Goal: Contribute content: Contribute content

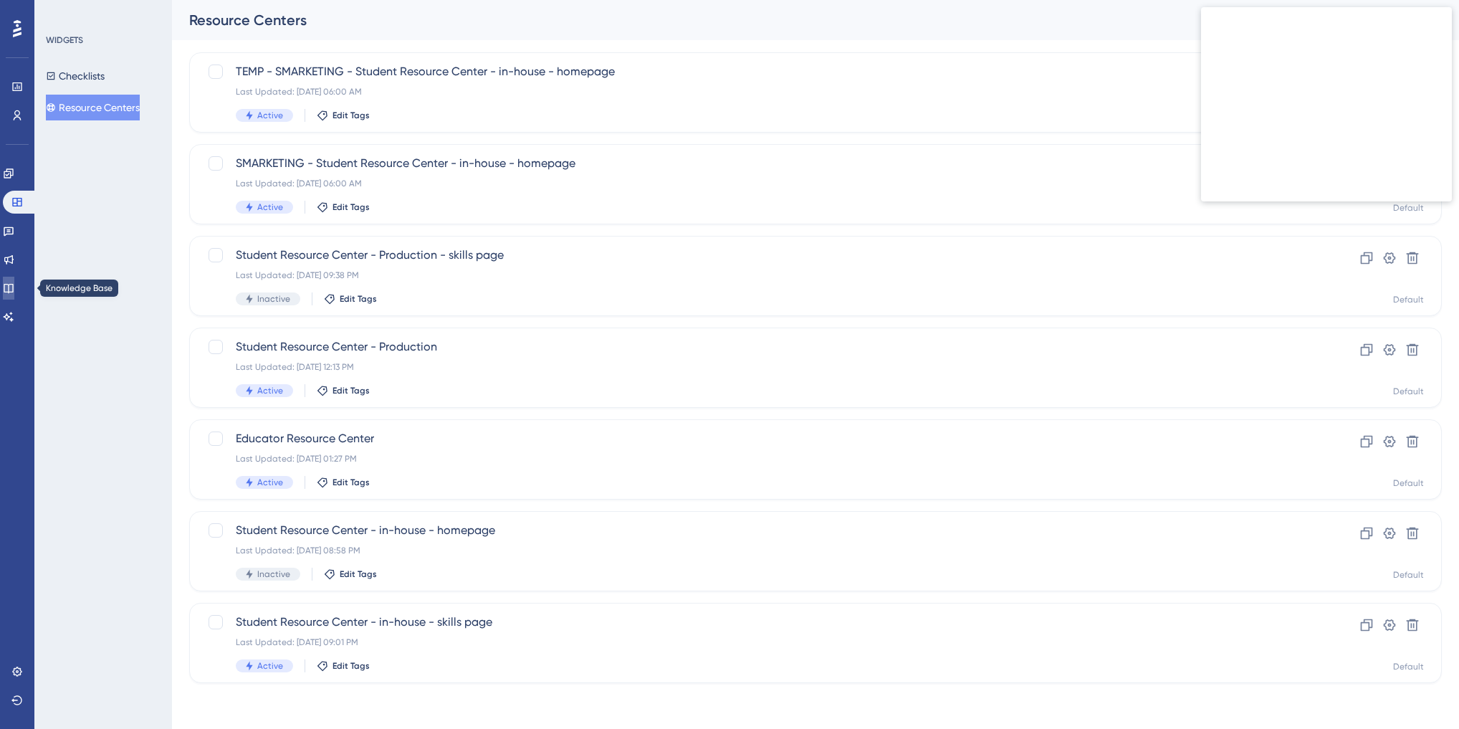
click at [14, 289] on icon at bounding box center [8, 287] width 11 height 11
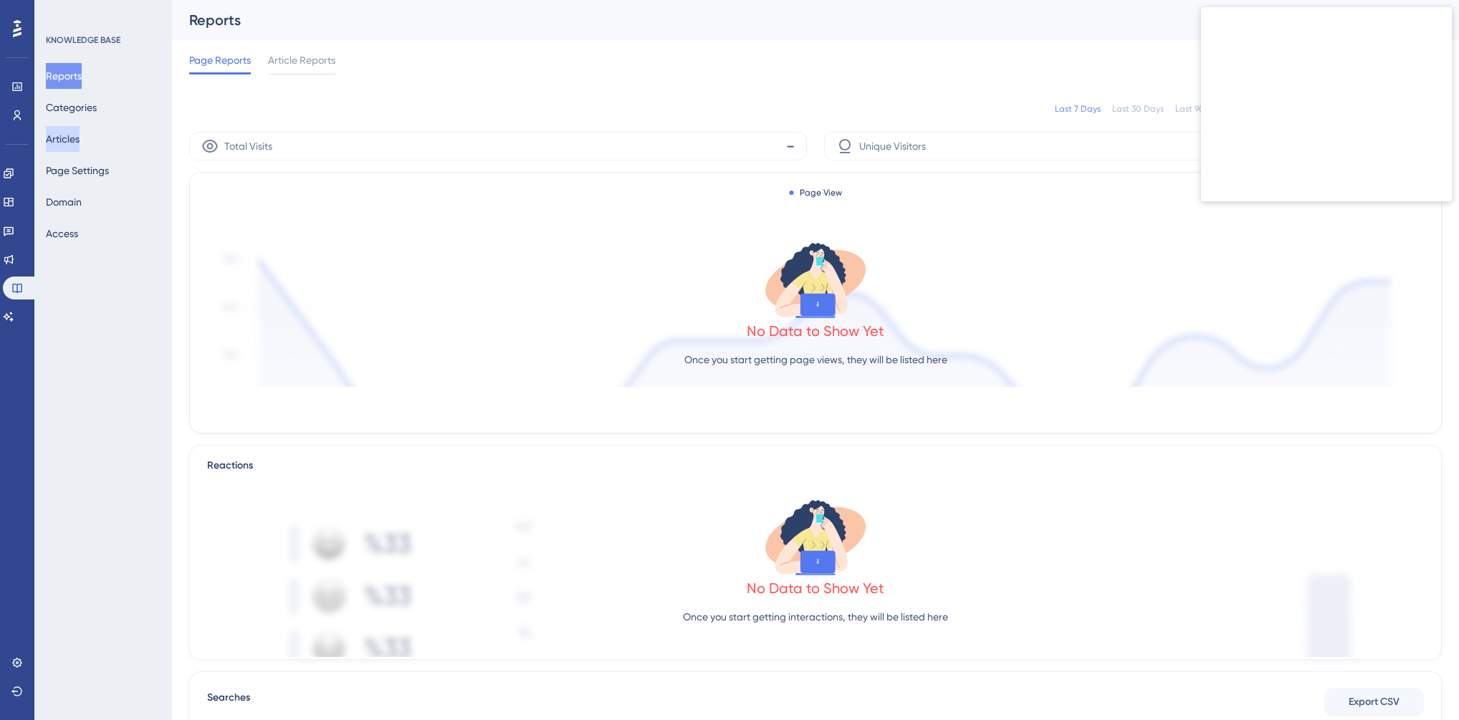
click at [80, 140] on button "Articles" at bounding box center [63, 139] width 34 height 26
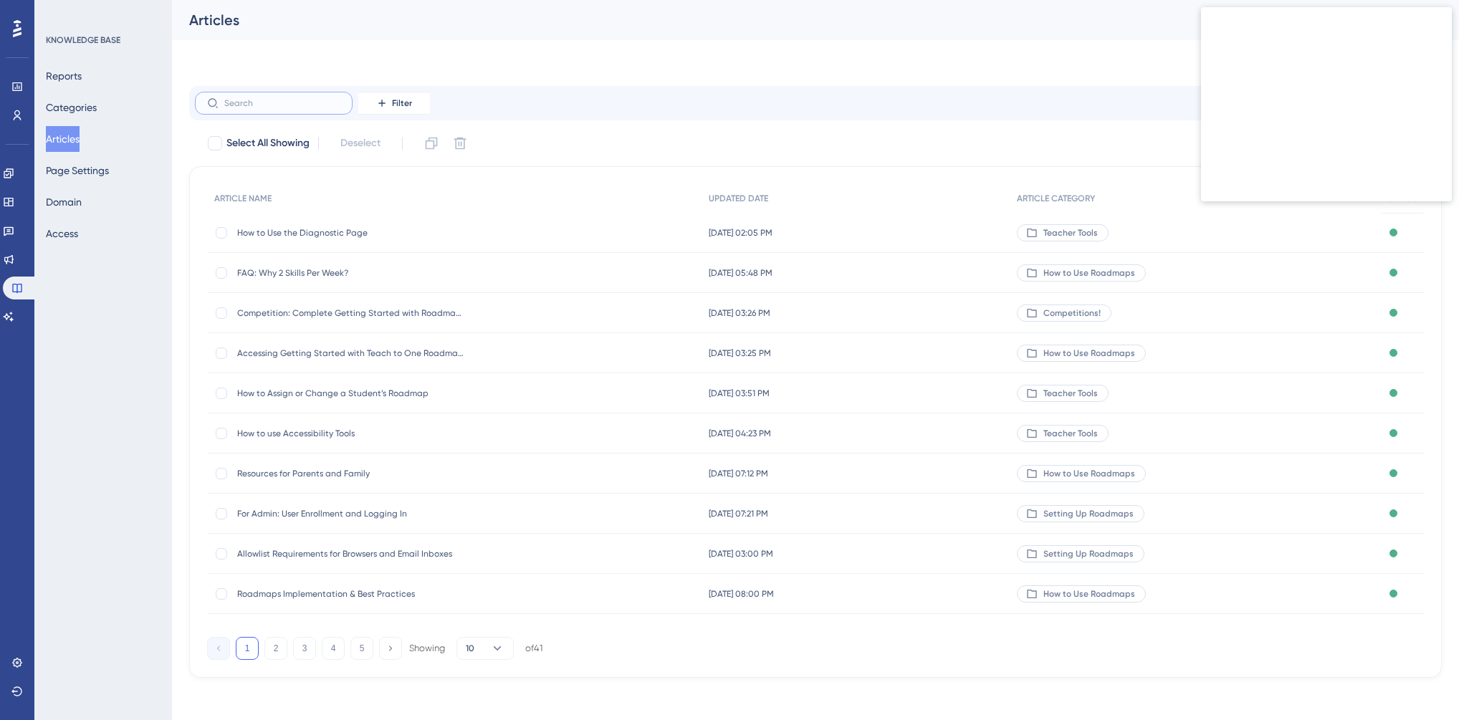
click at [260, 106] on input "text" at bounding box center [282, 103] width 116 height 10
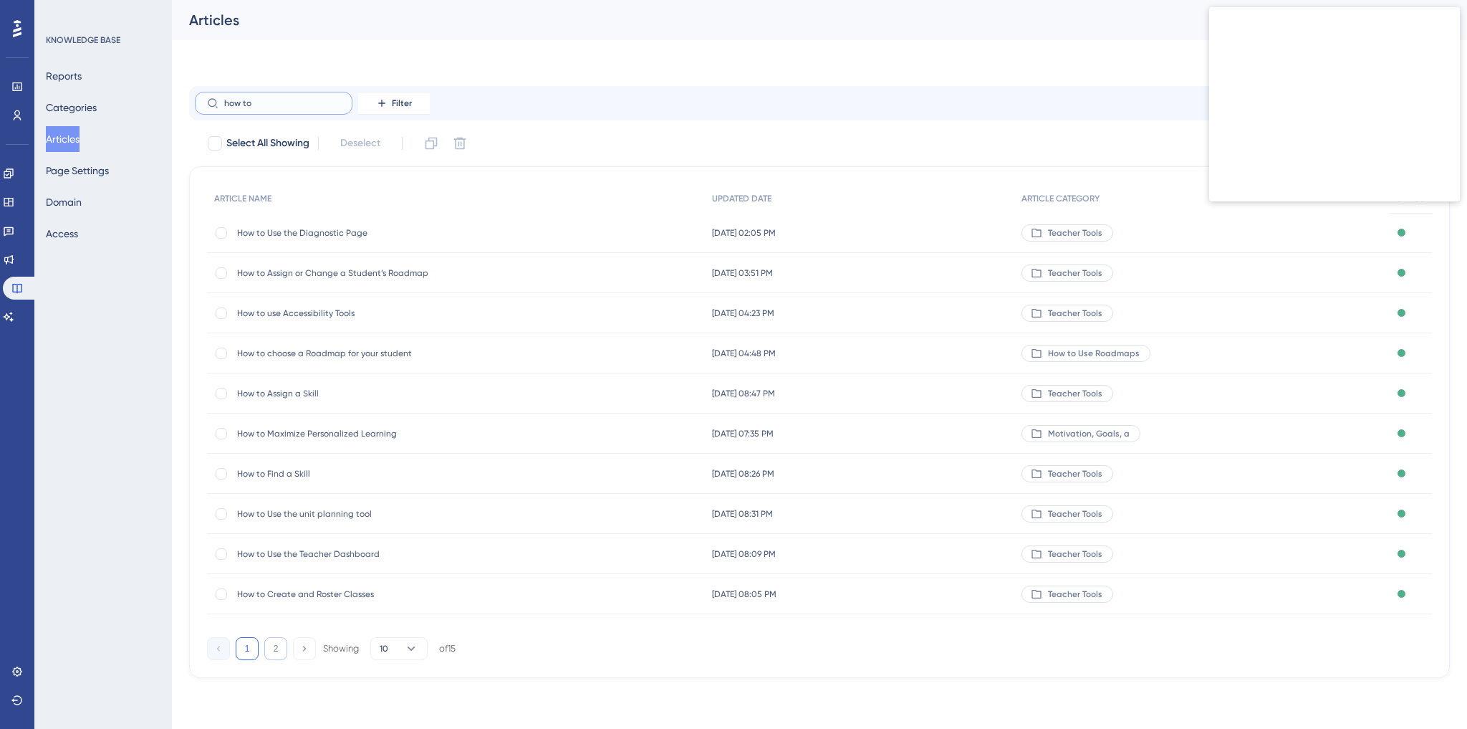
type input "how to"
click at [285, 651] on button "2" at bounding box center [275, 648] width 23 height 23
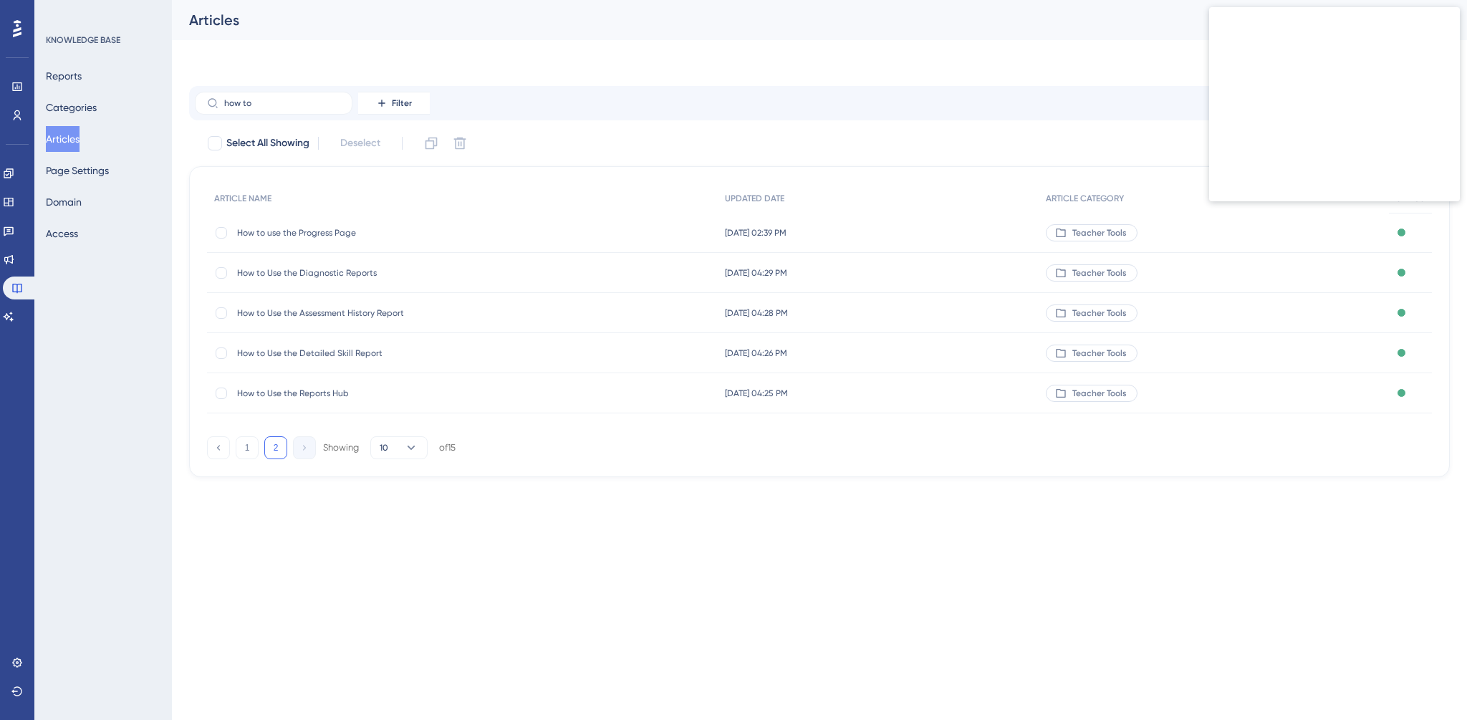
click at [321, 349] on span "How to Use the Detailed Skill Report" at bounding box center [351, 353] width 229 height 11
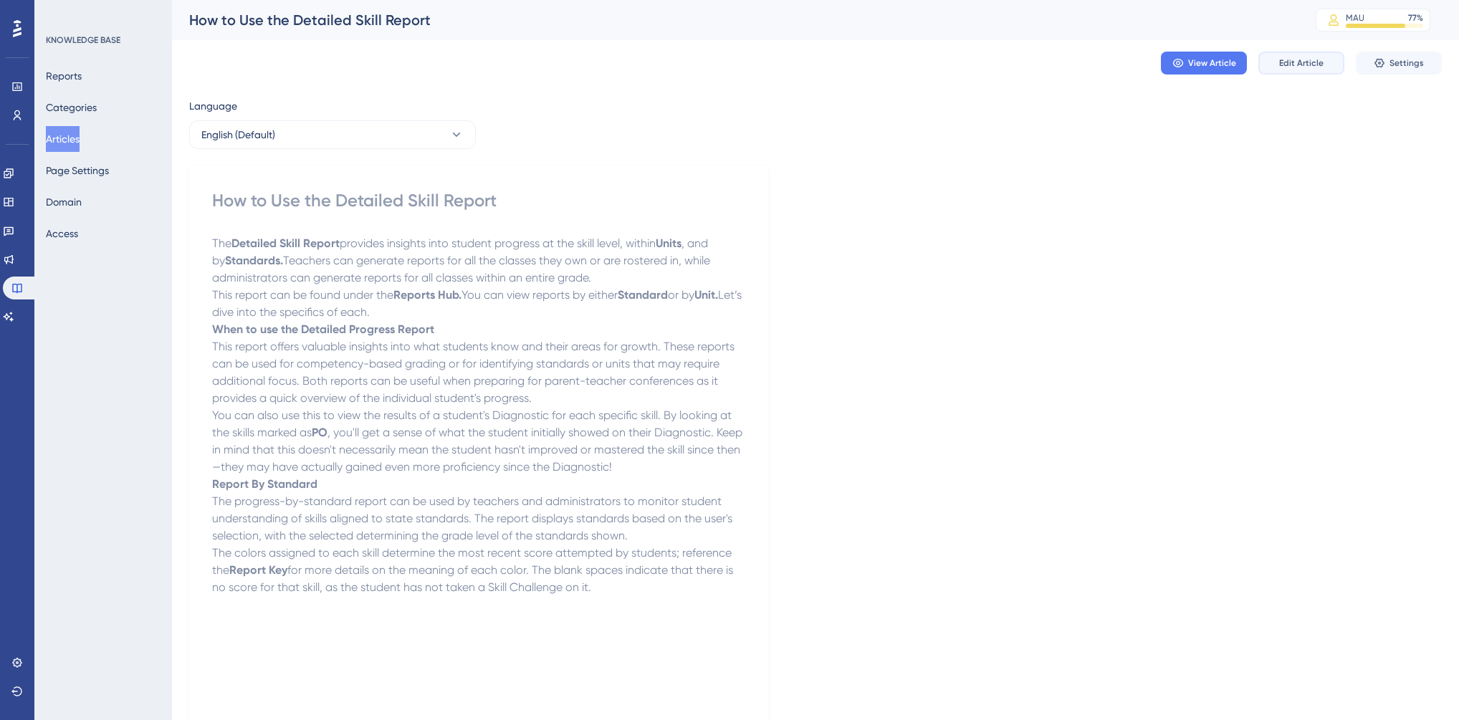
click at [1316, 63] on span "Edit Article" at bounding box center [1301, 62] width 44 height 11
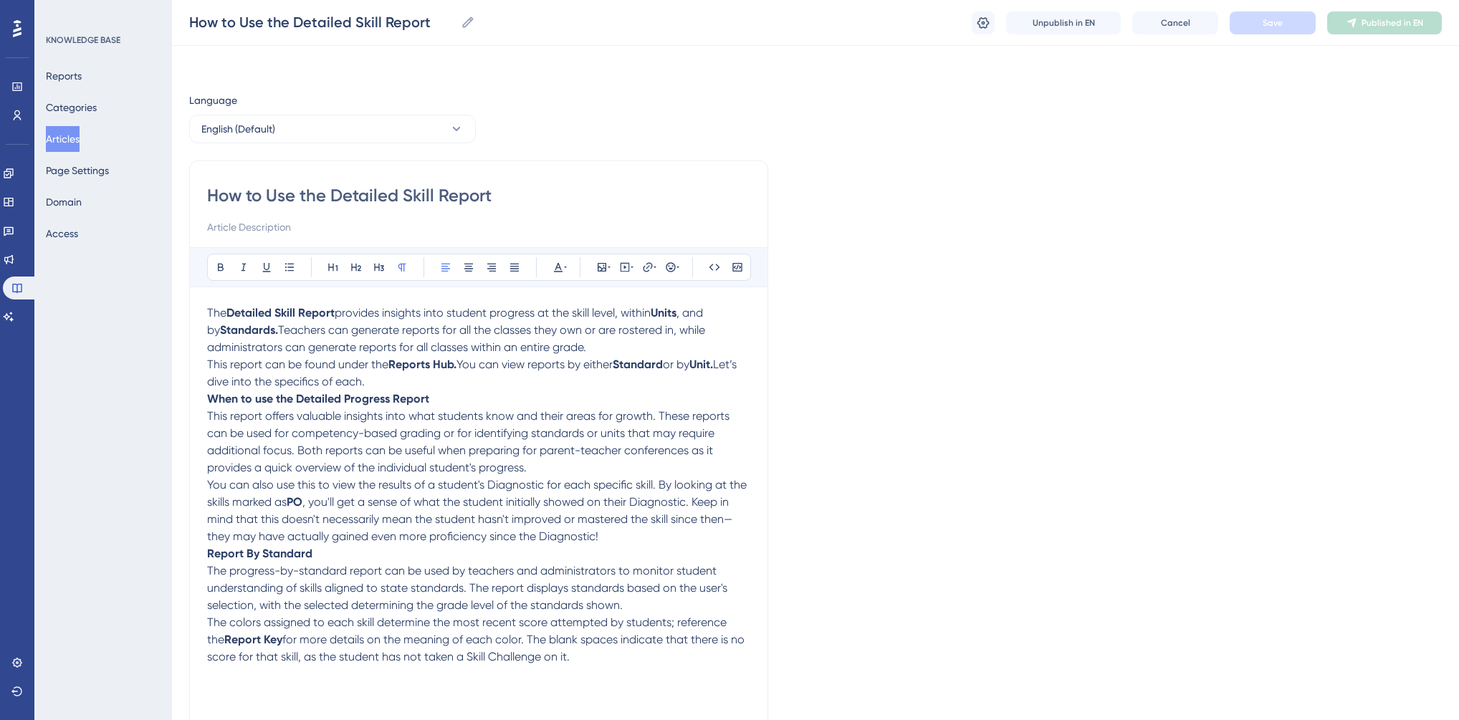
scroll to position [100, 0]
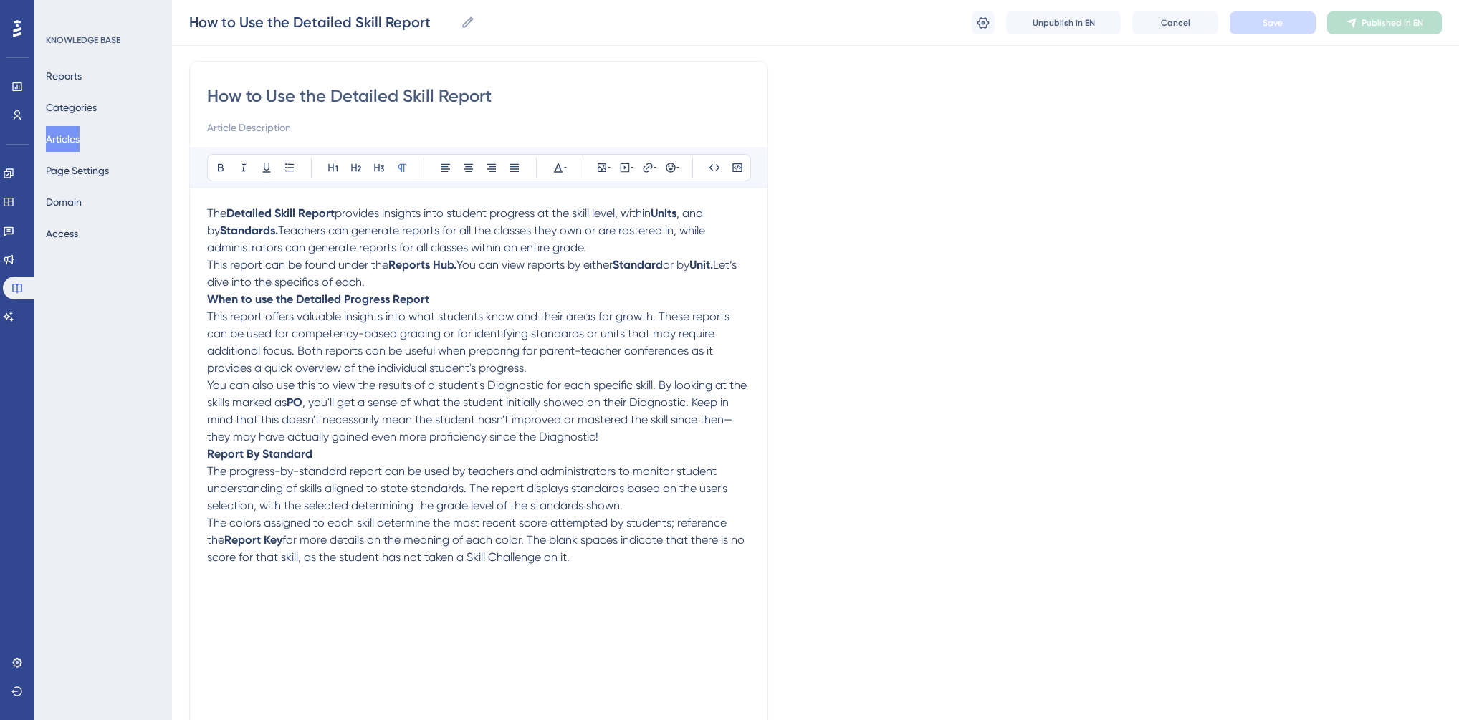
click at [208, 262] on span "This report can be found under the" at bounding box center [297, 265] width 181 height 14
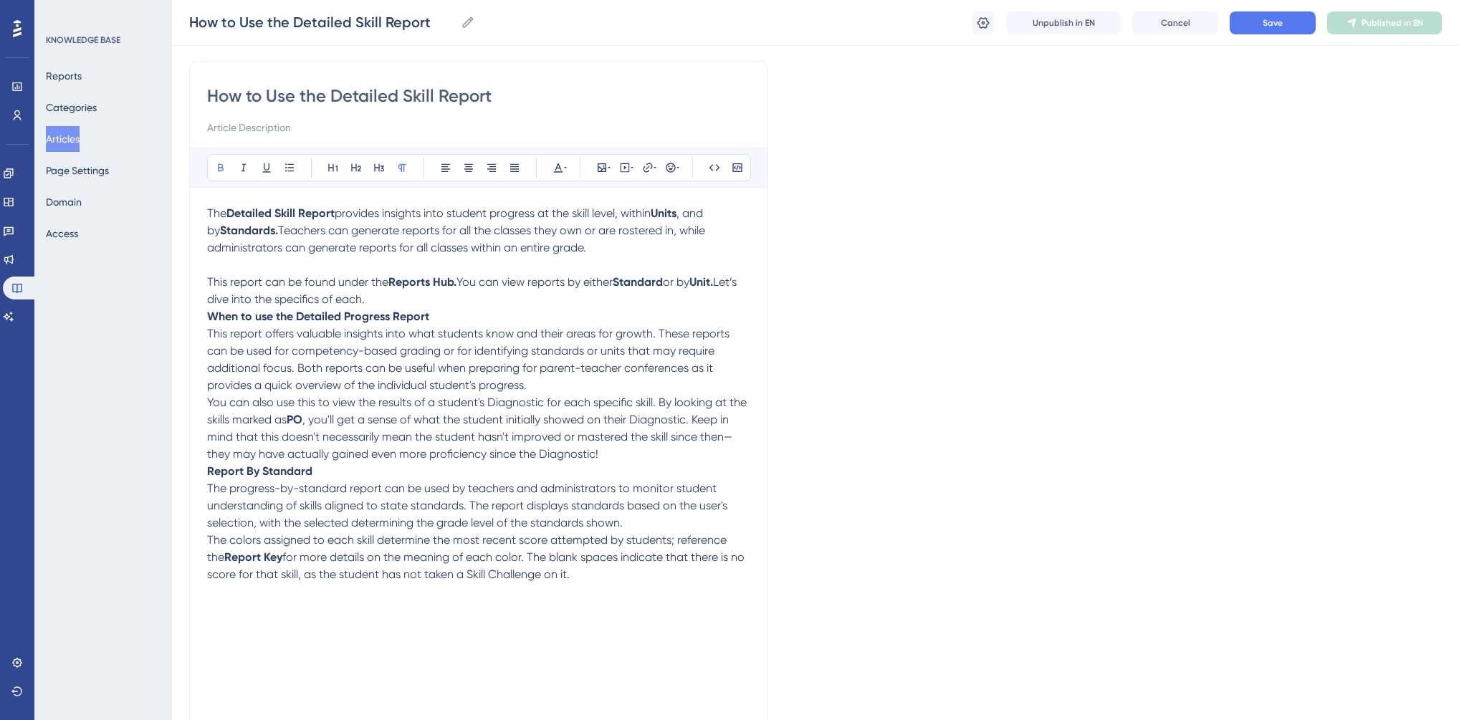
click at [209, 320] on strong "When to use the Detailed Progress Report" at bounding box center [318, 317] width 222 height 14
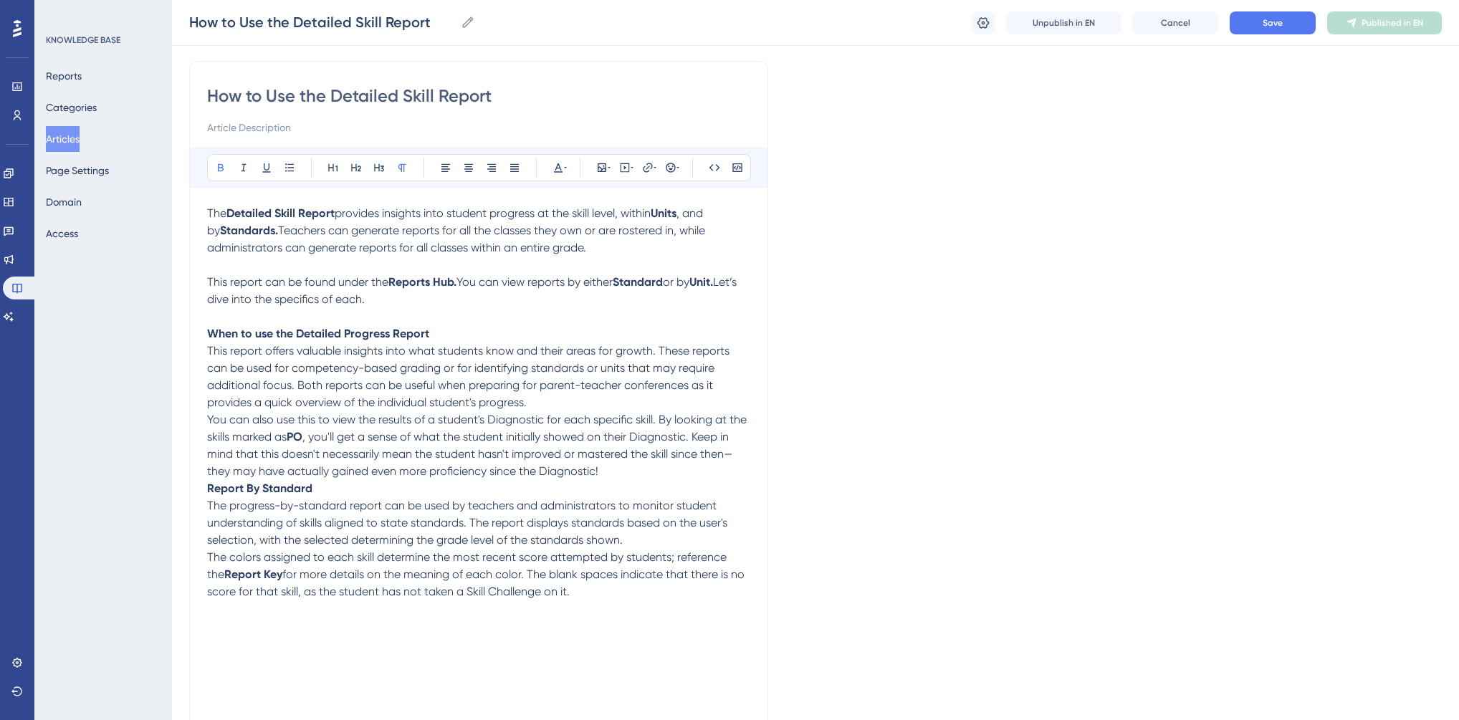
click at [211, 488] on strong "Report By Standard" at bounding box center [259, 488] width 105 height 14
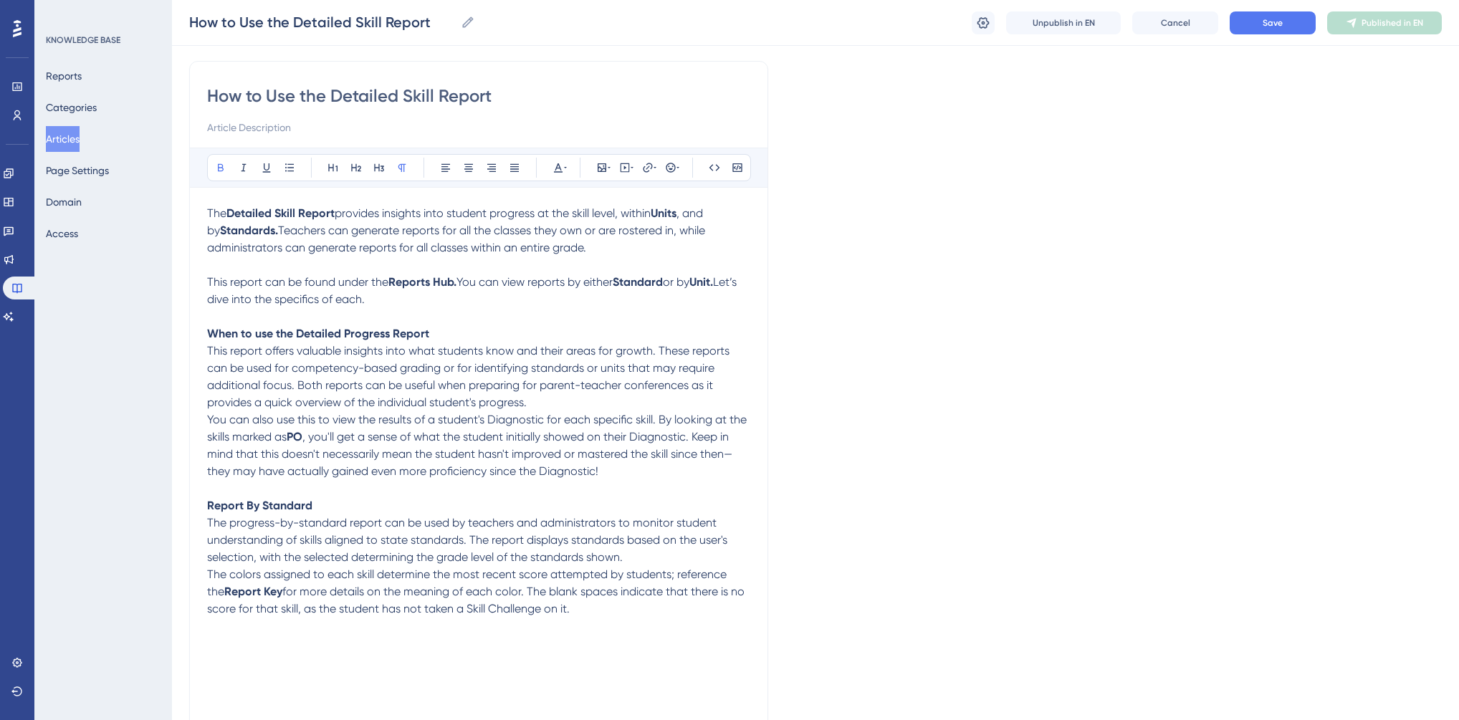
click at [267, 336] on strong "When to use the Detailed Progress Report" at bounding box center [318, 334] width 222 height 14
click at [221, 168] on icon at bounding box center [220, 167] width 11 height 11
click at [358, 166] on icon at bounding box center [355, 167] width 11 height 11
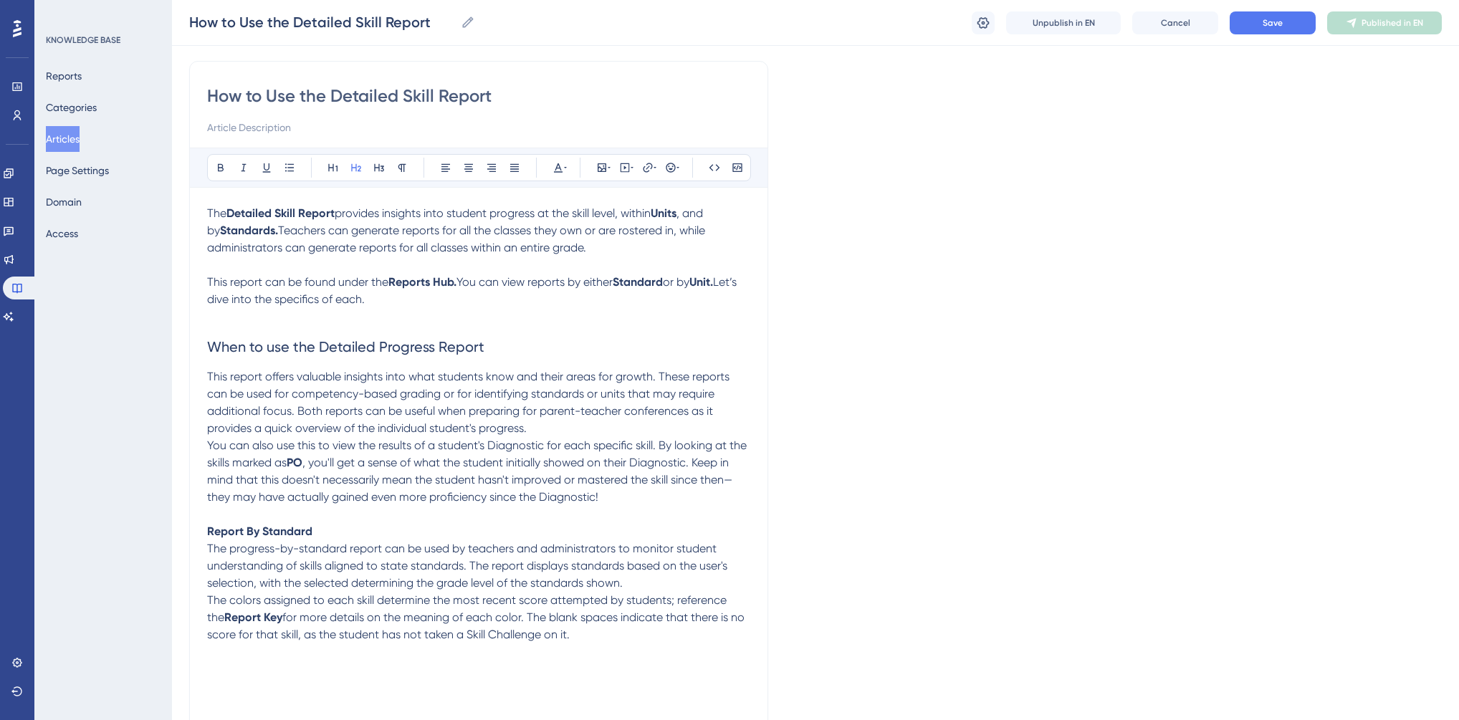
click at [245, 536] on strong "Report By Standard" at bounding box center [259, 531] width 105 height 14
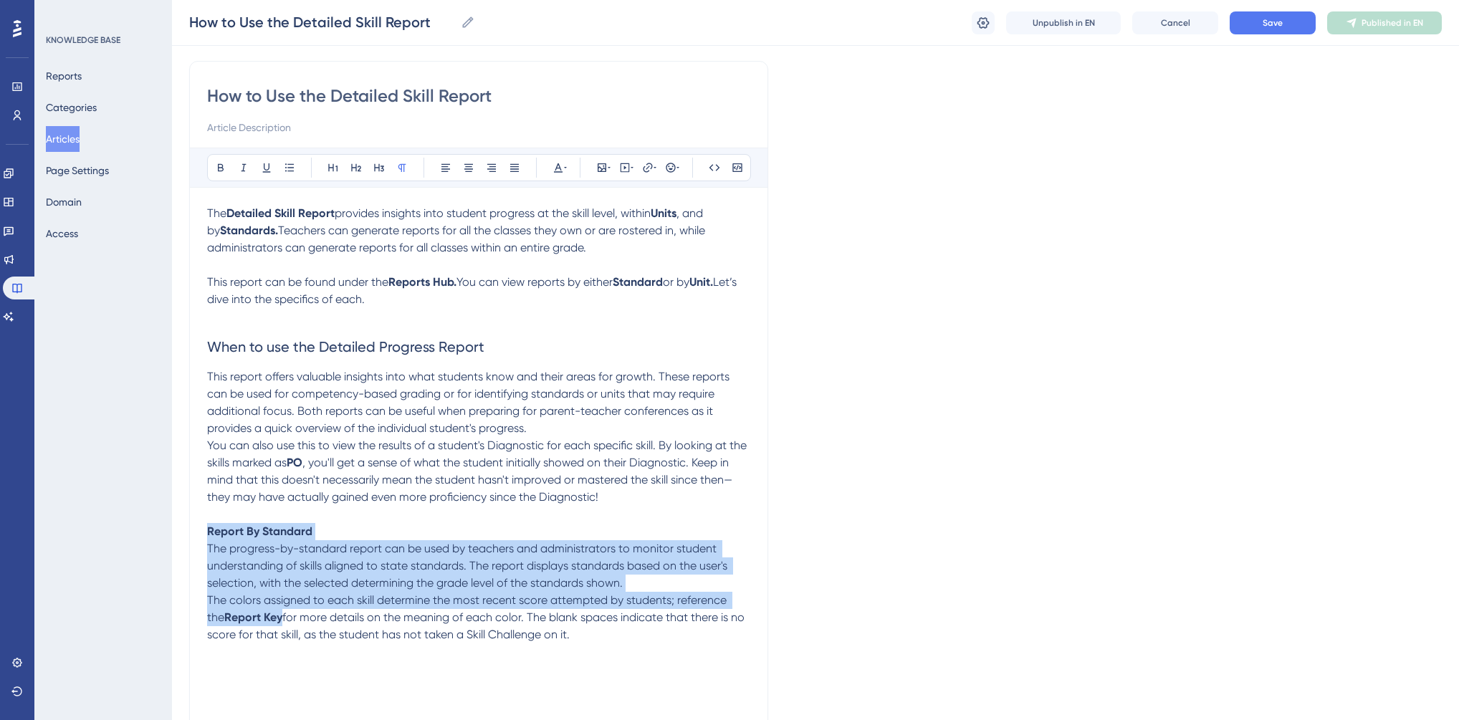
click at [271, 530] on strong "Report By Standard" at bounding box center [259, 531] width 105 height 14
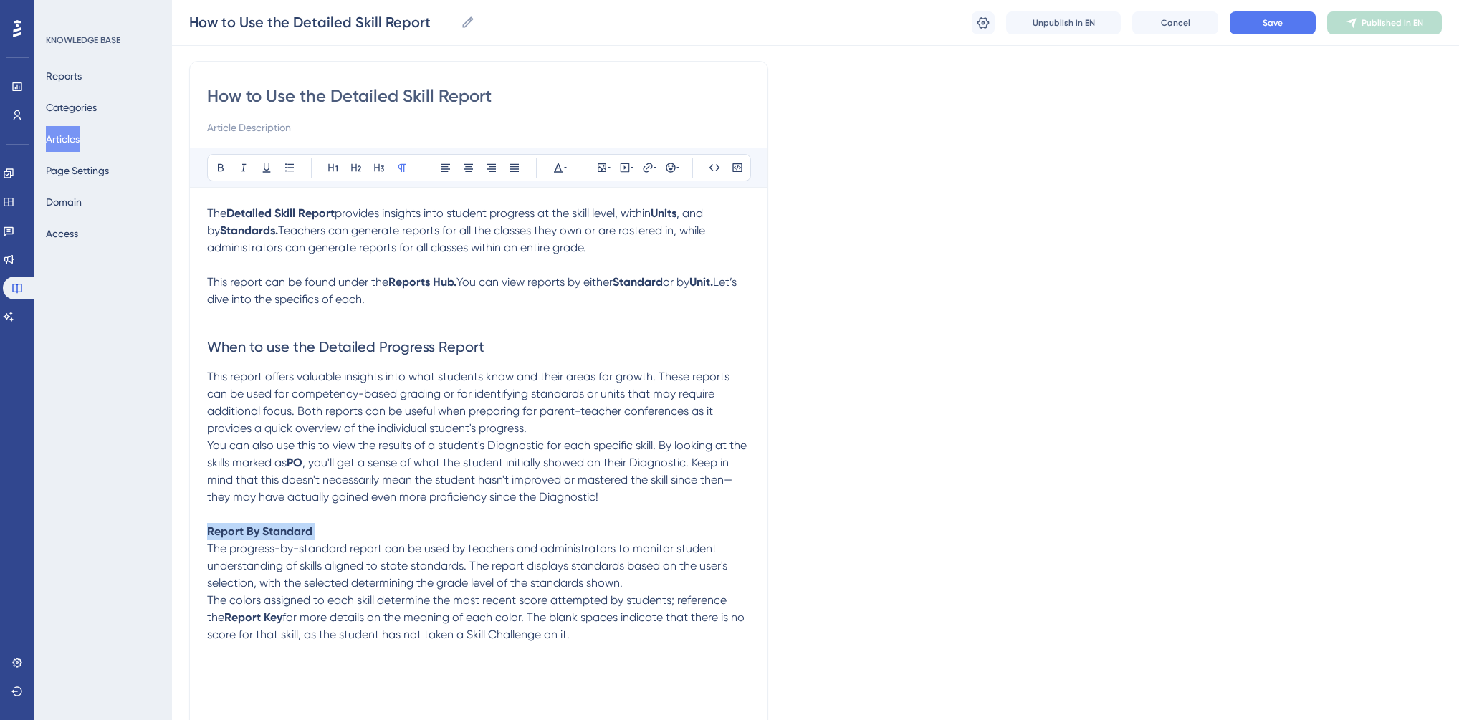
click at [271, 530] on strong "Report By Standard" at bounding box center [259, 531] width 105 height 14
click at [218, 164] on icon at bounding box center [221, 168] width 6 height 8
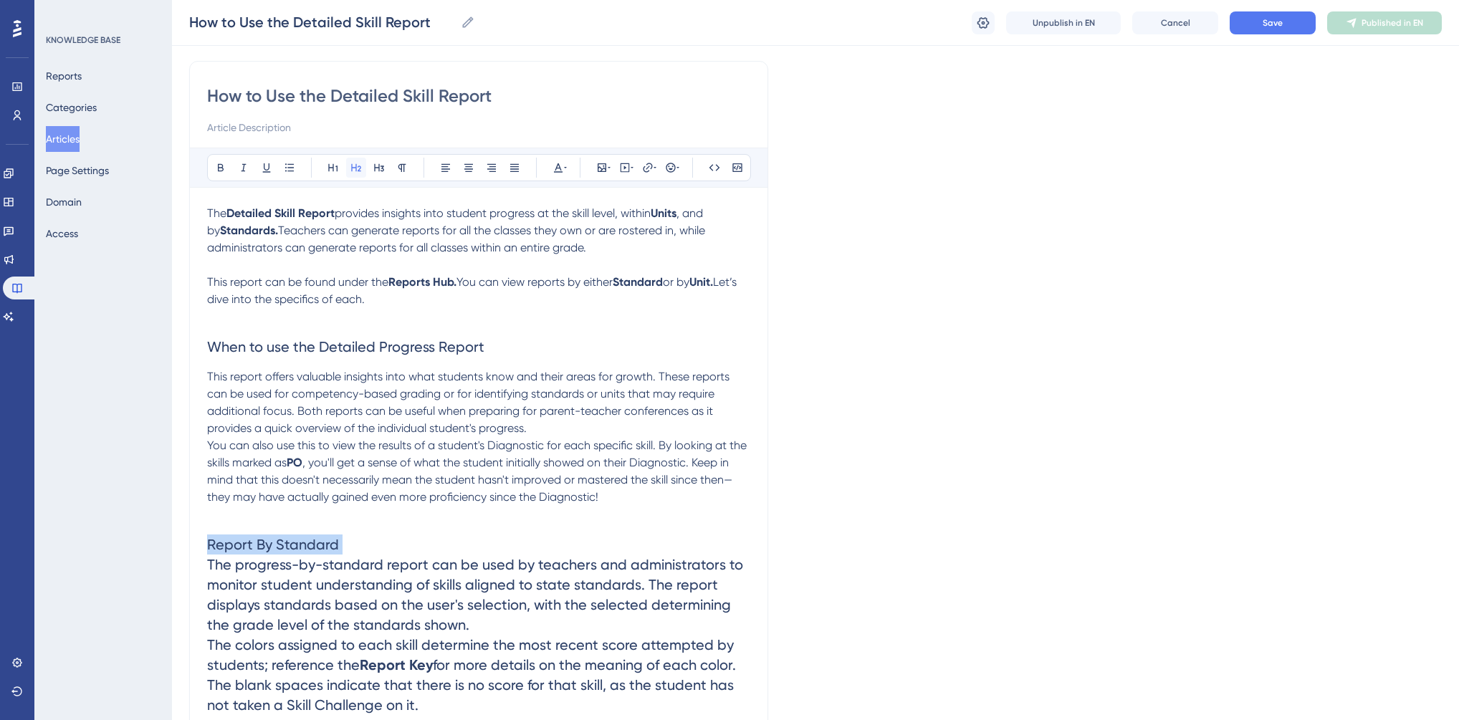
click at [357, 162] on icon at bounding box center [355, 167] width 11 height 11
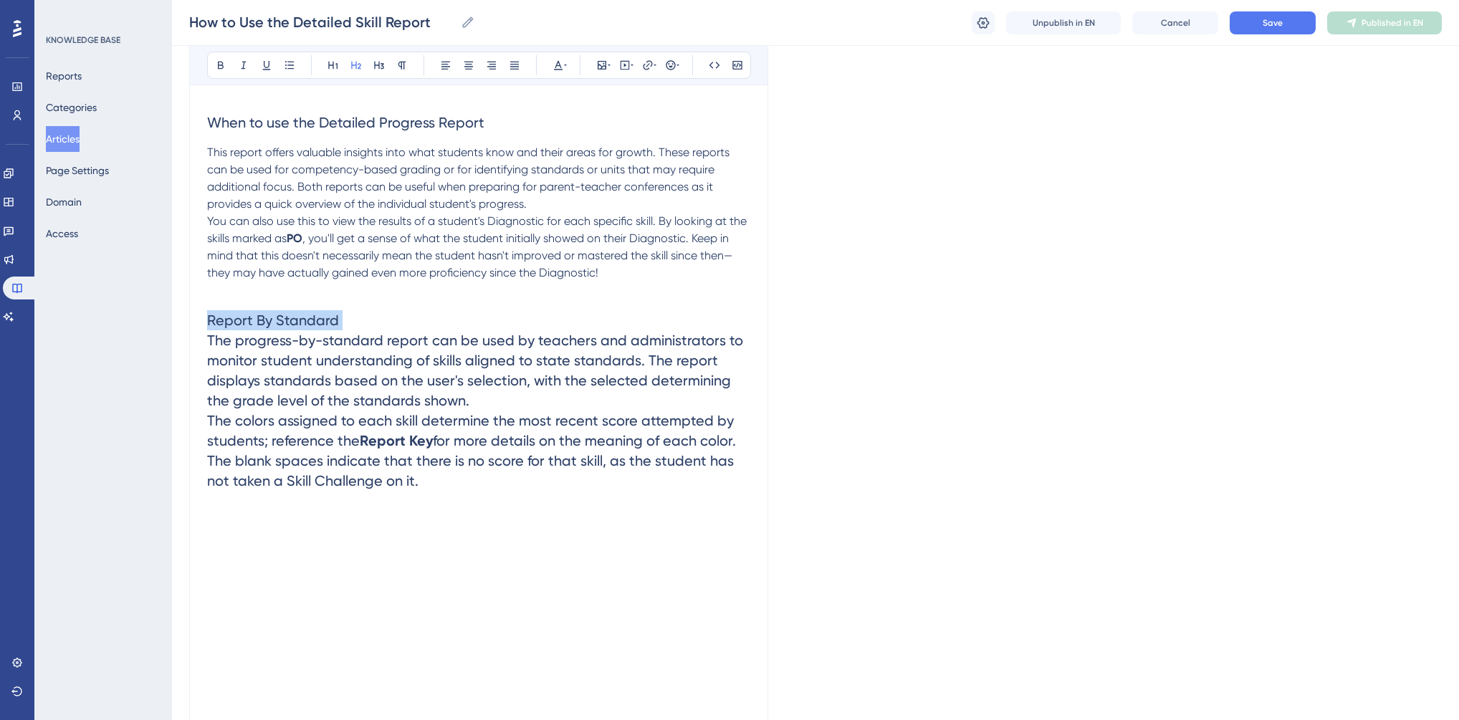
scroll to position [329, 0]
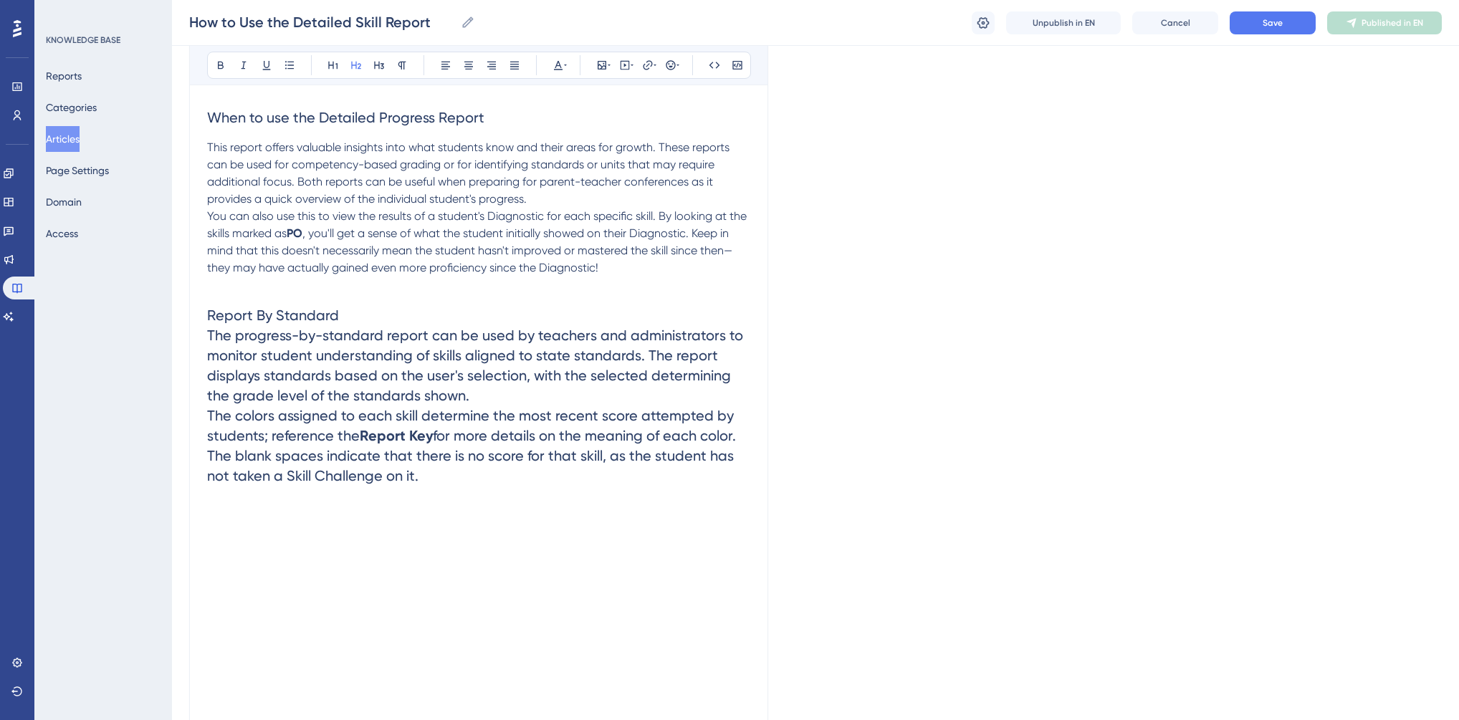
click at [355, 472] on span "for more details on the meaning of each color. The blank spaces indicate that t…" at bounding box center [473, 455] width 532 height 57
drag, startPoint x: 428, startPoint y: 479, endPoint x: 210, endPoint y: 339, distance: 258.8
click at [210, 339] on h2 "Report By Standard The progress-by-standard report can be used by teachers and …" at bounding box center [478, 395] width 543 height 203
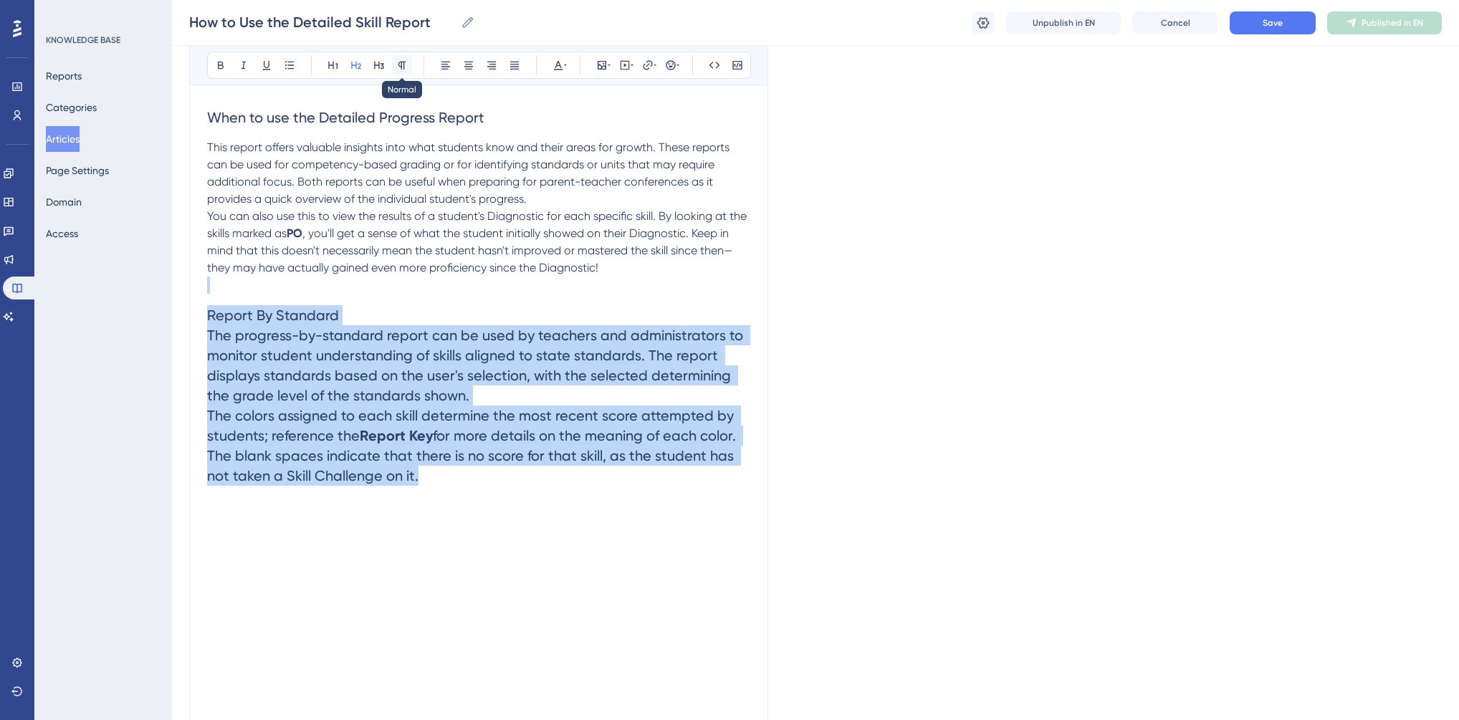
click at [399, 61] on icon at bounding box center [401, 64] width 11 height 11
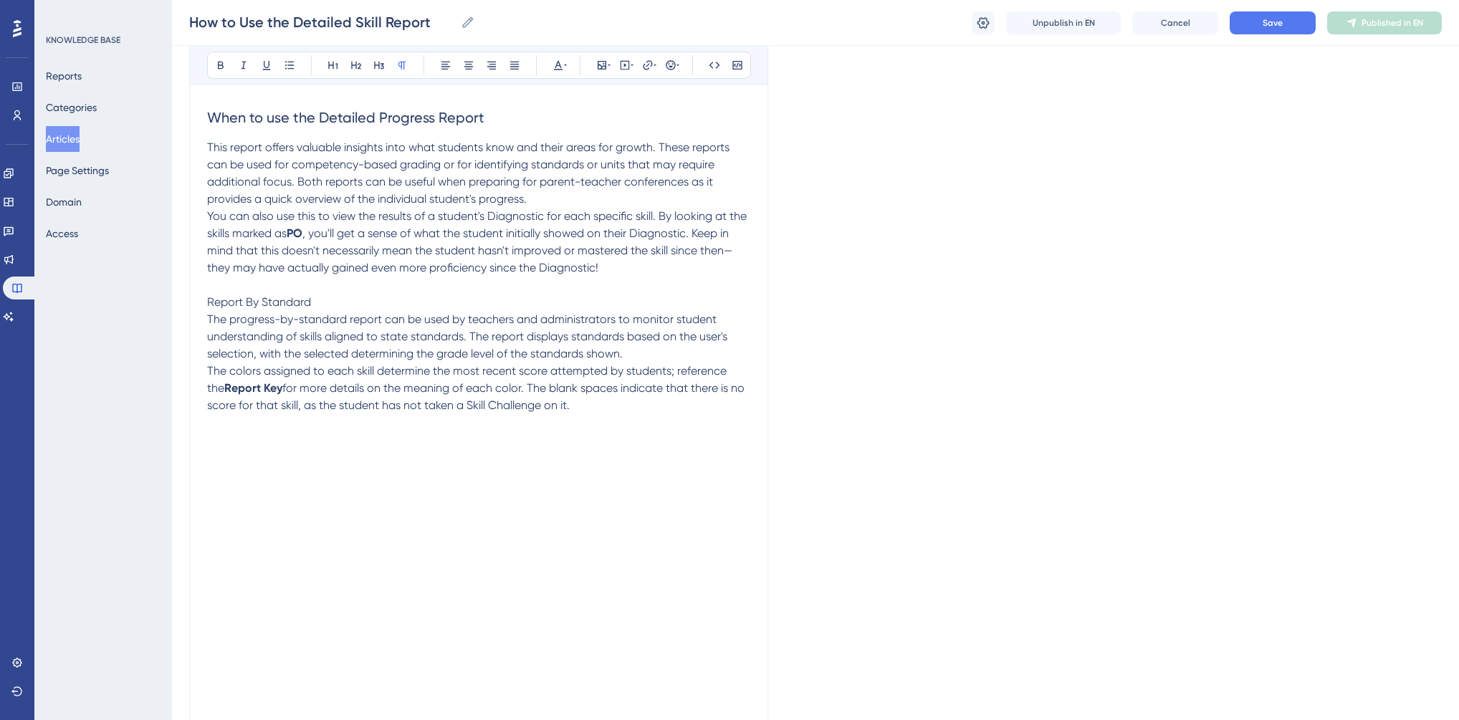
click at [272, 307] on span "Report By Standard" at bounding box center [259, 302] width 104 height 14
click at [305, 296] on p "Report By Standard The progress-by-standard report can be used by teachers and …" at bounding box center [478, 354] width 543 height 120
click at [317, 300] on p "Report By Standard The progress-by-standard report can be used by teachers and …" at bounding box center [478, 354] width 543 height 120
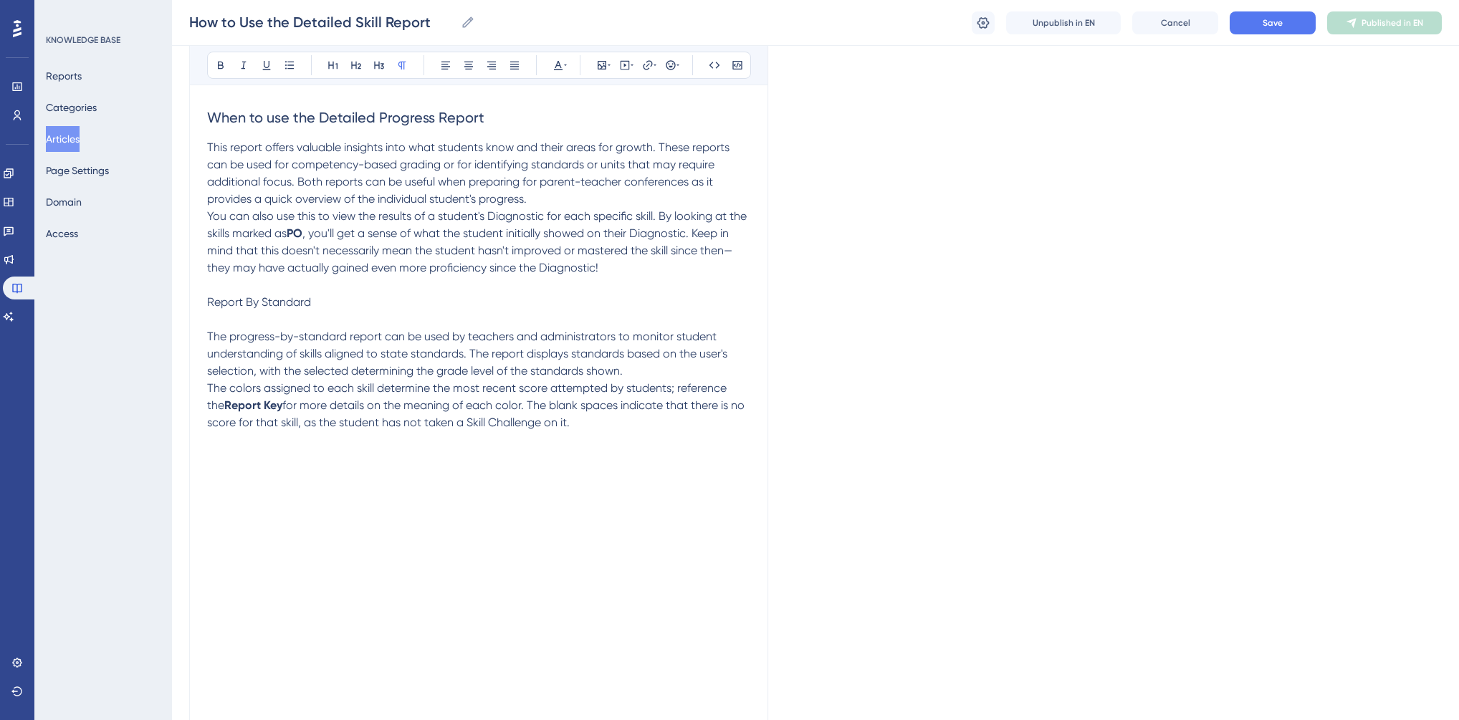
click at [289, 301] on span "Report By Standard" at bounding box center [259, 302] width 104 height 14
click at [288, 305] on span "Report By Standard" at bounding box center [259, 302] width 104 height 14
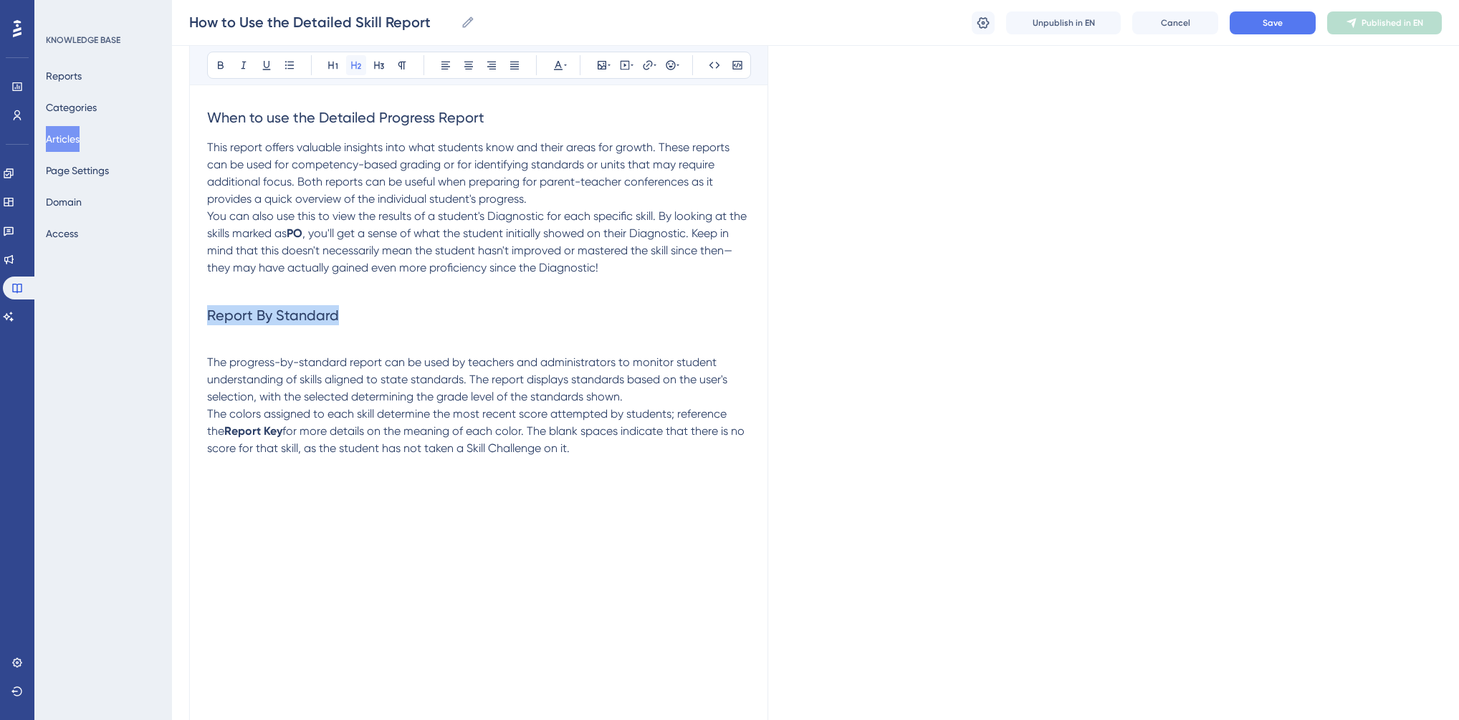
click at [347, 69] on button at bounding box center [356, 65] width 20 height 20
click at [238, 359] on span "The progress-by-standard report can be used by teachers and administrators to m…" at bounding box center [468, 379] width 523 height 48
click at [226, 351] on p "The progress-by-standard report can be used by teachers and administrators to m…" at bounding box center [478, 397] width 543 height 120
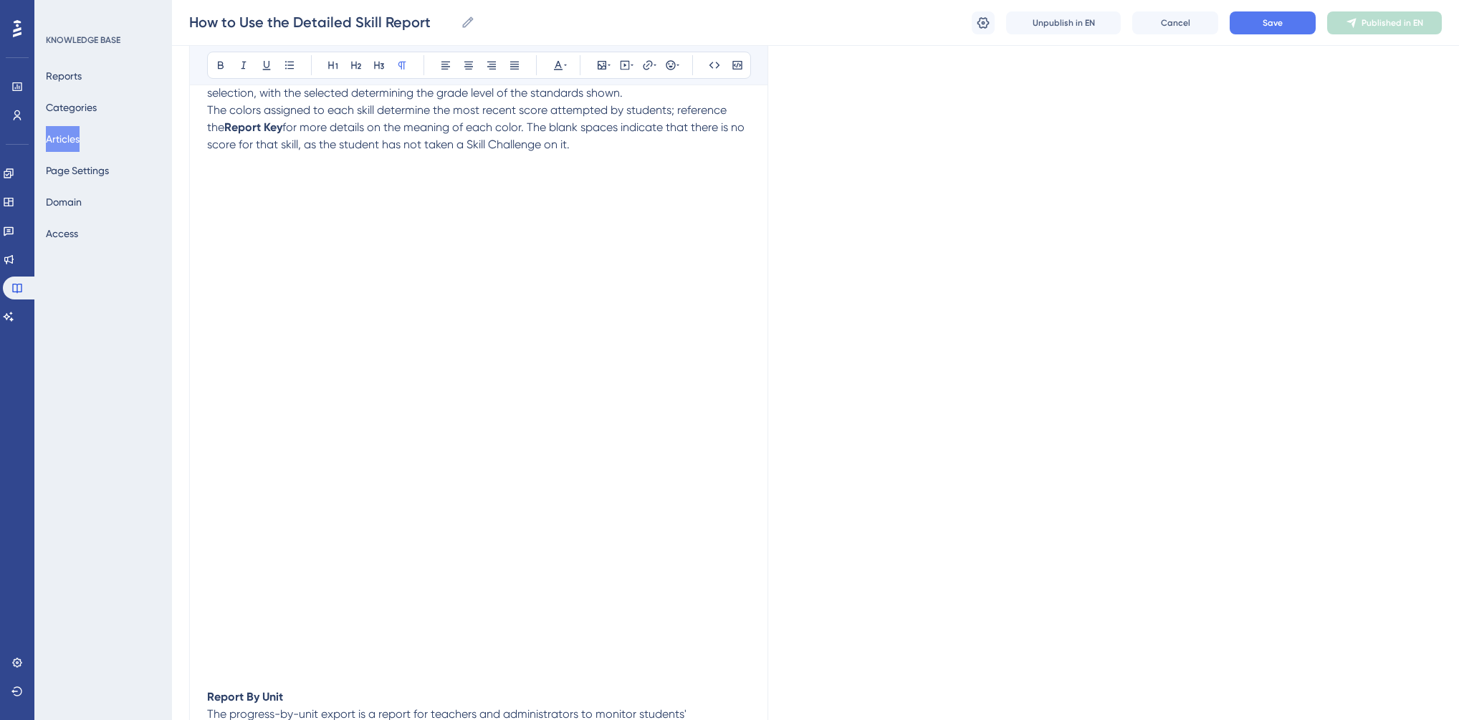
scroll to position [857, 0]
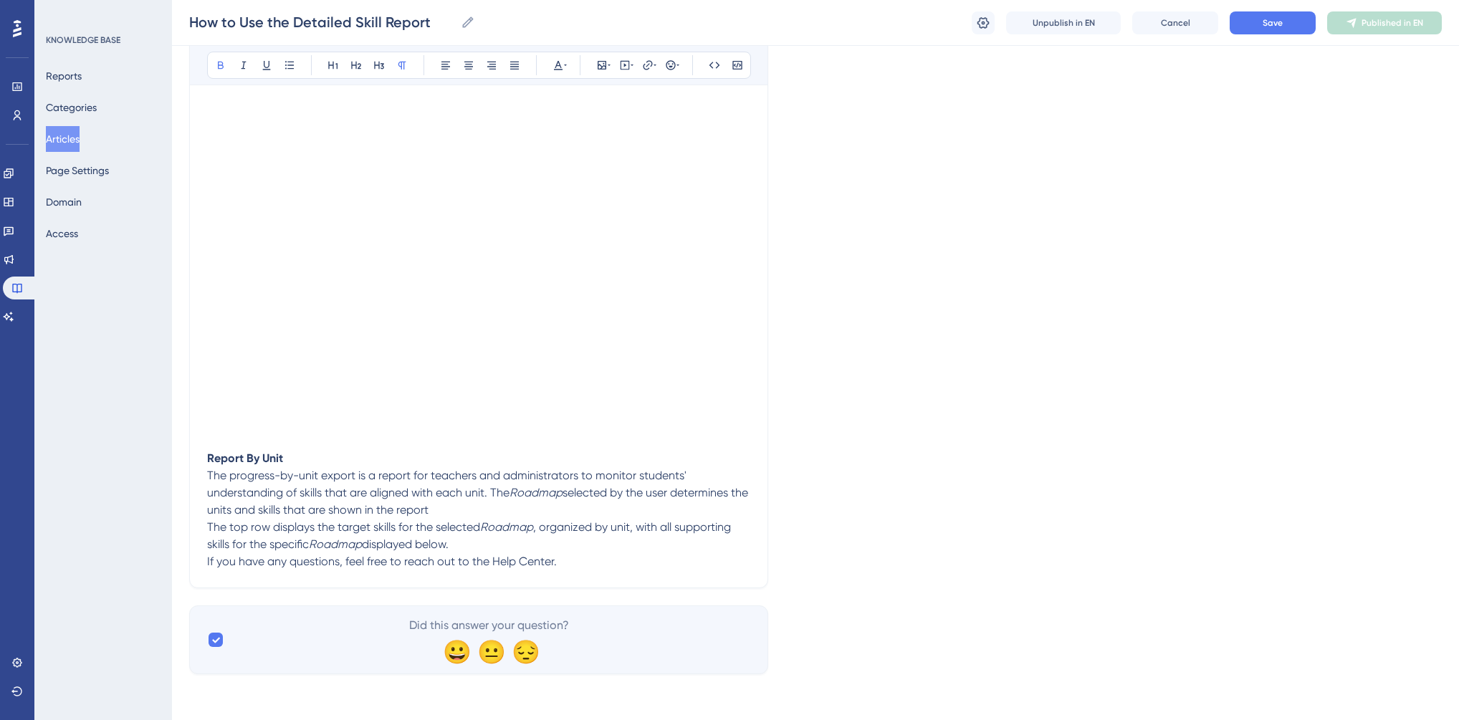
click at [255, 455] on strong "Report By Unit" at bounding box center [245, 458] width 76 height 14
click at [357, 65] on icon at bounding box center [355, 64] width 11 height 11
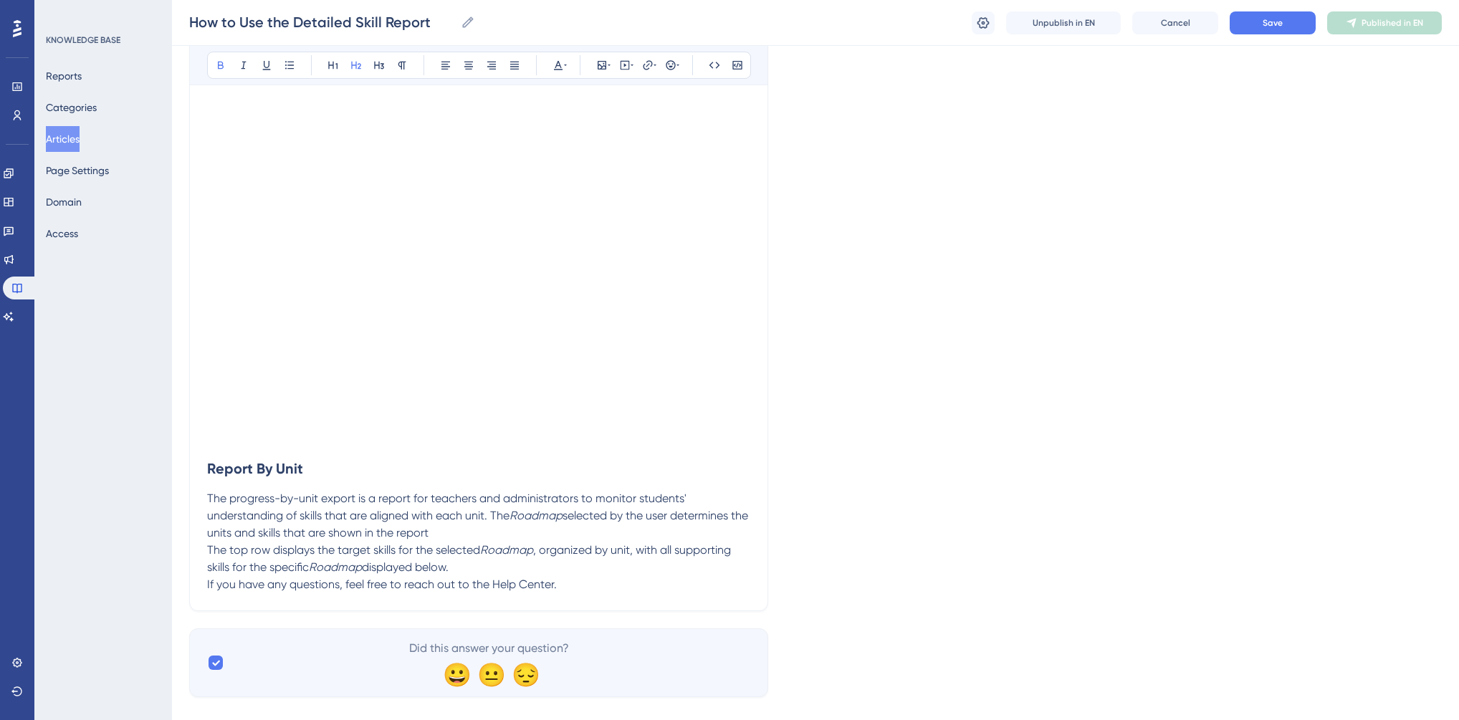
click at [471, 575] on p "The progress-by-unit export is a report for teachers and administrators to moni…" at bounding box center [478, 533] width 543 height 86
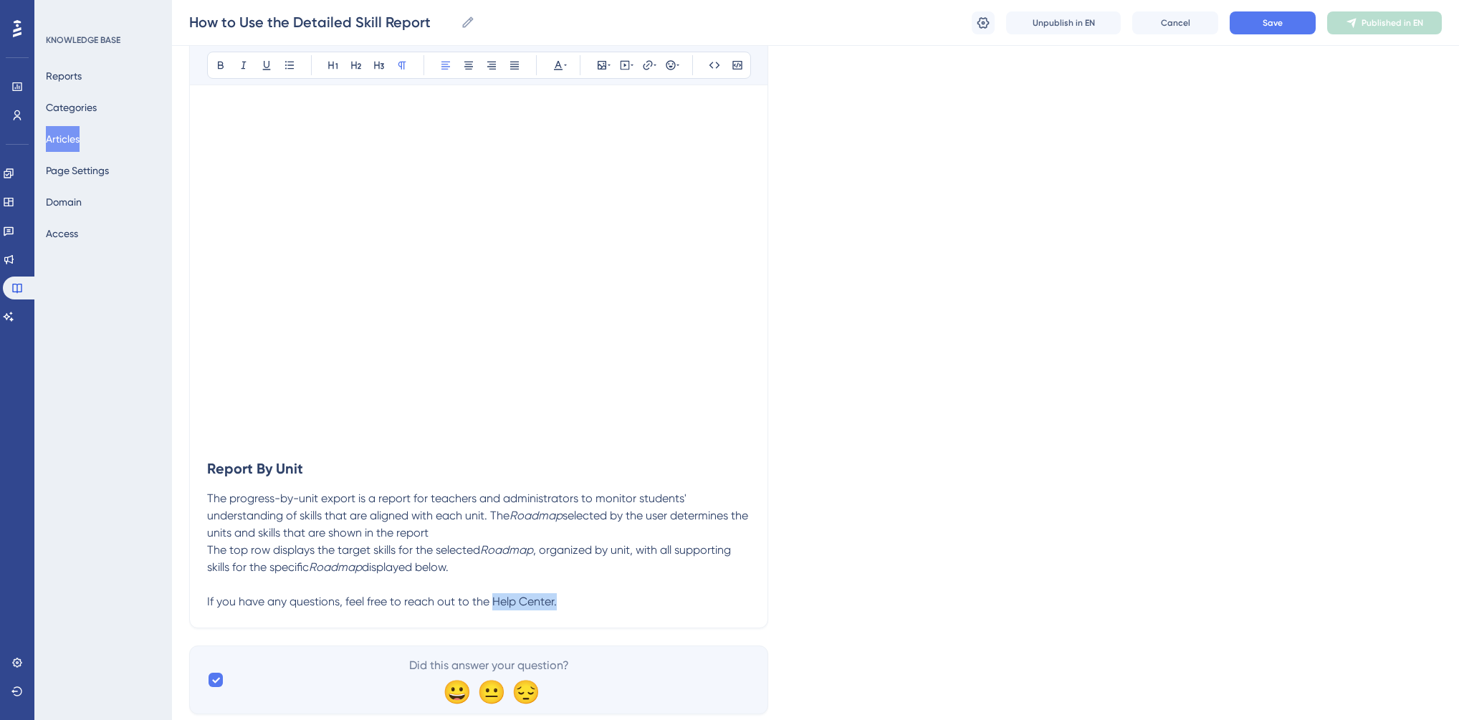
drag, startPoint x: 555, startPoint y: 603, endPoint x: 491, endPoint y: 602, distance: 63.8
click at [491, 602] on span "If you have any questions, feel free to reach out to the Help Center." at bounding box center [382, 602] width 350 height 14
click at [209, 550] on span "The top row displays the target skills for the selected" at bounding box center [343, 550] width 273 height 14
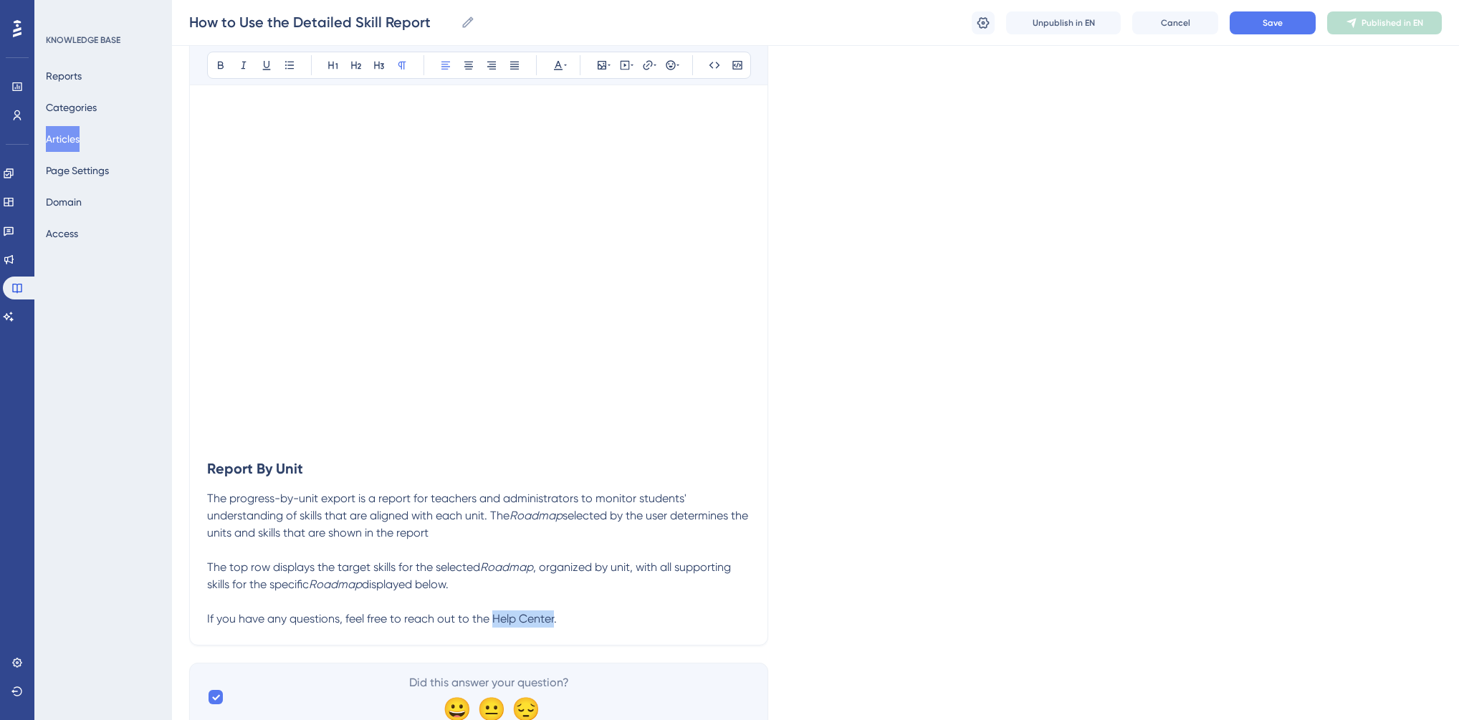
drag, startPoint x: 493, startPoint y: 620, endPoint x: 553, endPoint y: 619, distance: 60.2
click at [553, 619] on span "If you have any questions, feel free to reach out to the Help Center." at bounding box center [382, 619] width 350 height 14
click at [648, 60] on icon at bounding box center [647, 64] width 11 height 11
type input "[URL][DOMAIN_NAME]"
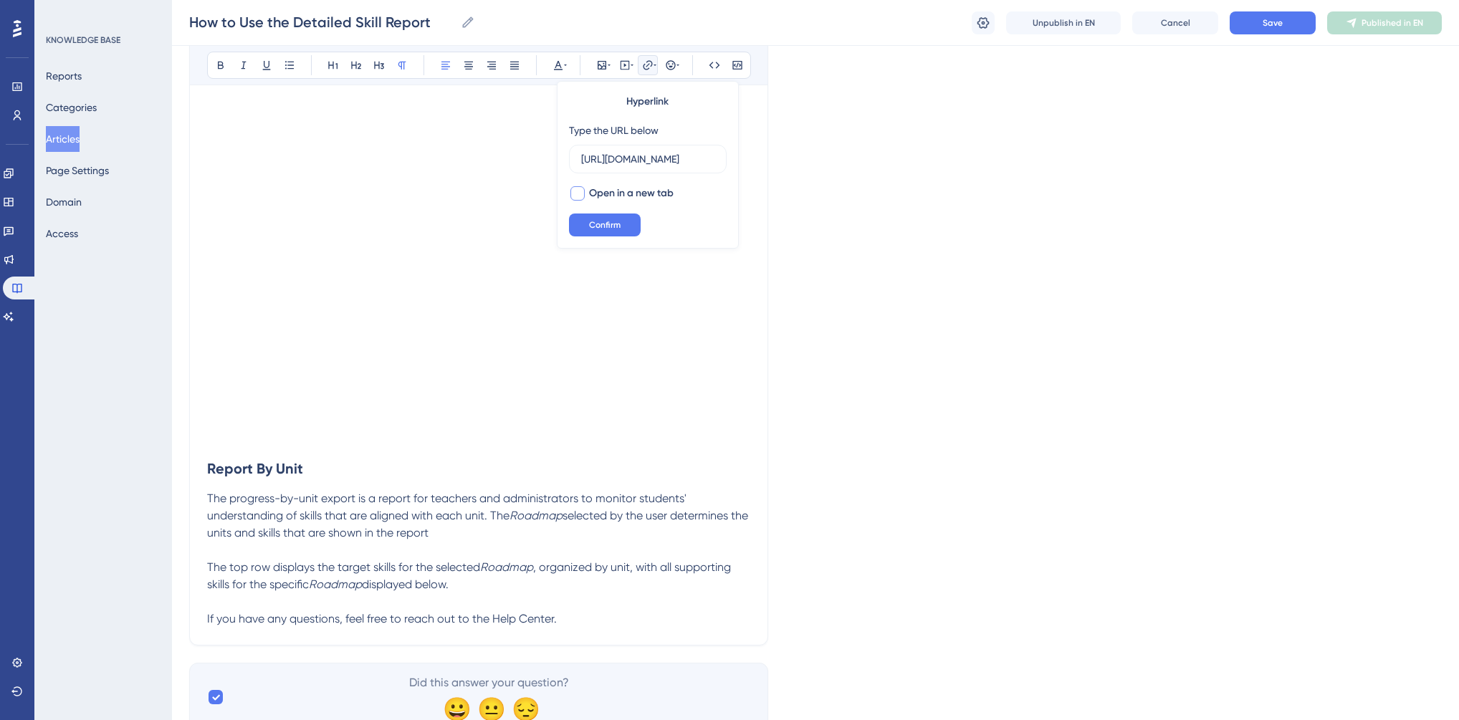
scroll to position [0, 0]
click at [598, 191] on span "Open in a new tab" at bounding box center [631, 193] width 85 height 17
checkbox input "true"
click at [605, 226] on span "Confirm" at bounding box center [605, 224] width 32 height 11
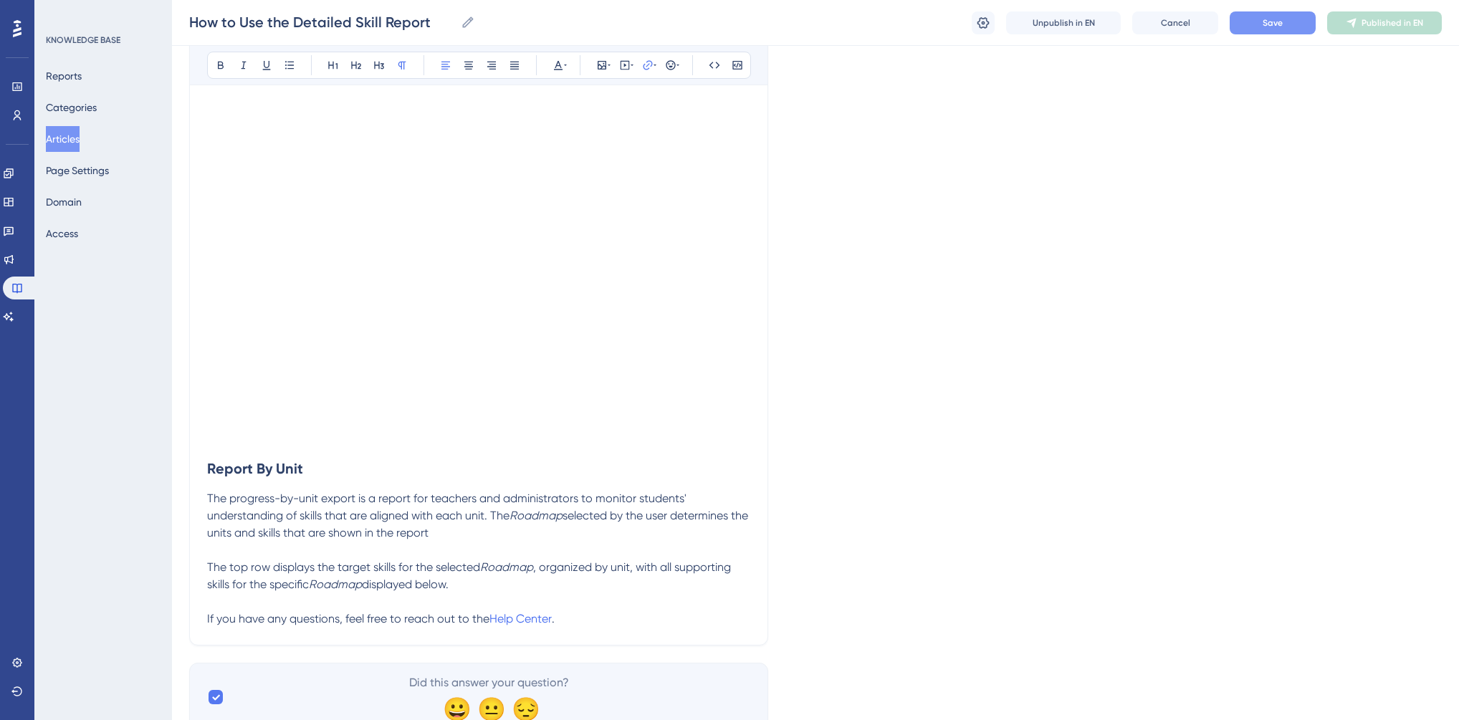
click at [1273, 23] on span "Save" at bounding box center [1272, 22] width 20 height 11
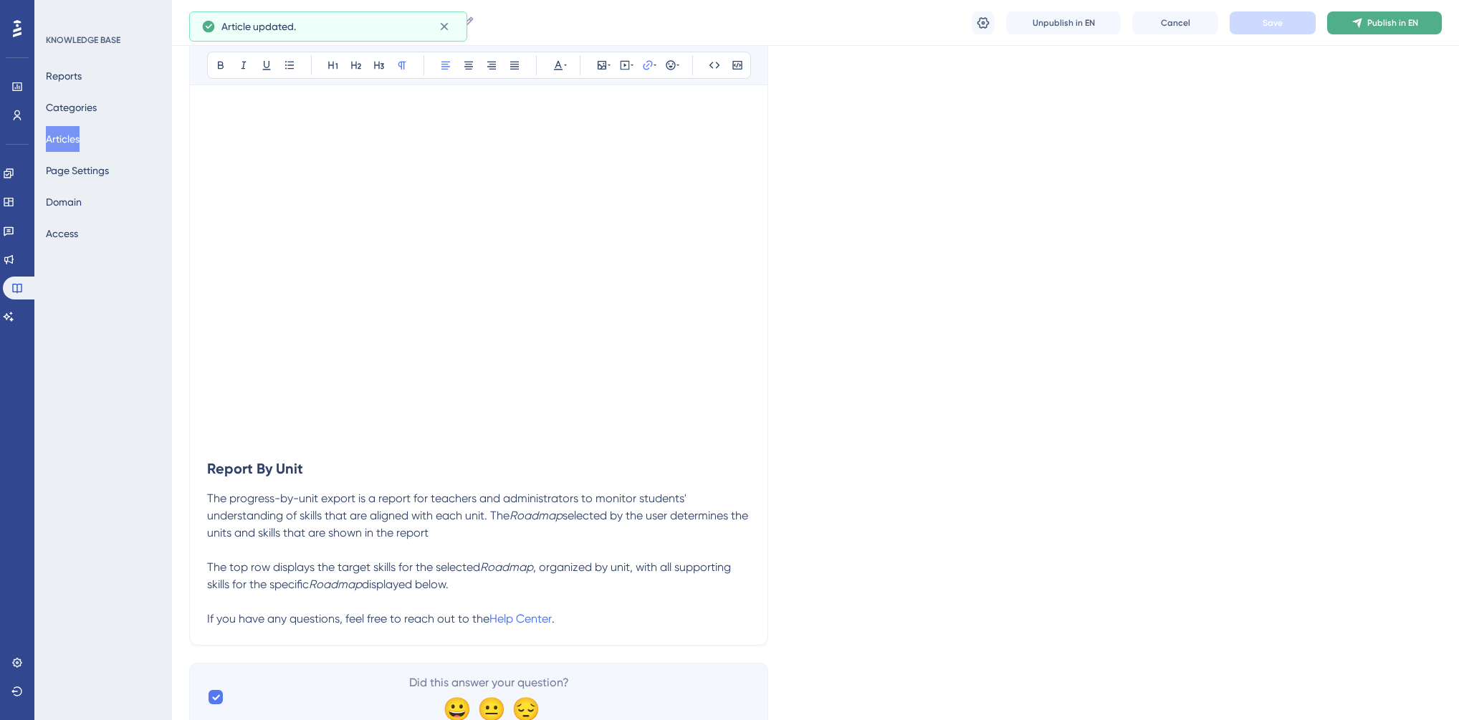
click at [1352, 22] on icon at bounding box center [1356, 22] width 11 height 11
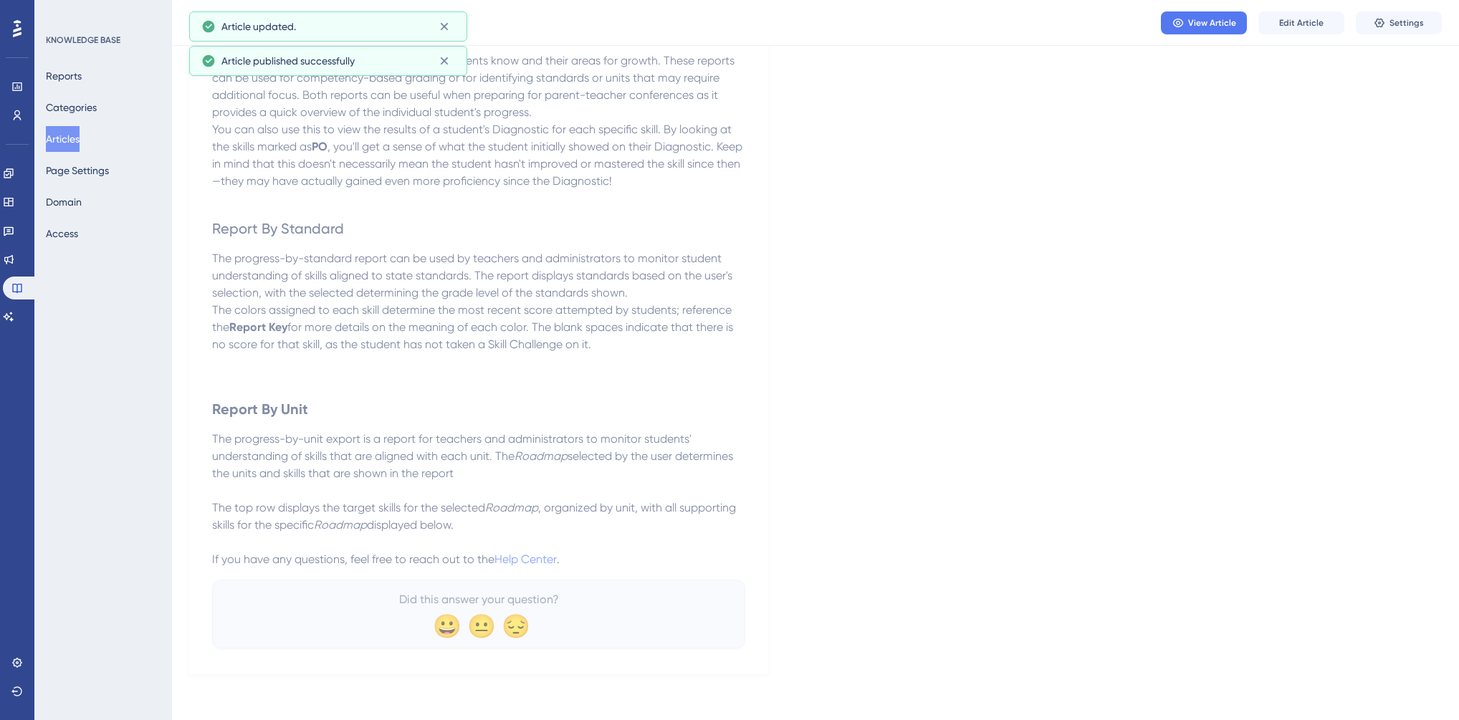
scroll to position [845, 0]
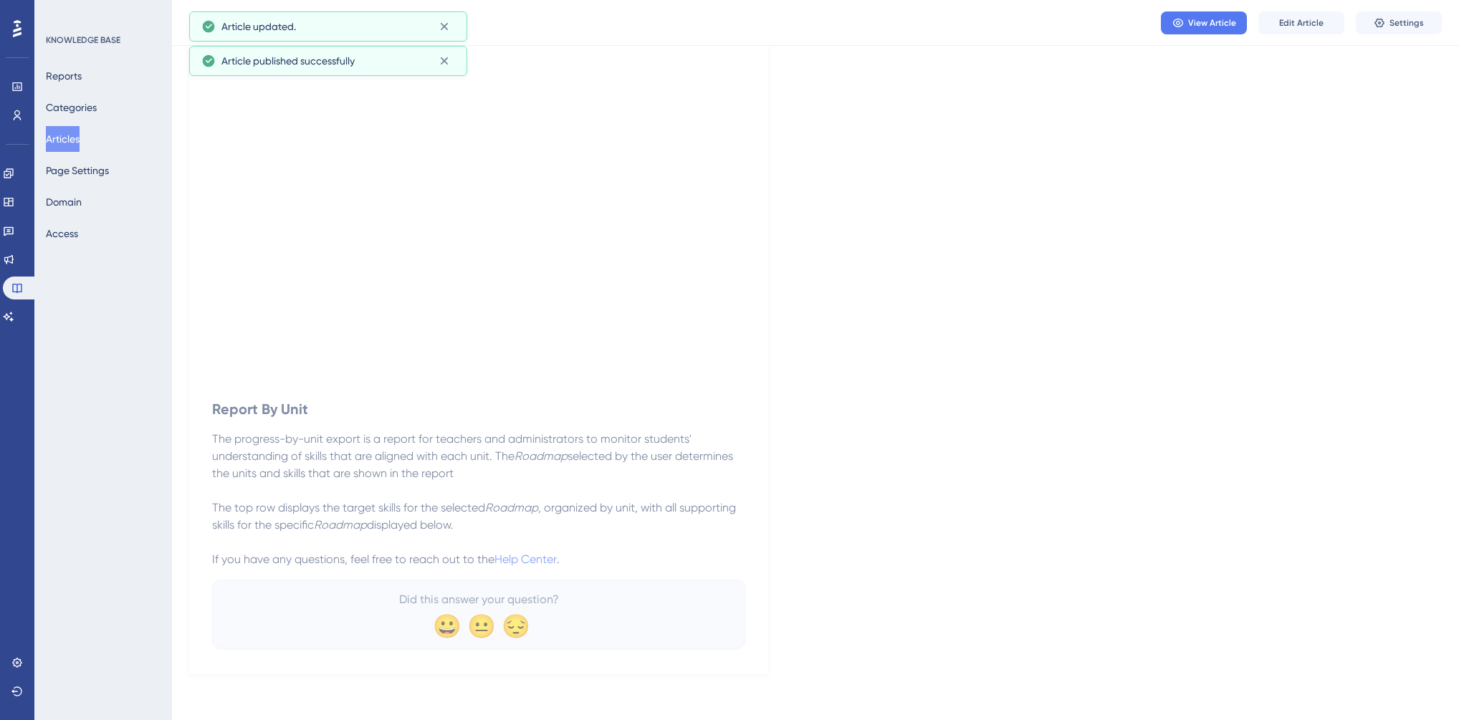
click at [67, 138] on button "Articles" at bounding box center [63, 139] width 34 height 26
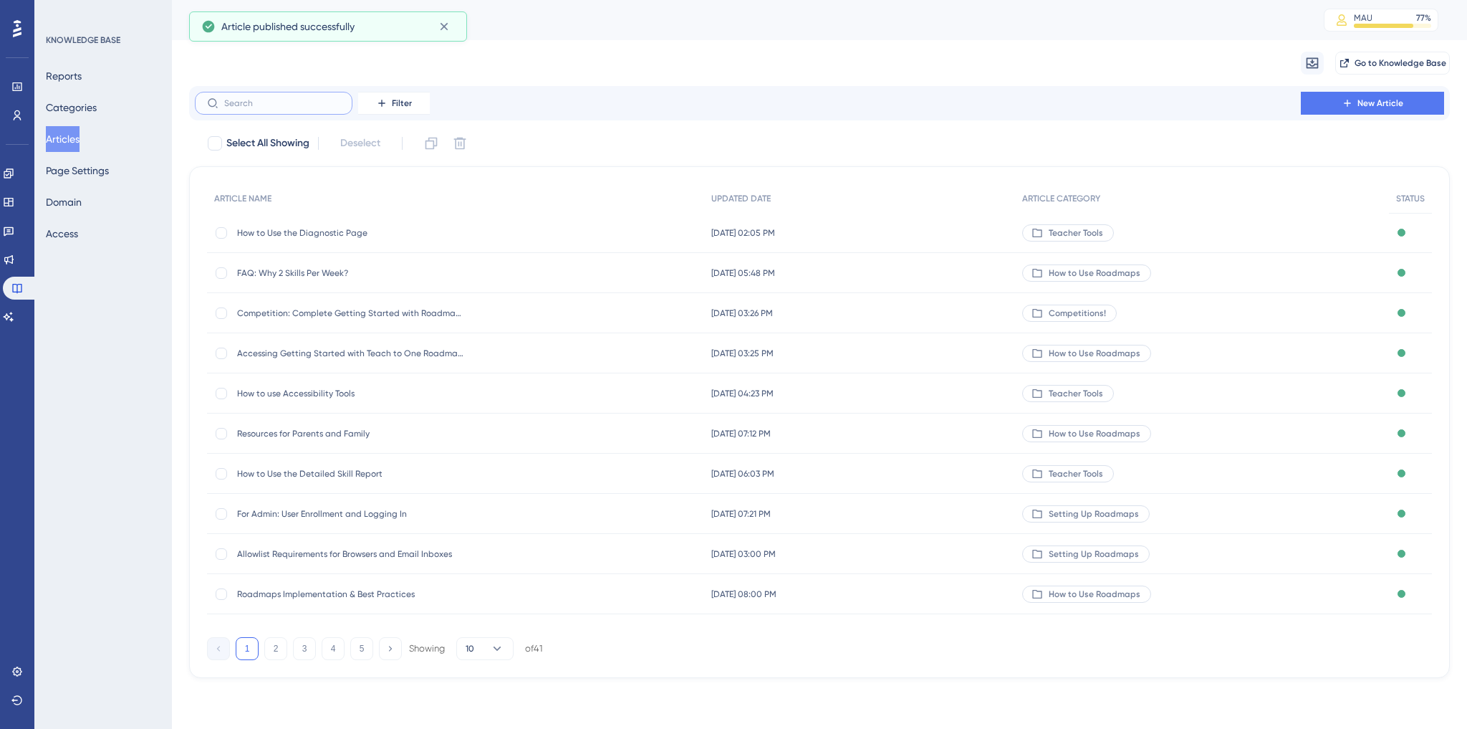
click at [249, 101] on input "text" at bounding box center [282, 103] width 116 height 10
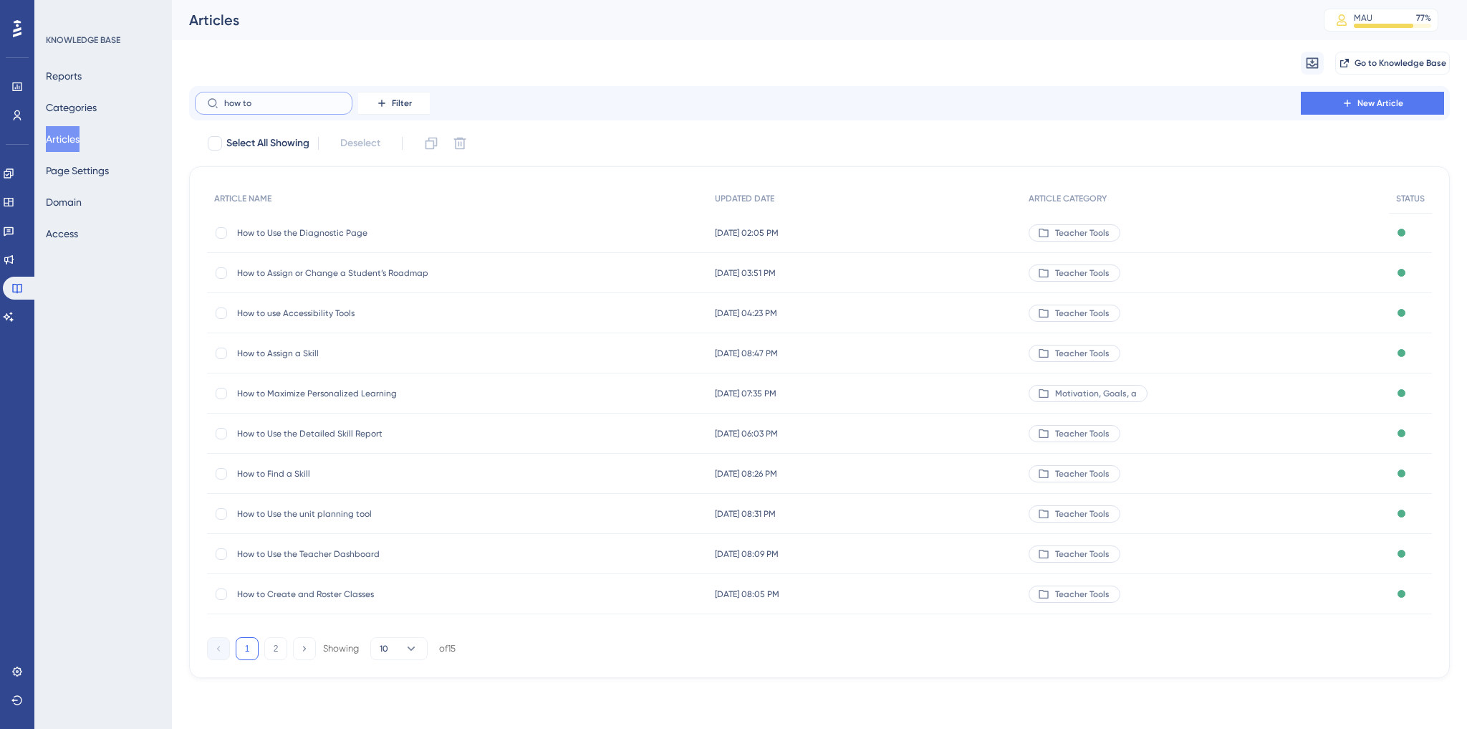
type input "how to r"
checkbox input "true"
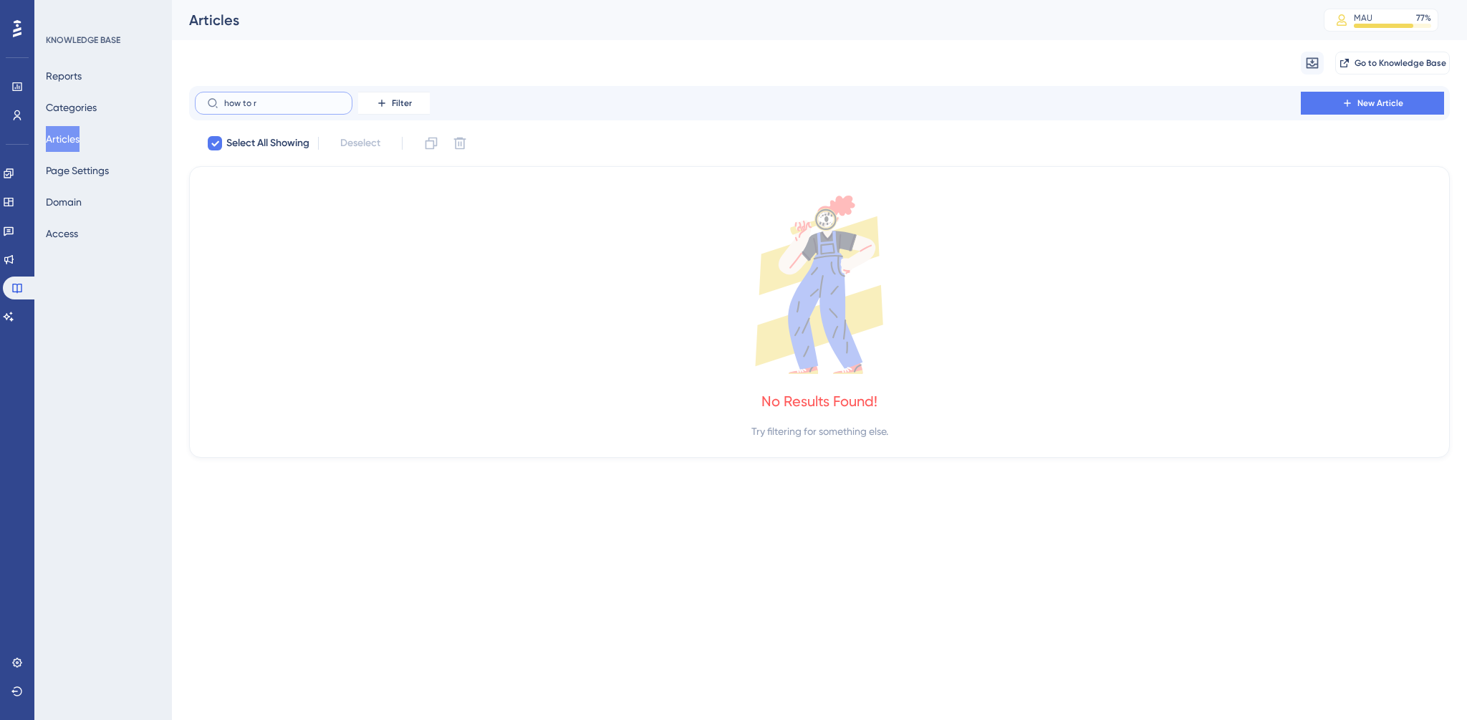
type input "how to"
checkbox input "false"
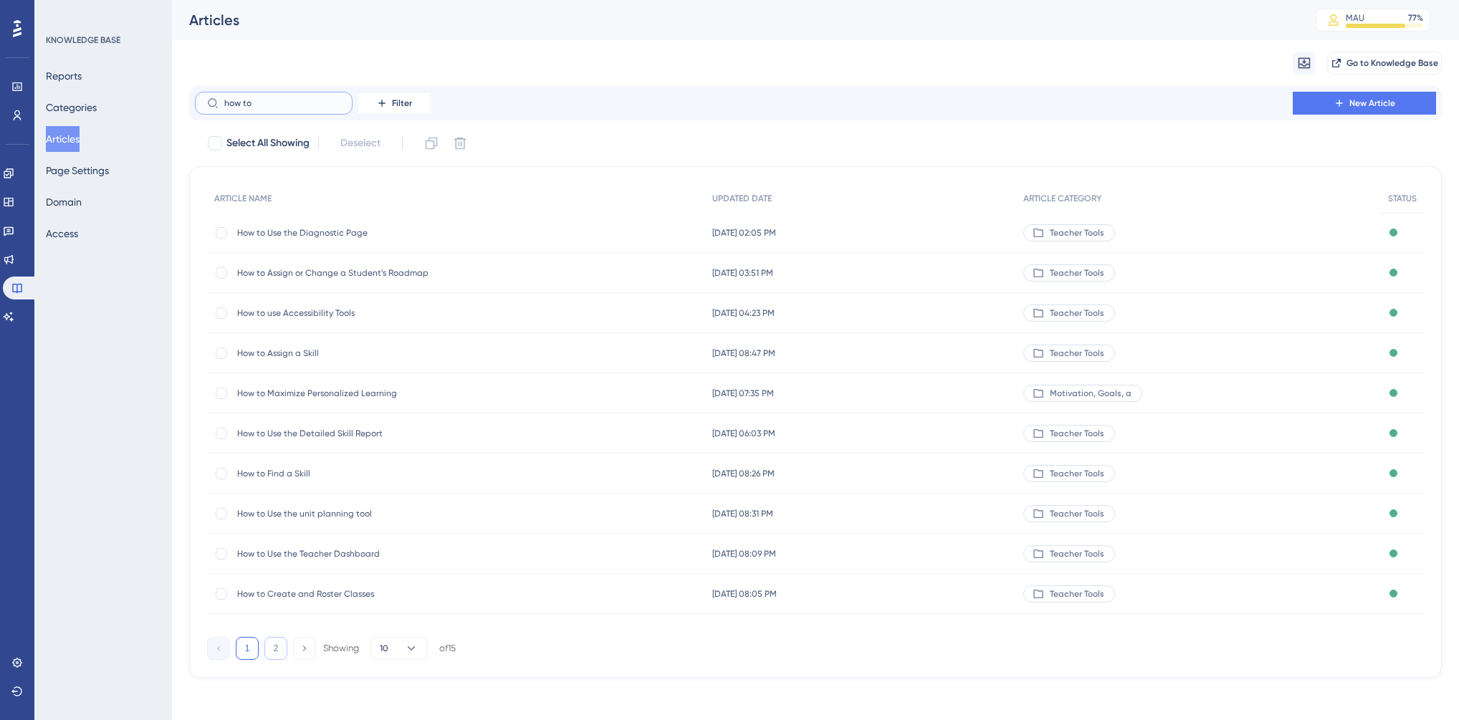
type input "how to"
click at [275, 646] on button "2" at bounding box center [275, 648] width 23 height 23
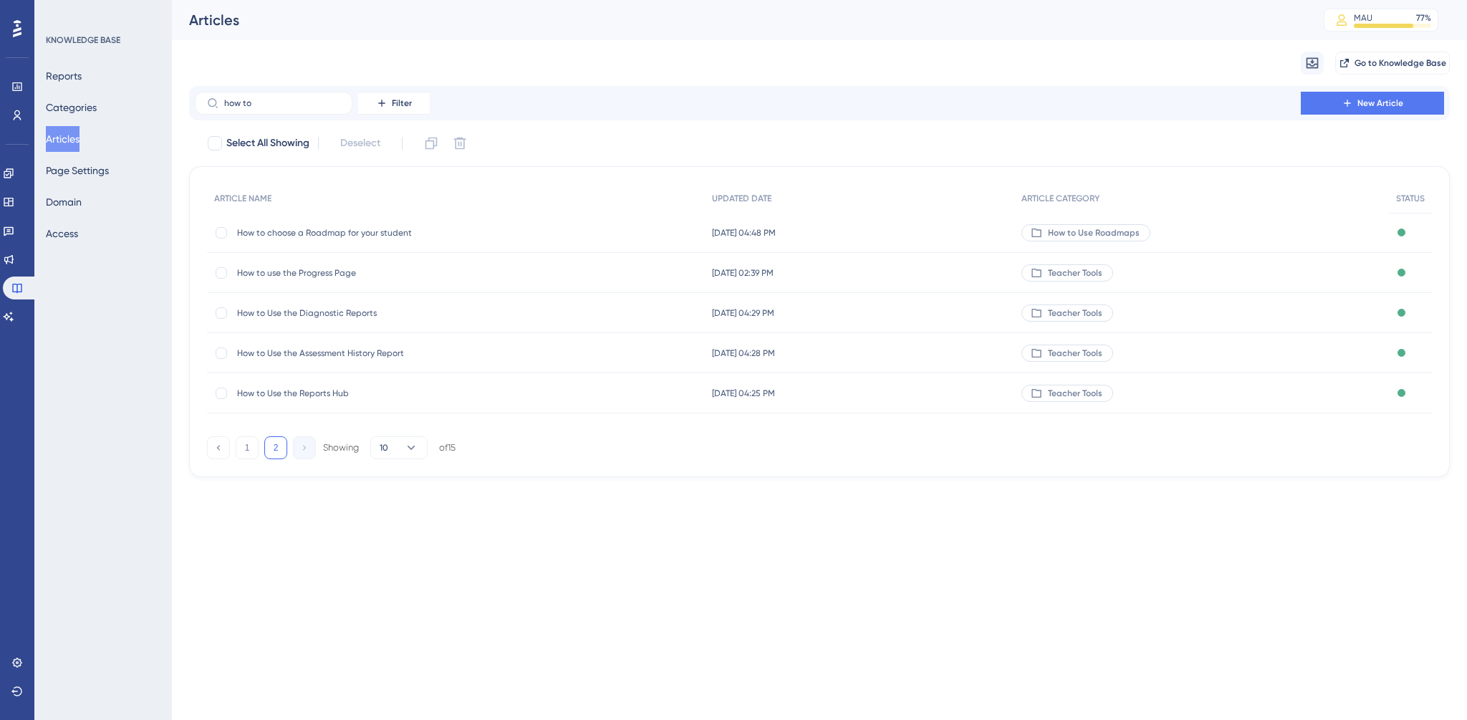
click at [337, 309] on span "How to Use the Diagnostic Reports" at bounding box center [351, 312] width 229 height 11
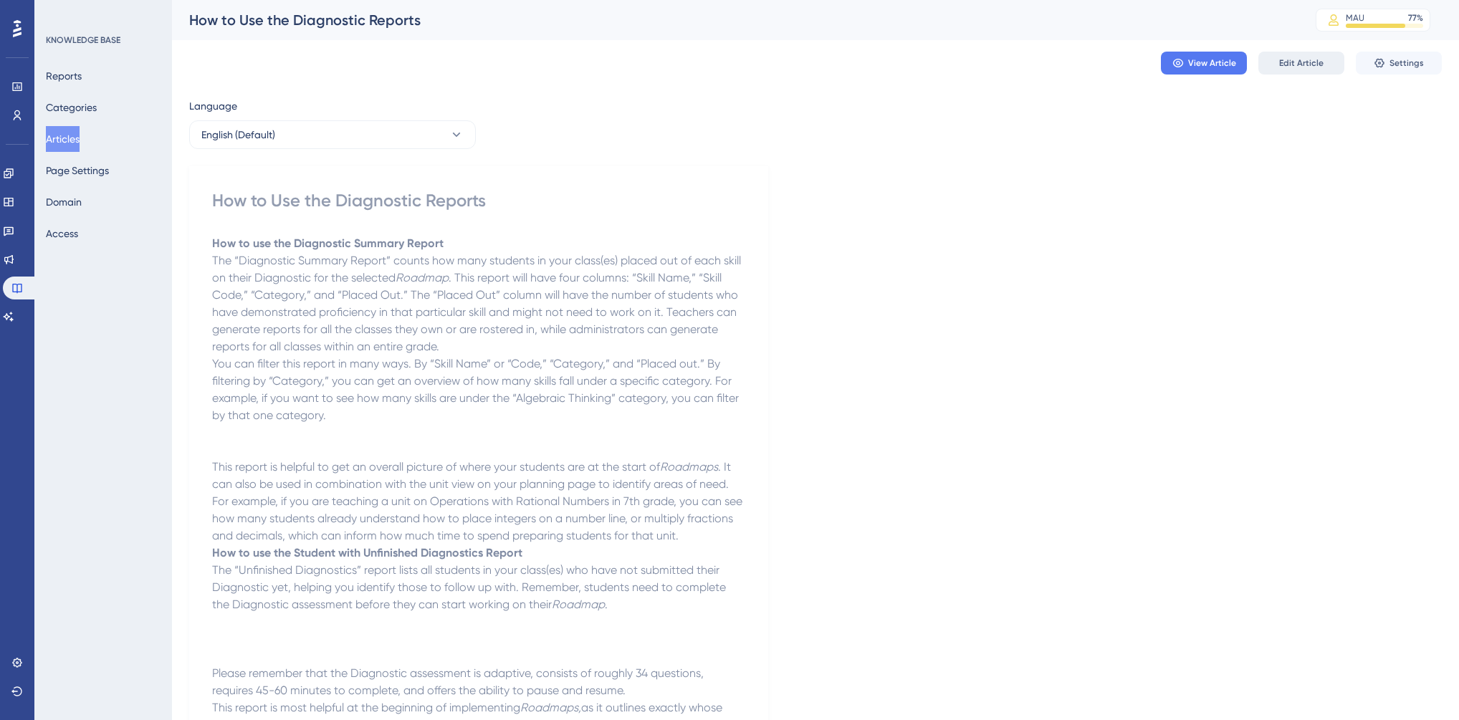
click at [1313, 62] on span "Edit Article" at bounding box center [1301, 62] width 44 height 11
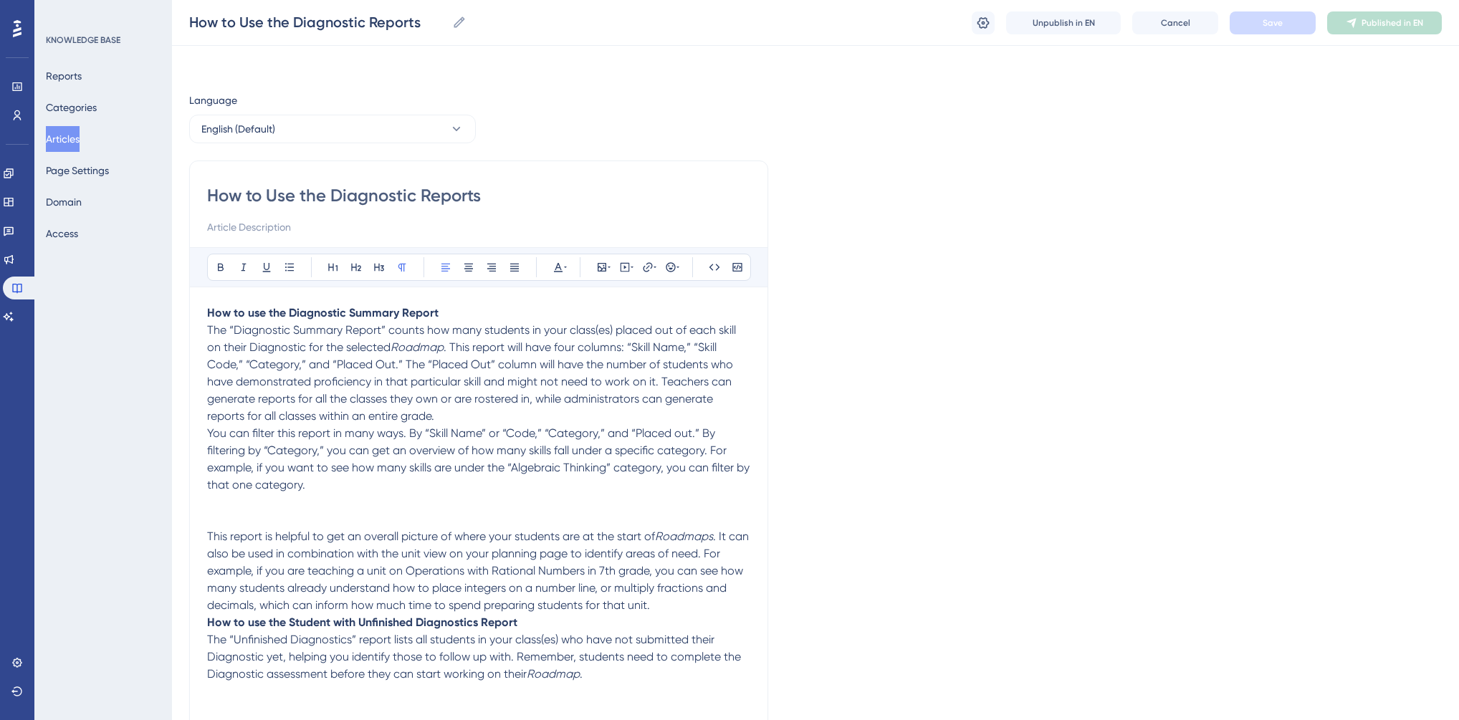
scroll to position [112, 0]
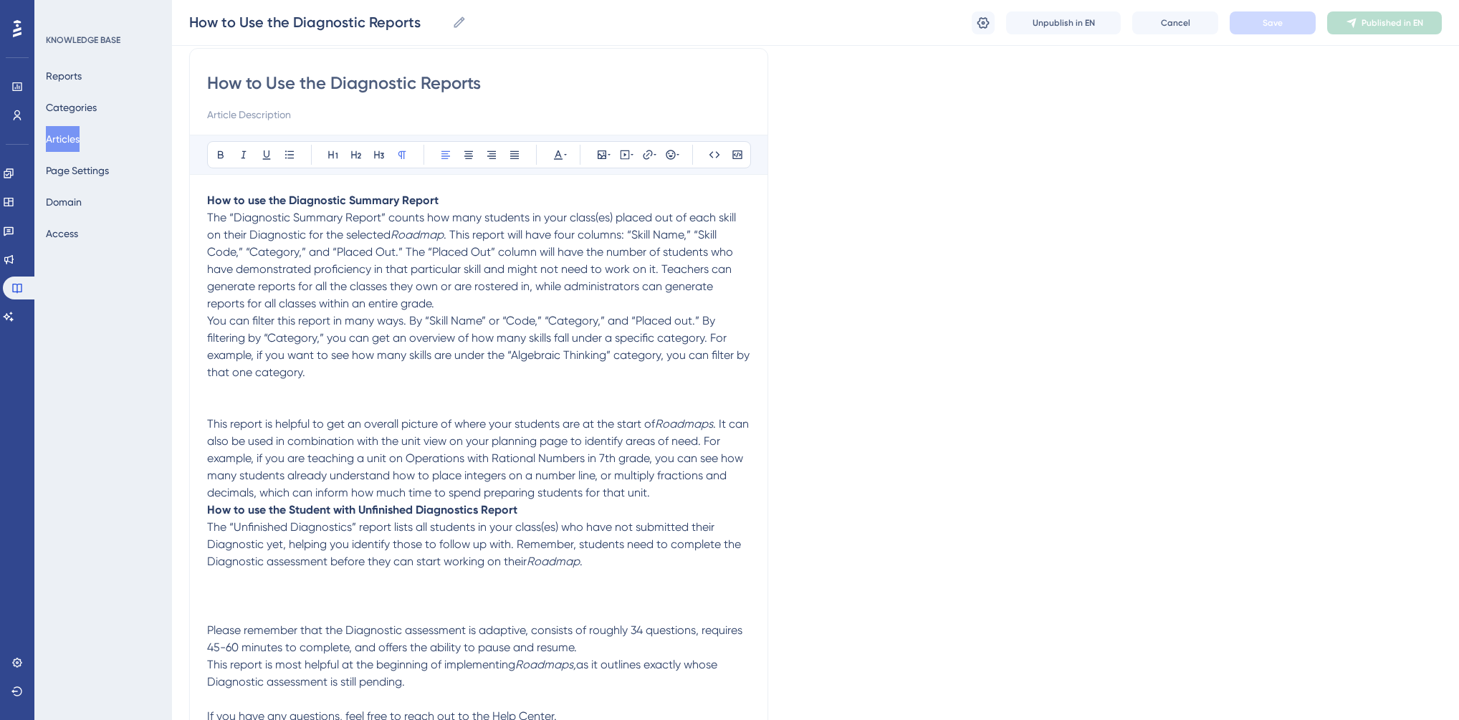
click at [327, 198] on strong "How to use the Diagnostic Summary Report" at bounding box center [322, 200] width 231 height 14
click at [363, 155] on button at bounding box center [356, 155] width 20 height 20
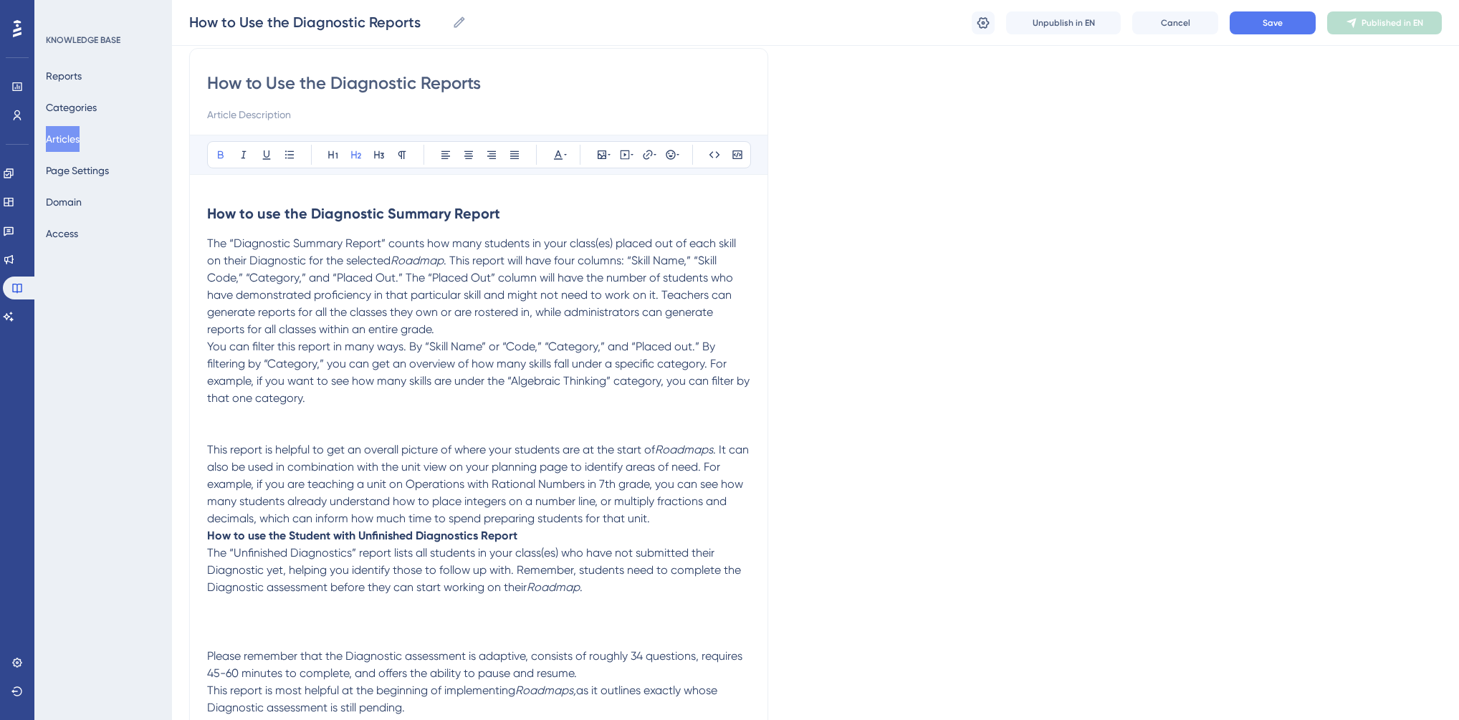
click at [669, 515] on p "This report is helpful to get an overall picture of where your students are at …" at bounding box center [478, 484] width 543 height 86
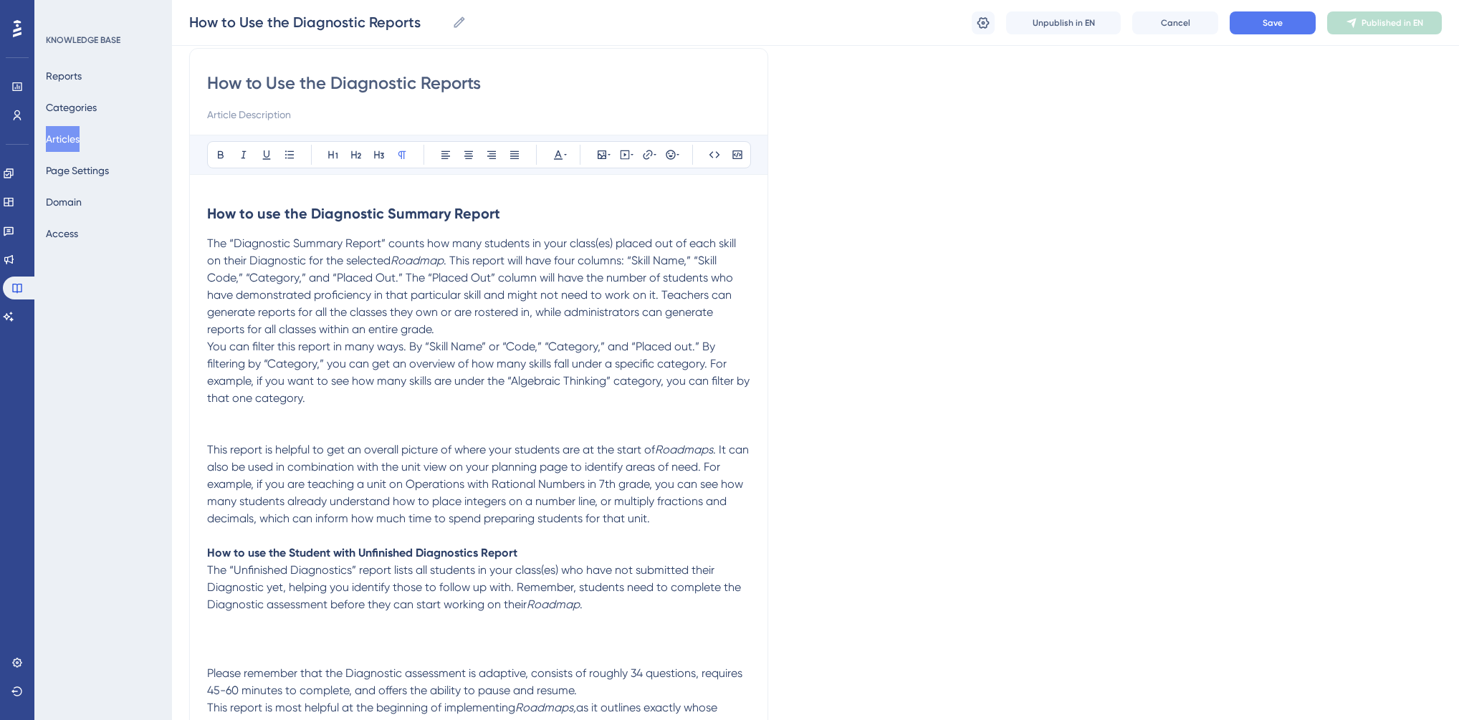
click at [418, 552] on strong "How to use the Student with Unfinished Diagnostics Report" at bounding box center [362, 553] width 310 height 14
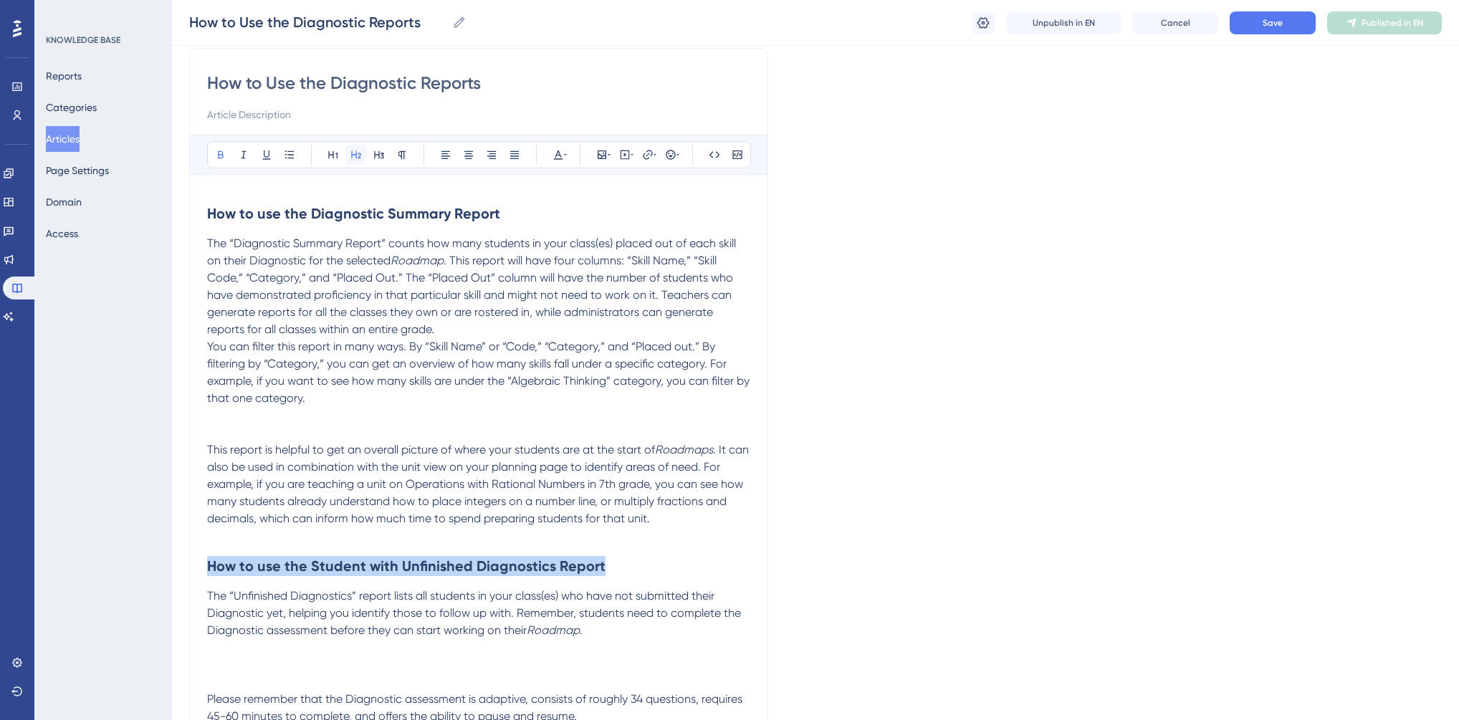
click at [358, 154] on icon at bounding box center [355, 154] width 11 height 11
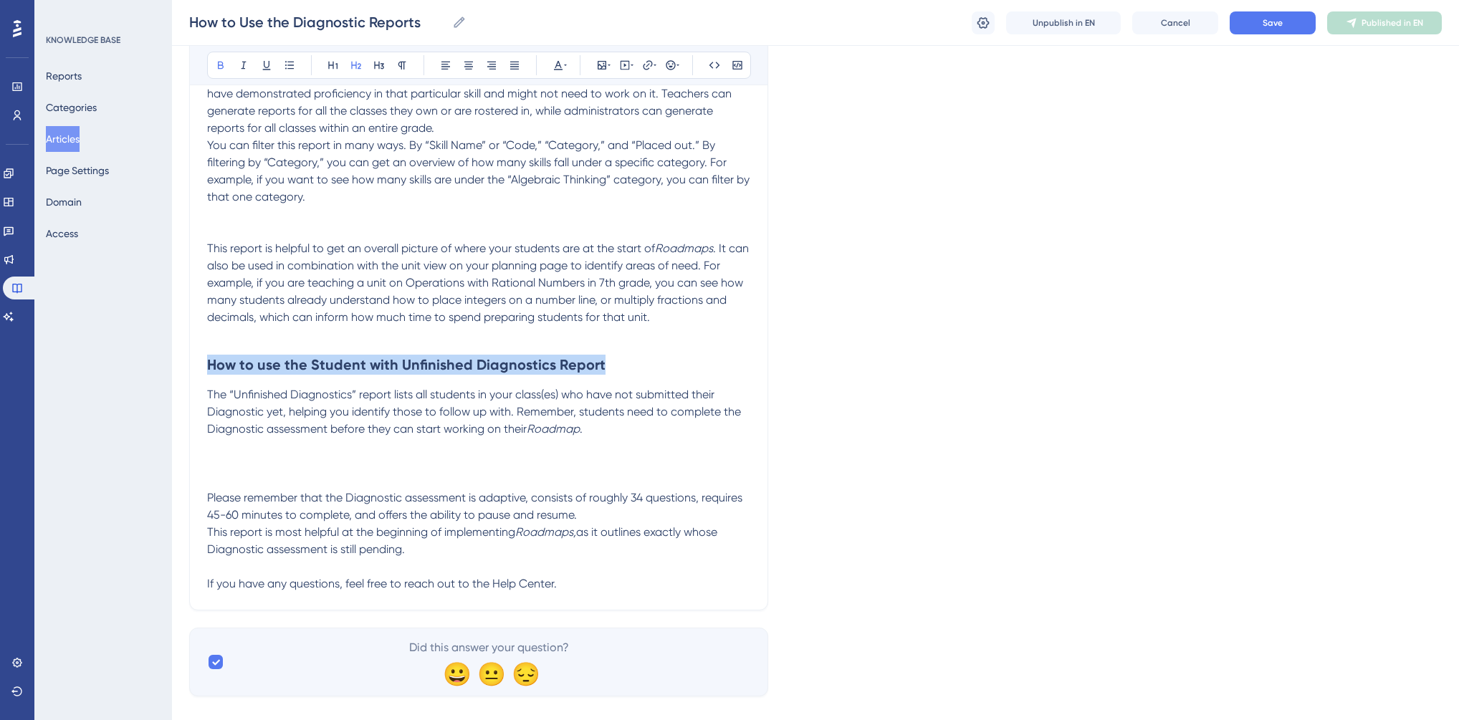
scroll to position [335, 0]
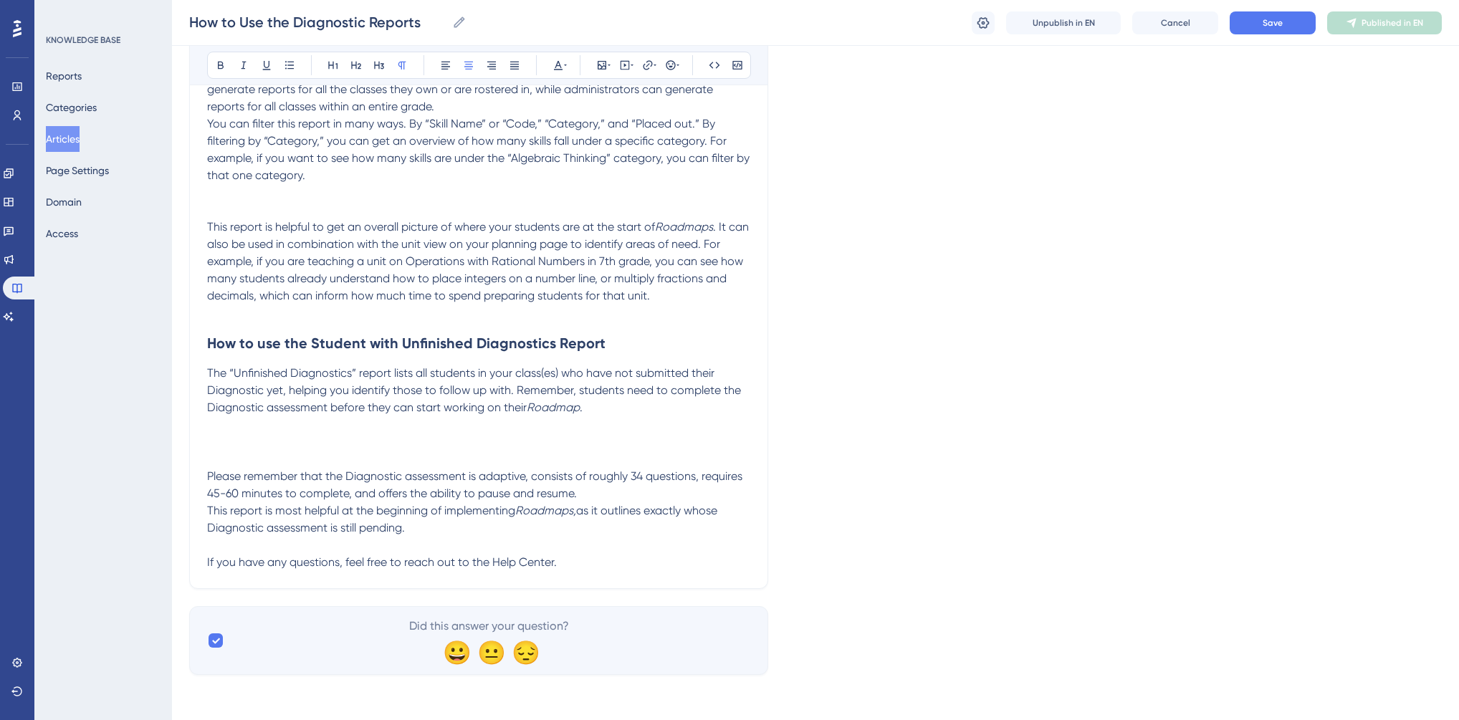
click at [278, 441] on p at bounding box center [478, 441] width 543 height 17
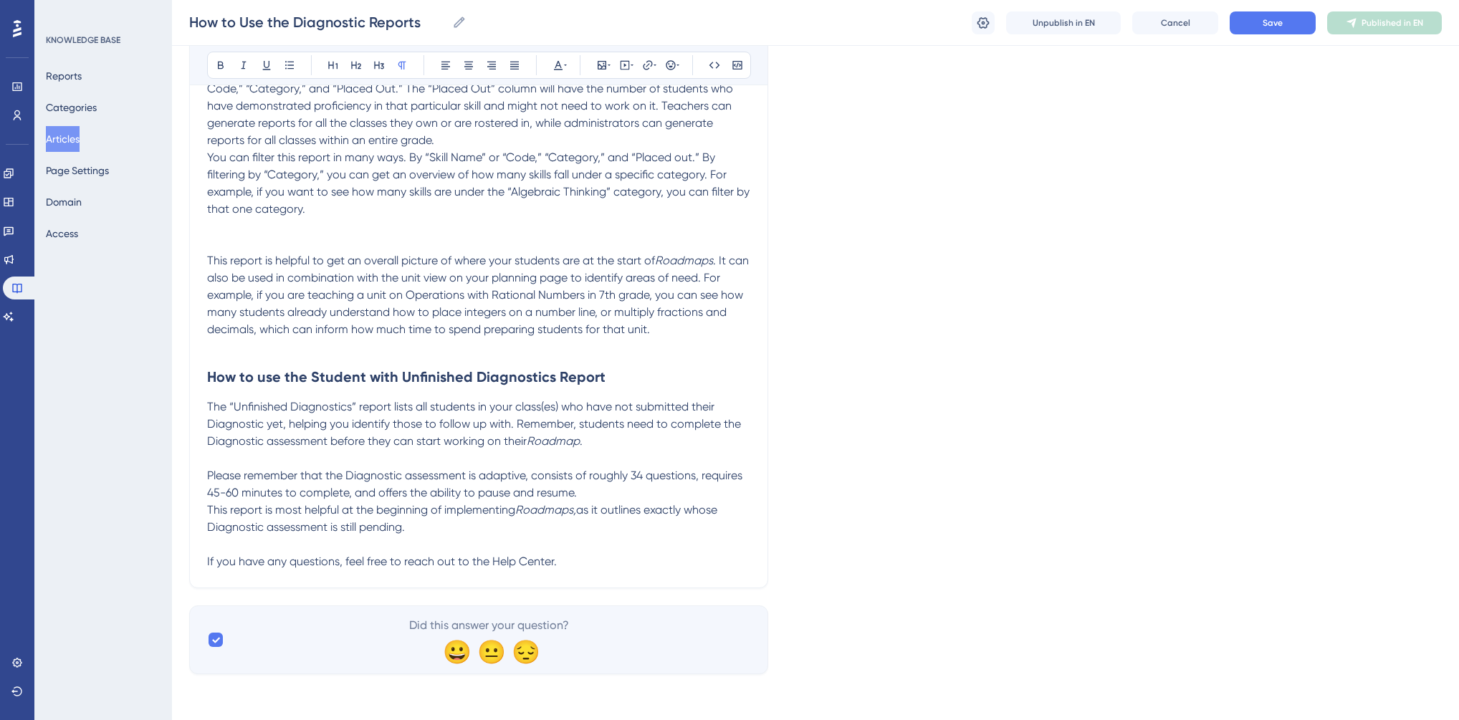
scroll to position [301, 0]
click at [593, 493] on p "Please remember that the Diagnostic assessment is adaptive, consists of roughly…" at bounding box center [478, 485] width 543 height 34
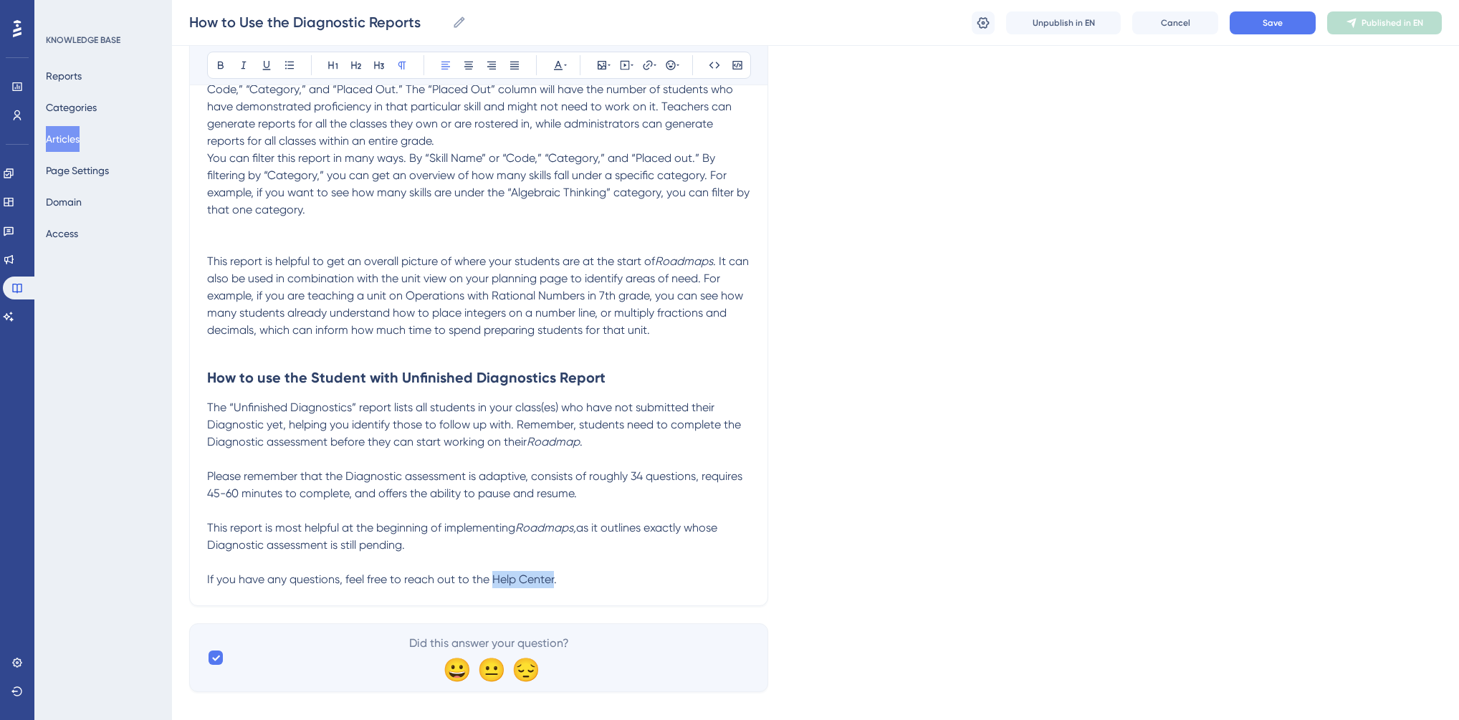
drag, startPoint x: 492, startPoint y: 580, endPoint x: 554, endPoint y: 577, distance: 61.7
click at [554, 577] on span "If you have any questions, feel free to reach out to the Help Center." at bounding box center [382, 579] width 350 height 14
click at [646, 65] on icon at bounding box center [647, 64] width 9 height 9
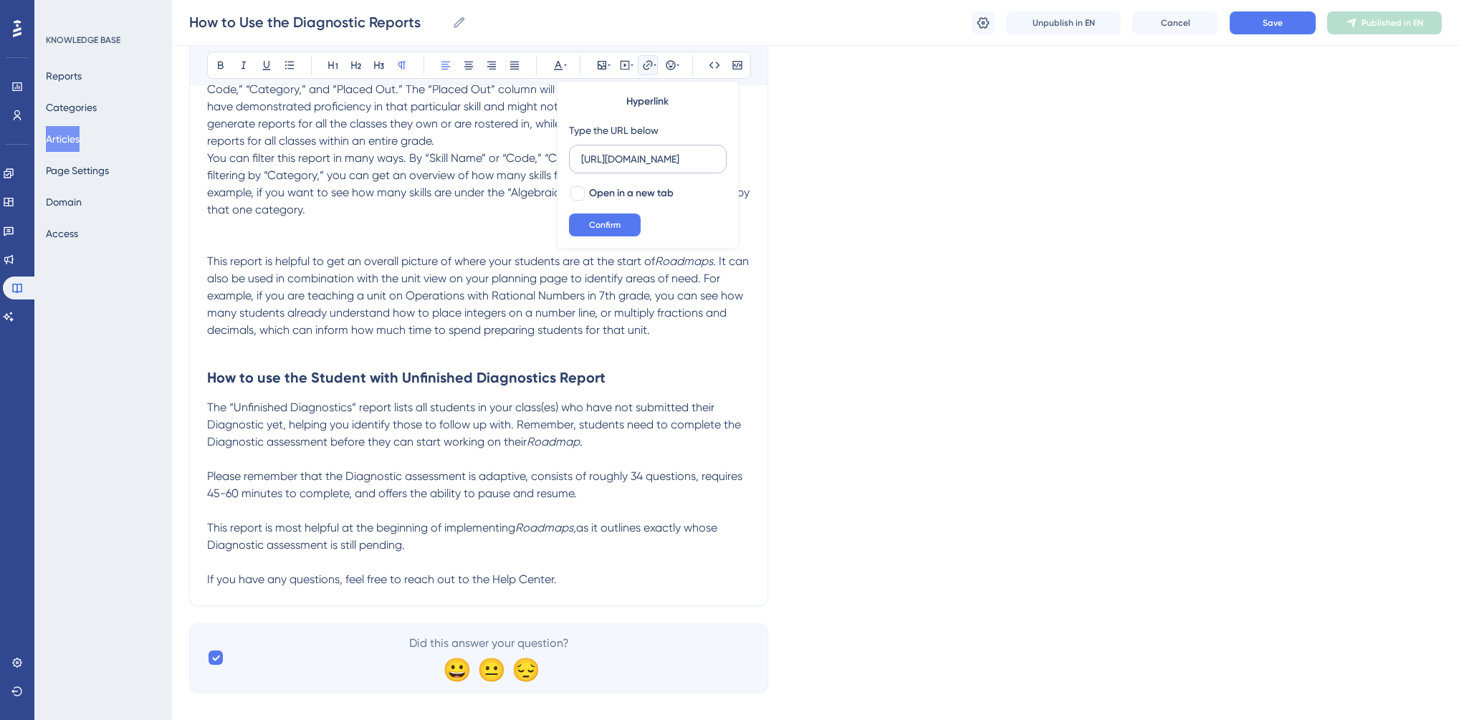
scroll to position [0, 15]
type input "[URL][DOMAIN_NAME]"
click at [584, 185] on label "Open in a new tab" at bounding box center [621, 193] width 105 height 17
checkbox input "true"
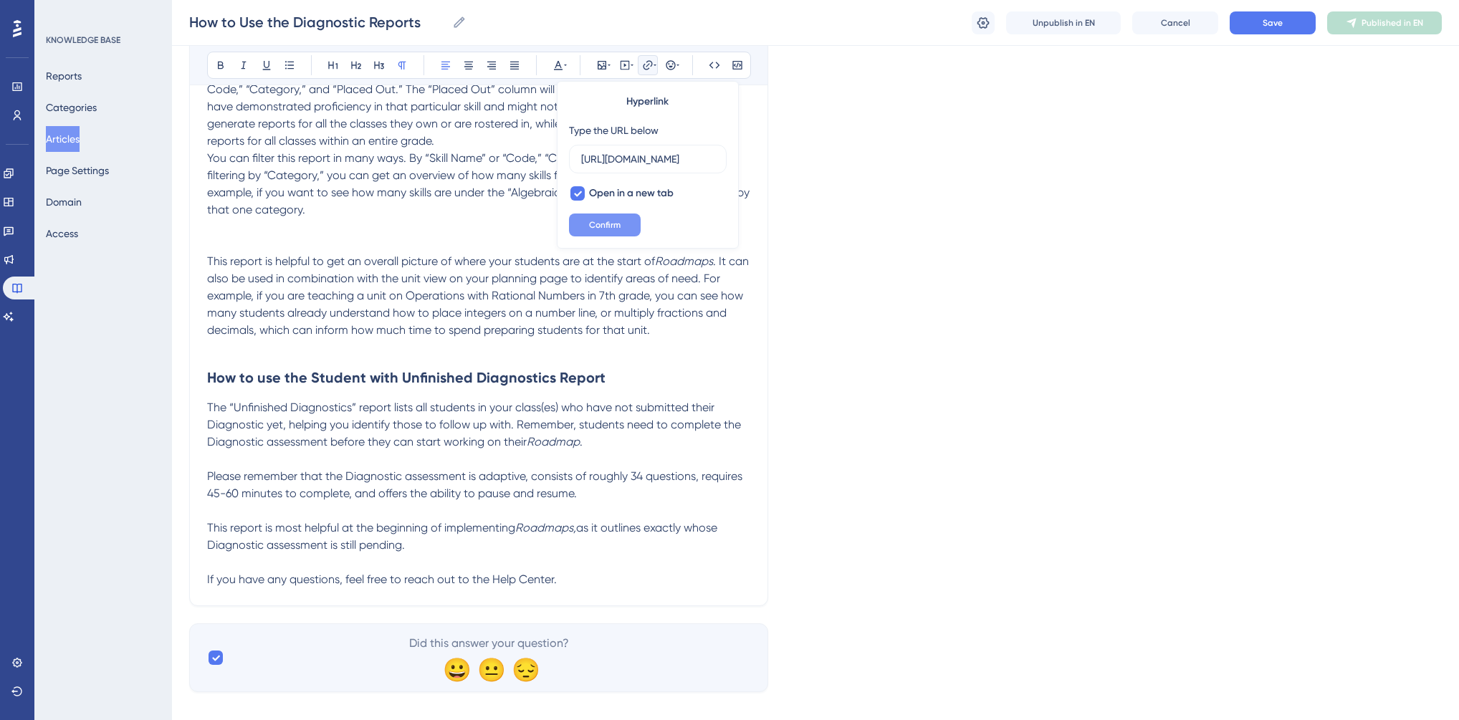
click at [592, 221] on span "Confirm" at bounding box center [605, 224] width 32 height 11
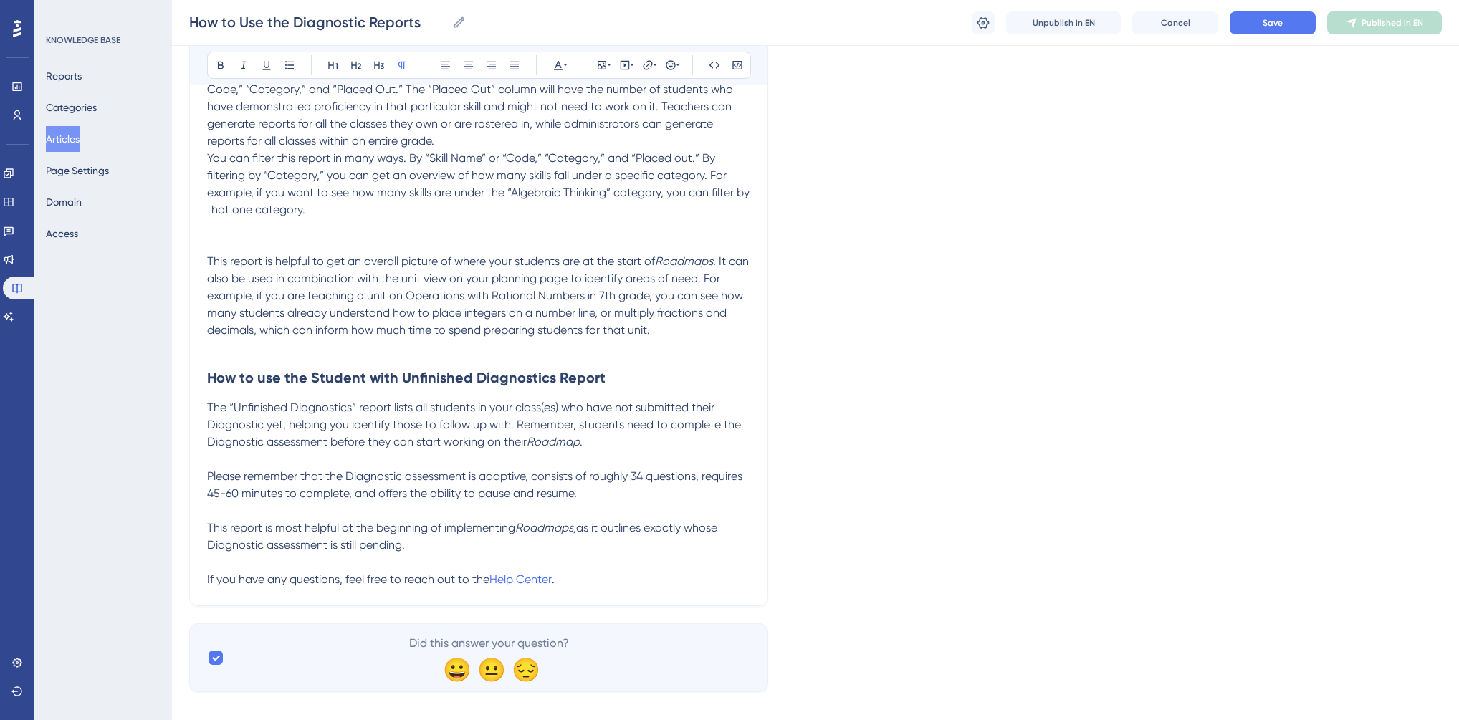
click at [244, 231] on p at bounding box center [478, 227] width 543 height 17
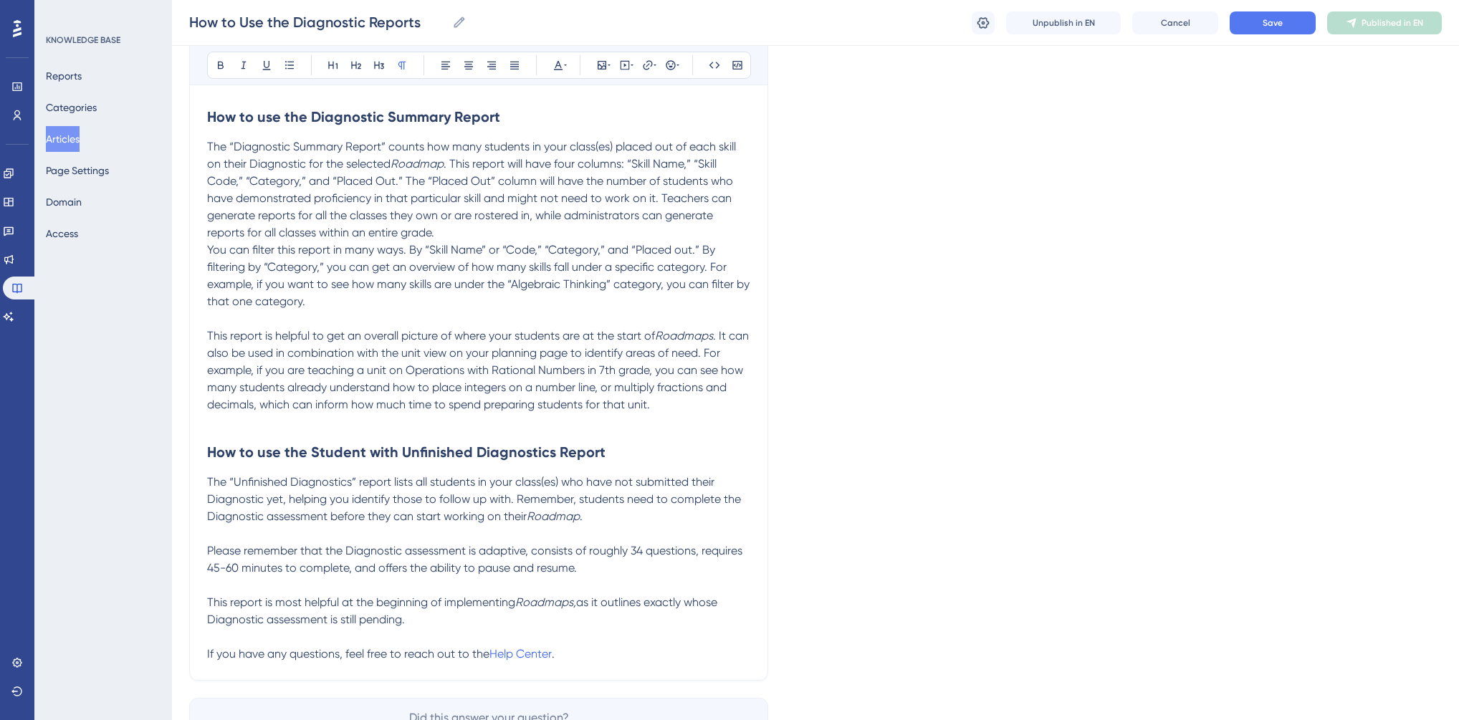
scroll to position [72, 0]
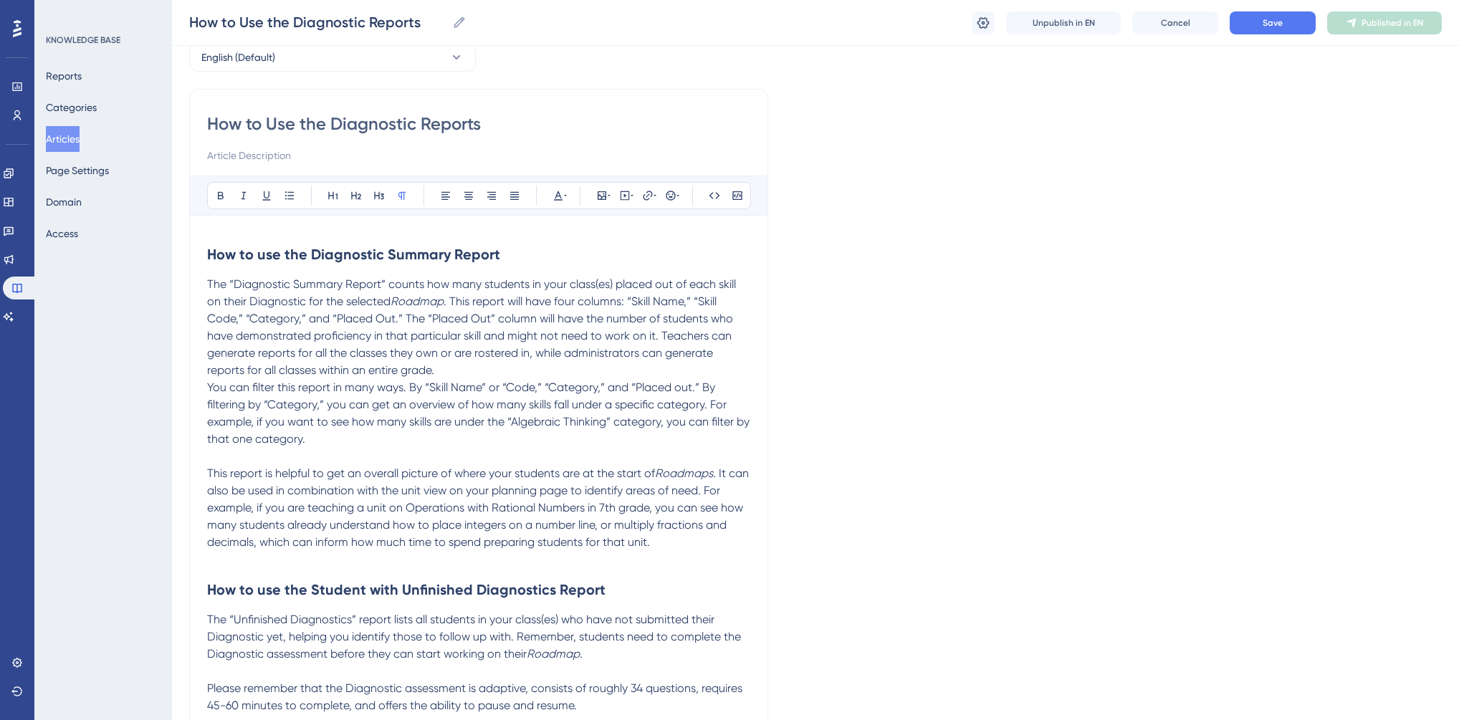
click at [494, 371] on p "The “Diagnostic Summary Report” counts how many students in your class(es) plac…" at bounding box center [478, 327] width 543 height 103
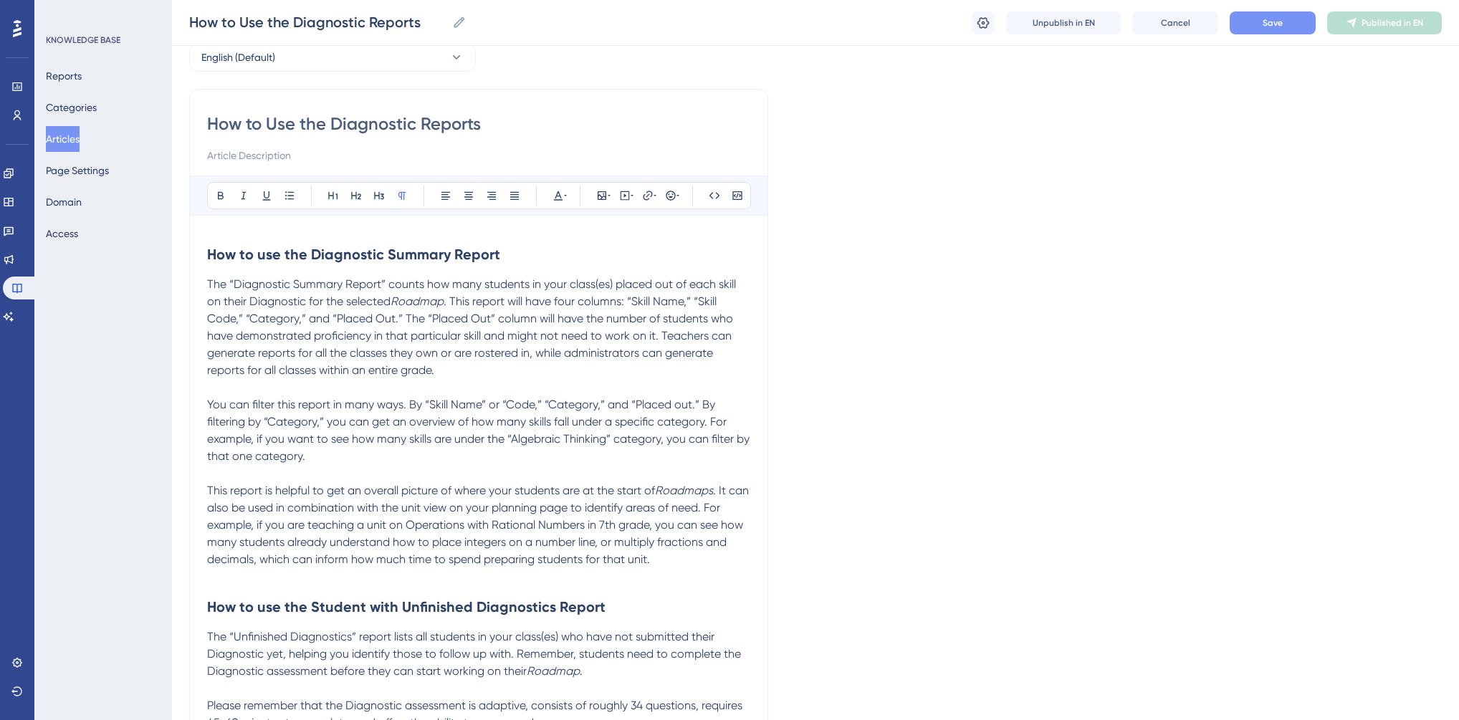
click at [1252, 23] on button "Save" at bounding box center [1273, 22] width 86 height 23
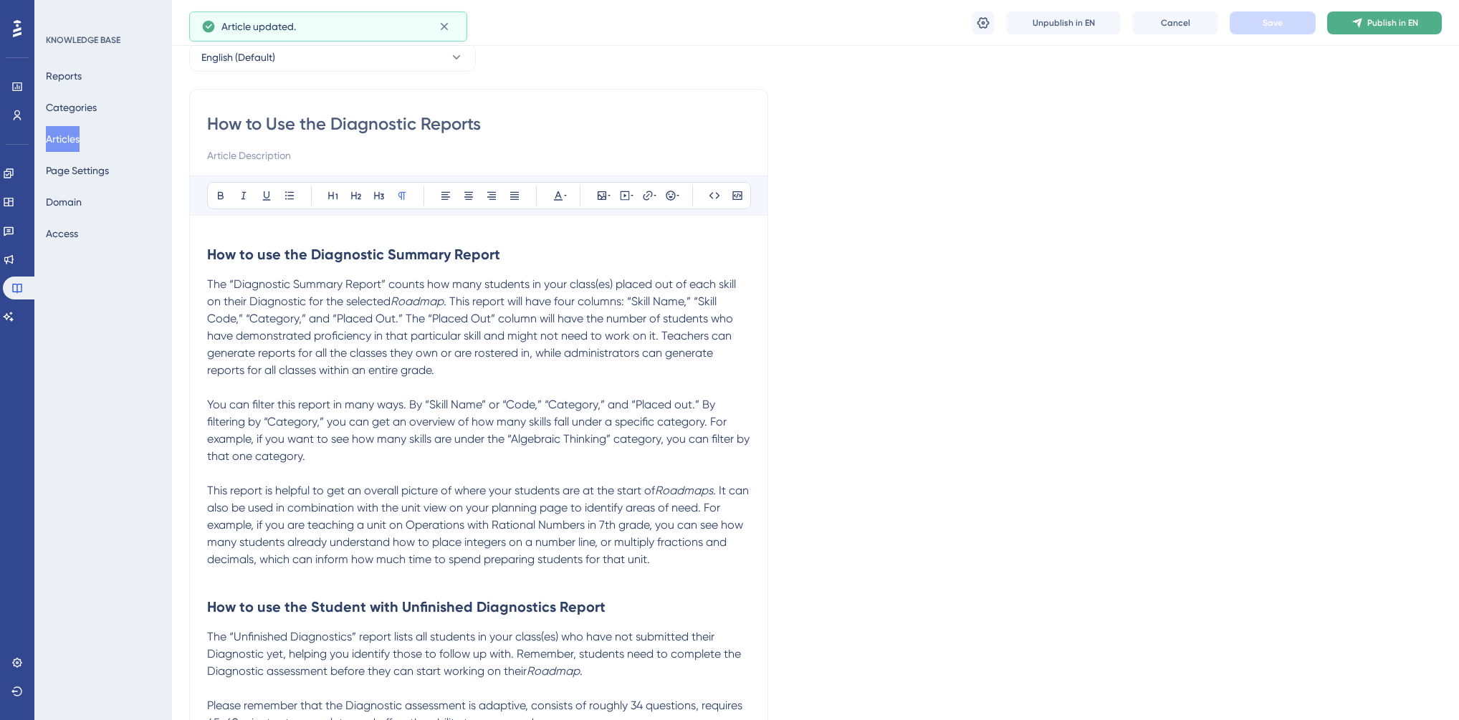
click at [1379, 18] on span "Publish in EN" at bounding box center [1392, 22] width 51 height 11
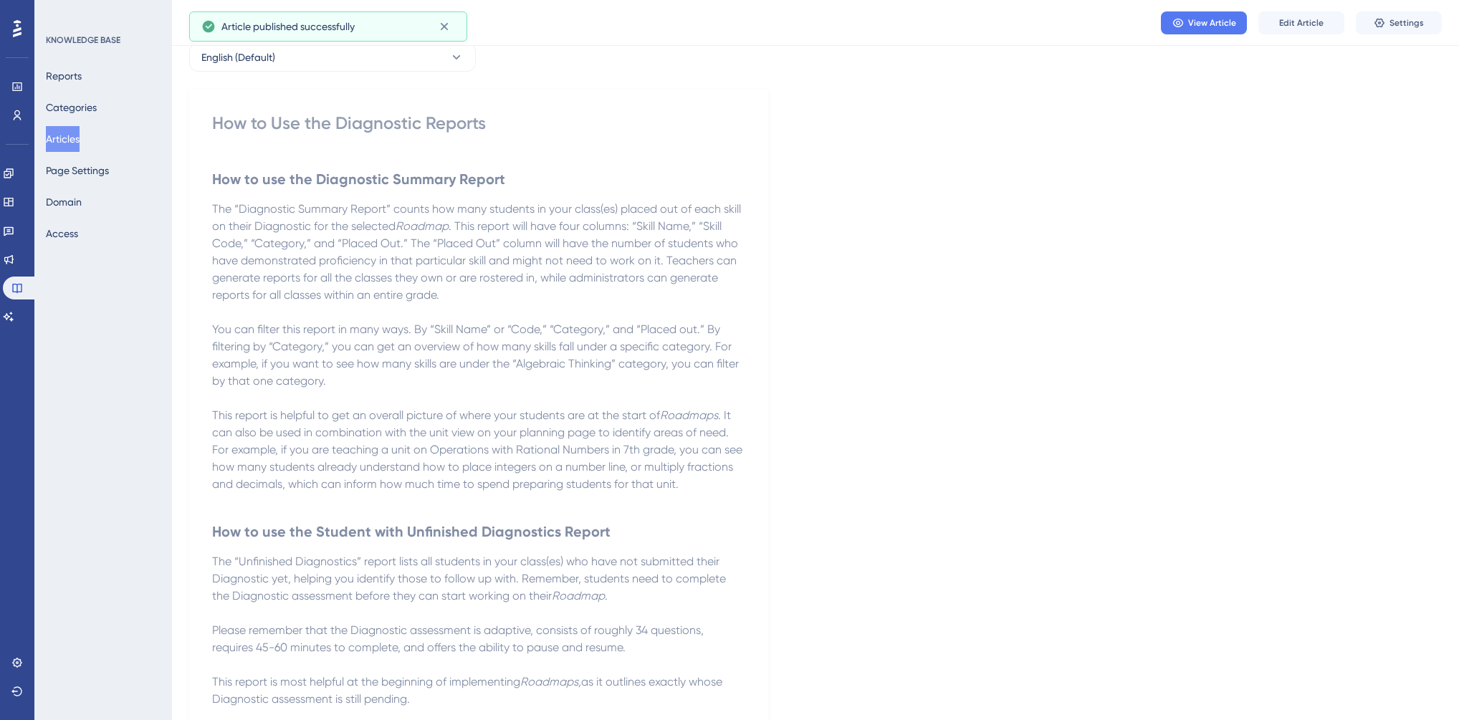
click at [67, 135] on button "Articles" at bounding box center [63, 139] width 34 height 26
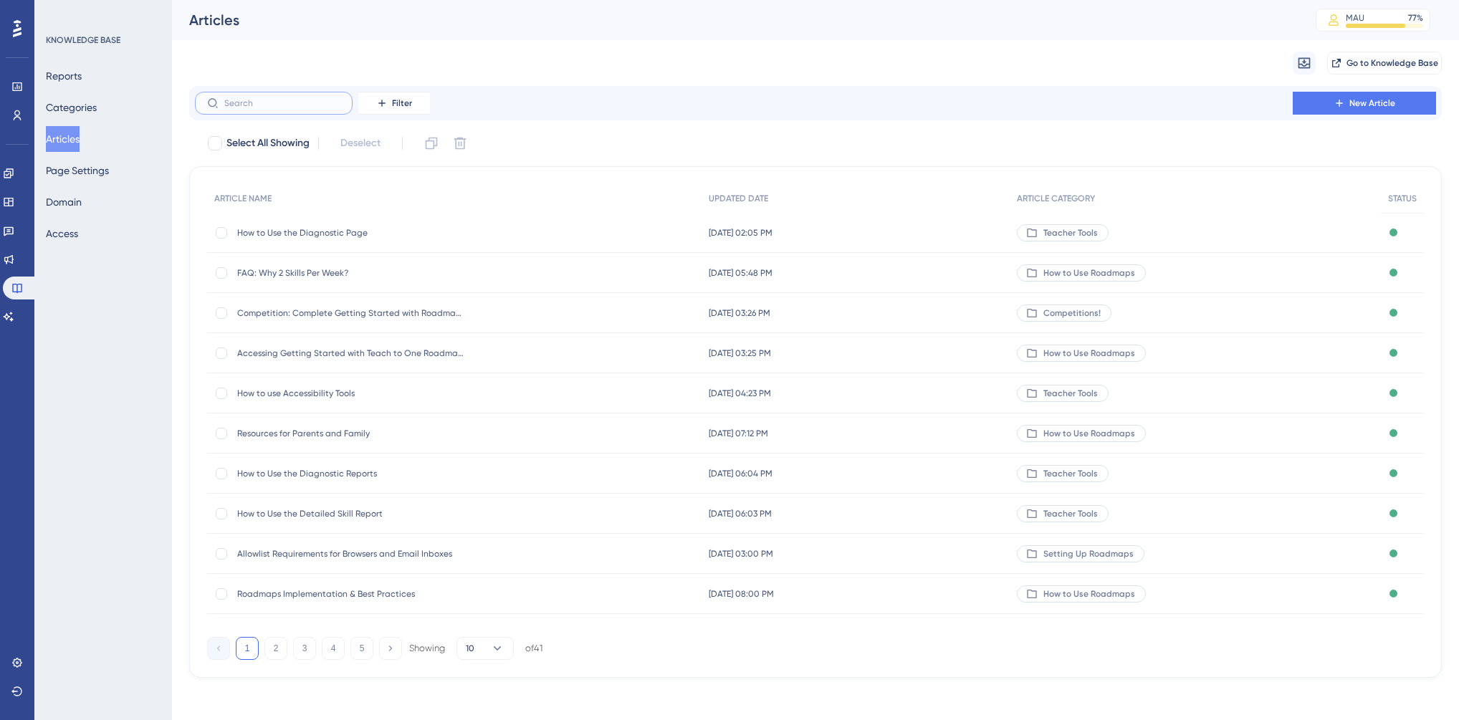
click at [277, 104] on input "text" at bounding box center [282, 103] width 116 height 10
type input "how to"
click at [274, 647] on button "2" at bounding box center [275, 648] width 23 height 23
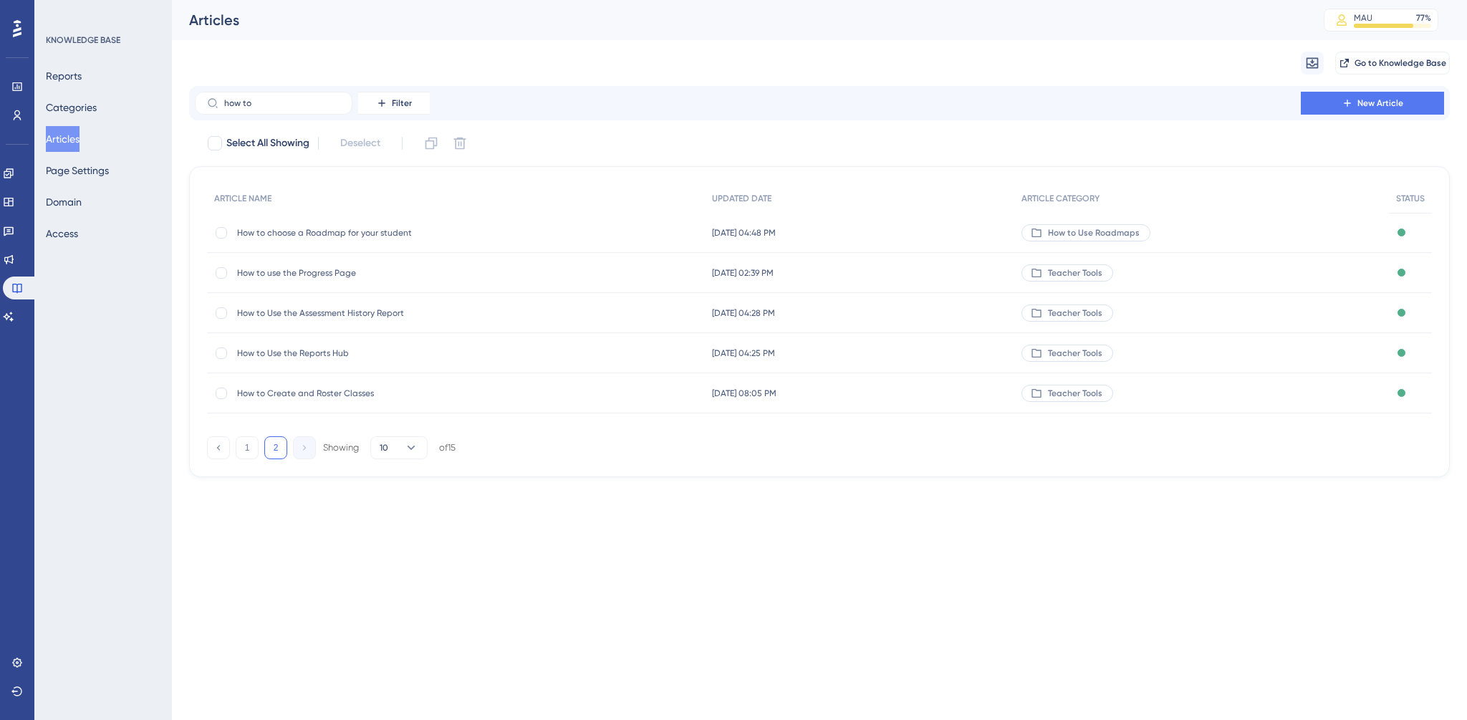
click at [312, 350] on span "How to Use the Reports Hub" at bounding box center [351, 353] width 229 height 11
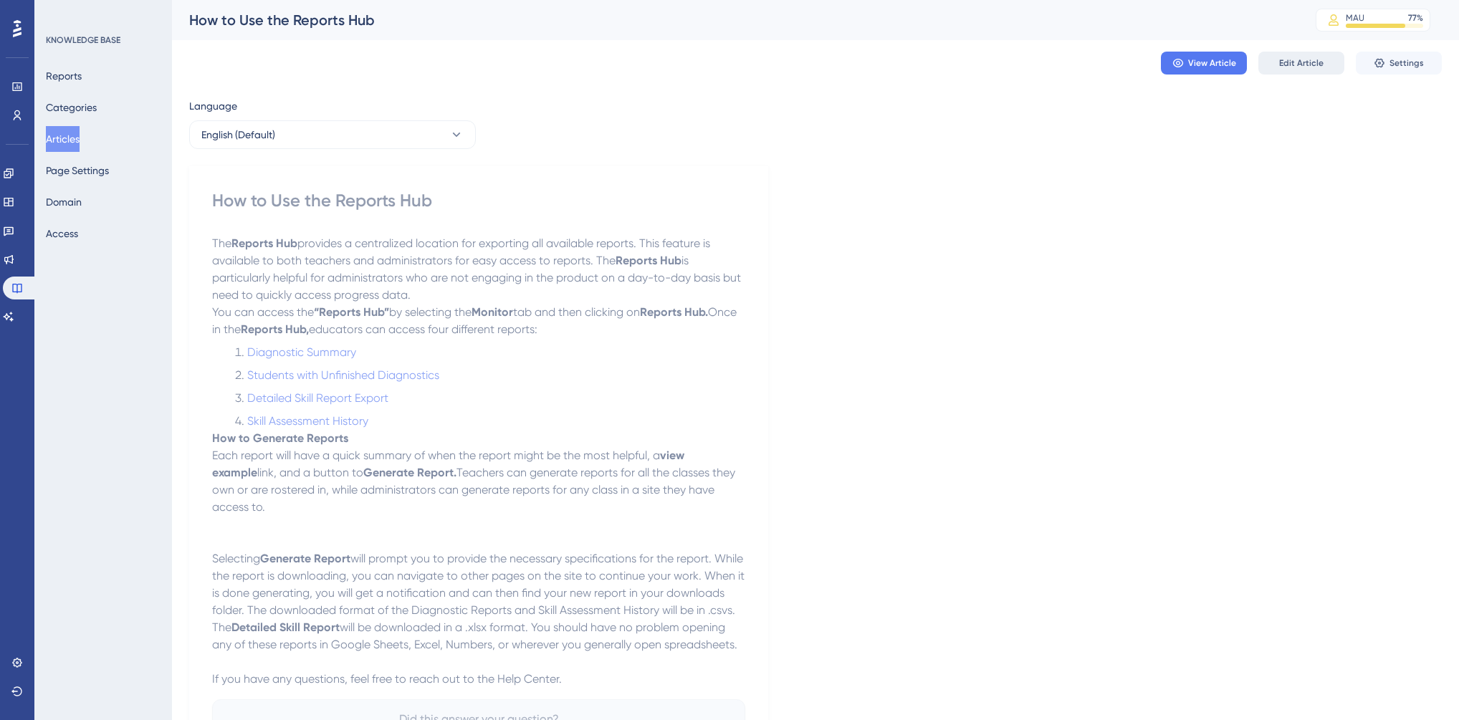
click at [1293, 63] on span "Edit Article" at bounding box center [1301, 62] width 44 height 11
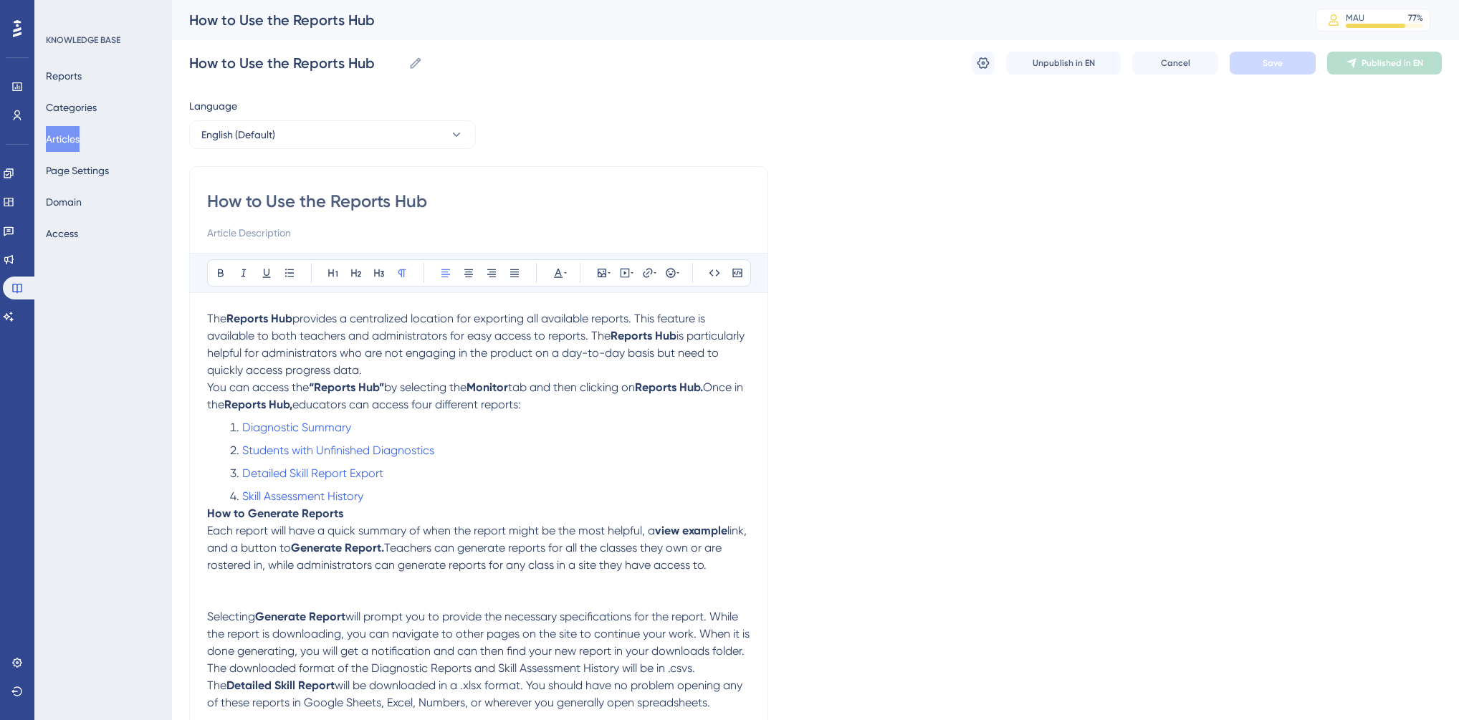
scroll to position [37, 0]
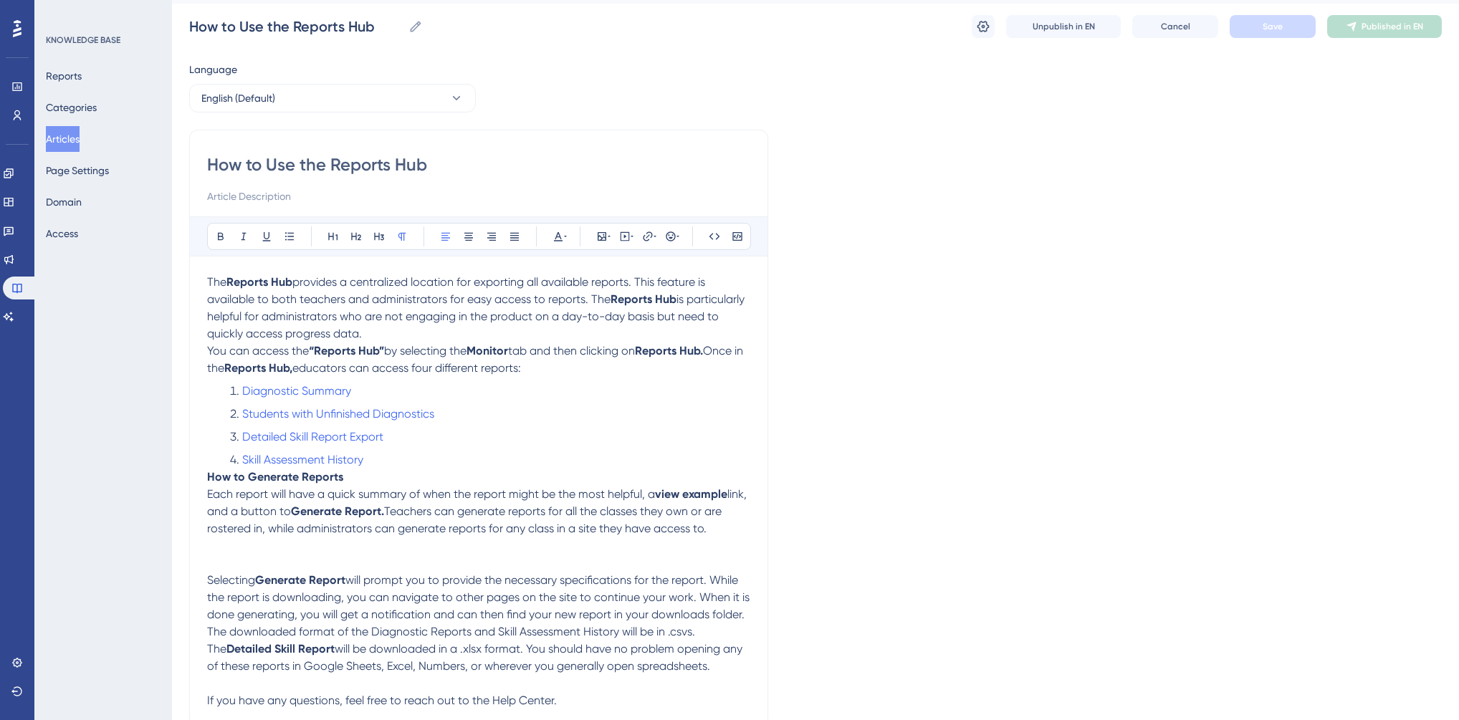
click at [388, 334] on p "The Reports Hub provides a centralized location for exporting all available rep…" at bounding box center [478, 308] width 543 height 69
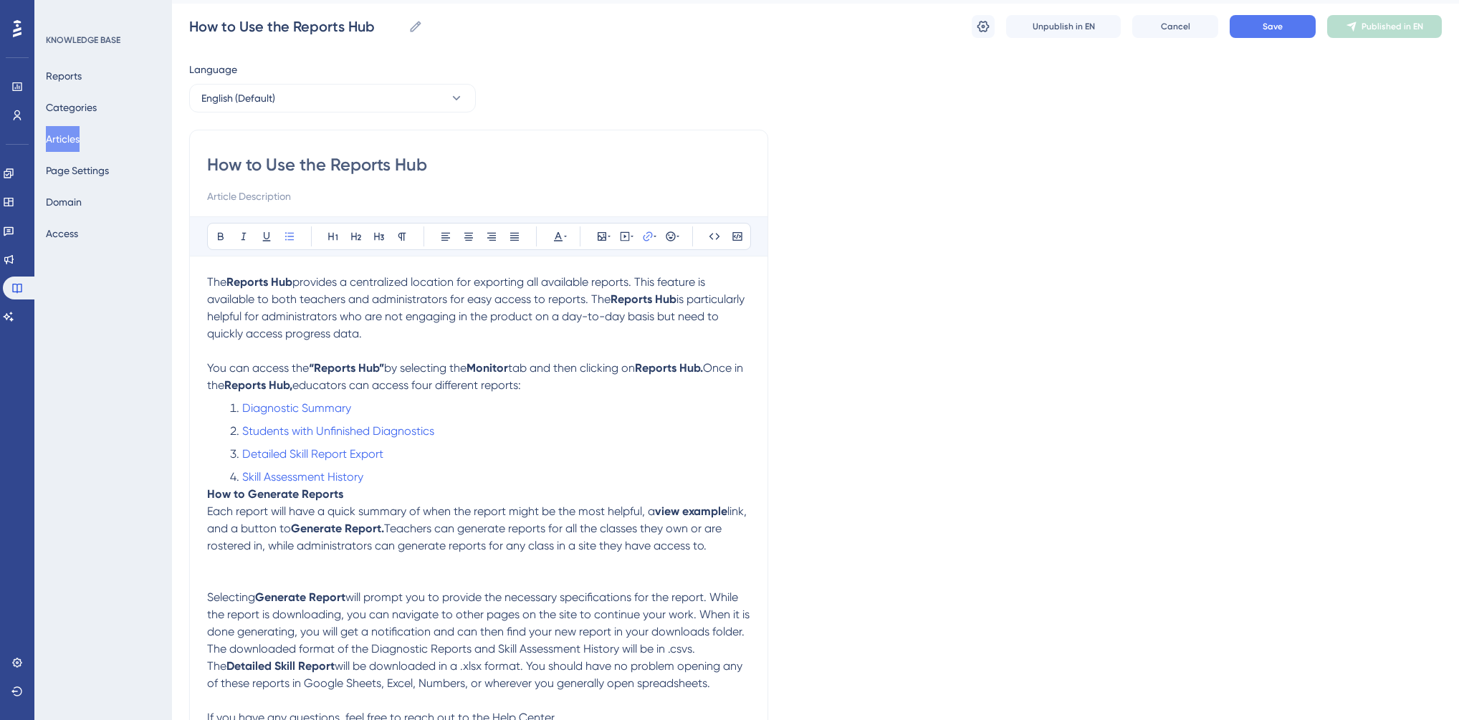
click at [381, 483] on li "Skill Assessment History" at bounding box center [487, 477] width 526 height 17
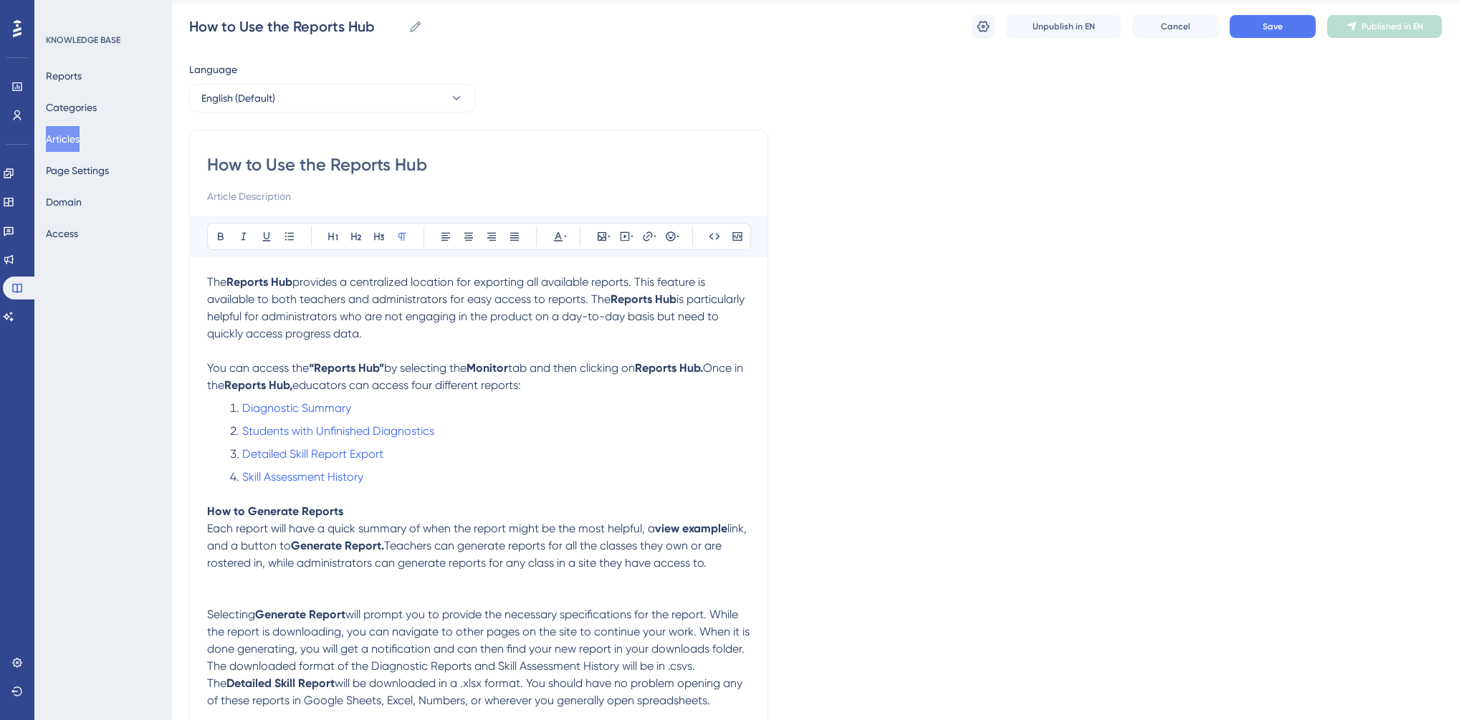
click at [301, 517] on strong "How to Generate Reports" at bounding box center [275, 511] width 136 height 14
click at [355, 236] on icon at bounding box center [356, 237] width 10 height 8
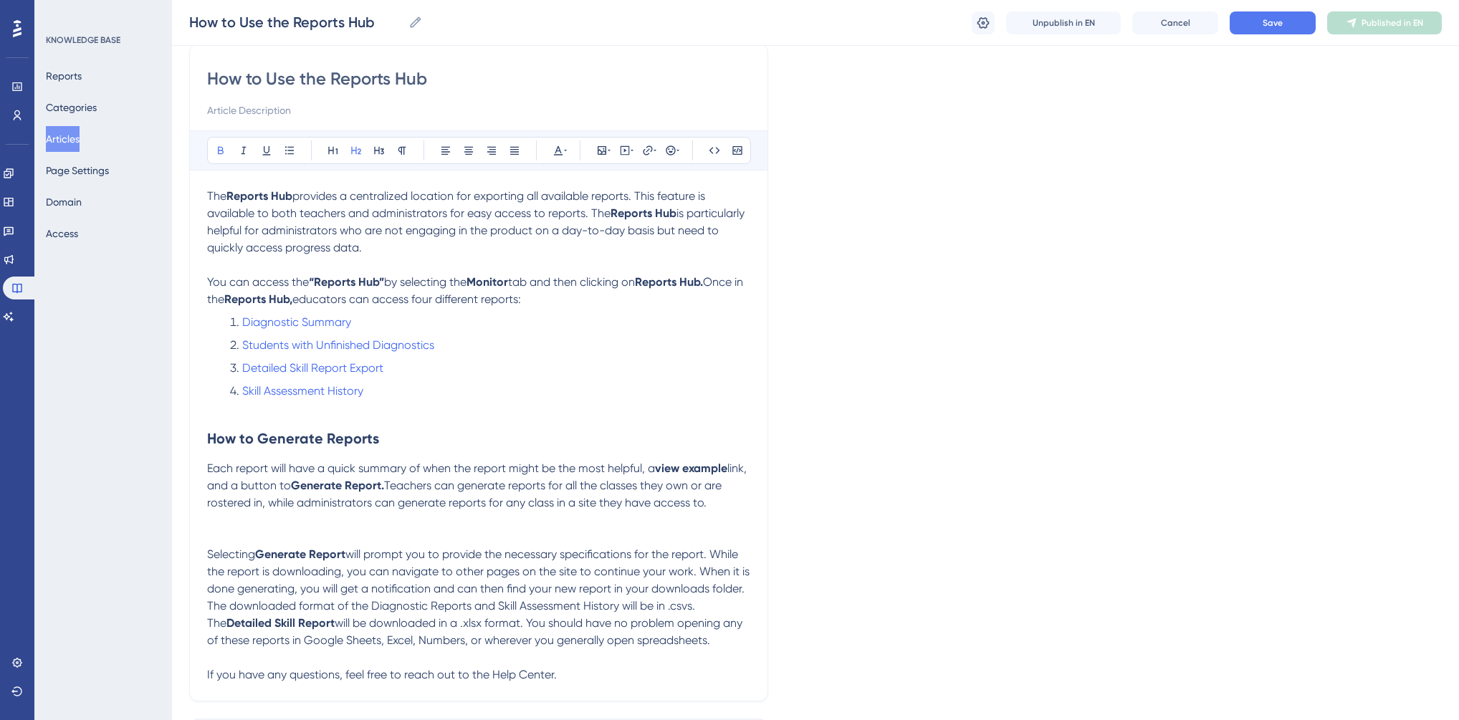
scroll to position [209, 0]
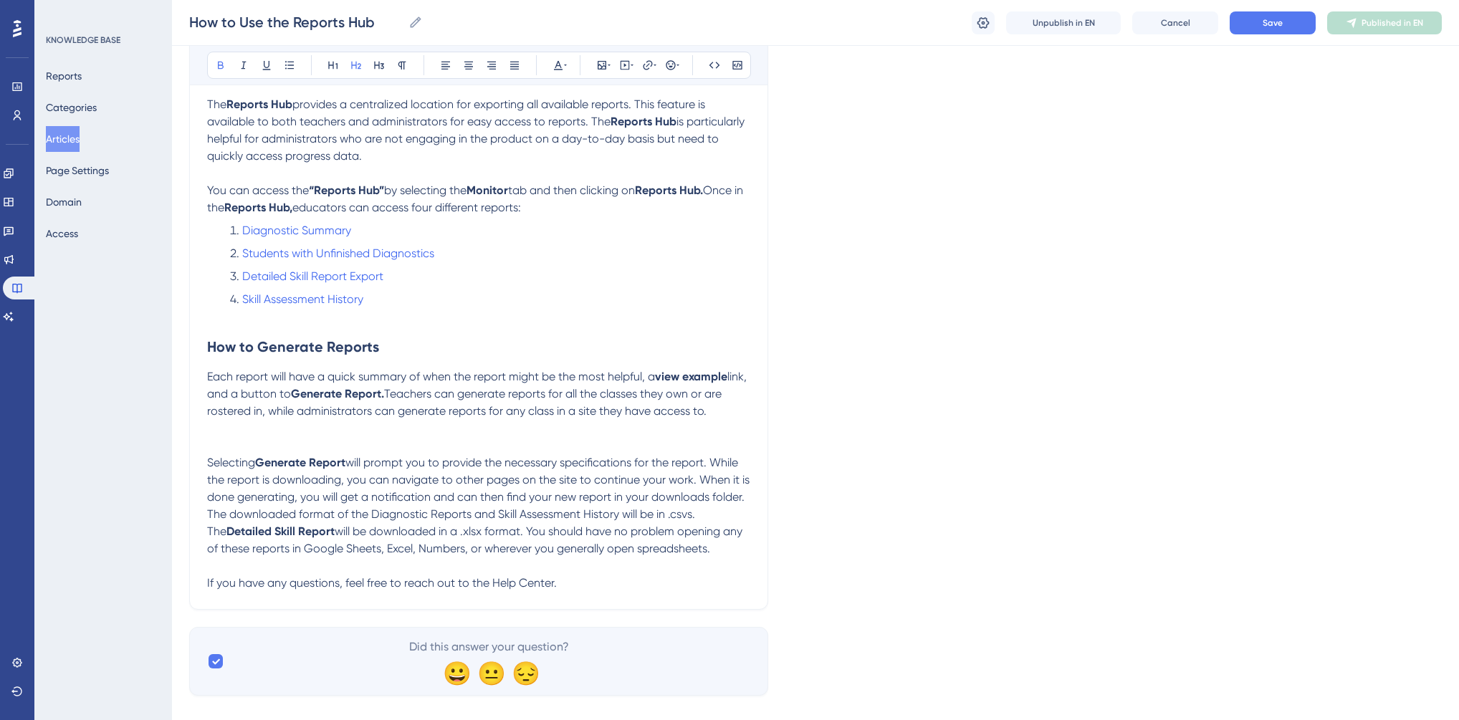
click at [246, 454] on p at bounding box center [478, 445] width 543 height 17
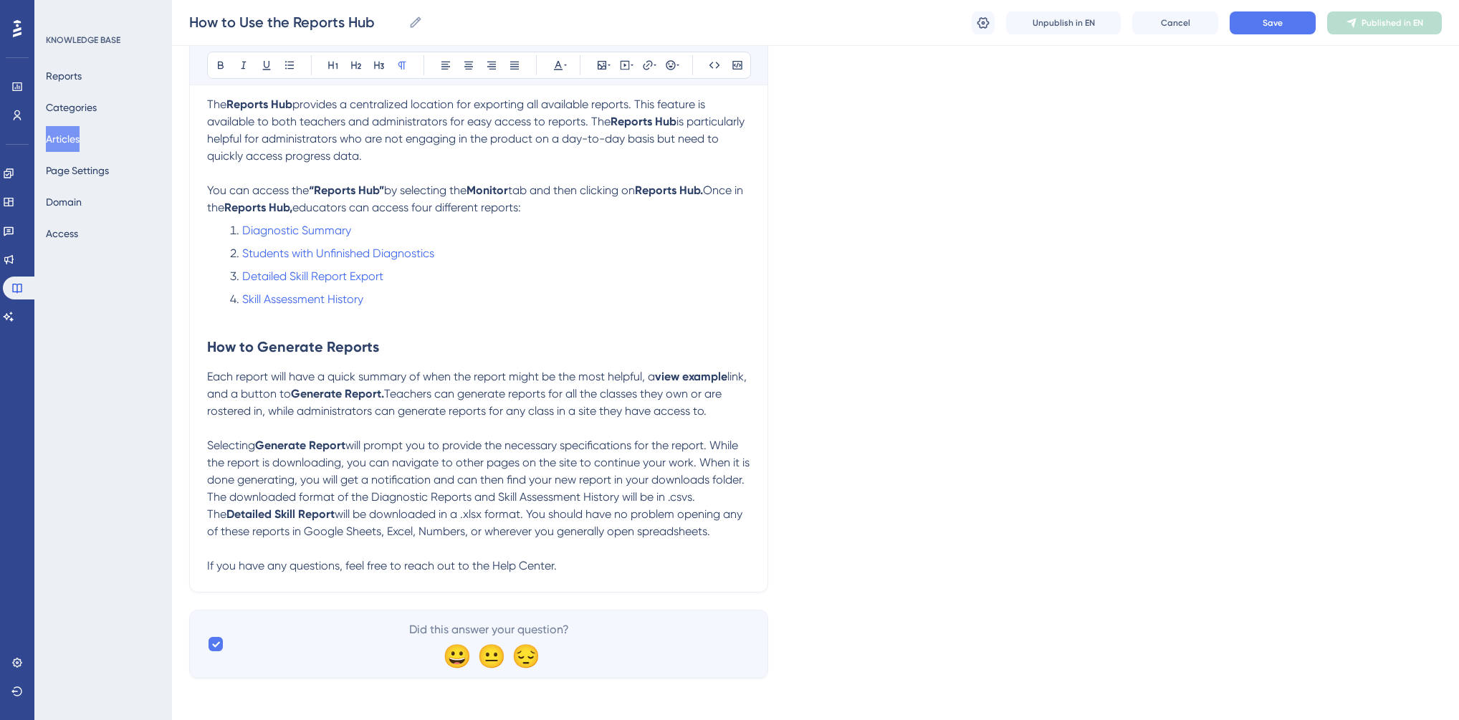
click at [714, 520] on p "Selecting Generate Report will prompt you to provide the necessary specificatio…" at bounding box center [478, 488] width 543 height 103
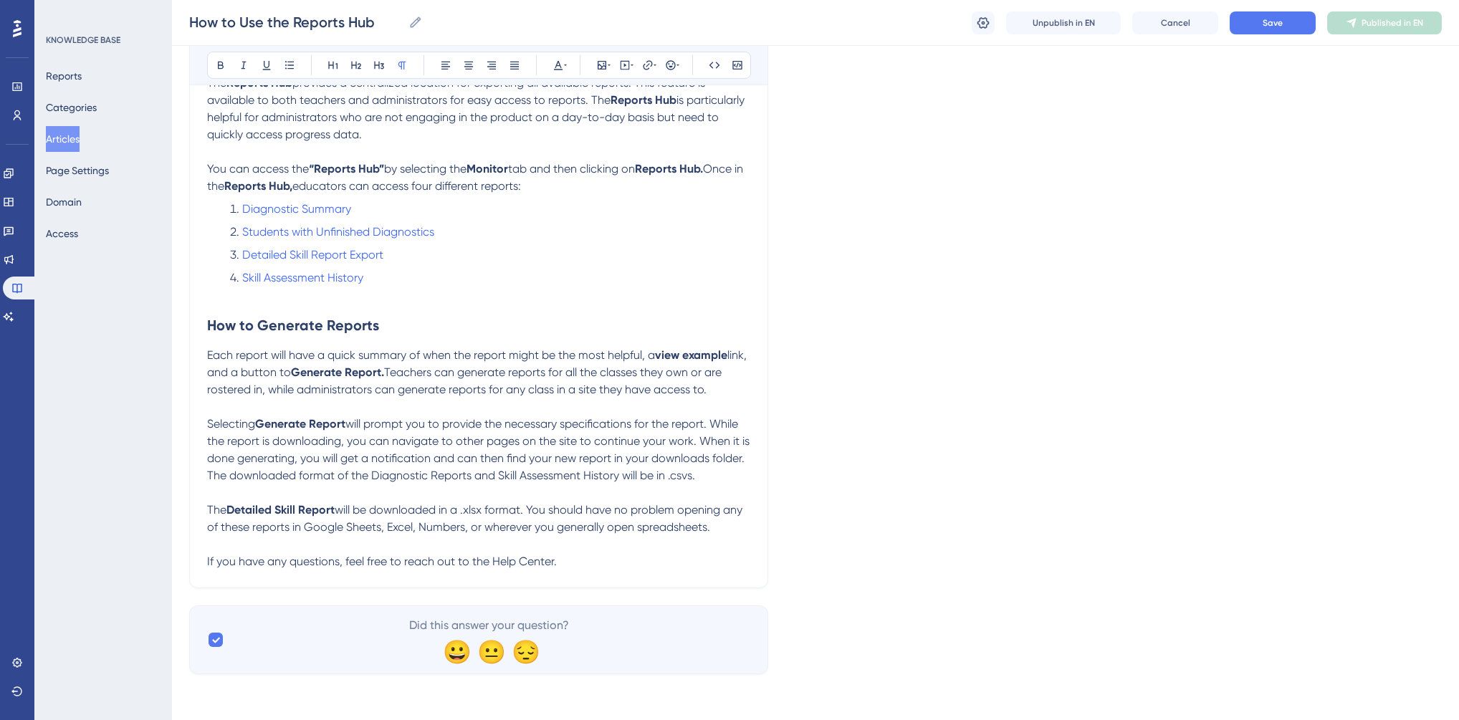
scroll to position [193, 0]
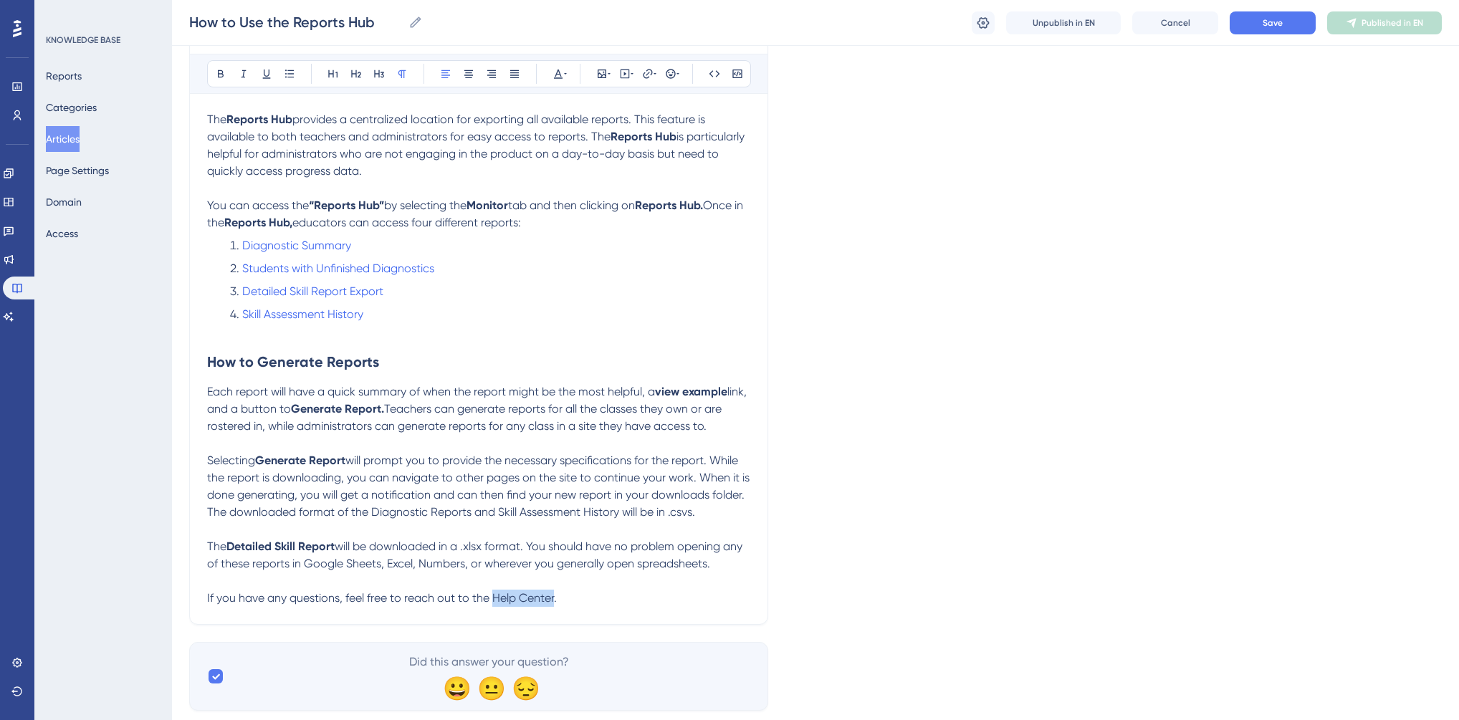
drag, startPoint x: 492, startPoint y: 620, endPoint x: 553, endPoint y: 619, distance: 61.6
click at [553, 605] on span "If you have any questions, feel free to reach out to the Help Center." at bounding box center [382, 598] width 350 height 14
click at [647, 77] on icon at bounding box center [647, 73] width 9 height 9
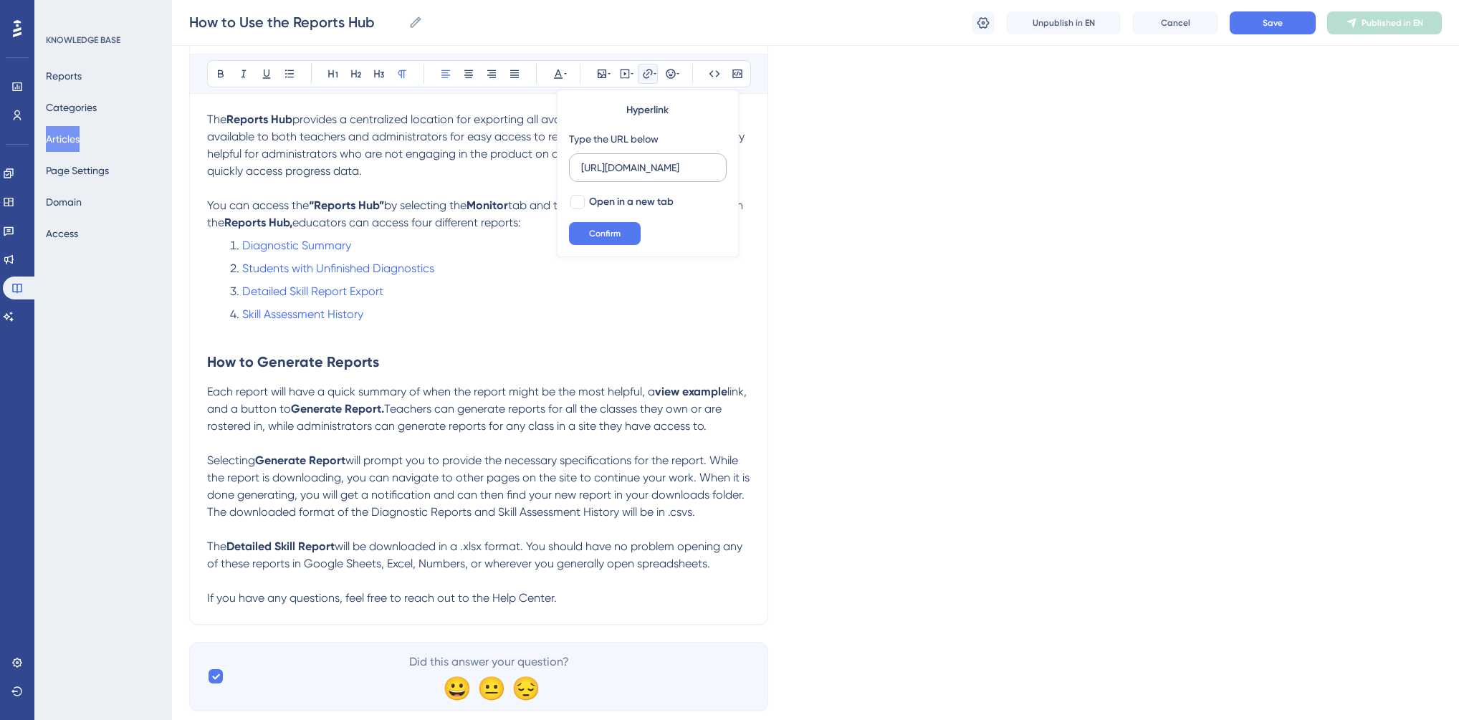
scroll to position [0, 15]
type input "[URL][DOMAIN_NAME]"
click at [583, 201] on div at bounding box center [577, 202] width 14 height 14
checkbox input "true"
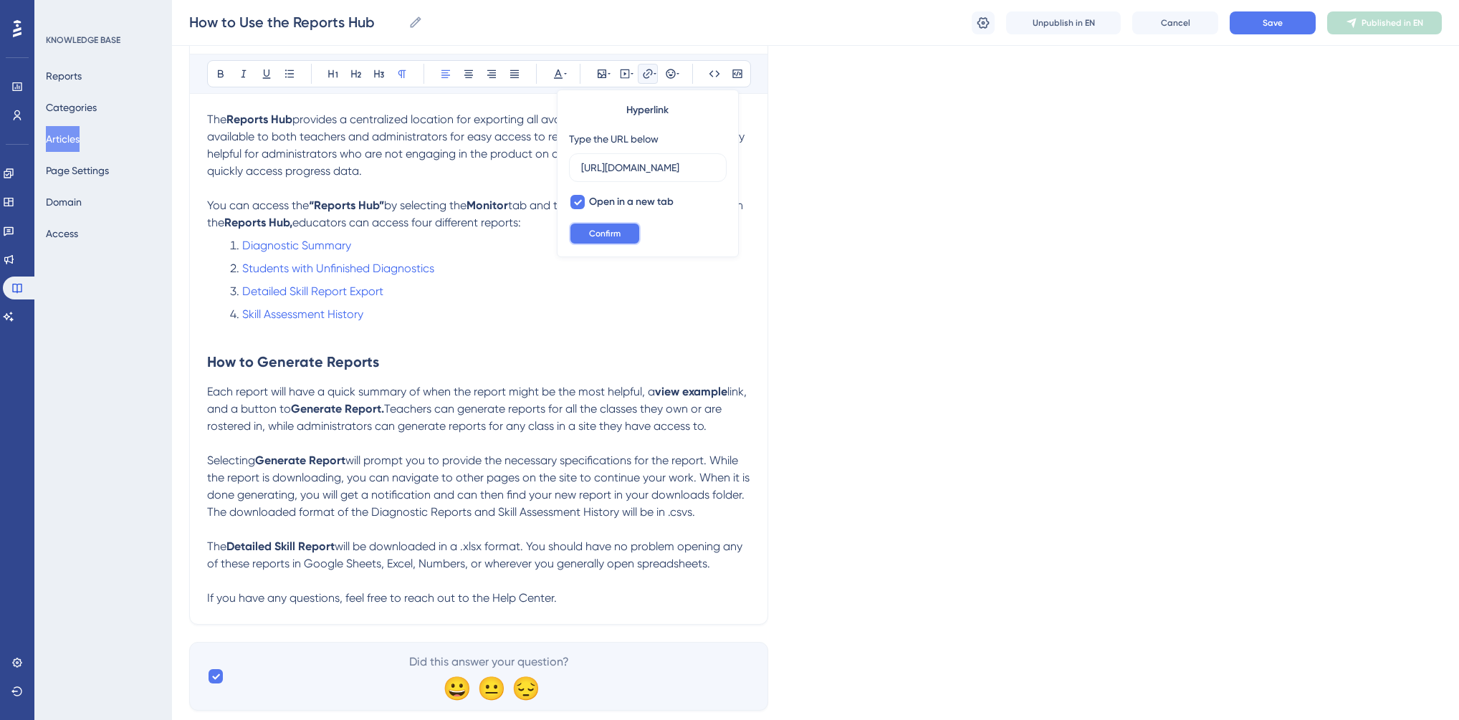
click at [590, 228] on span "Confirm" at bounding box center [605, 233] width 32 height 11
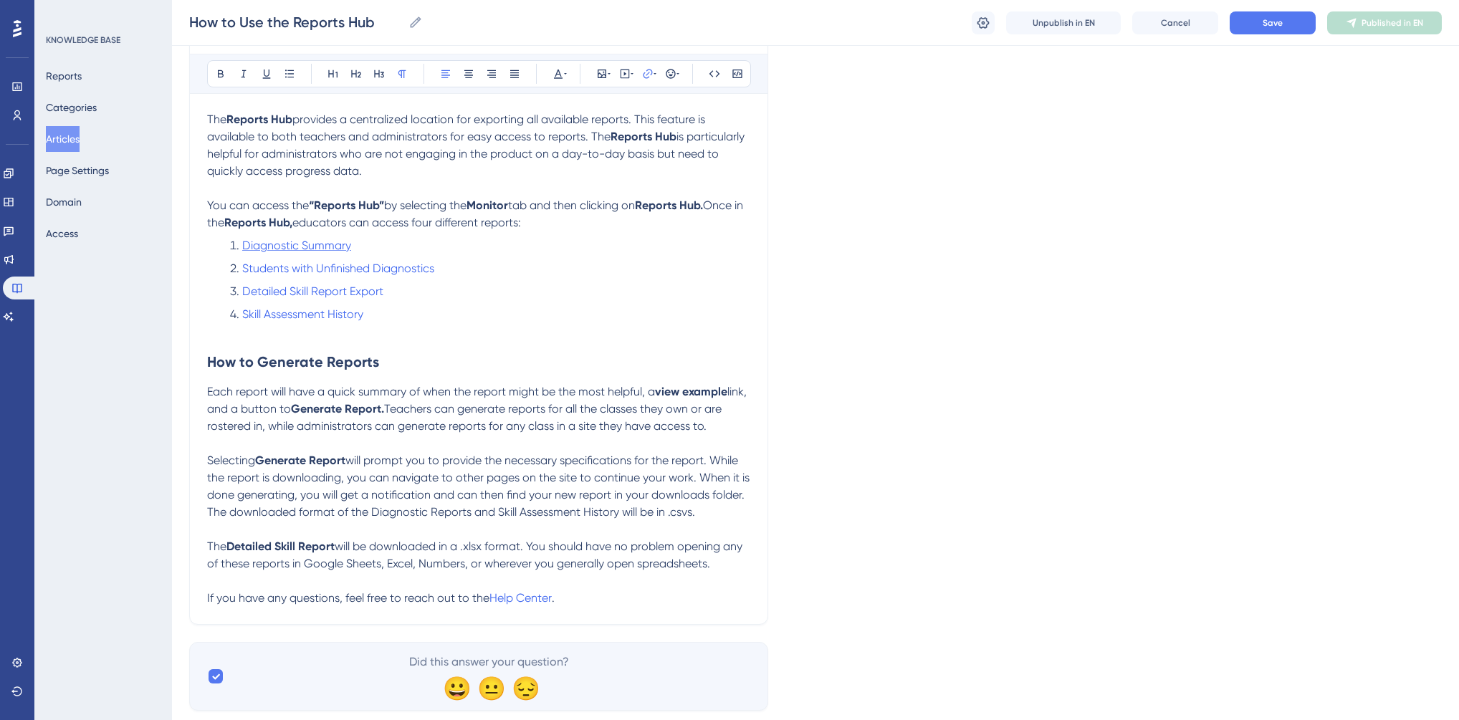
click at [292, 245] on span "Diagnostic Summary" at bounding box center [296, 246] width 109 height 14
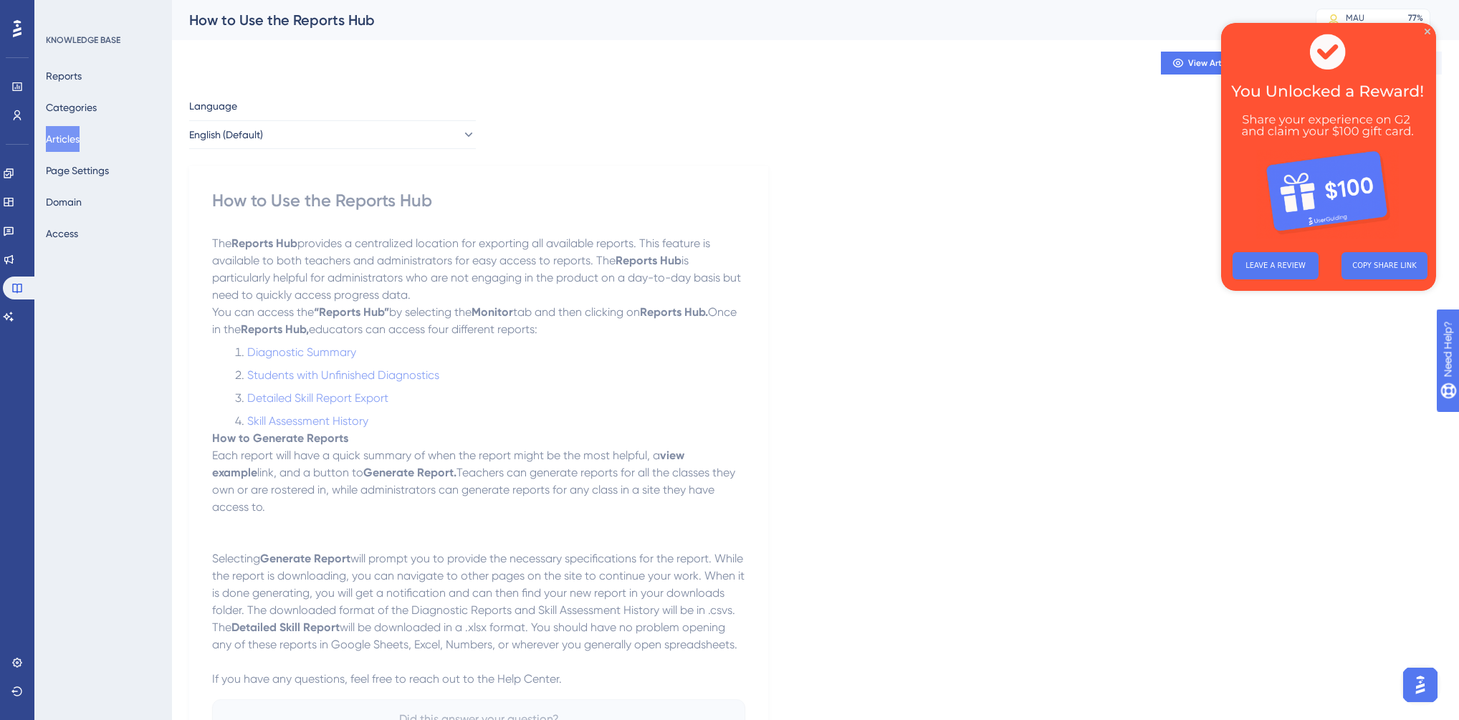
scroll to position [136, 0]
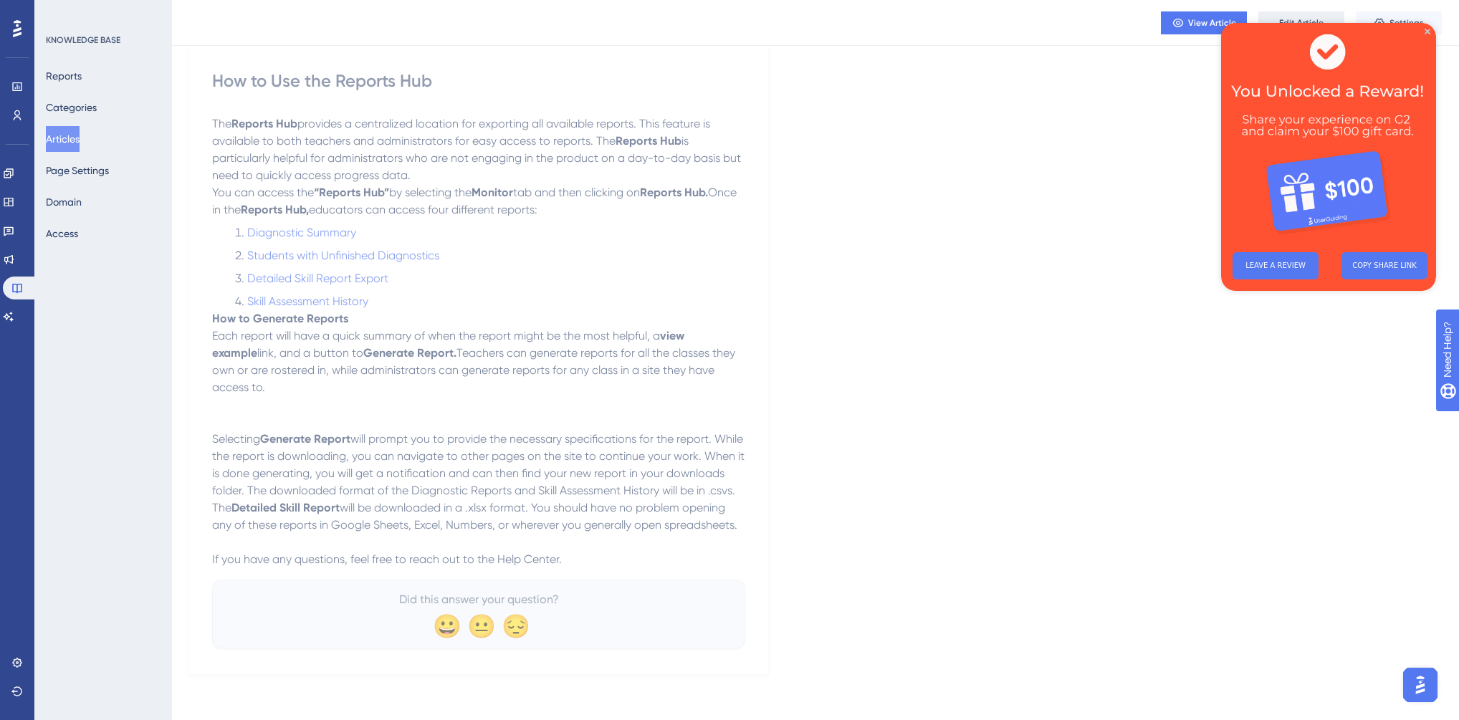
click at [1295, 62] on img at bounding box center [1328, 132] width 215 height 218
drag, startPoint x: 1427, startPoint y: 29, endPoint x: 2646, endPoint y: 50, distance: 1219.0
click at [1427, 29] on icon "Close Preview" at bounding box center [1427, 32] width 6 height 6
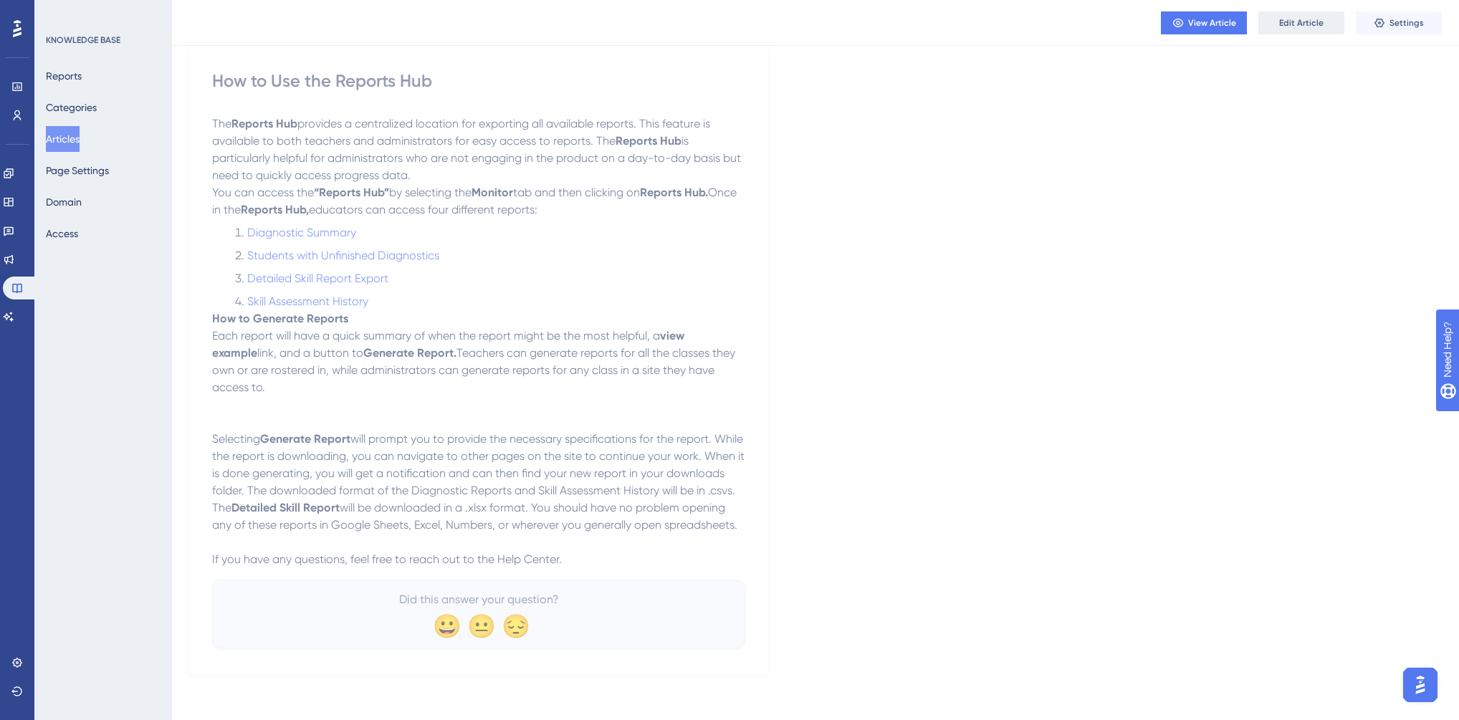
click at [1328, 16] on button "Edit Article" at bounding box center [1301, 22] width 86 height 23
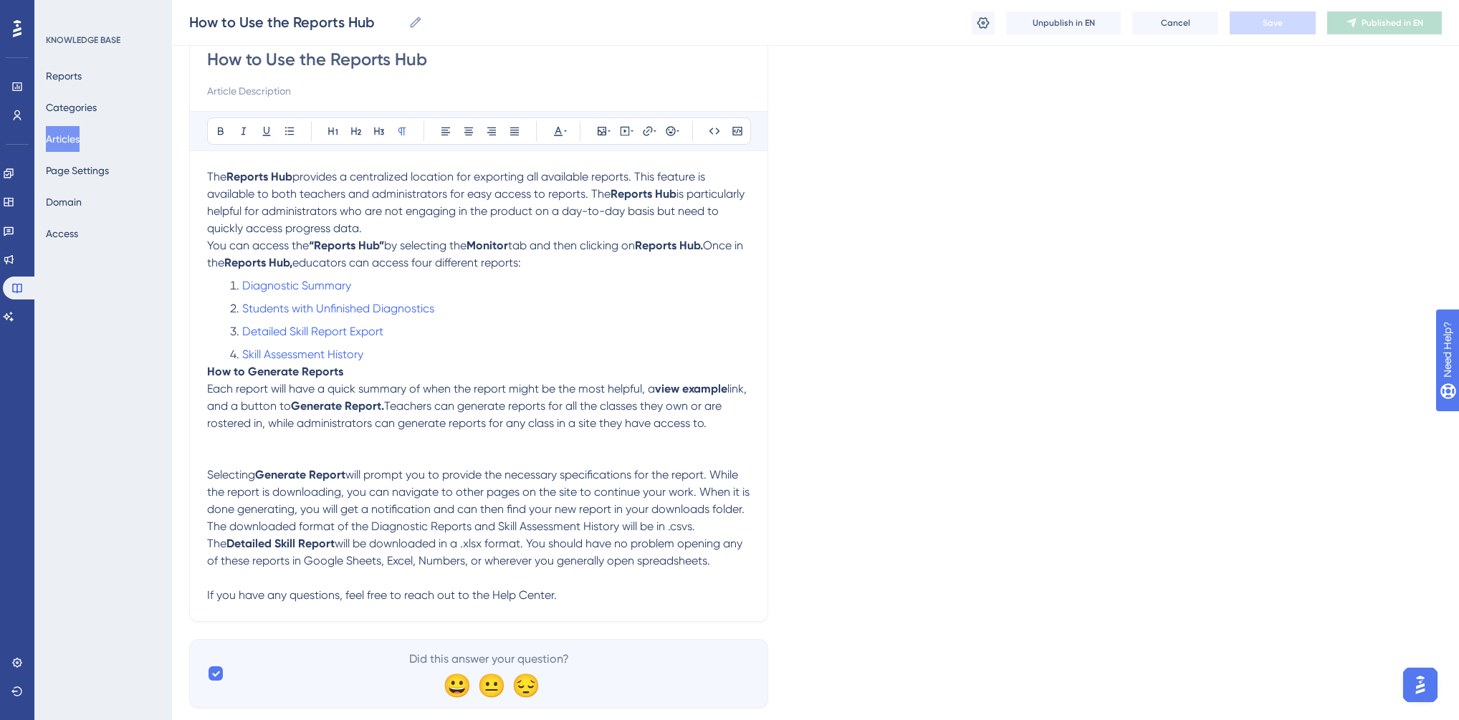
click at [367, 226] on p "The Reports Hub provides a centralized location for exporting all available rep…" at bounding box center [478, 202] width 543 height 69
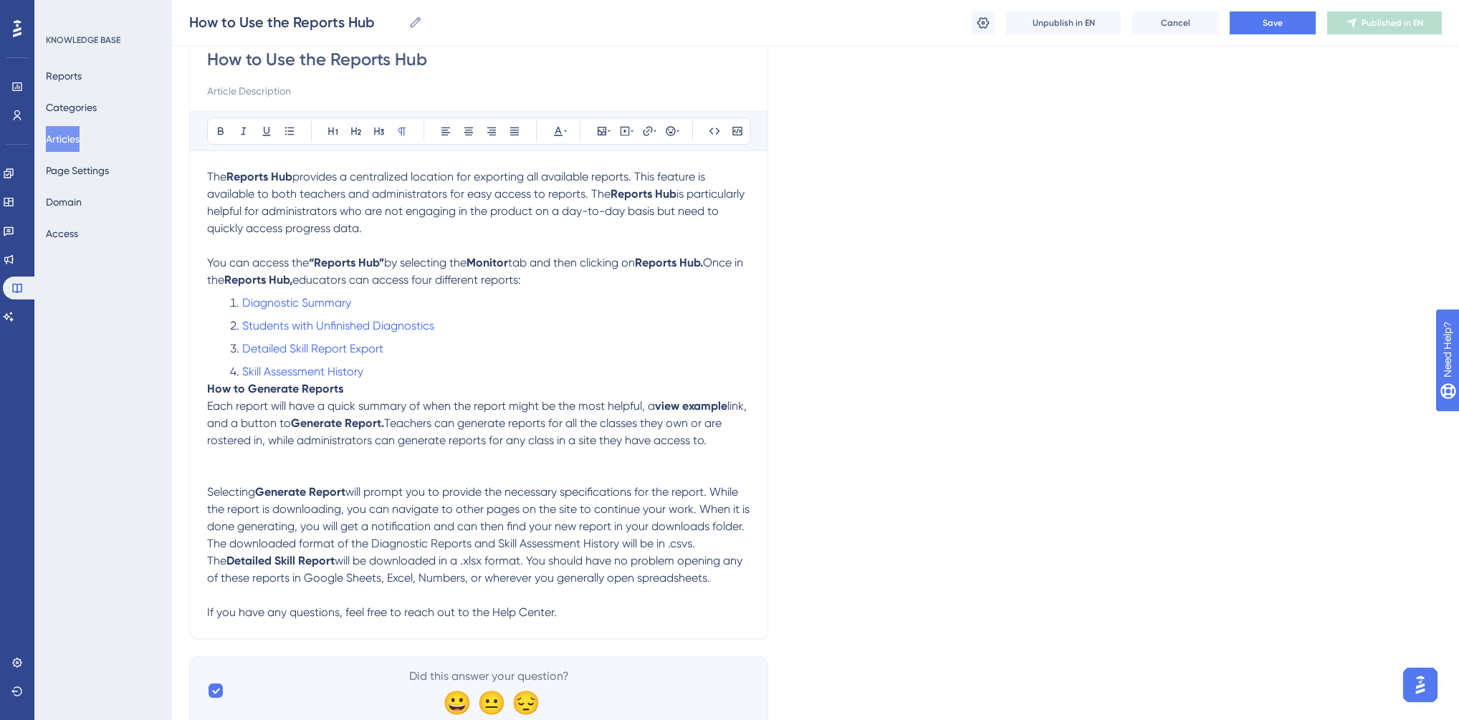
click at [372, 375] on li "Skill Assessment History" at bounding box center [487, 371] width 526 height 17
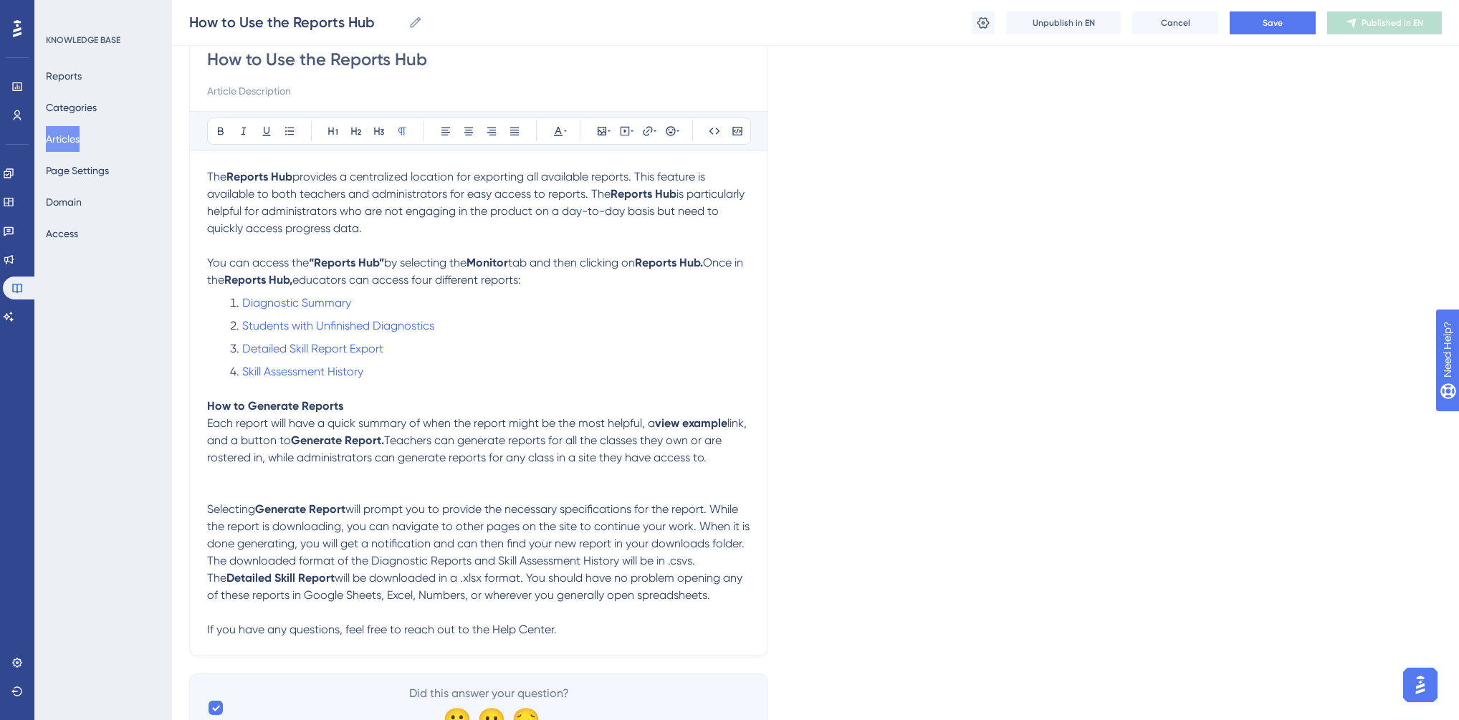
click at [242, 484] on p at bounding box center [478, 474] width 543 height 17
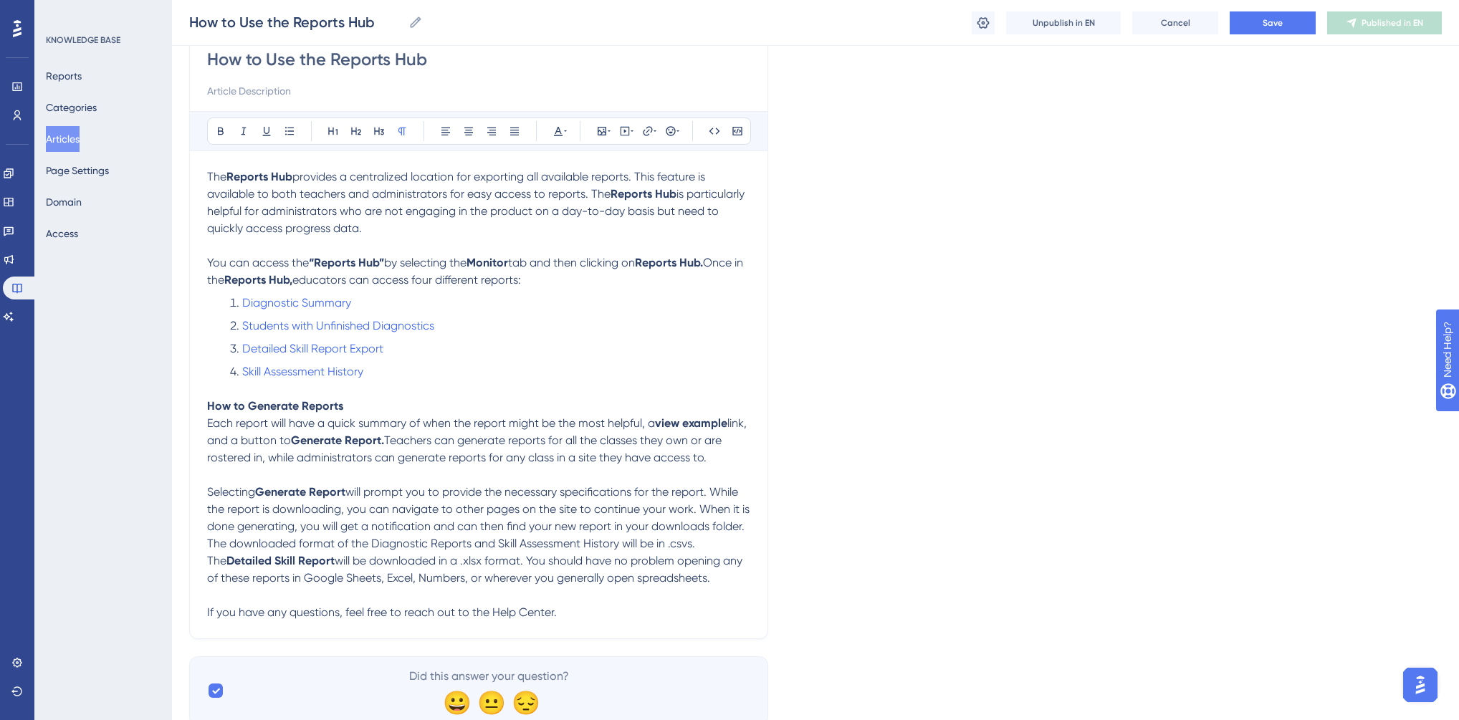
click at [208, 567] on span "will prompt you to provide the necessary specifications for the report. While t…" at bounding box center [479, 526] width 545 height 82
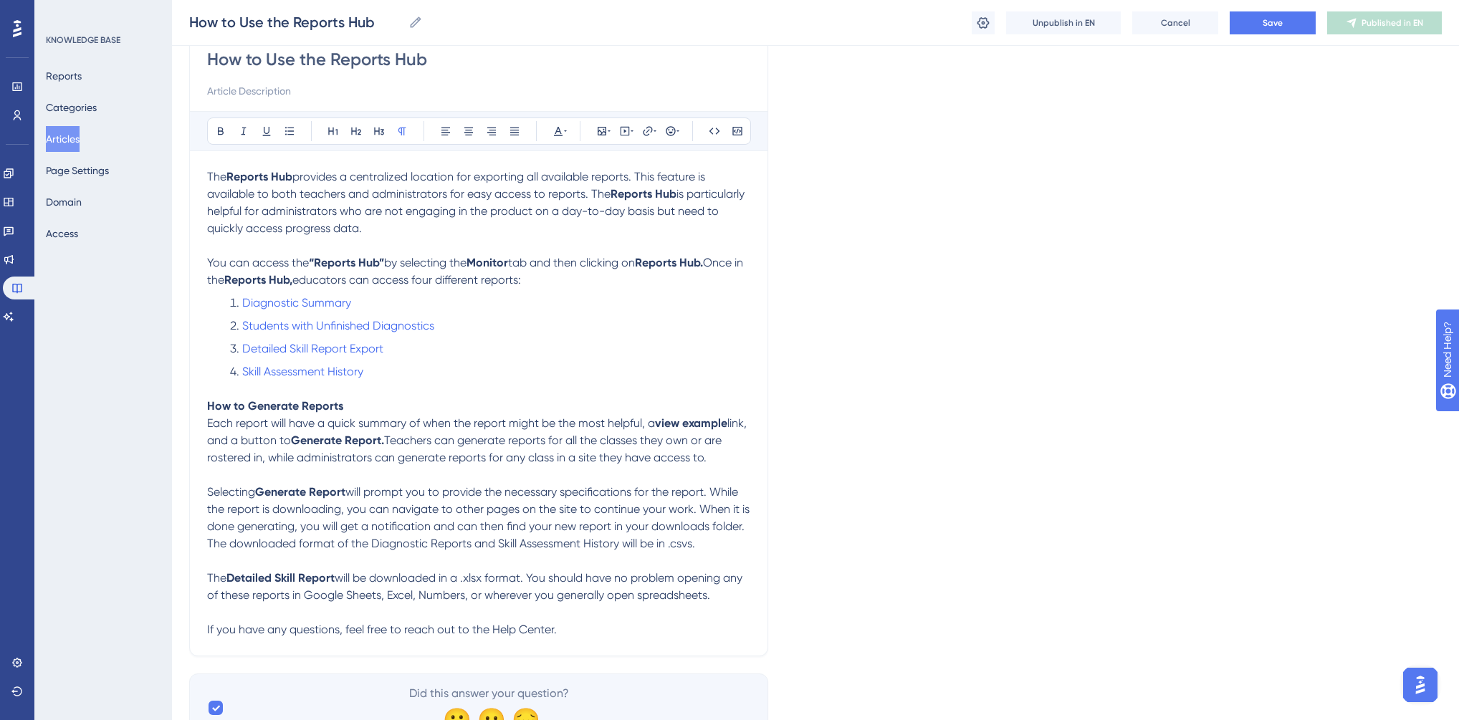
click at [209, 550] on span "will prompt you to provide the necessary specifications for the report. While t…" at bounding box center [479, 517] width 545 height 65
click at [292, 127] on icon at bounding box center [289, 131] width 9 height 8
click at [207, 590] on span "The" at bounding box center [216, 584] width 19 height 14
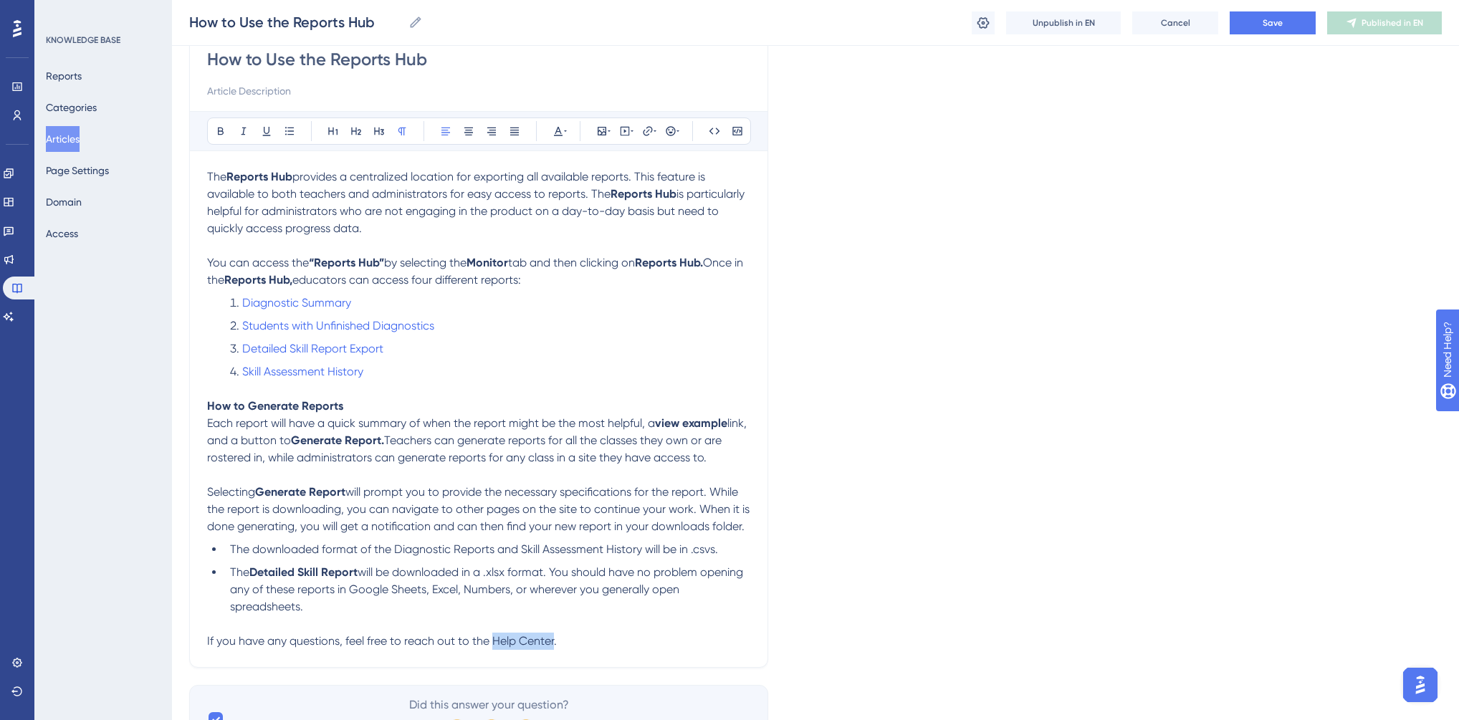
drag, startPoint x: 504, startPoint y: 660, endPoint x: 552, endPoint y: 664, distance: 48.2
click at [552, 648] on span "If you have any questions, feel free to reach out to the Help Center." at bounding box center [382, 641] width 350 height 14
click at [651, 133] on icon at bounding box center [647, 130] width 11 height 11
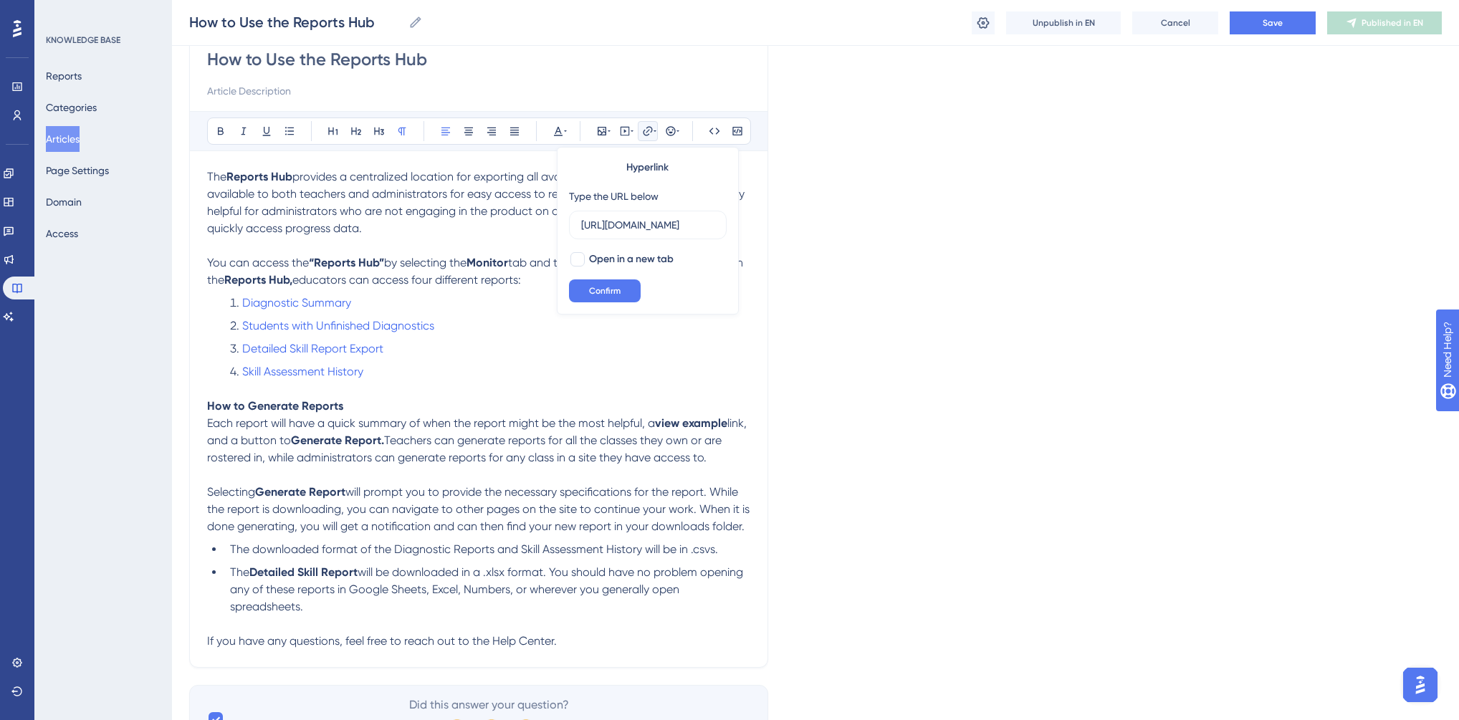
scroll to position [0, 15]
type input "[URL][DOMAIN_NAME]"
click at [605, 258] on span "Open in a new tab" at bounding box center [631, 259] width 85 height 17
checkbox input "true"
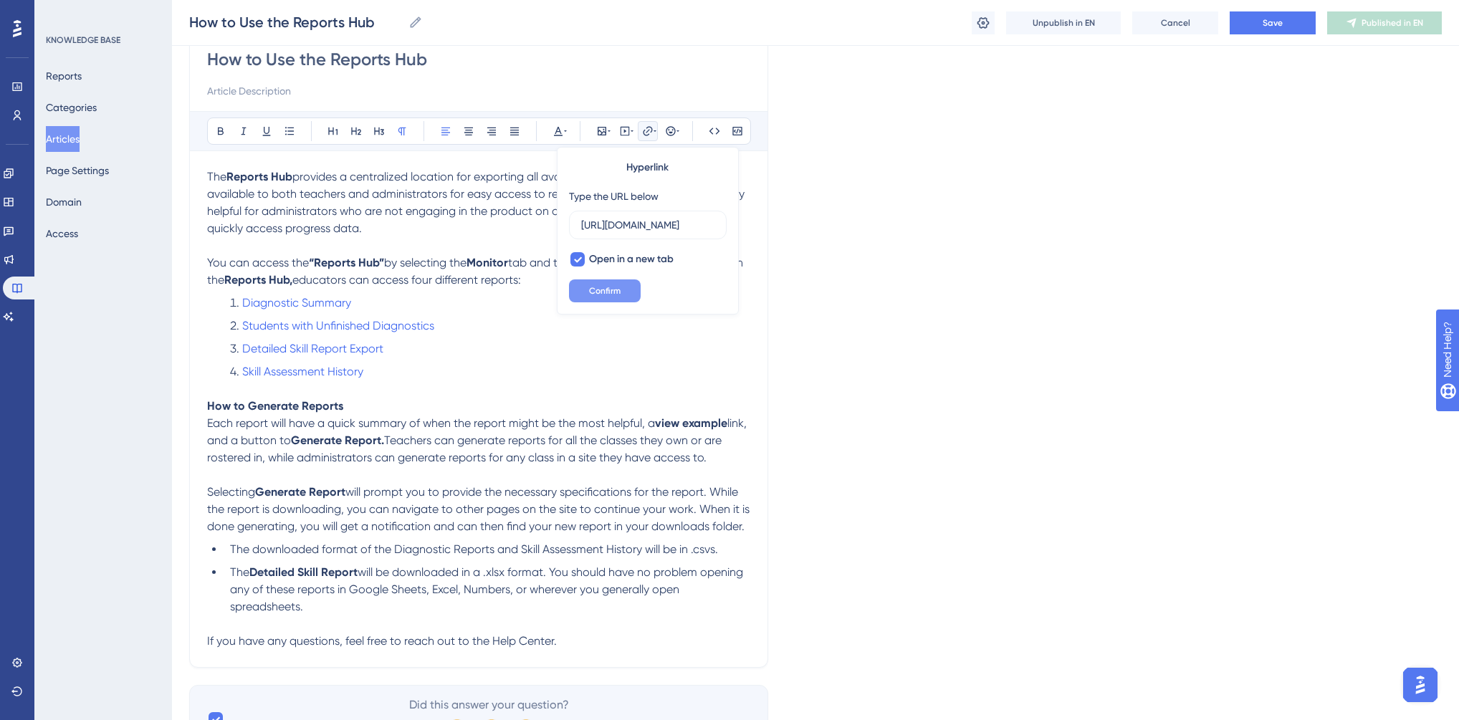
click at [599, 295] on button "Confirm" at bounding box center [605, 290] width 72 height 23
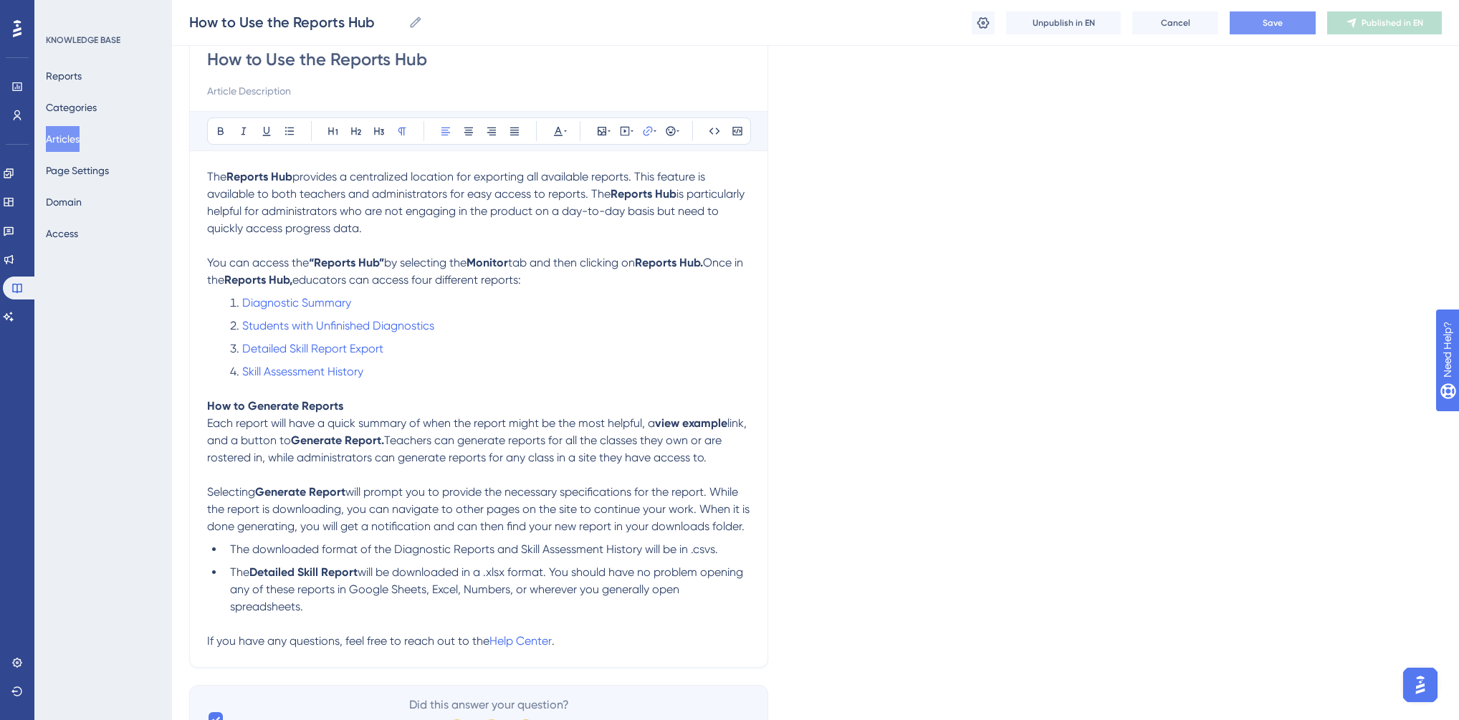
click at [1284, 17] on button "Save" at bounding box center [1273, 22] width 86 height 23
click at [399, 229] on p "The Reports Hub provides a centralized location for exporting all available rep…" at bounding box center [478, 202] width 543 height 69
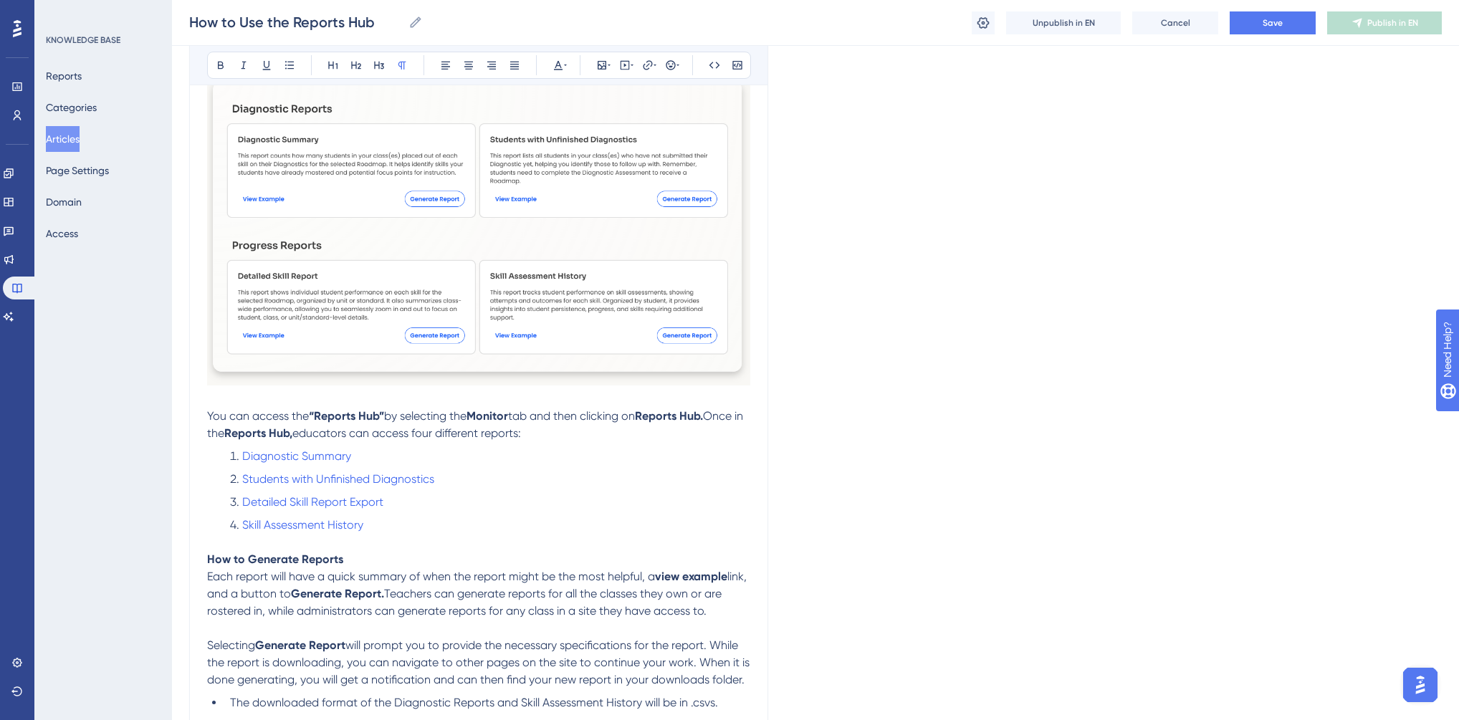
scroll to position [480, 0]
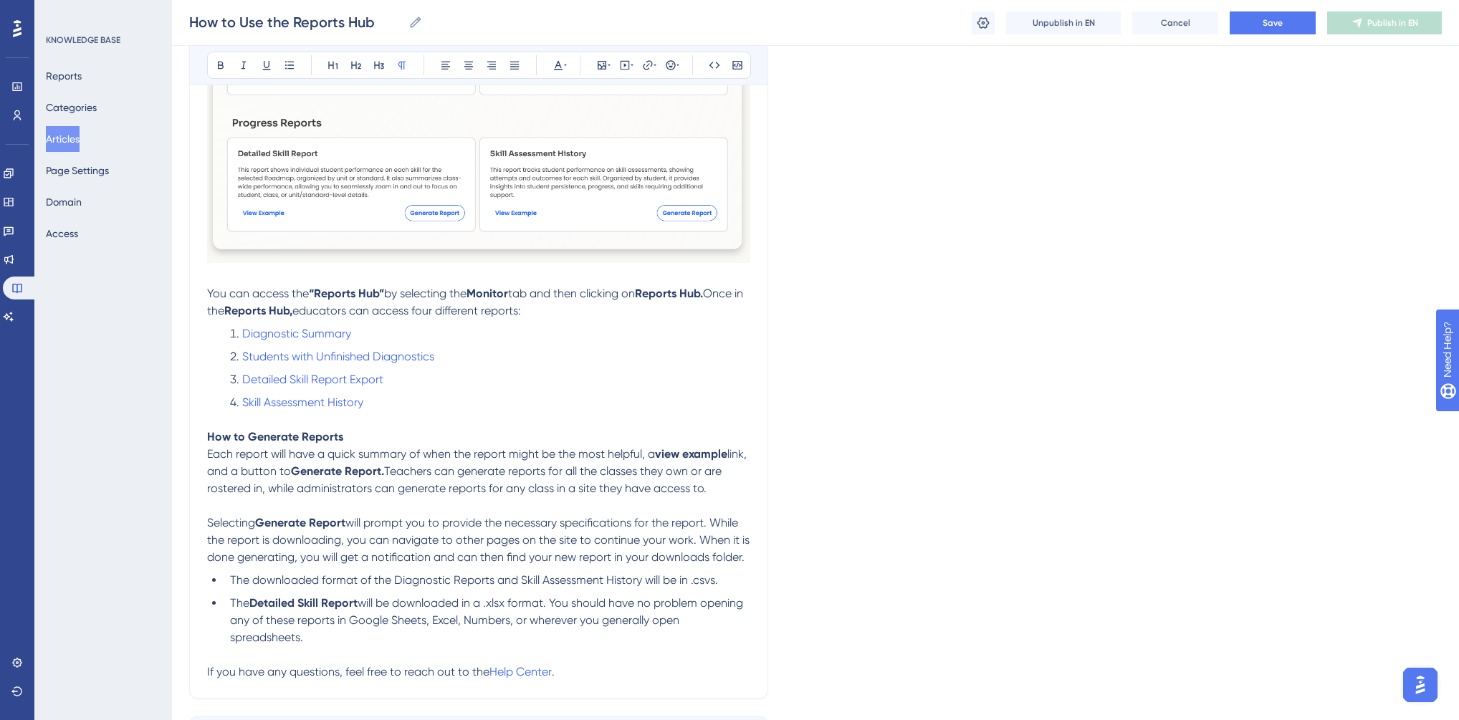
click at [366, 337] on li "Diagnostic Summary" at bounding box center [487, 333] width 526 height 17
click at [578, 194] on div at bounding box center [577, 193] width 14 height 14
checkbox input "true"
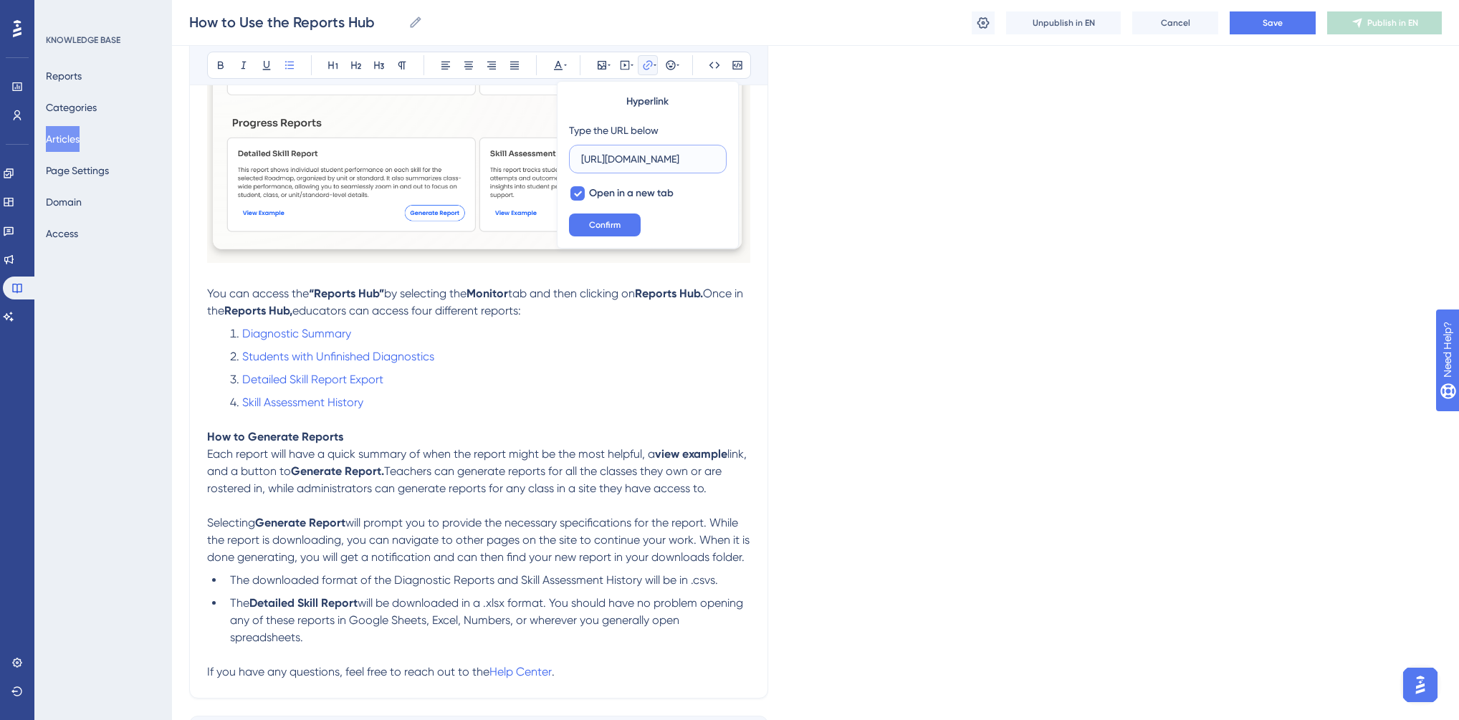
click at [601, 157] on input "[URL][DOMAIN_NAME]" at bounding box center [647, 159] width 133 height 16
paste input "[DOMAIN_NAME][URL]"
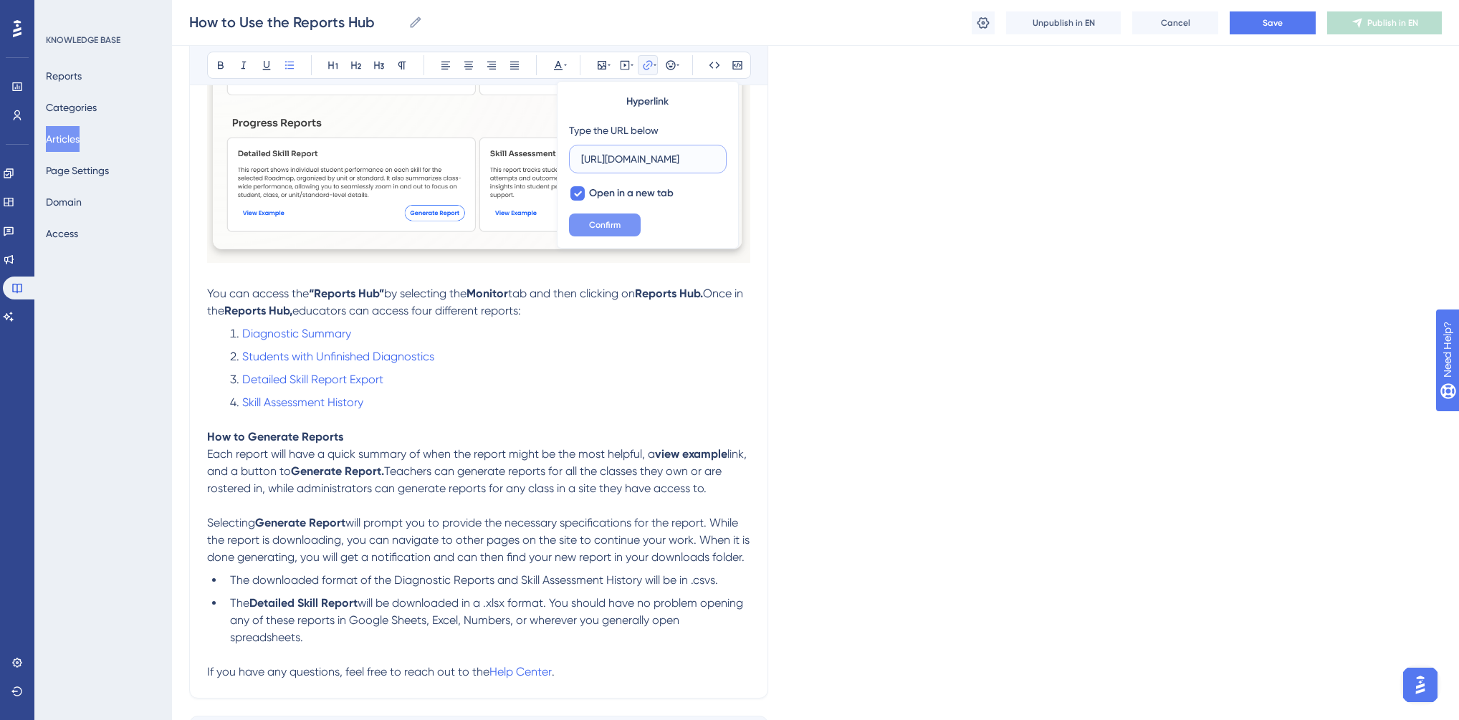
type input "[URL][DOMAIN_NAME]"
click at [605, 229] on span "Confirm" at bounding box center [605, 224] width 32 height 11
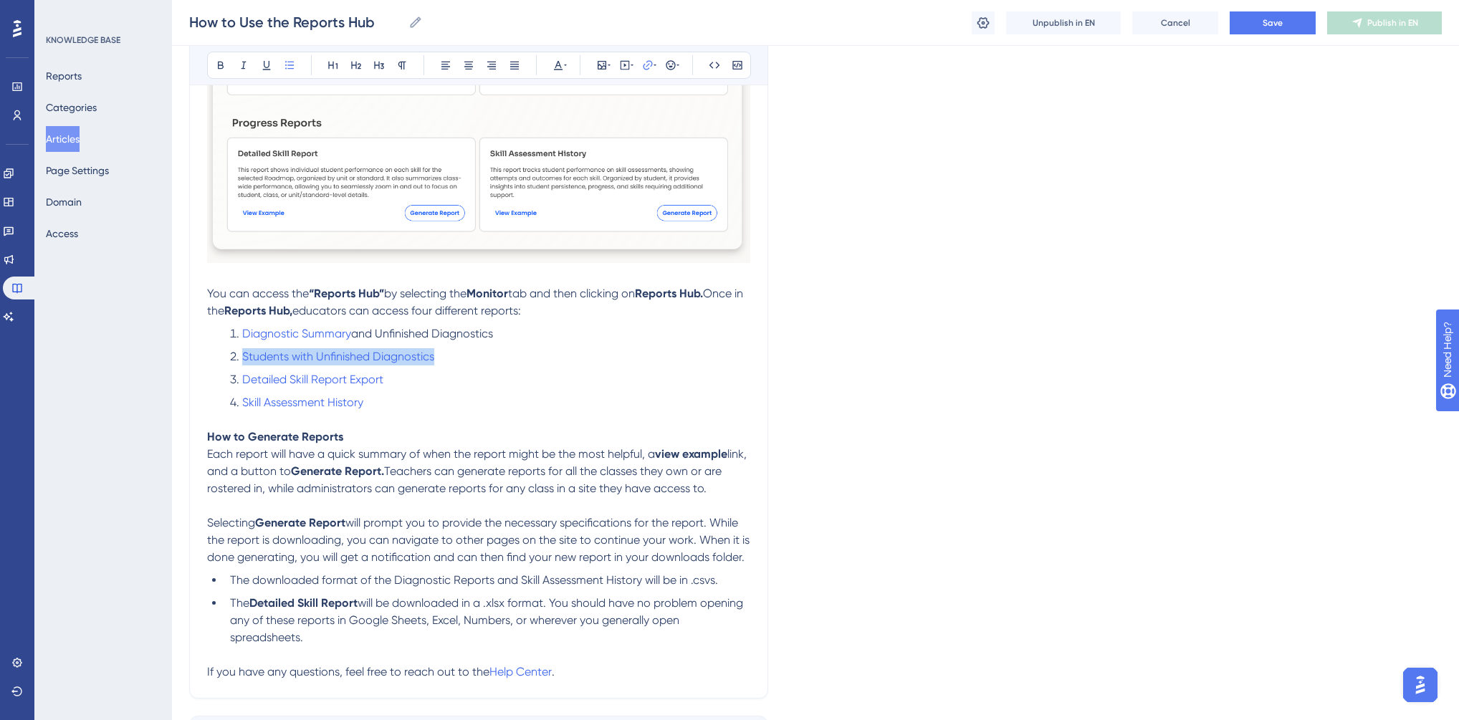
drag, startPoint x: 439, startPoint y: 352, endPoint x: 239, endPoint y: 358, distance: 199.3
click at [239, 358] on li "Students with Unfinished Diagnostics" at bounding box center [487, 356] width 526 height 17
click at [456, 360] on li "Students with Unfinished Diagnostics" at bounding box center [487, 356] width 526 height 17
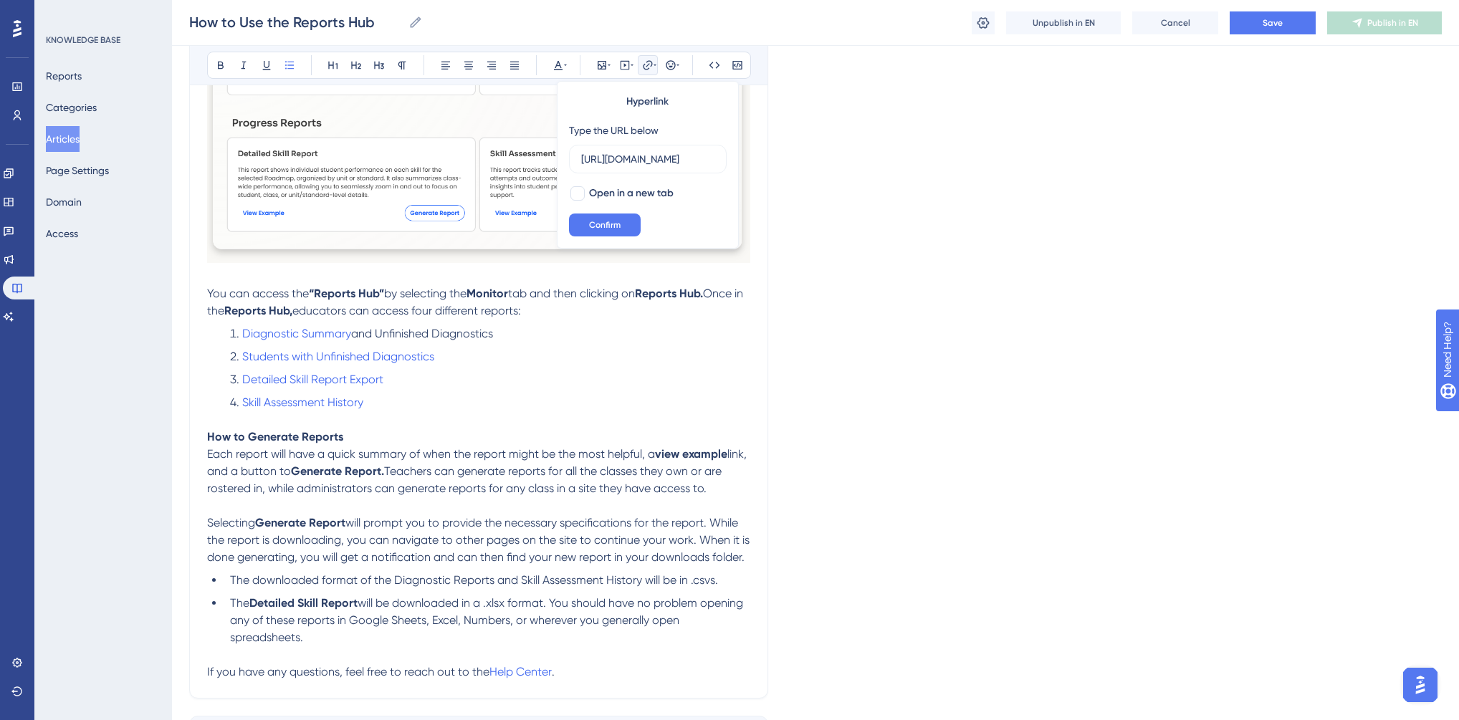
drag, startPoint x: 508, startPoint y: 335, endPoint x: 355, endPoint y: 335, distance: 152.6
click at [355, 335] on li "Diagnostic Summary and Unfinished Diagnostics" at bounding box center [487, 333] width 526 height 17
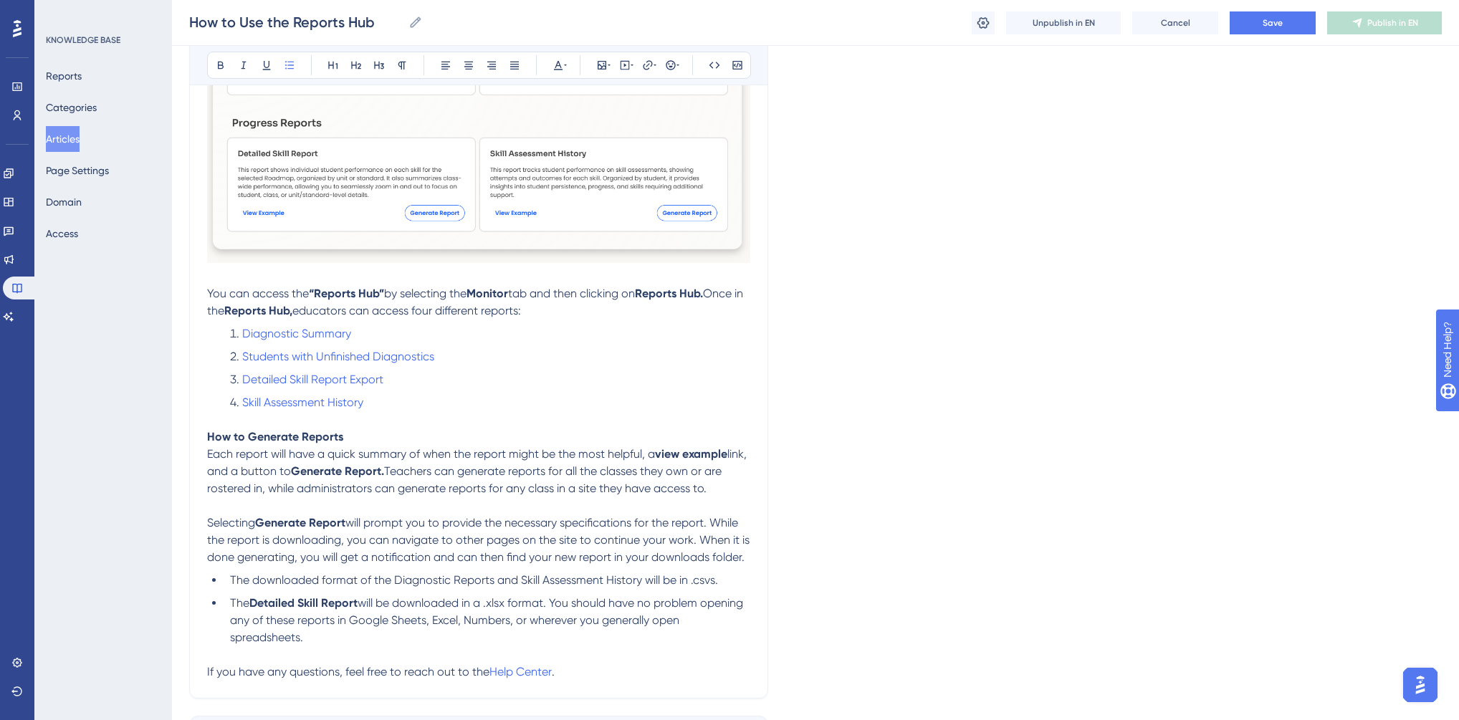
click at [439, 354] on li "Students with Unfinished Diagnostics" at bounding box center [487, 356] width 526 height 17
click at [603, 157] on input "[URL][DOMAIN_NAME]" at bounding box center [647, 159] width 133 height 16
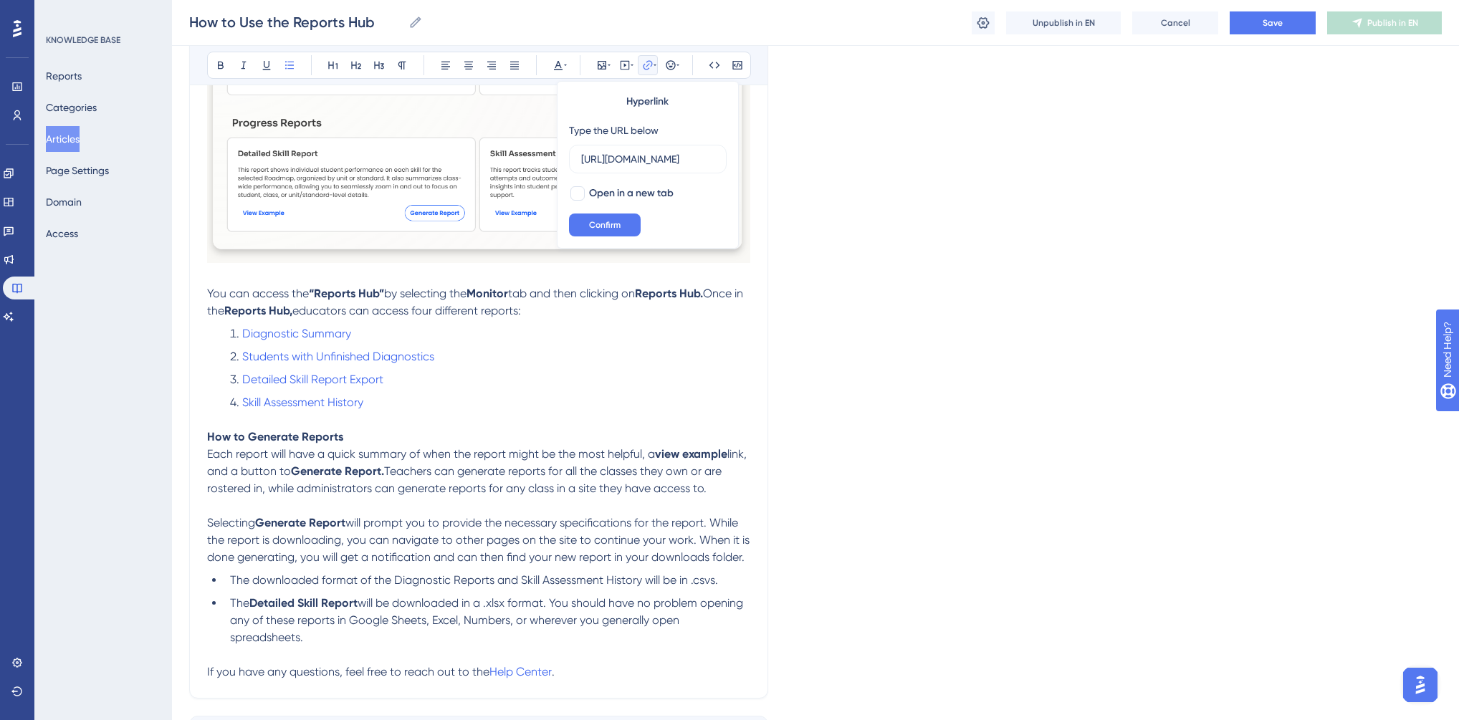
scroll to position [0, 362]
type input "[URL][DOMAIN_NAME]"
click at [579, 191] on div at bounding box center [577, 193] width 14 height 14
checkbox input "true"
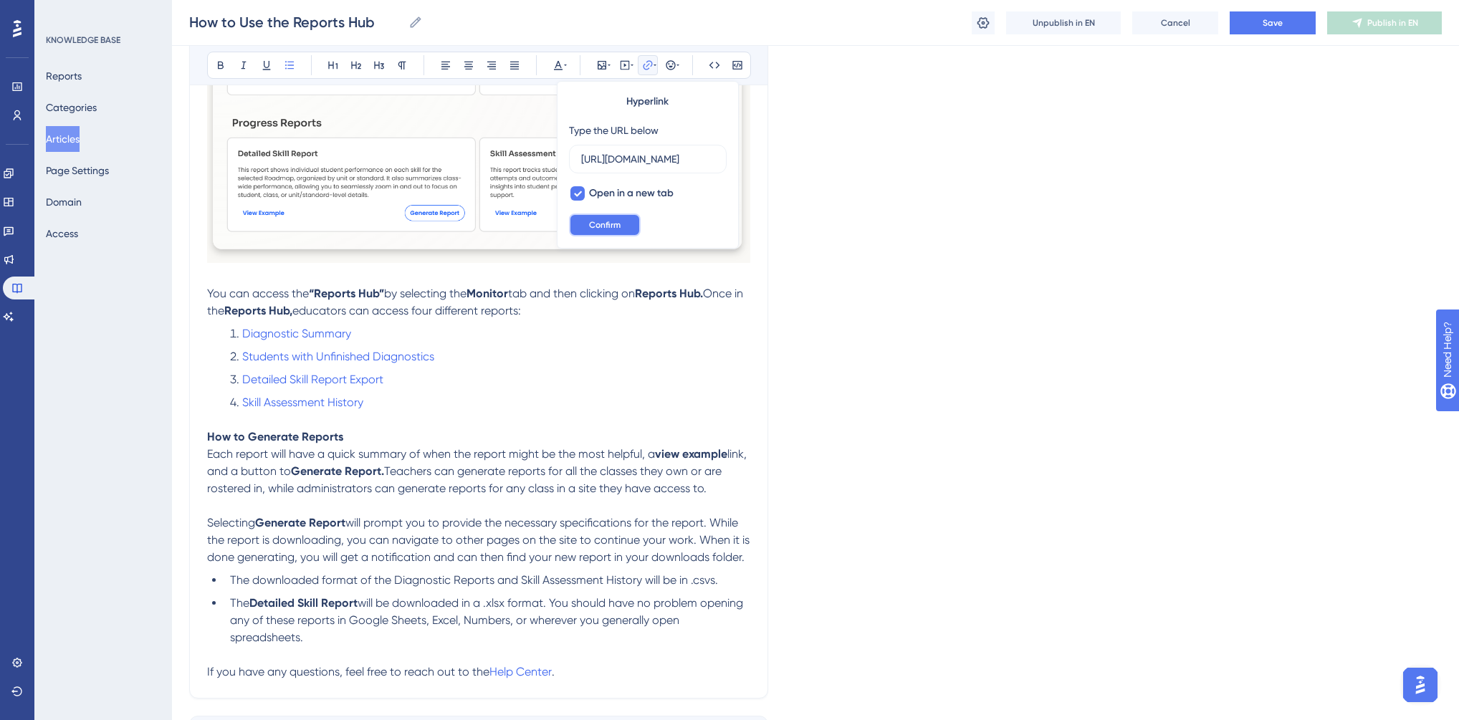
click at [605, 221] on span "Confirm" at bounding box center [605, 224] width 32 height 11
click at [402, 380] on li "Detailed Skill Report Export" at bounding box center [487, 379] width 526 height 17
click at [396, 382] on li "Detailed Skill Report Export" at bounding box center [487, 379] width 526 height 17
click at [636, 155] on input "[URL][DOMAIN_NAME]" at bounding box center [647, 159] width 133 height 16
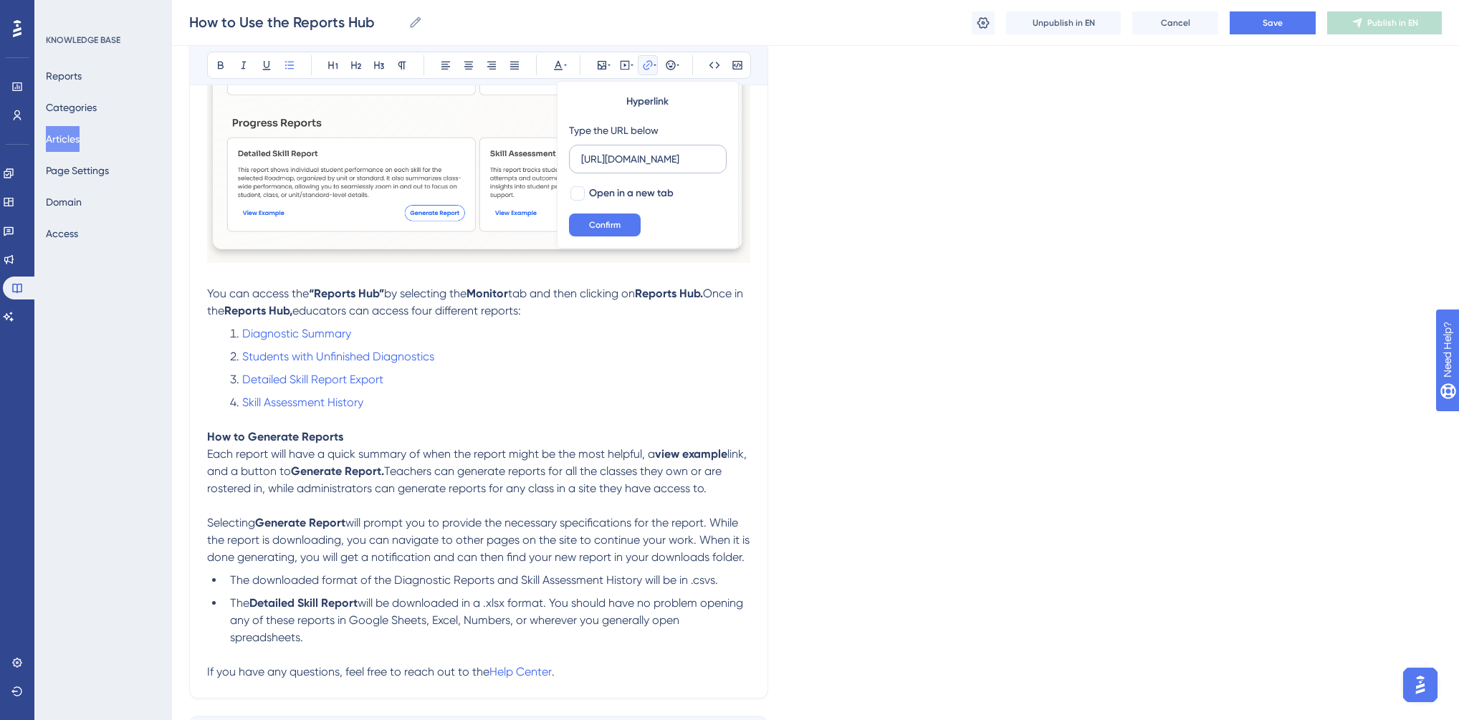
click at [636, 155] on input "[URL][DOMAIN_NAME]" at bounding box center [647, 159] width 133 height 16
type input "[URL][DOMAIN_NAME]"
click at [583, 191] on div at bounding box center [577, 193] width 14 height 14
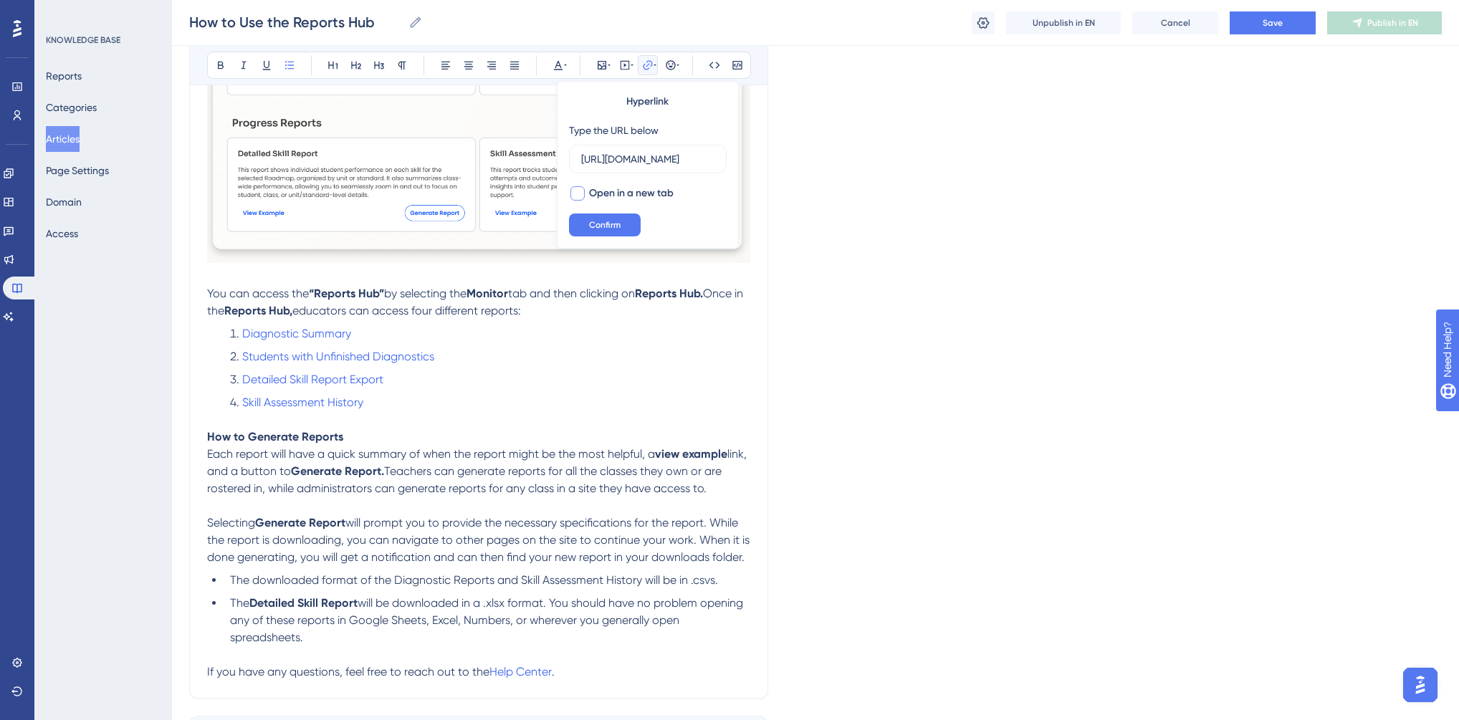
checkbox input "true"
click at [600, 219] on span "Confirm" at bounding box center [605, 224] width 32 height 11
click at [404, 407] on li "Skill Assessment History" at bounding box center [487, 402] width 526 height 17
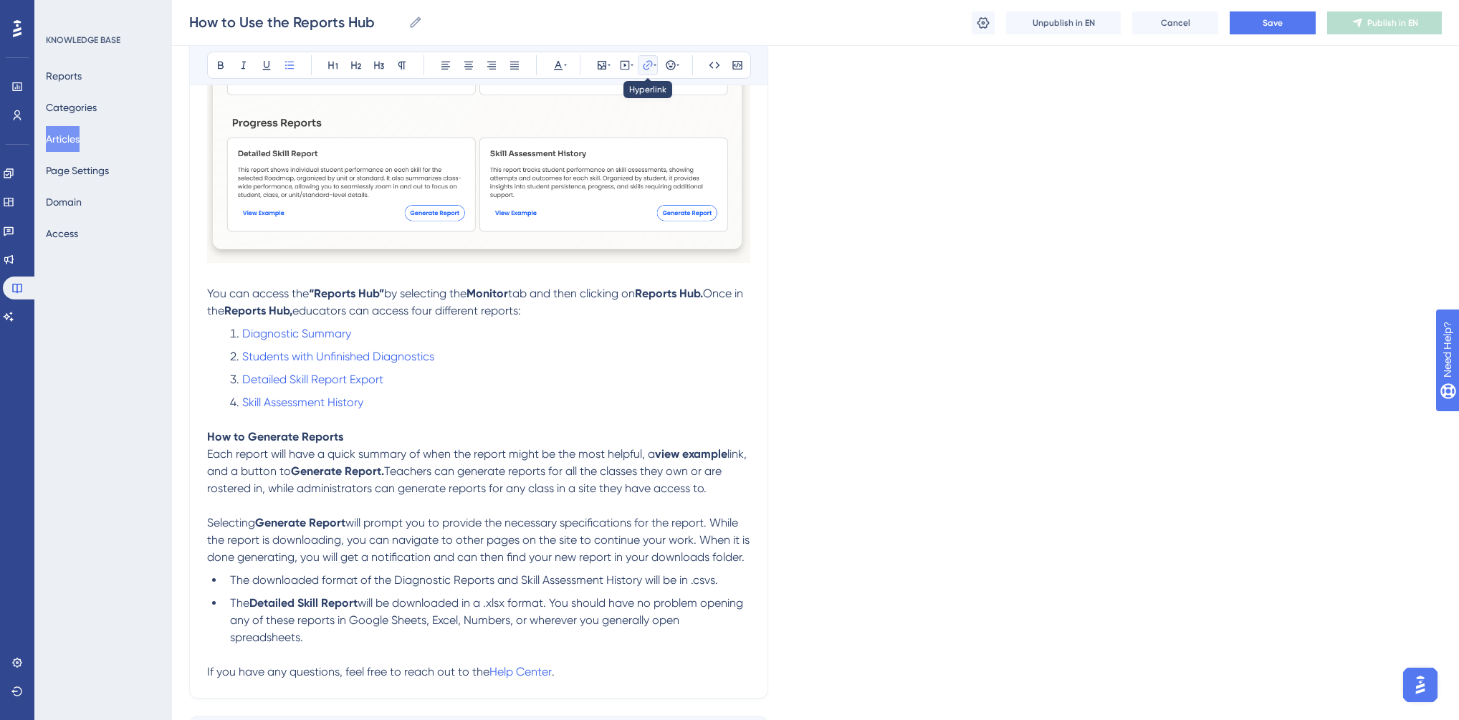
click at [643, 67] on icon at bounding box center [647, 64] width 9 height 9
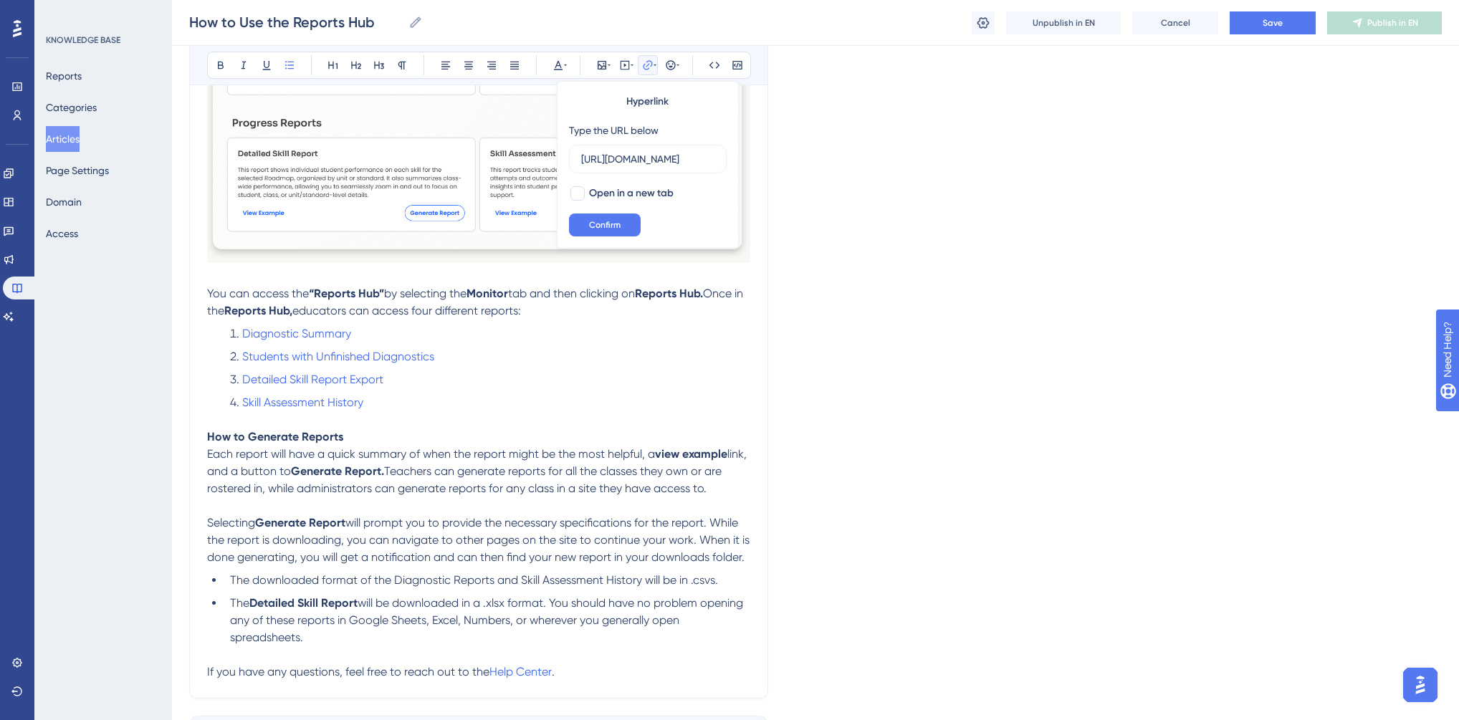
scroll to position [0, 349]
click at [632, 153] on input "[URL][DOMAIN_NAME]" at bounding box center [647, 159] width 133 height 16
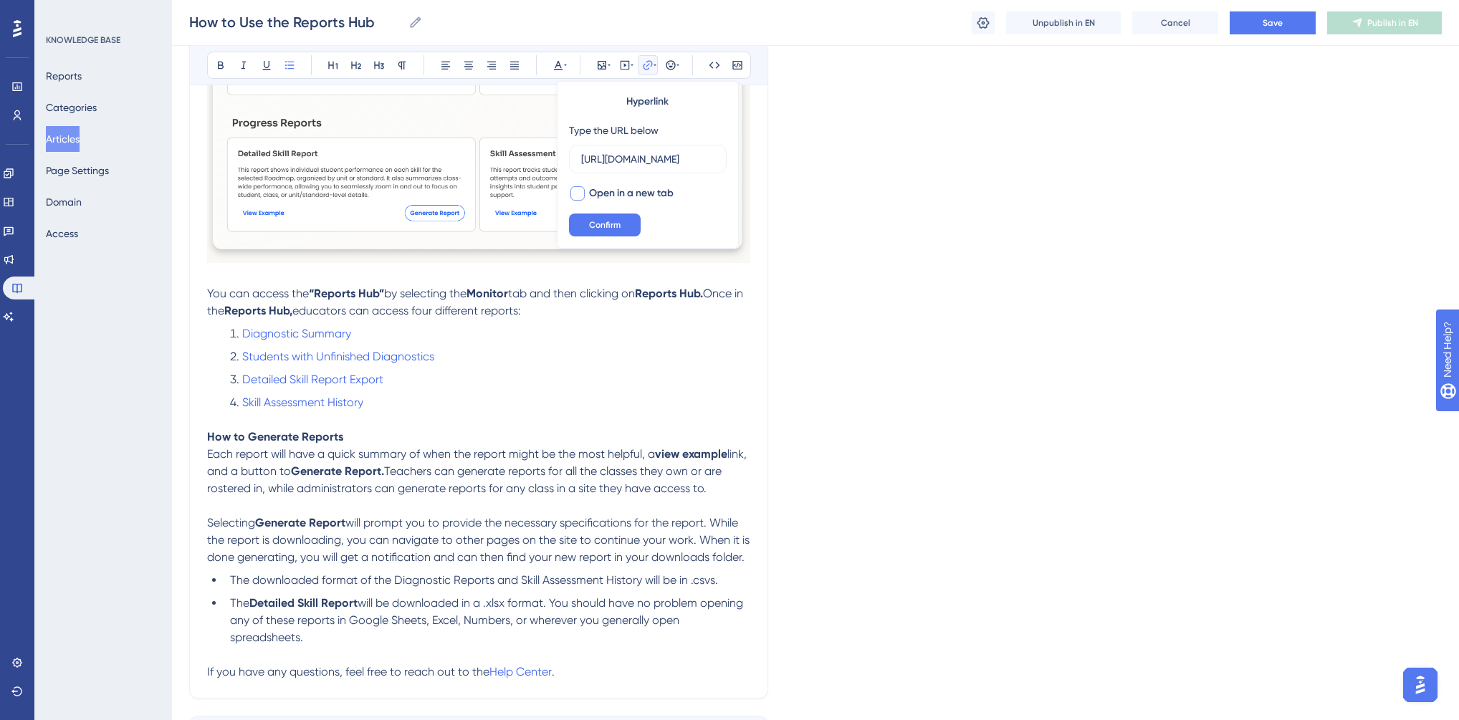
type input "[URL][DOMAIN_NAME]"
click at [576, 191] on div at bounding box center [577, 193] width 14 height 14
checkbox input "true"
click at [604, 229] on span "Confirm" at bounding box center [605, 224] width 32 height 11
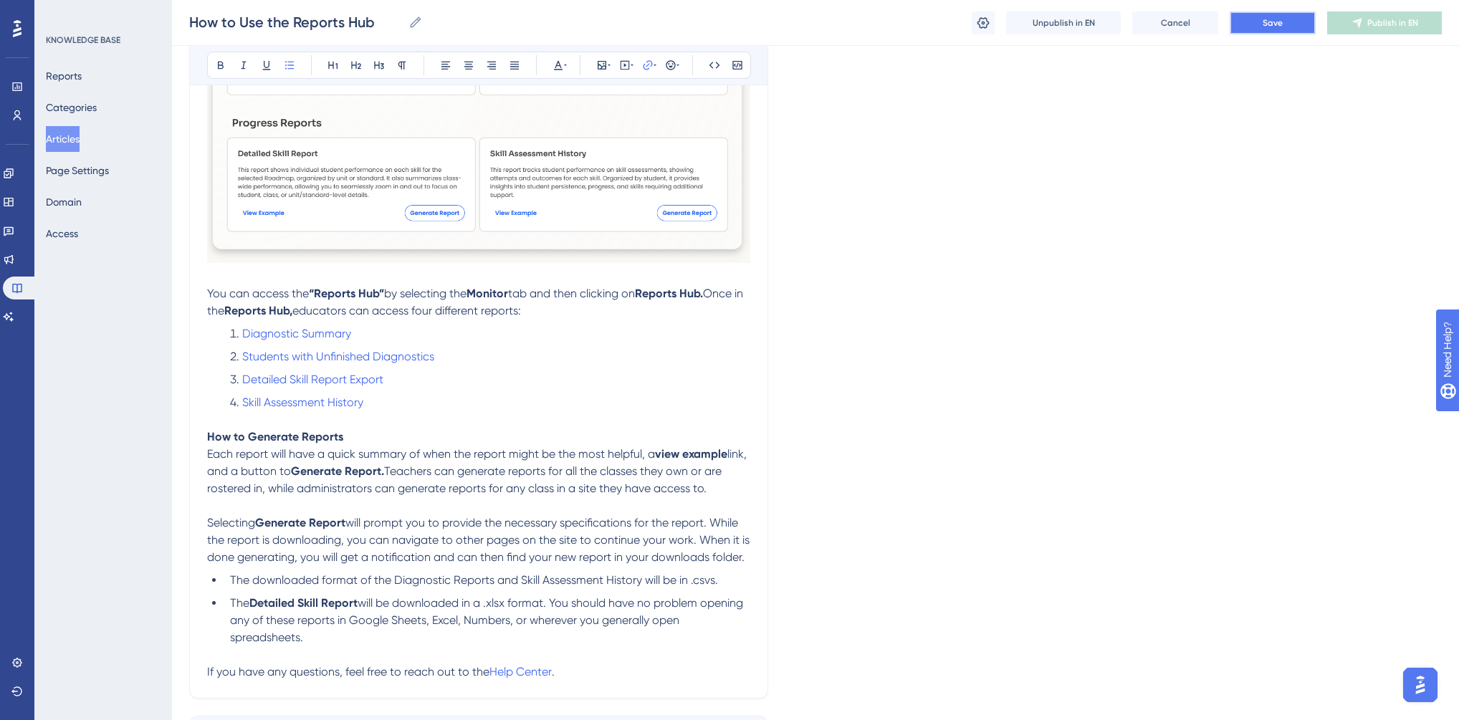
click at [1288, 29] on button "Save" at bounding box center [1273, 22] width 86 height 23
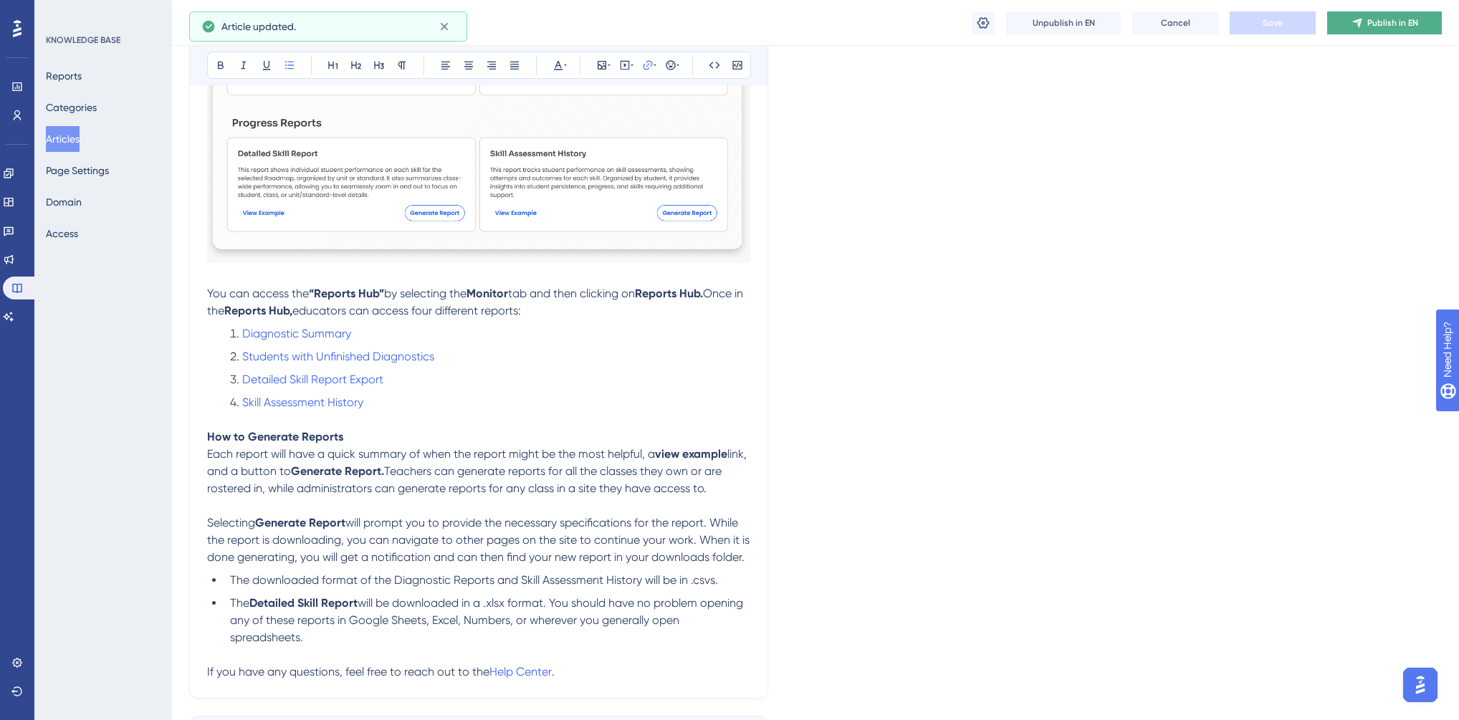
click at [1374, 22] on span "Publish in EN" at bounding box center [1392, 22] width 51 height 11
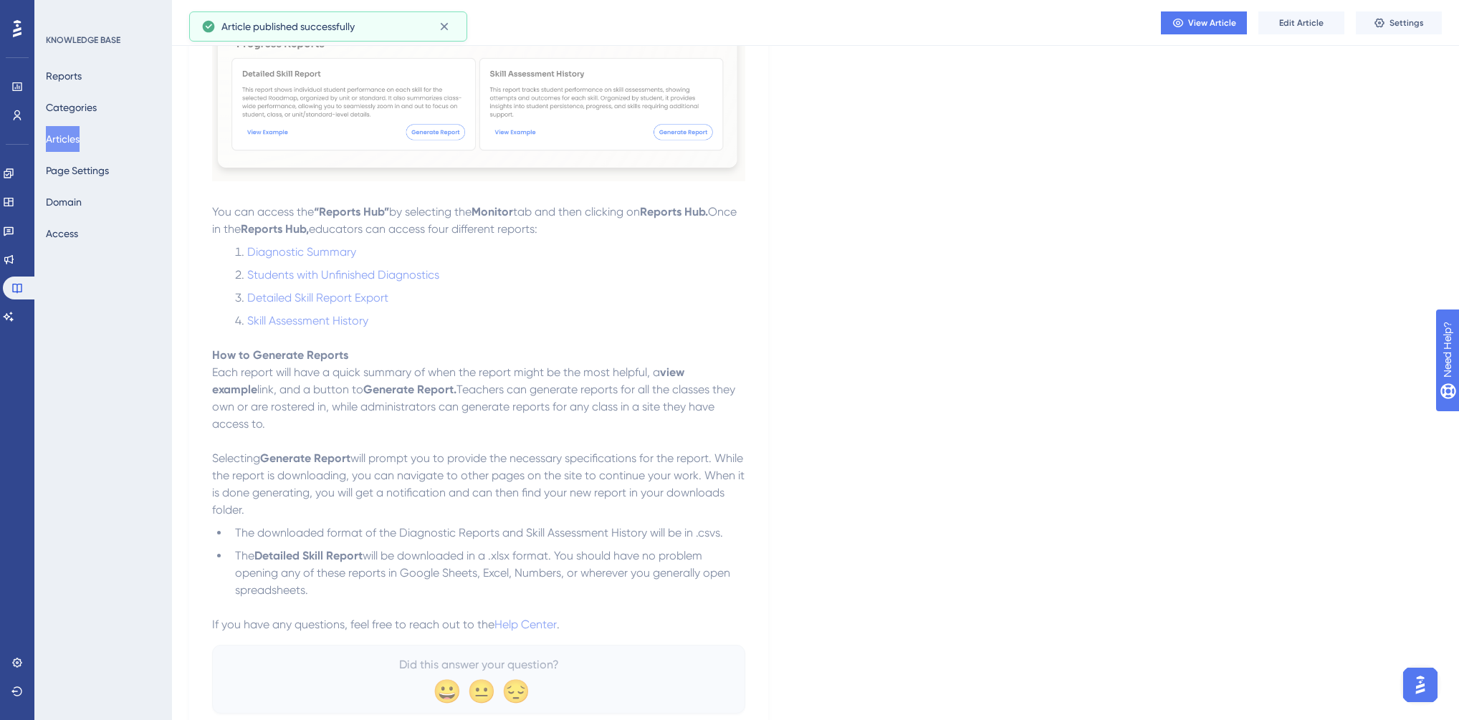
click at [72, 132] on button "Articles" at bounding box center [63, 139] width 34 height 26
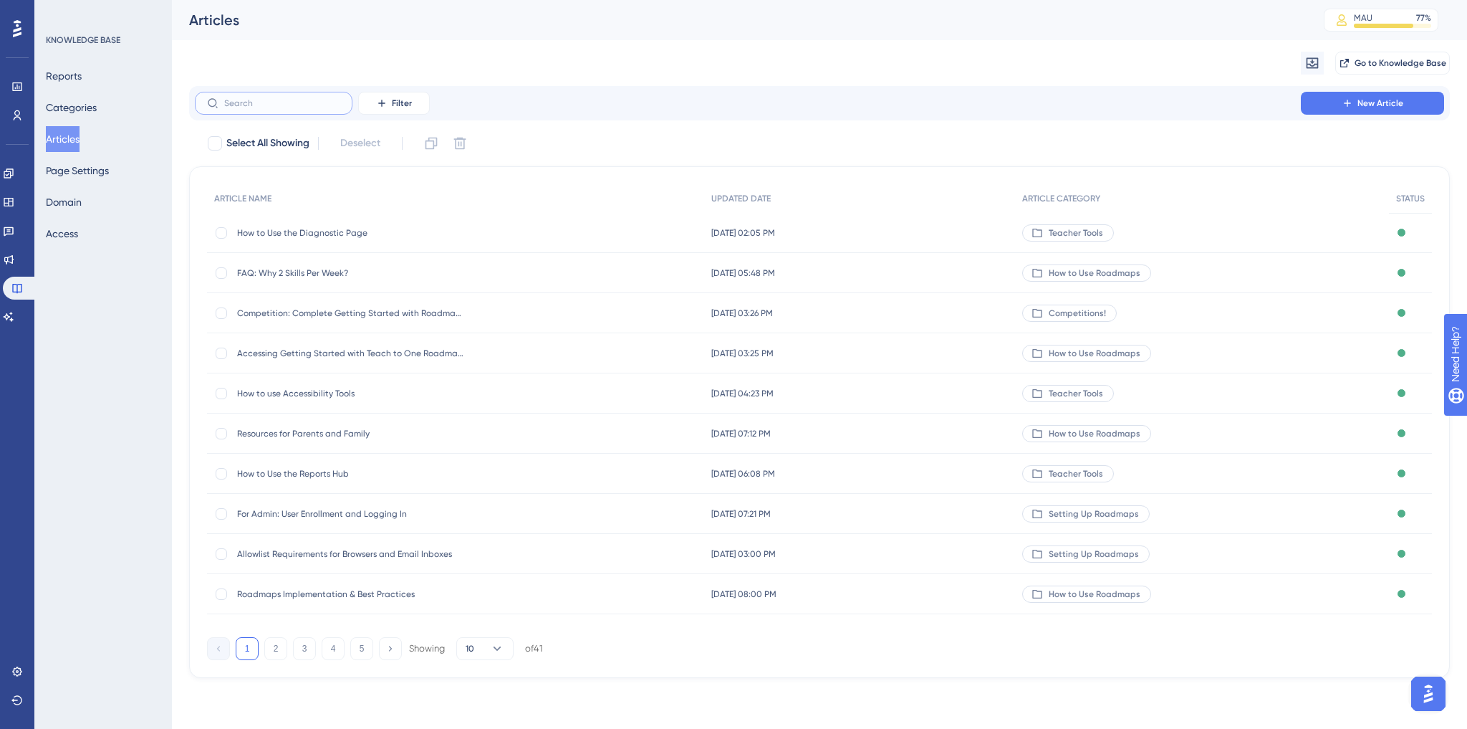
click at [243, 98] on input "text" at bounding box center [282, 103] width 116 height 10
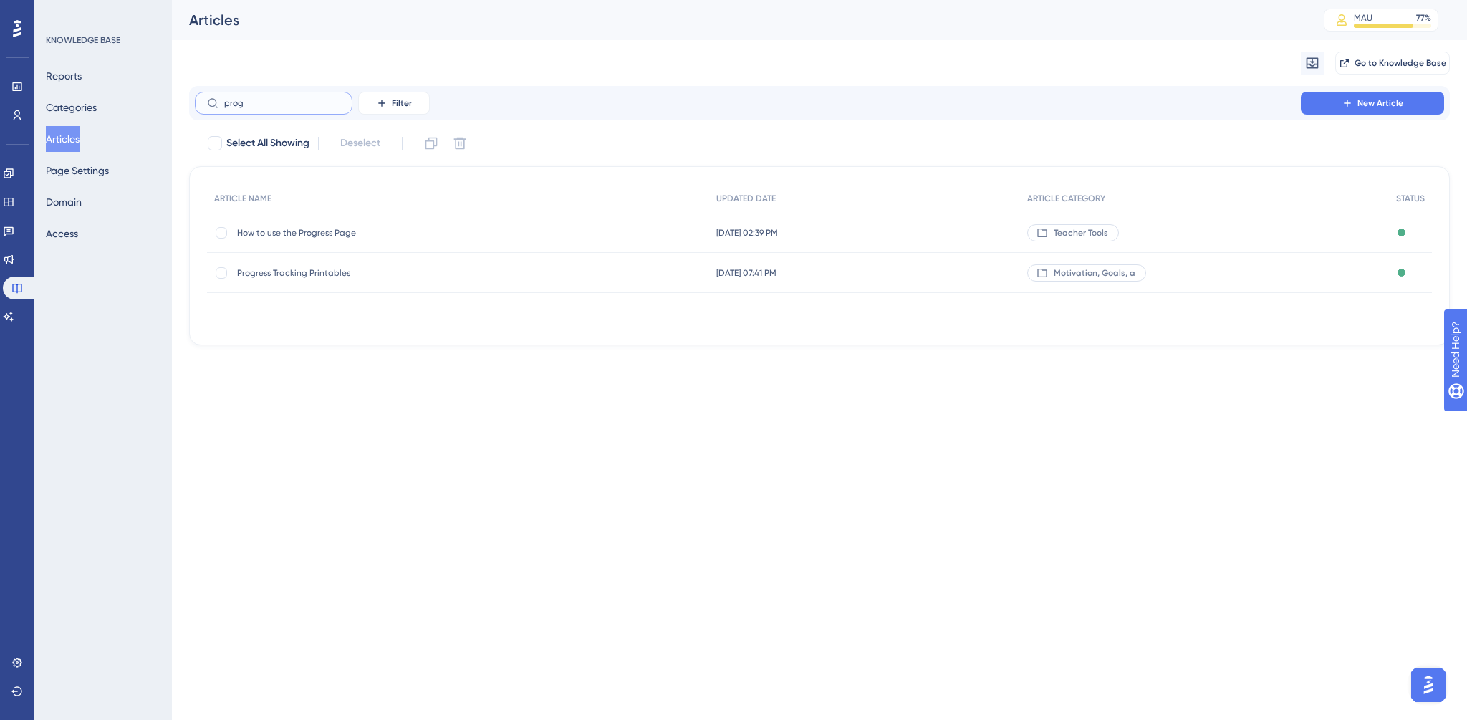
type input "prog"
click at [319, 231] on span "How to use the Progress Page" at bounding box center [351, 232] width 229 height 11
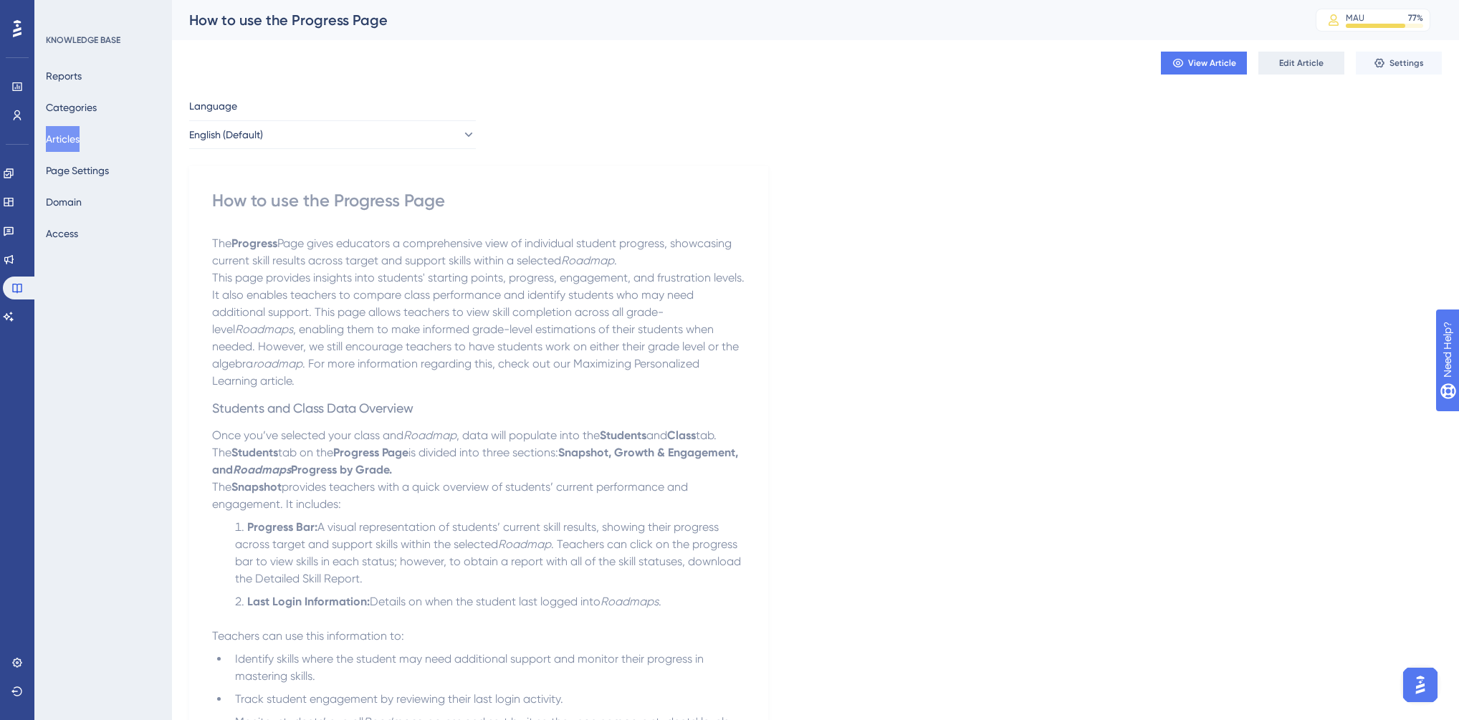
click at [1290, 60] on span "Edit Article" at bounding box center [1301, 62] width 44 height 11
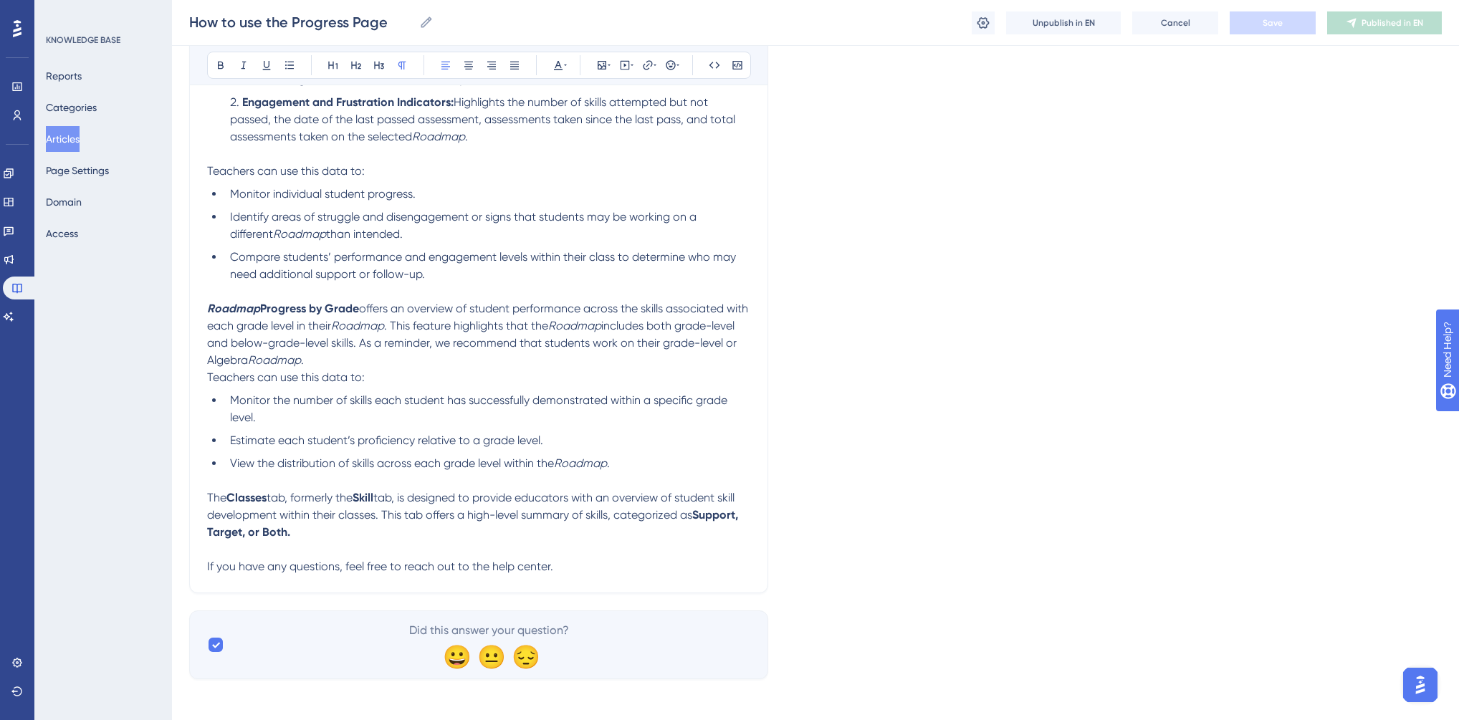
scroll to position [839, 0]
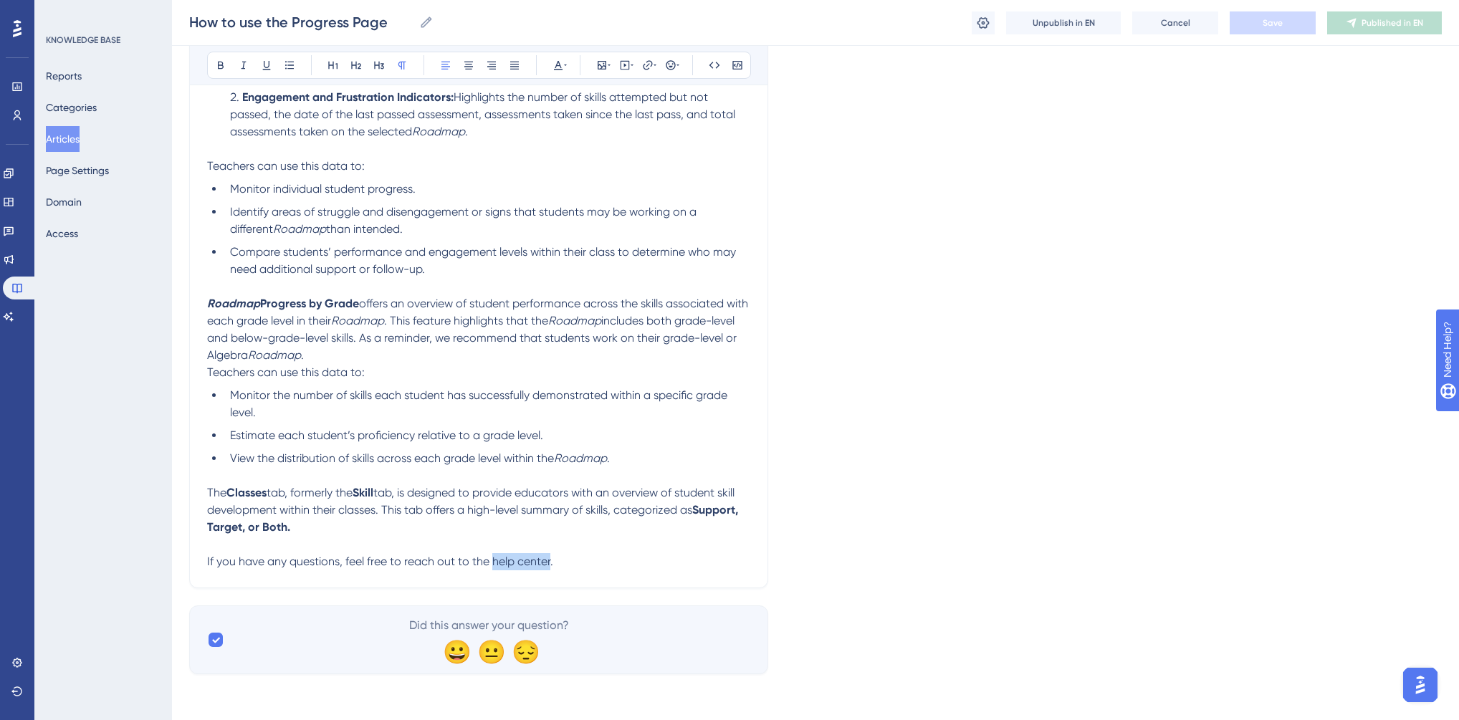
drag, startPoint x: 493, startPoint y: 562, endPoint x: 548, endPoint y: 560, distance: 55.2
click at [548, 560] on span "If you have any questions, feel free to reach out to the help center." at bounding box center [380, 562] width 346 height 14
drag, startPoint x: 493, startPoint y: 559, endPoint x: 553, endPoint y: 557, distance: 60.2
click at [553, 557] on span "If you have any questions, feel free to reach out to the Help Center." at bounding box center [382, 562] width 350 height 14
click at [648, 52] on div "Bold Italic Underline Bullet Point Heading 1 Heading 2 Heading 3 Normal Align L…" at bounding box center [479, 65] width 544 height 27
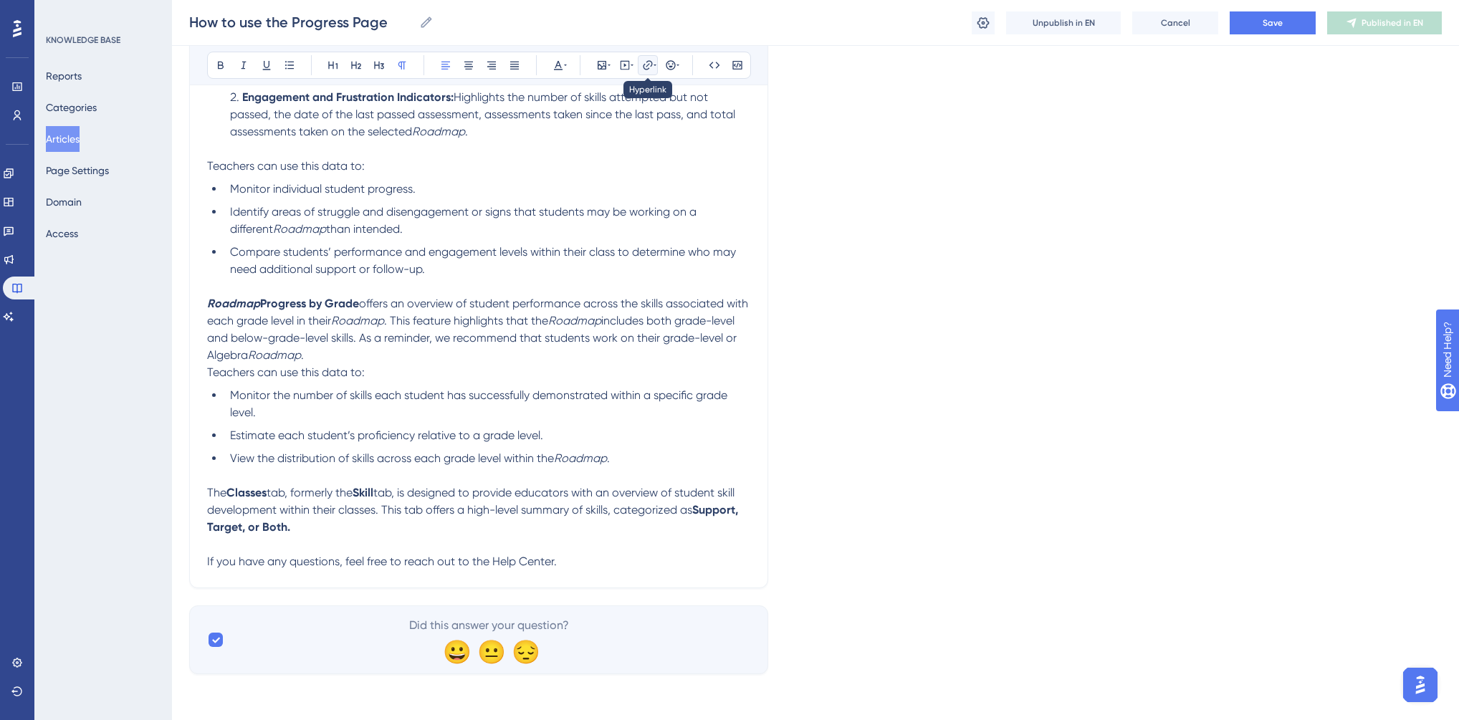
click at [648, 58] on button at bounding box center [648, 65] width 20 height 20
click at [496, 570] on p "If you have any questions, feel free to reach out to the Help Center." at bounding box center [478, 561] width 543 height 17
drag, startPoint x: 492, startPoint y: 560, endPoint x: 554, endPoint y: 556, distance: 61.8
click at [554, 556] on span "If you have any questions, feel free to reach out to the Help Center." at bounding box center [382, 562] width 350 height 14
click at [646, 64] on icon at bounding box center [647, 64] width 11 height 11
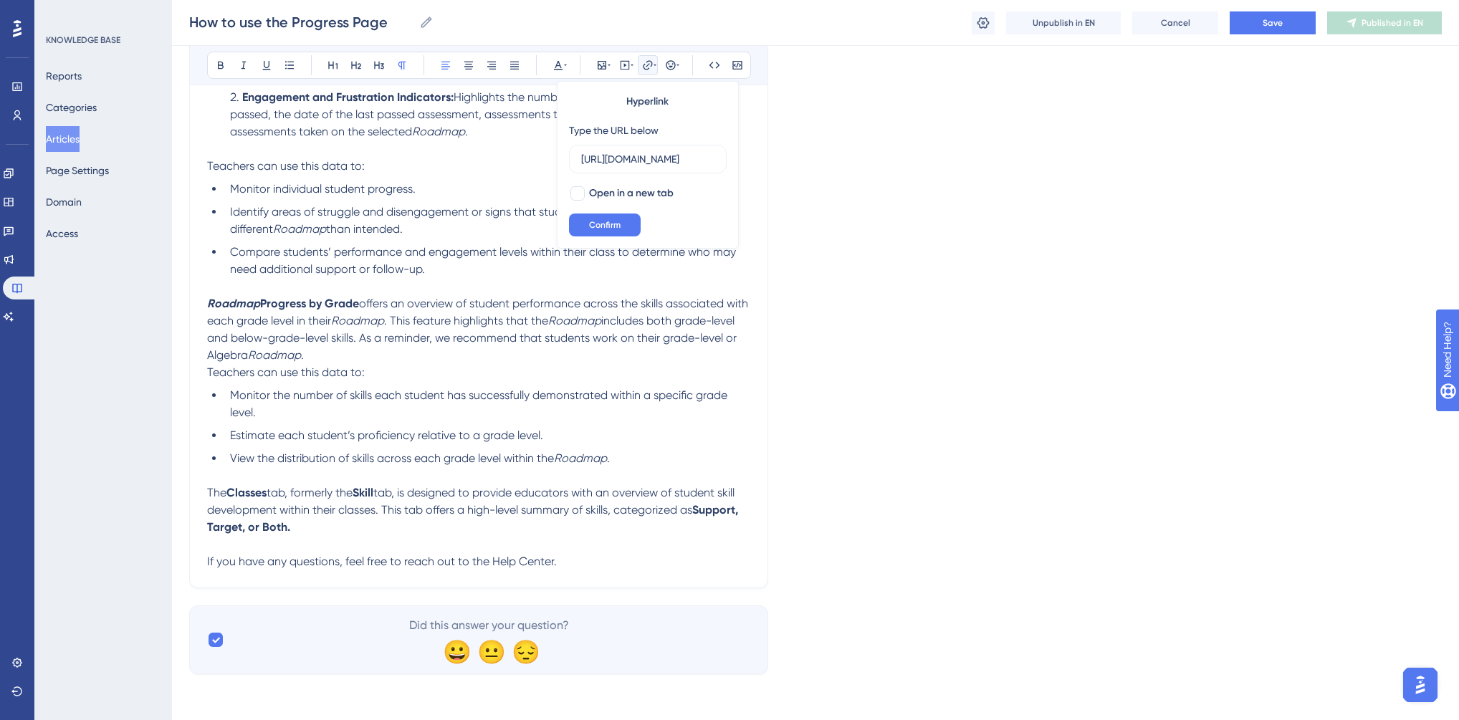
scroll to position [0, 15]
type input "[URL][DOMAIN_NAME]"
click at [579, 189] on div at bounding box center [577, 193] width 14 height 14
checkbox input "true"
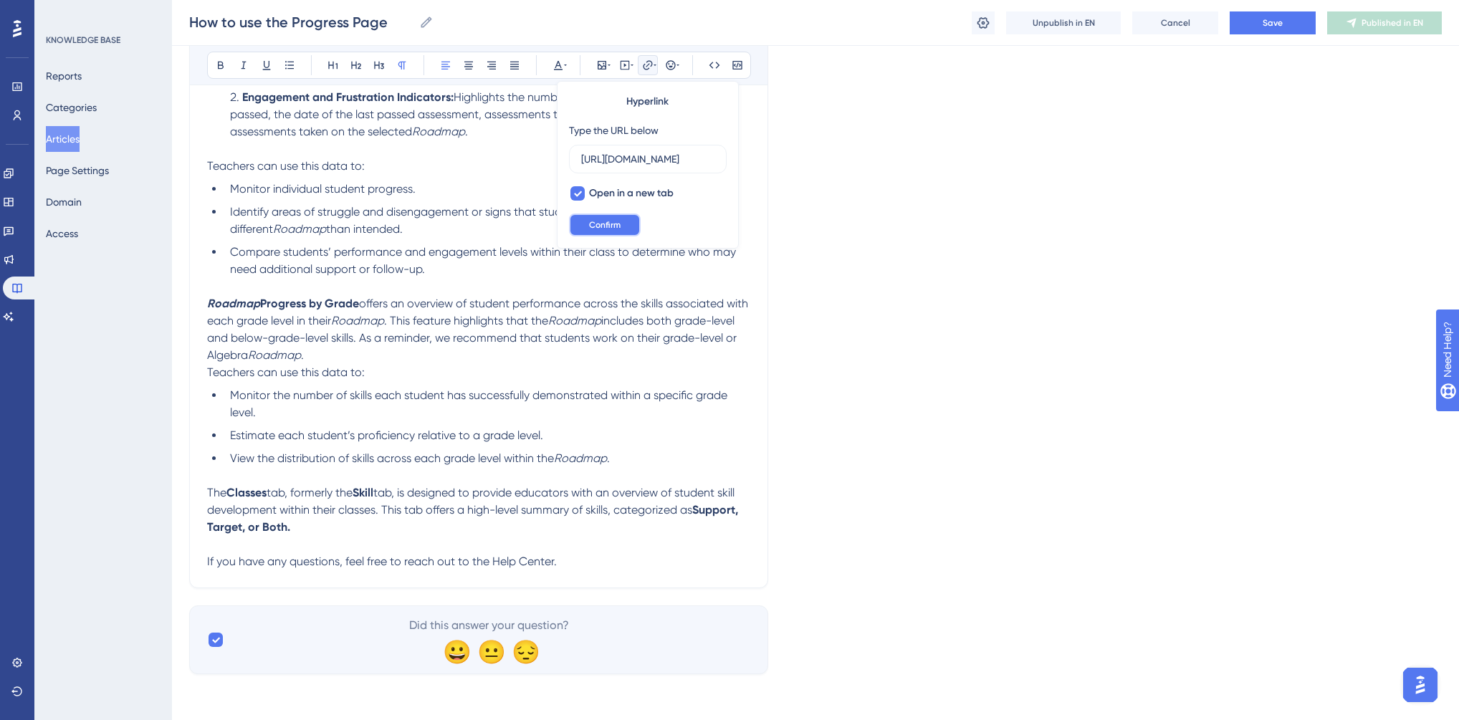
click at [590, 220] on span "Confirm" at bounding box center [605, 224] width 32 height 11
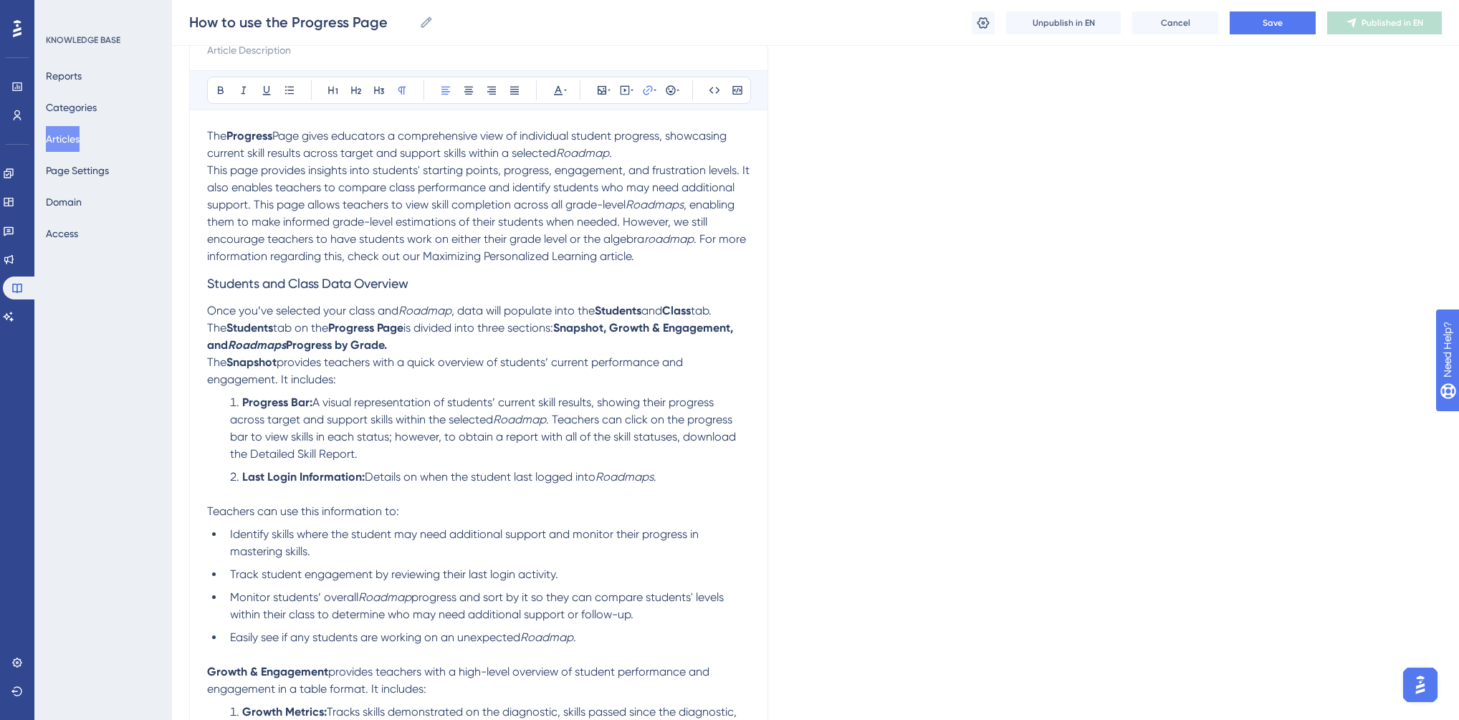
scroll to position [94, 0]
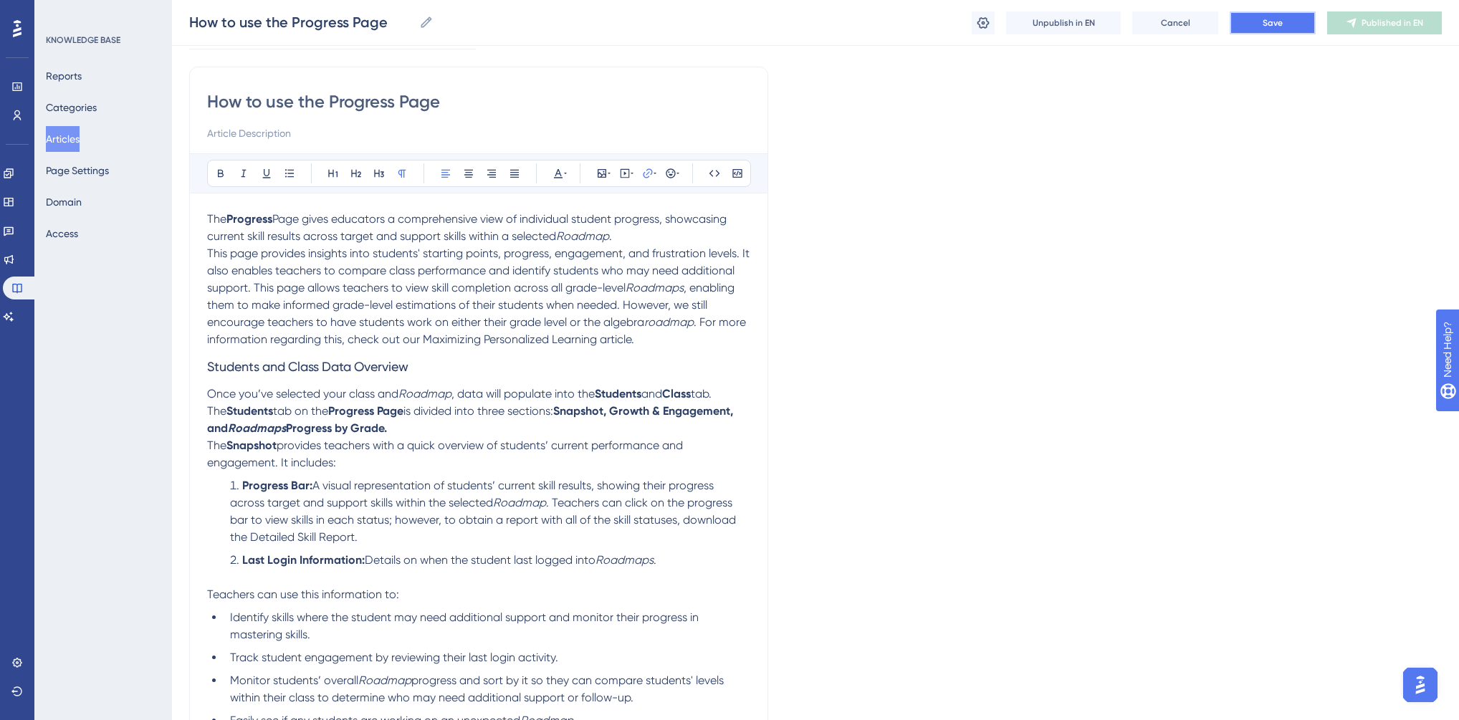
click at [1251, 21] on button "Save" at bounding box center [1273, 22] width 86 height 23
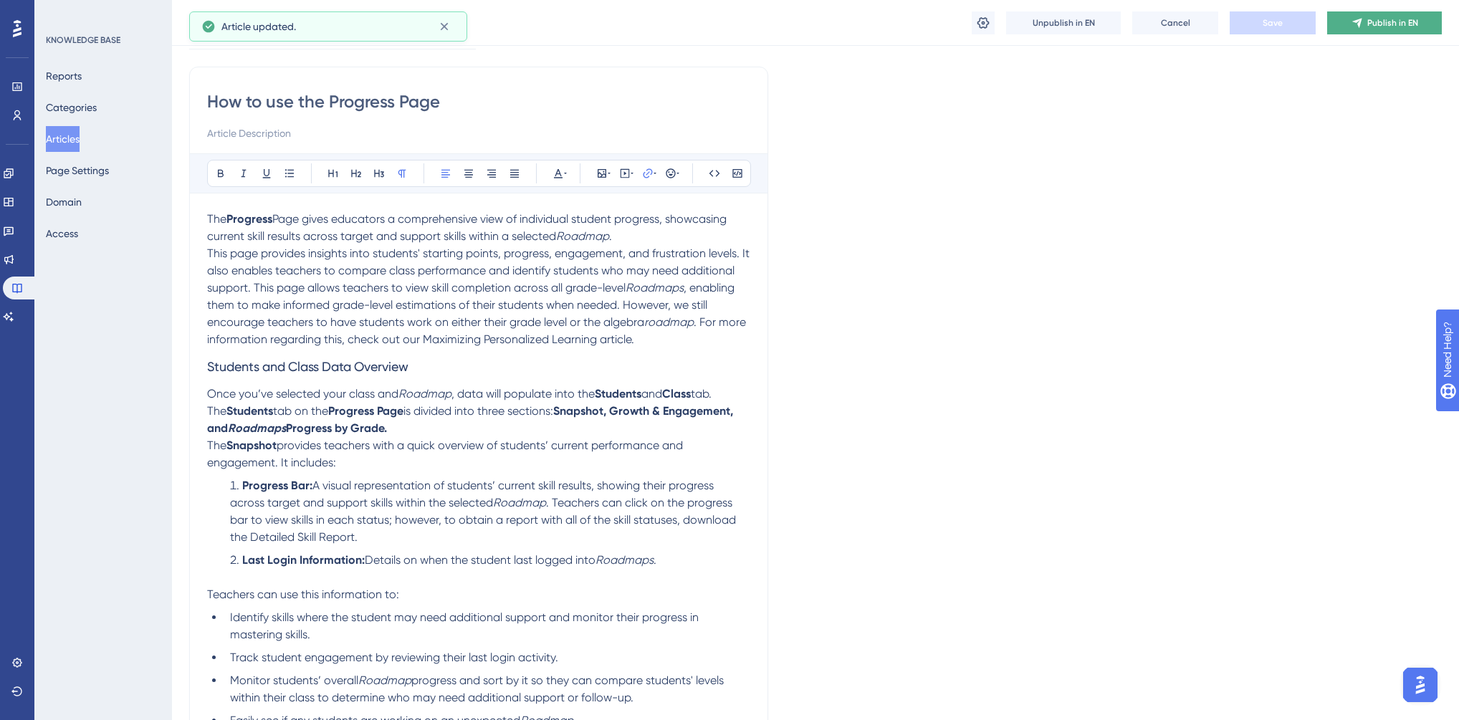
click at [1381, 21] on span "Publish in EN" at bounding box center [1392, 22] width 51 height 11
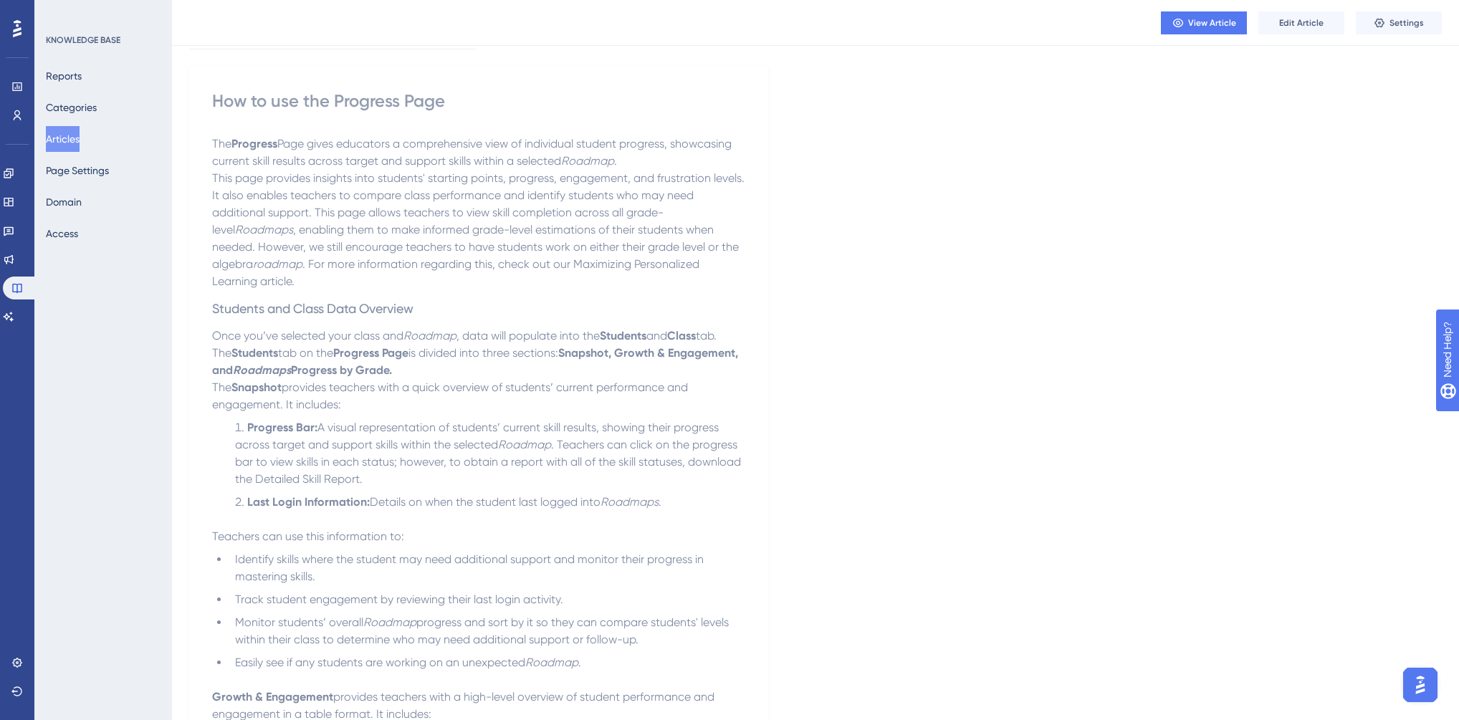
click at [73, 137] on button "Articles" at bounding box center [63, 139] width 34 height 26
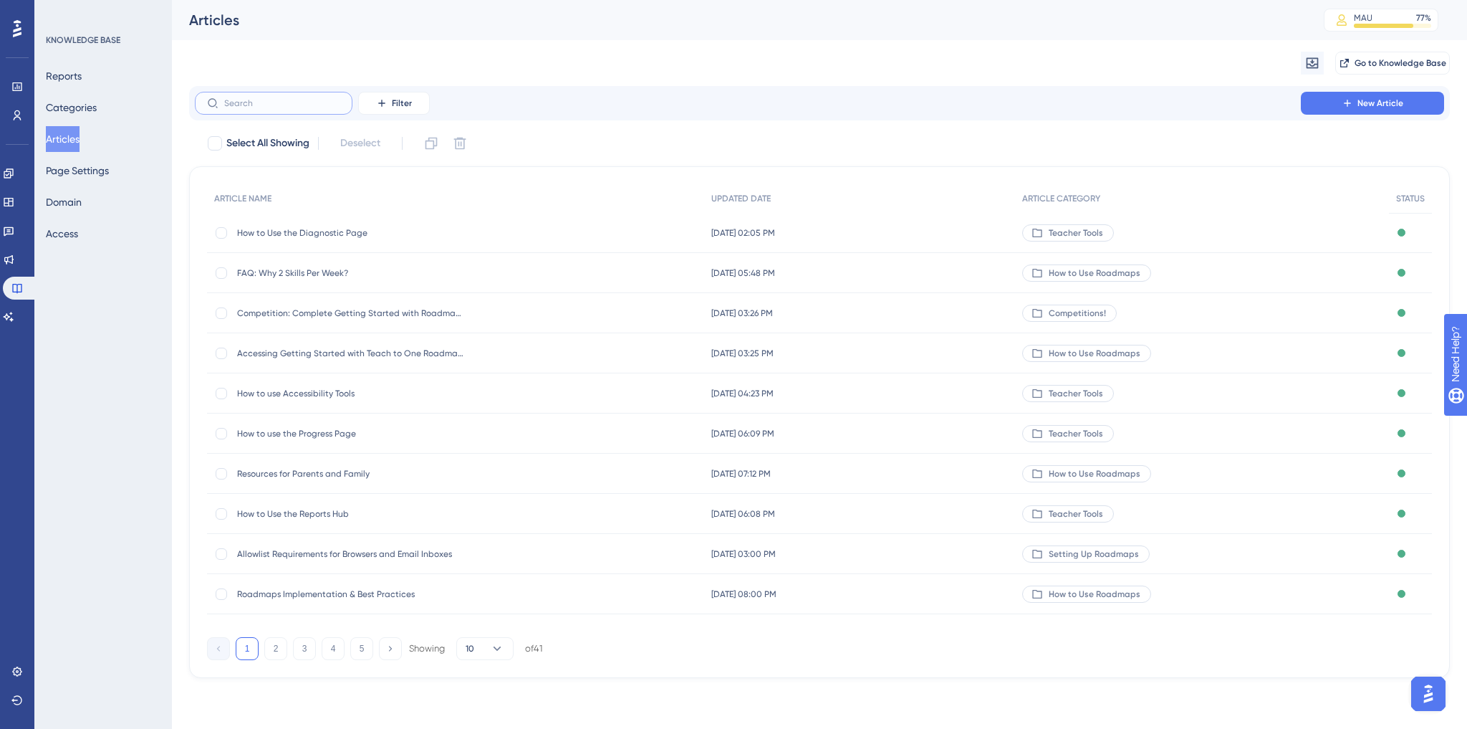
click at [271, 106] on input "text" at bounding box center [282, 103] width 116 height 10
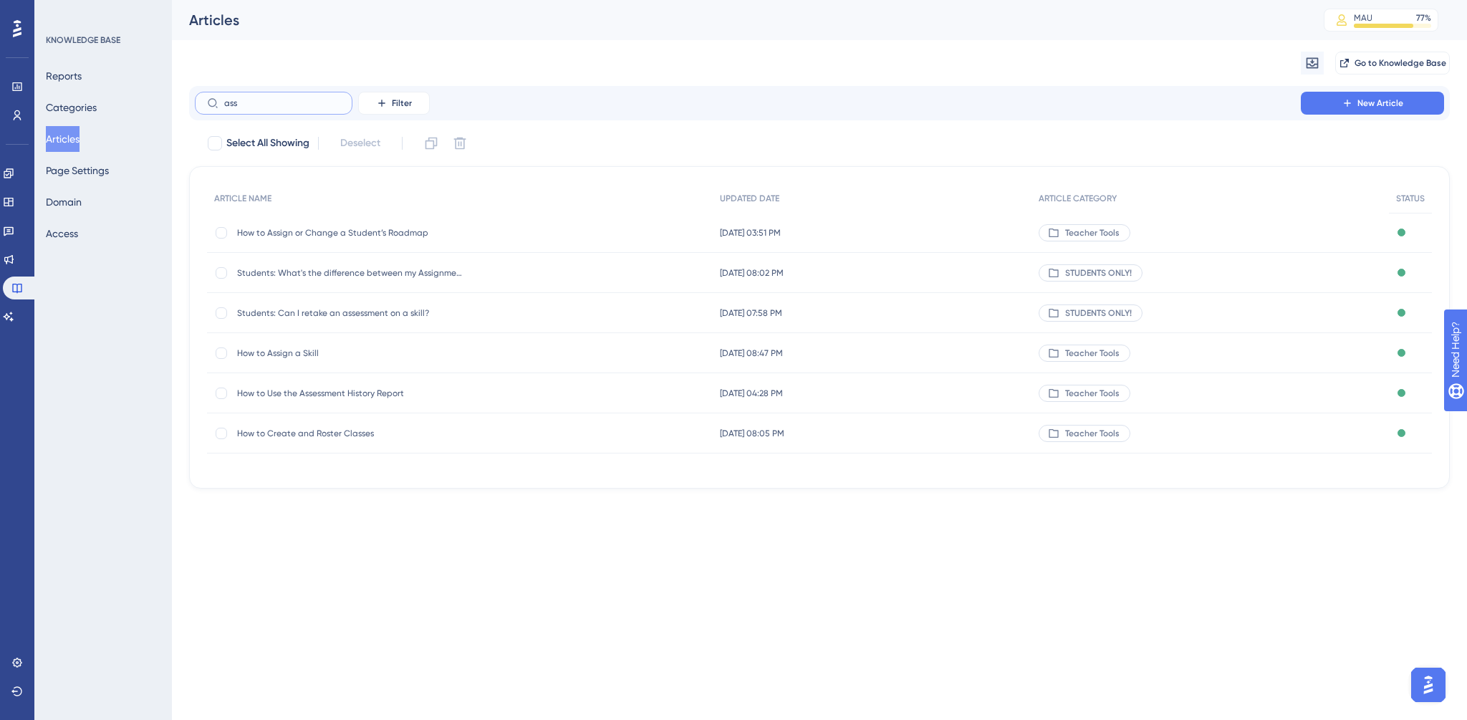
type input "ass"
click at [336, 395] on span "How to Use the Assessment History Report" at bounding box center [351, 393] width 229 height 11
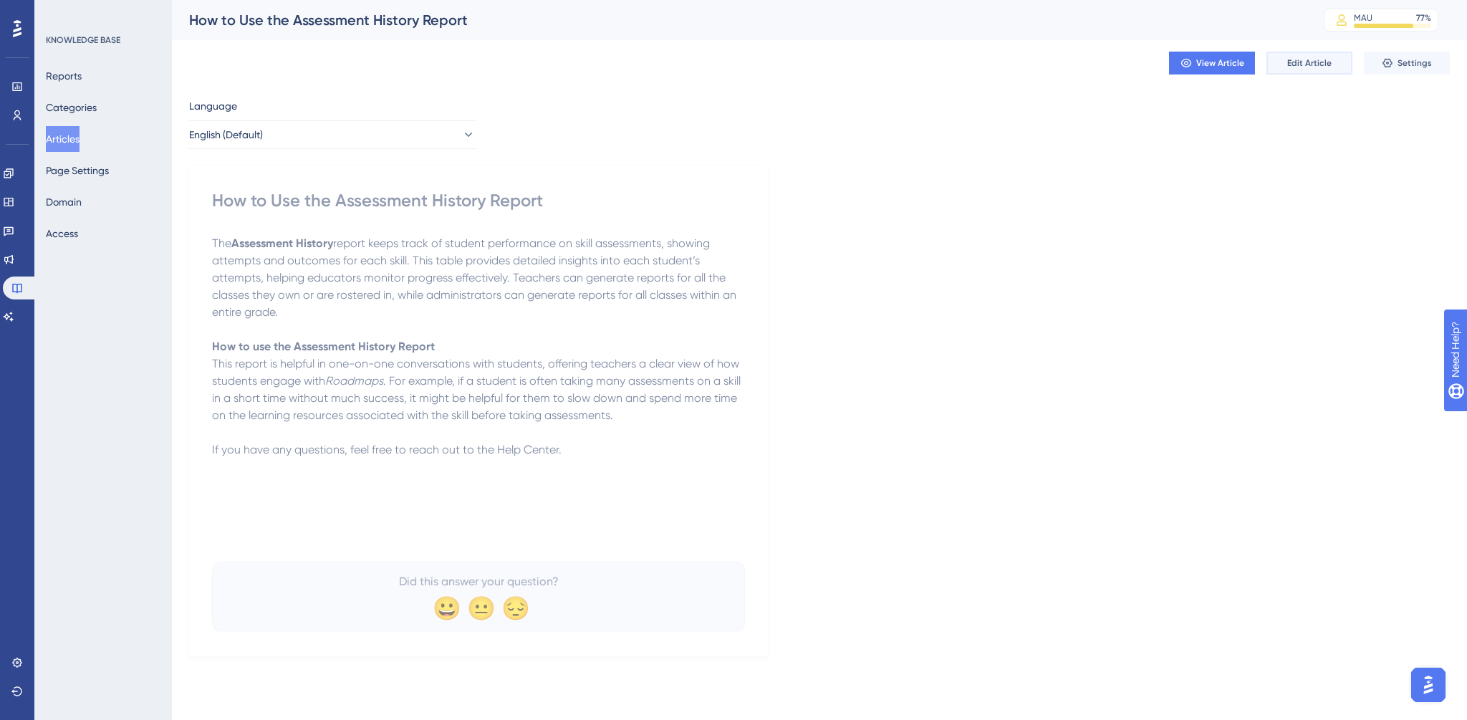
click at [1291, 56] on button "Edit Article" at bounding box center [1310, 63] width 86 height 23
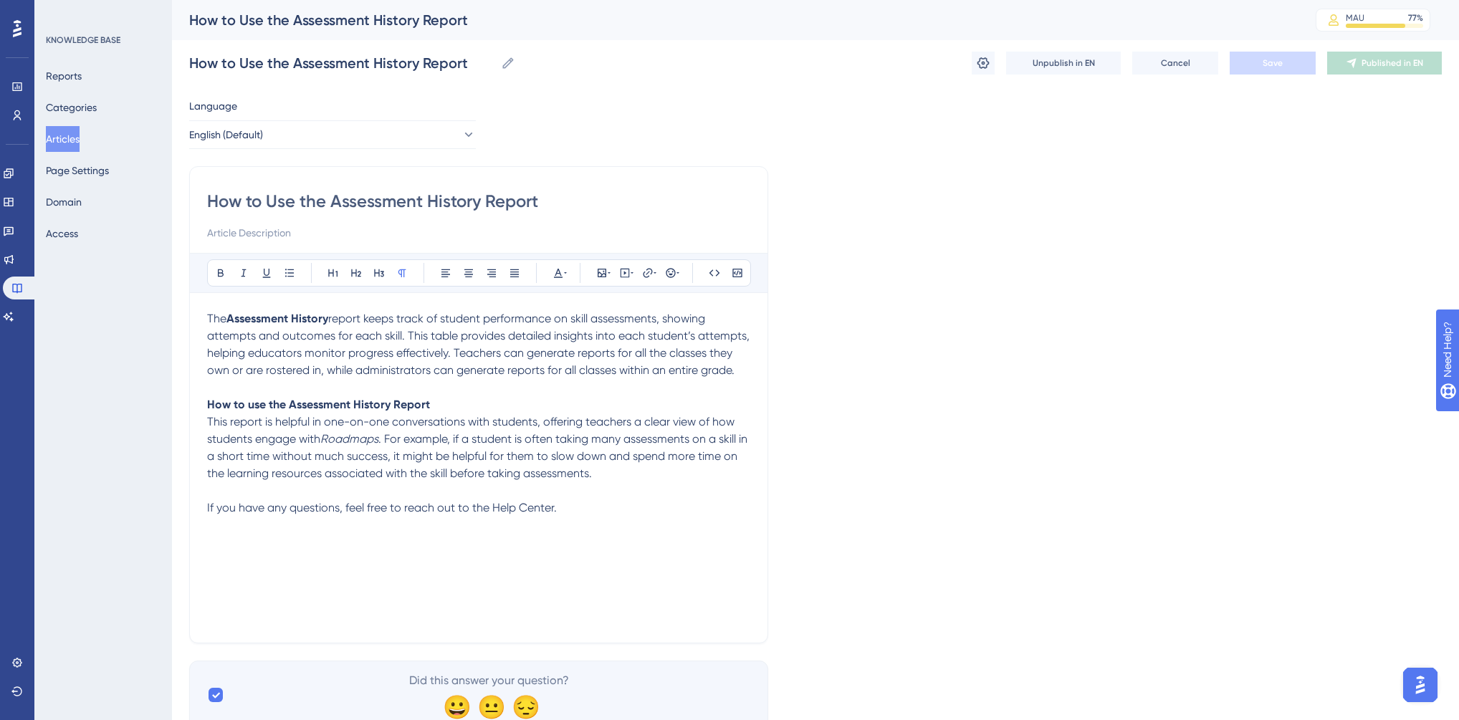
click at [338, 407] on strong "How to use the Assessment History Report" at bounding box center [318, 405] width 223 height 14
click at [338, 404] on strong "How to use the Assessment History Report" at bounding box center [318, 405] width 223 height 14
click at [351, 267] on icon at bounding box center [355, 272] width 11 height 11
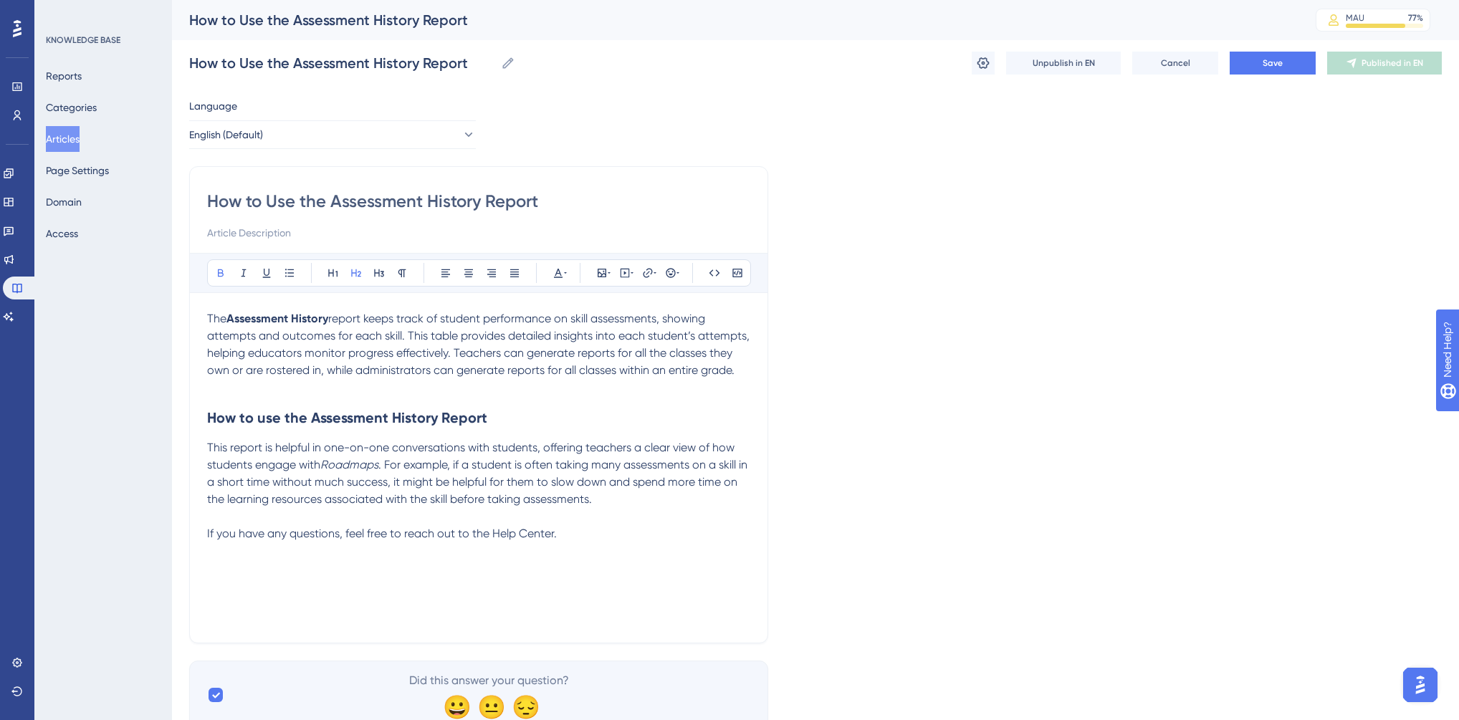
click at [533, 417] on h2 "How to use the Assessment History Report" at bounding box center [478, 417] width 543 height 43
click at [621, 499] on p "This report is helpful in one-on-one conversations with students, offering teac…" at bounding box center [478, 473] width 543 height 69
drag, startPoint x: 490, startPoint y: 533, endPoint x: 552, endPoint y: 533, distance: 62.3
click at [552, 533] on span "If you have any questions, feel free to reach out to the Help Center." at bounding box center [382, 534] width 350 height 14
click at [646, 273] on icon at bounding box center [647, 272] width 9 height 9
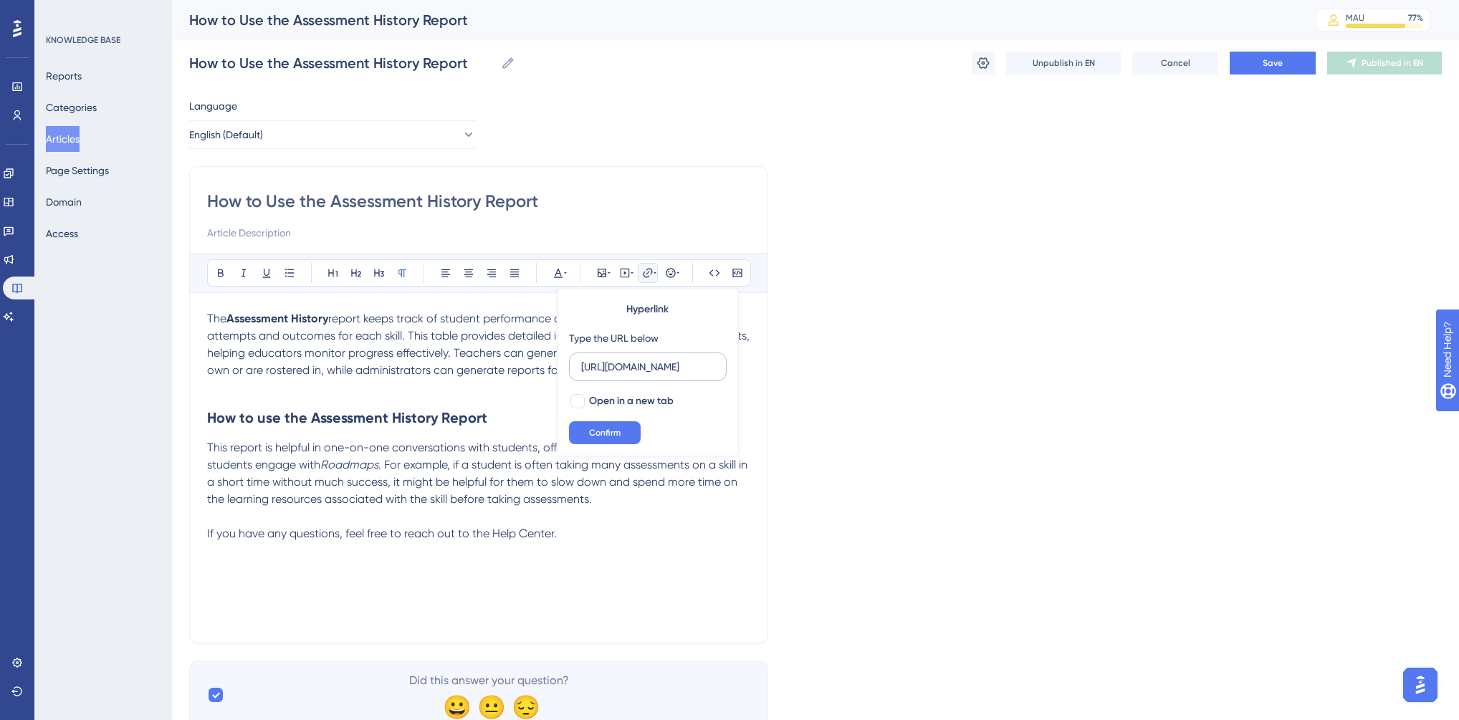
scroll to position [0, 15]
type input "[URL][DOMAIN_NAME]"
click at [610, 399] on span "Open in a new tab" at bounding box center [631, 401] width 85 height 17
checkbox input "true"
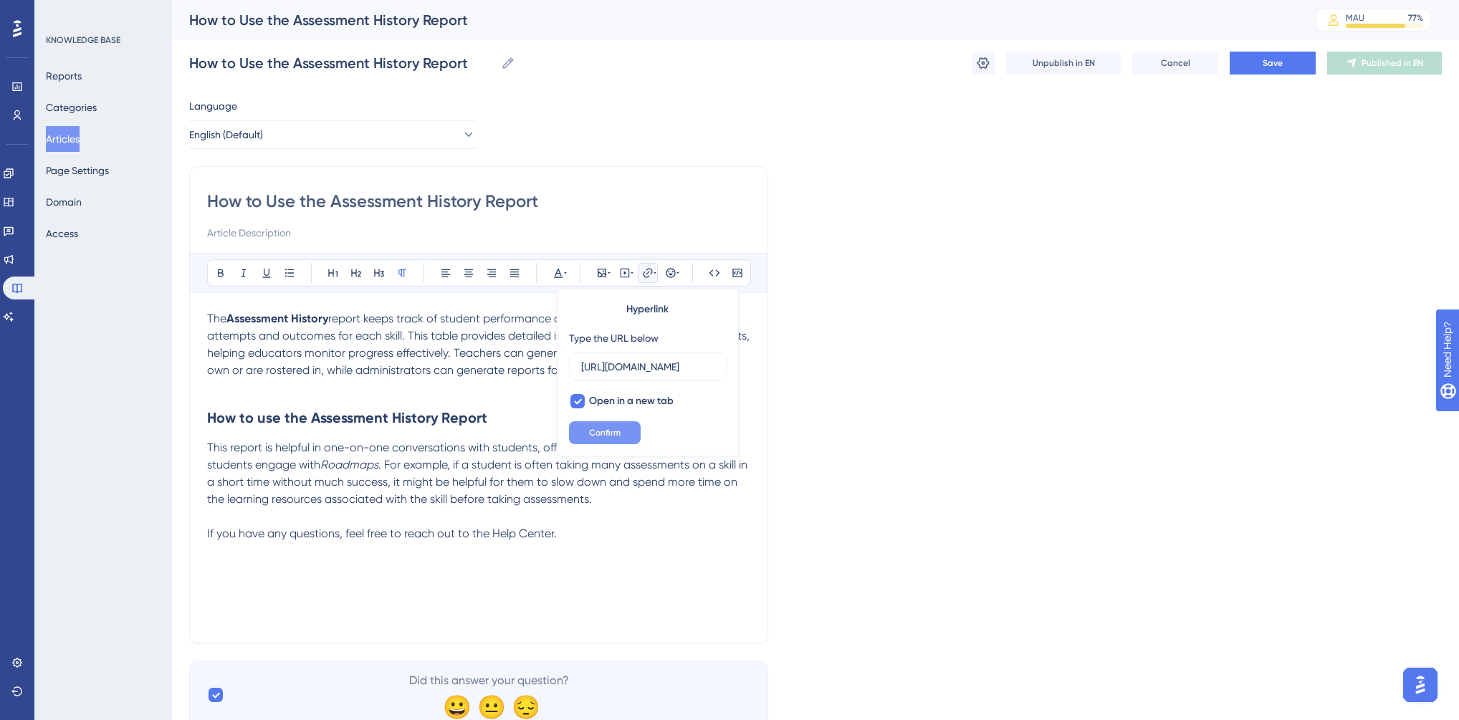
click at [610, 429] on span "Confirm" at bounding box center [605, 432] width 32 height 11
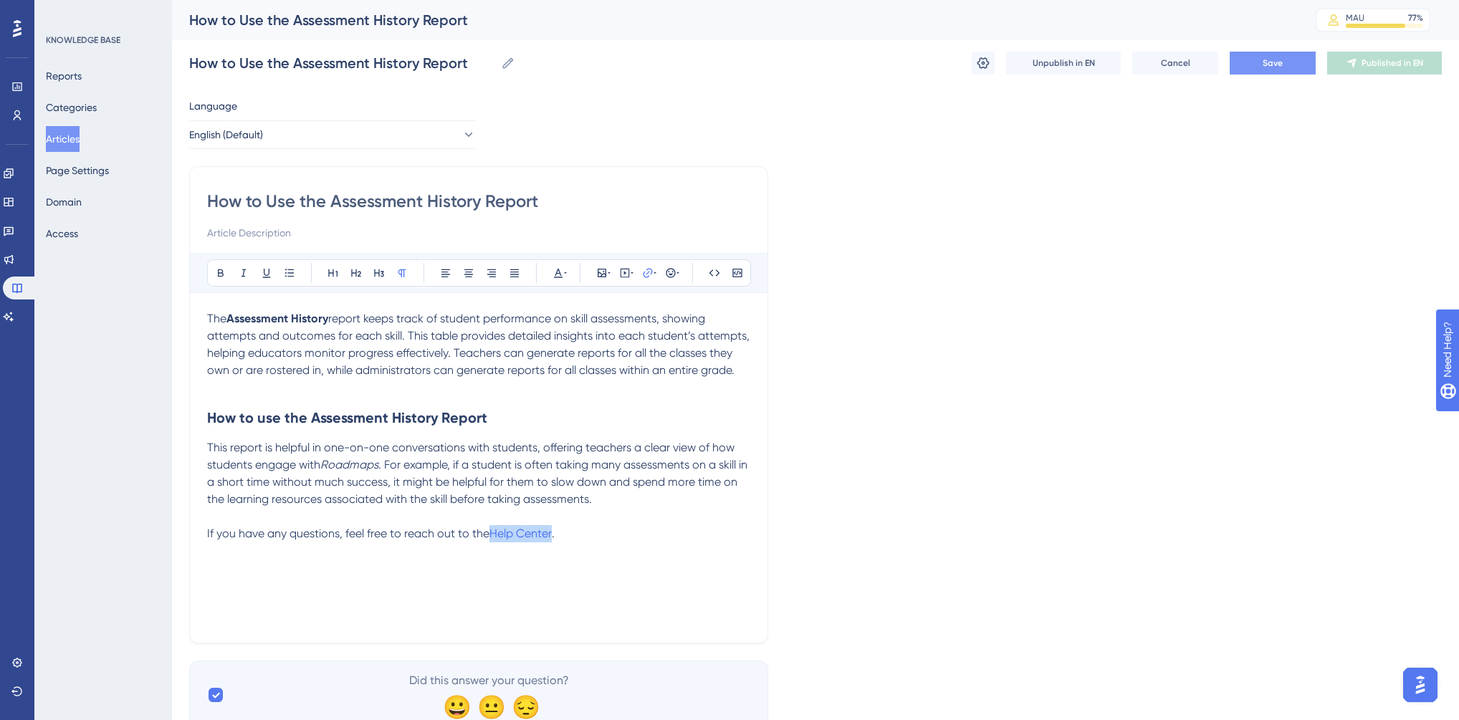
click at [1257, 60] on button "Save" at bounding box center [1273, 63] width 86 height 23
click at [1241, 230] on div "Language English (Default) How to Use the Assessment History Report Bold Italic…" at bounding box center [815, 413] width 1252 height 632
click at [610, 501] on p "This report is helpful in one-on-one conversations with students, offering teac…" at bounding box center [478, 473] width 543 height 69
click at [628, 503] on p "This report is helpful in one-on-one conversations with students, offering teac…" at bounding box center [478, 473] width 543 height 69
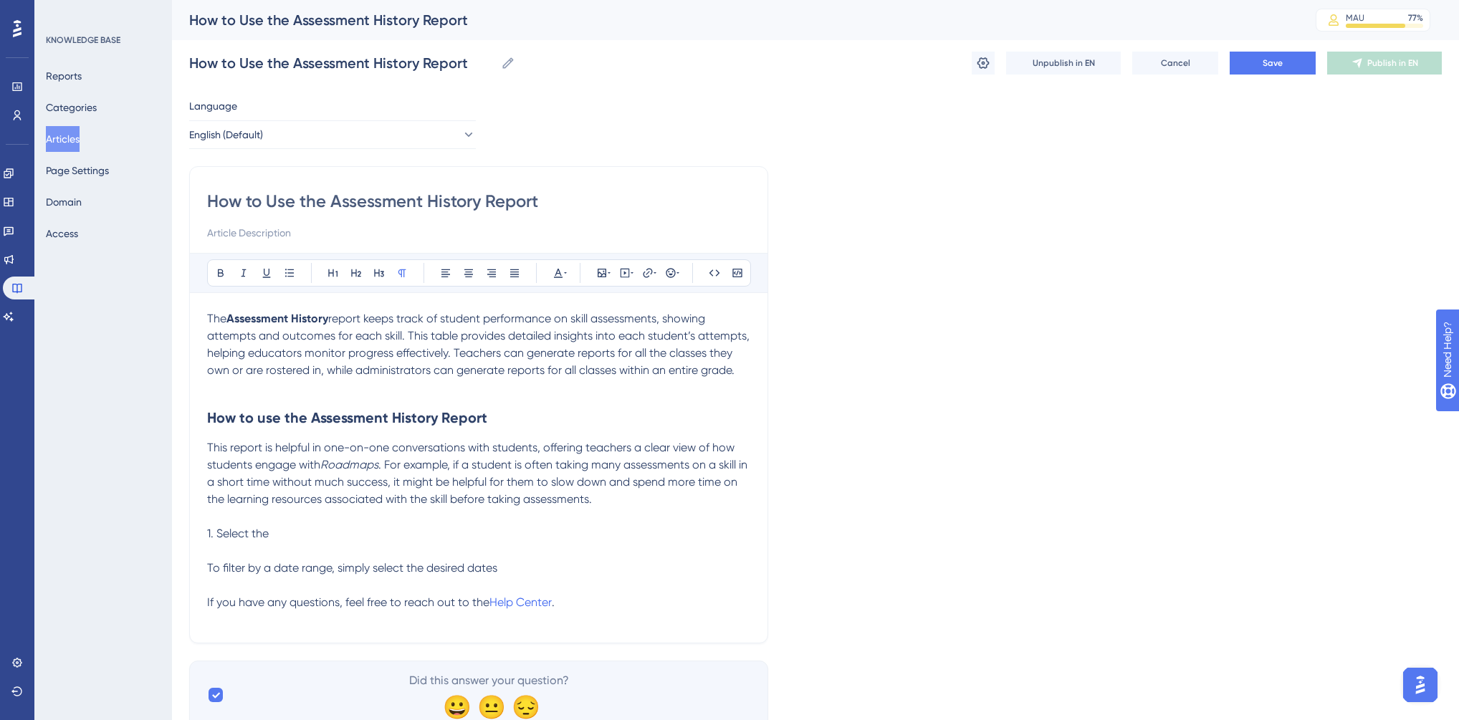
click at [612, 503] on p "This report is helpful in one-on-one conversations with students, offering teac…" at bounding box center [478, 473] width 543 height 69
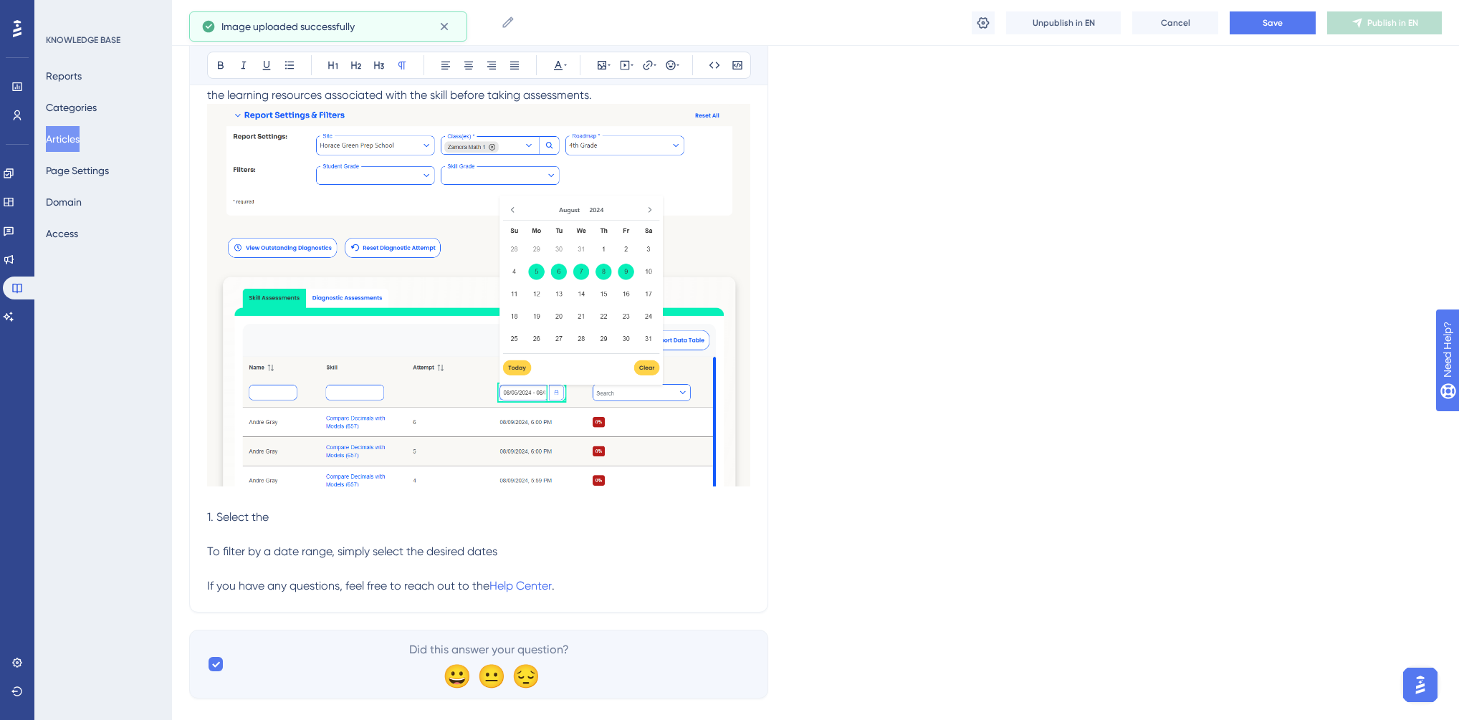
scroll to position [401, 0]
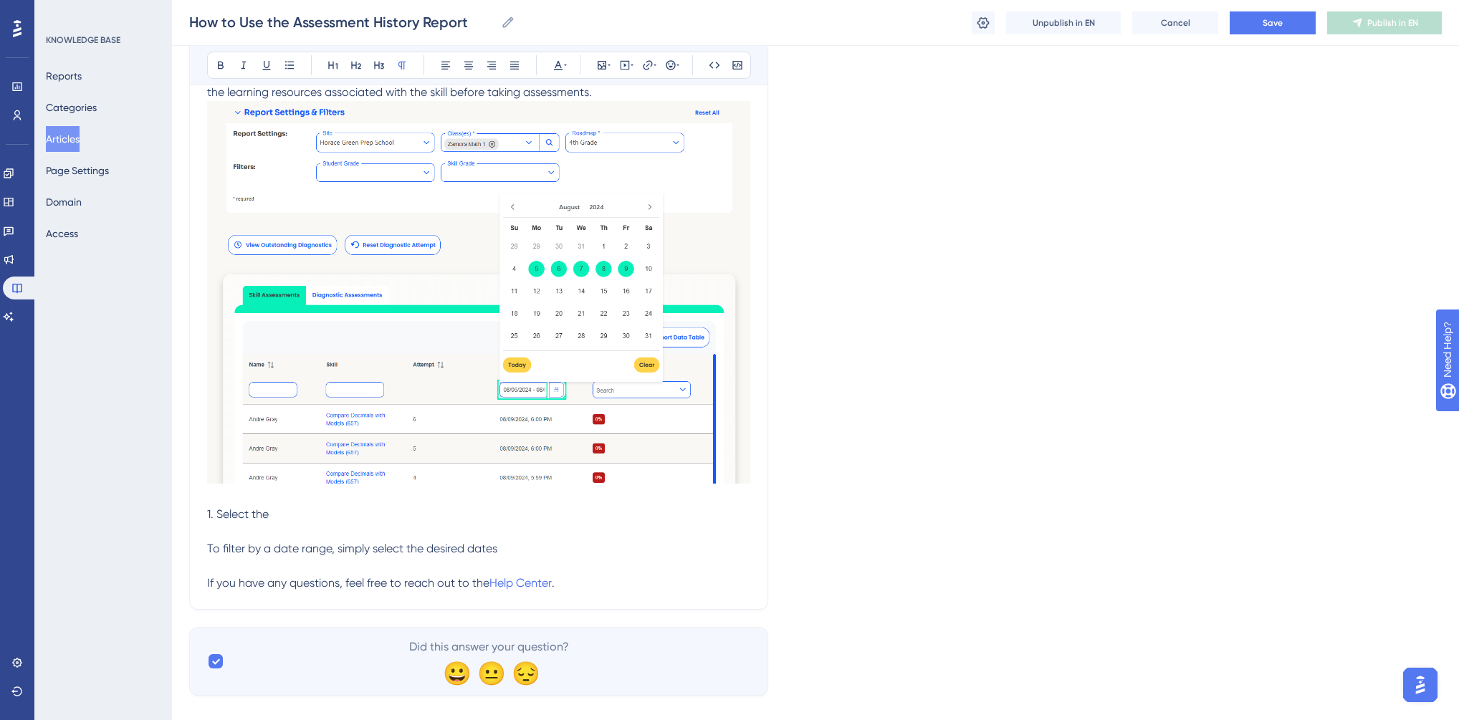
click at [307, 517] on p "1. Select the" at bounding box center [478, 514] width 543 height 17
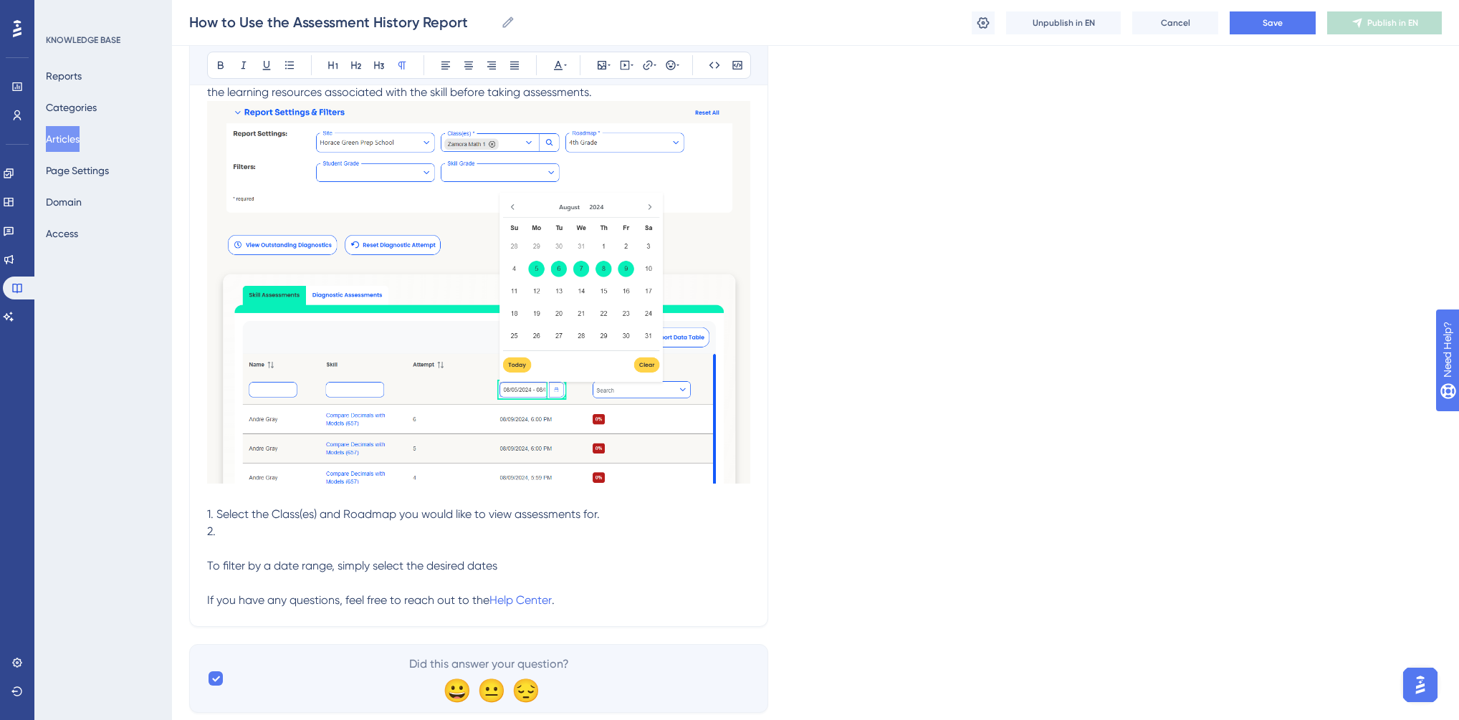
click at [207, 512] on span "1. Select the Class(es) and Roadmap you would like to view assessments for." at bounding box center [403, 514] width 393 height 14
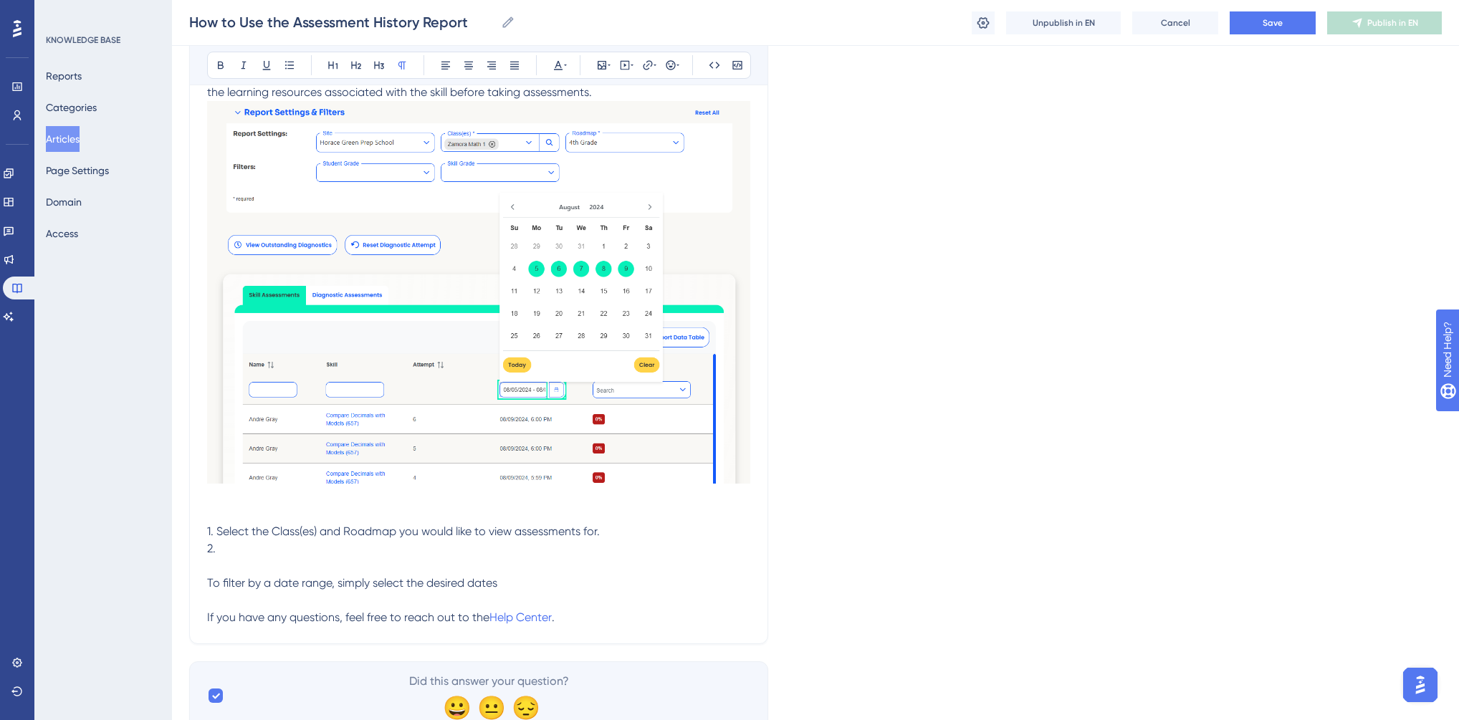
click at [235, 546] on p "2." at bounding box center [478, 548] width 543 height 17
click at [218, 529] on span "1. Select the Class(es) and Roadmap you would like to view assessments for." at bounding box center [403, 531] width 393 height 14
click at [293, 66] on icon at bounding box center [289, 64] width 11 height 11
click at [272, 564] on p at bounding box center [478, 565] width 543 height 17
click at [269, 548] on p "2." at bounding box center [478, 548] width 543 height 17
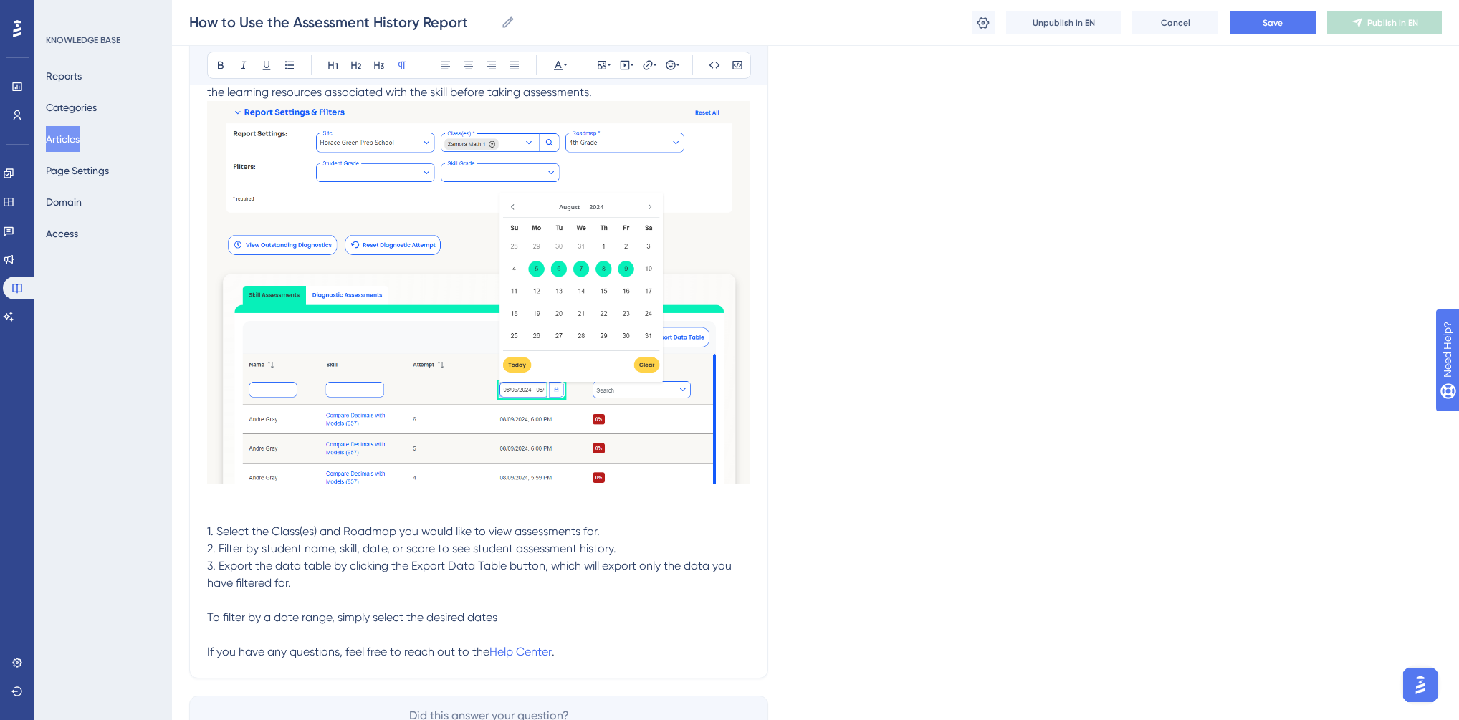
click at [215, 529] on span "1. Select the Class(es) and Roadmap you would like to view assessments for." at bounding box center [403, 531] width 393 height 14
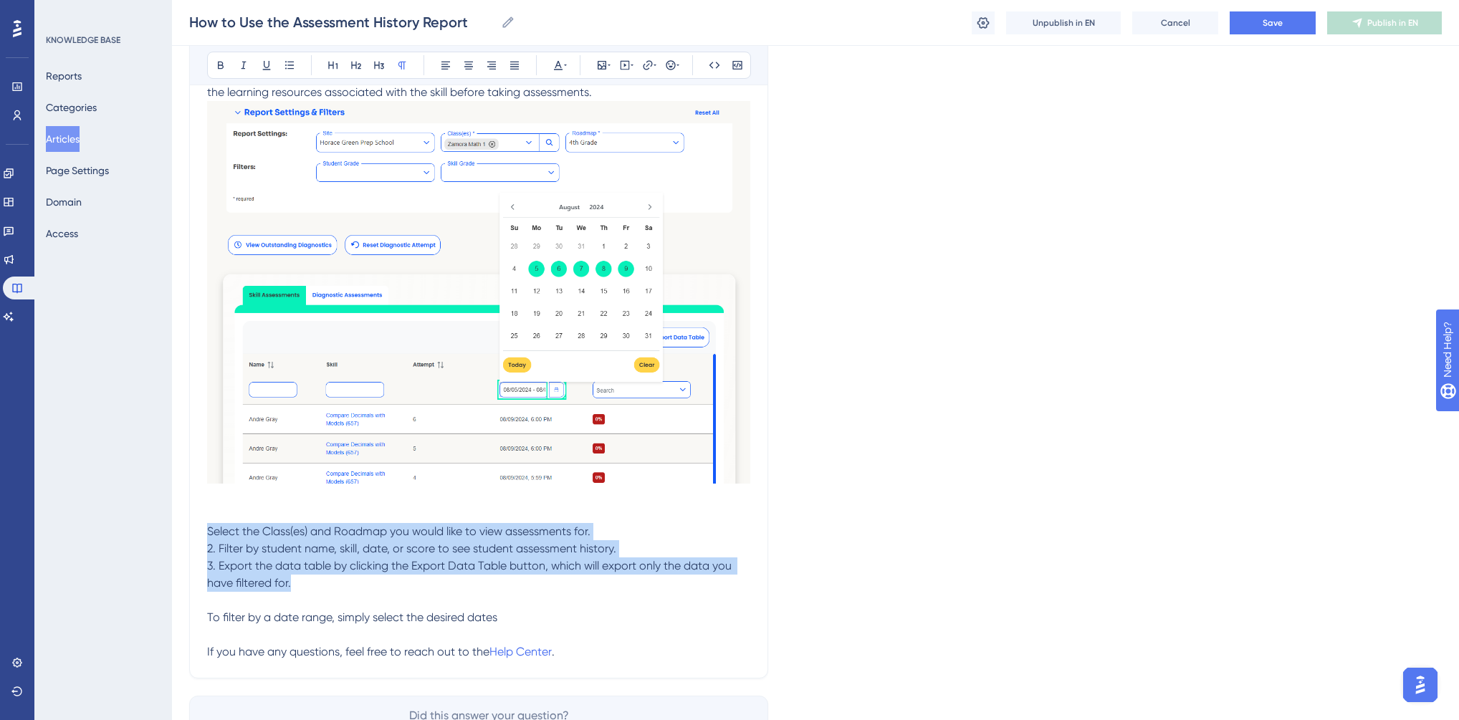
drag, startPoint x: 324, startPoint y: 582, endPoint x: 198, endPoint y: 534, distance: 134.9
click at [198, 534] on div "How to Use the Assessment History Report Bold Italic Underline Bullet Point Hea…" at bounding box center [478, 218] width 579 height 919
click at [288, 64] on icon at bounding box center [289, 64] width 11 height 11
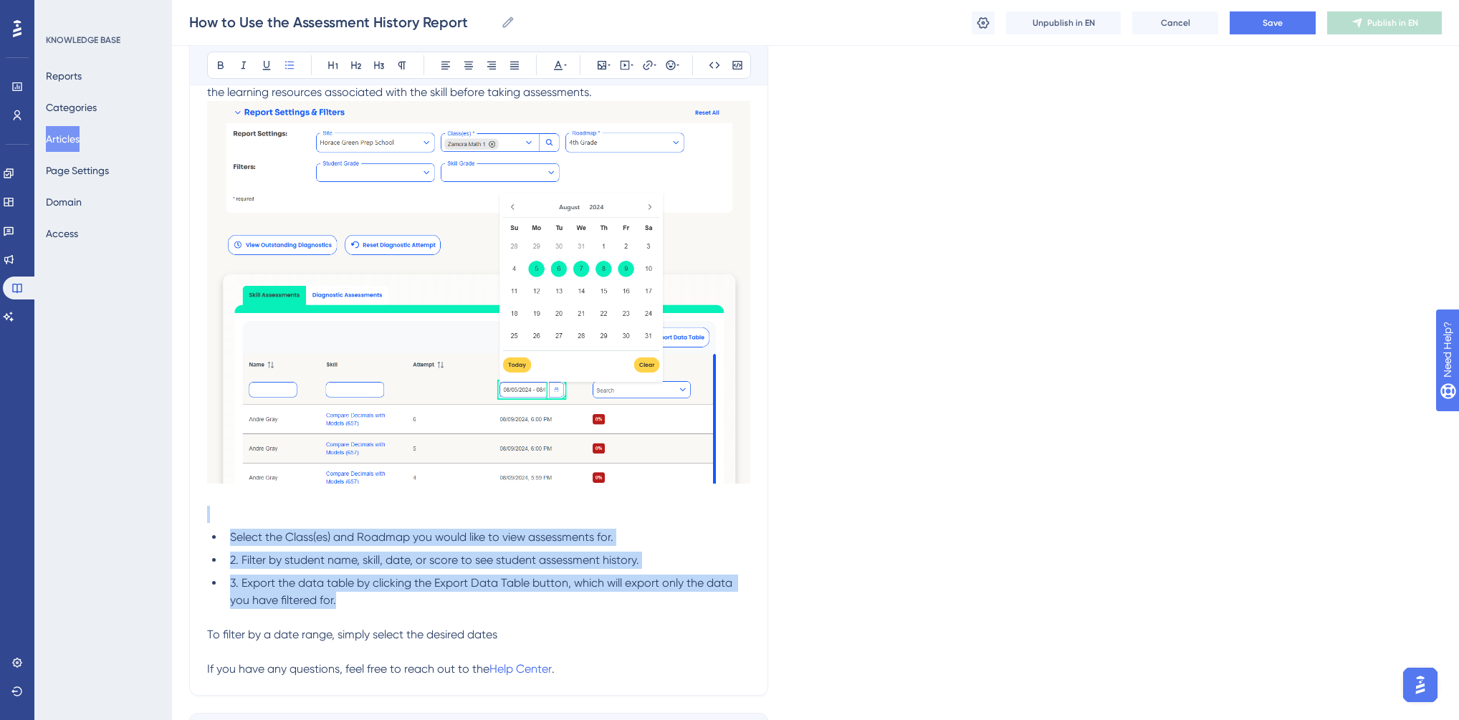
click at [240, 562] on span "2. Filter by student name, skill, date, or score to see student assessment hist…" at bounding box center [434, 560] width 409 height 14
click at [241, 559] on span "2. Filter by student name, skill, date, or score to see student assessment hist…" at bounding box center [434, 560] width 409 height 14
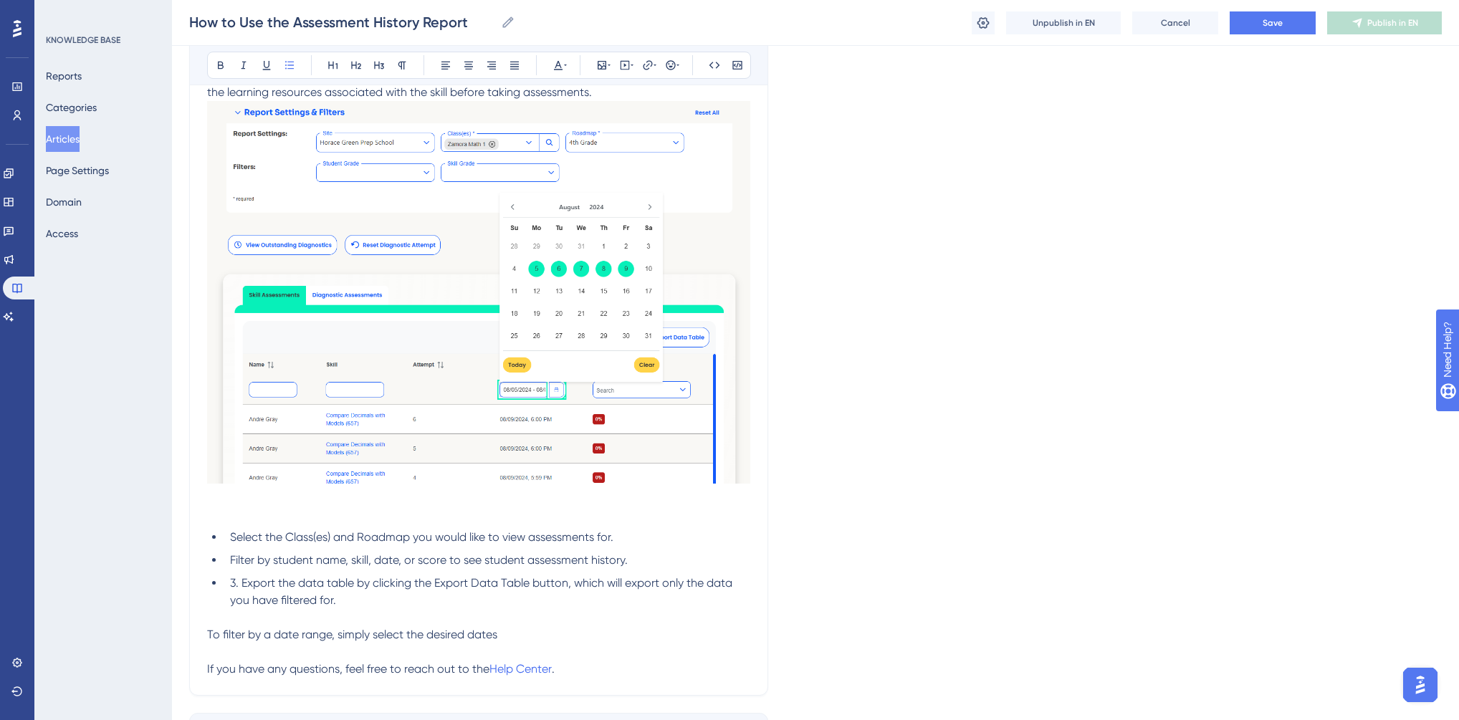
click at [226, 522] on p at bounding box center [478, 514] width 543 height 17
click at [243, 582] on span "3. Export the data table by clicking the Export Data Table button, which will e…" at bounding box center [482, 591] width 505 height 31
click at [344, 633] on span "To filter by a date range, simply select the desired dates" at bounding box center [352, 635] width 290 height 14
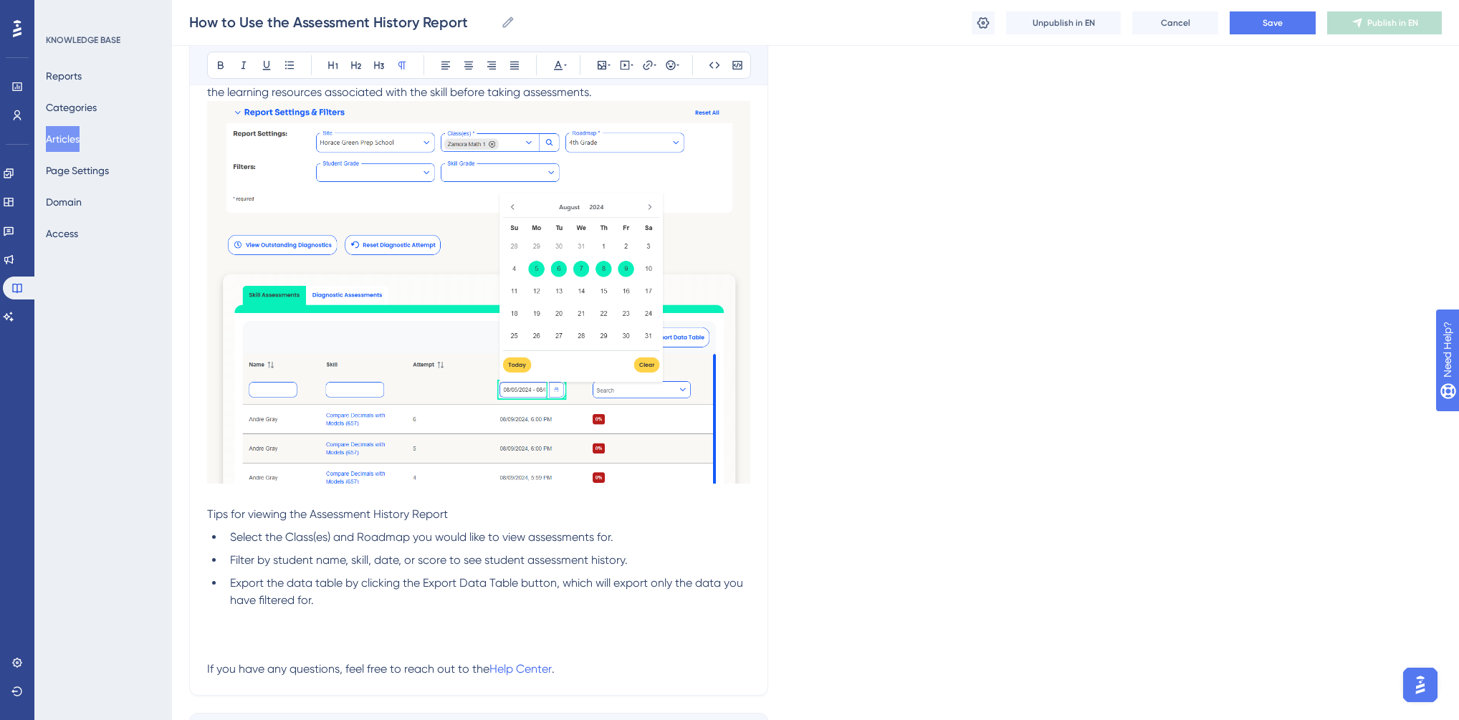
click at [622, 542] on li "Select the Class(es) and Roadmap you would like to view assessments for." at bounding box center [487, 537] width 526 height 17
click at [639, 560] on li "Filter by student name, skill, date, or score to see student assessment history." at bounding box center [487, 560] width 526 height 17
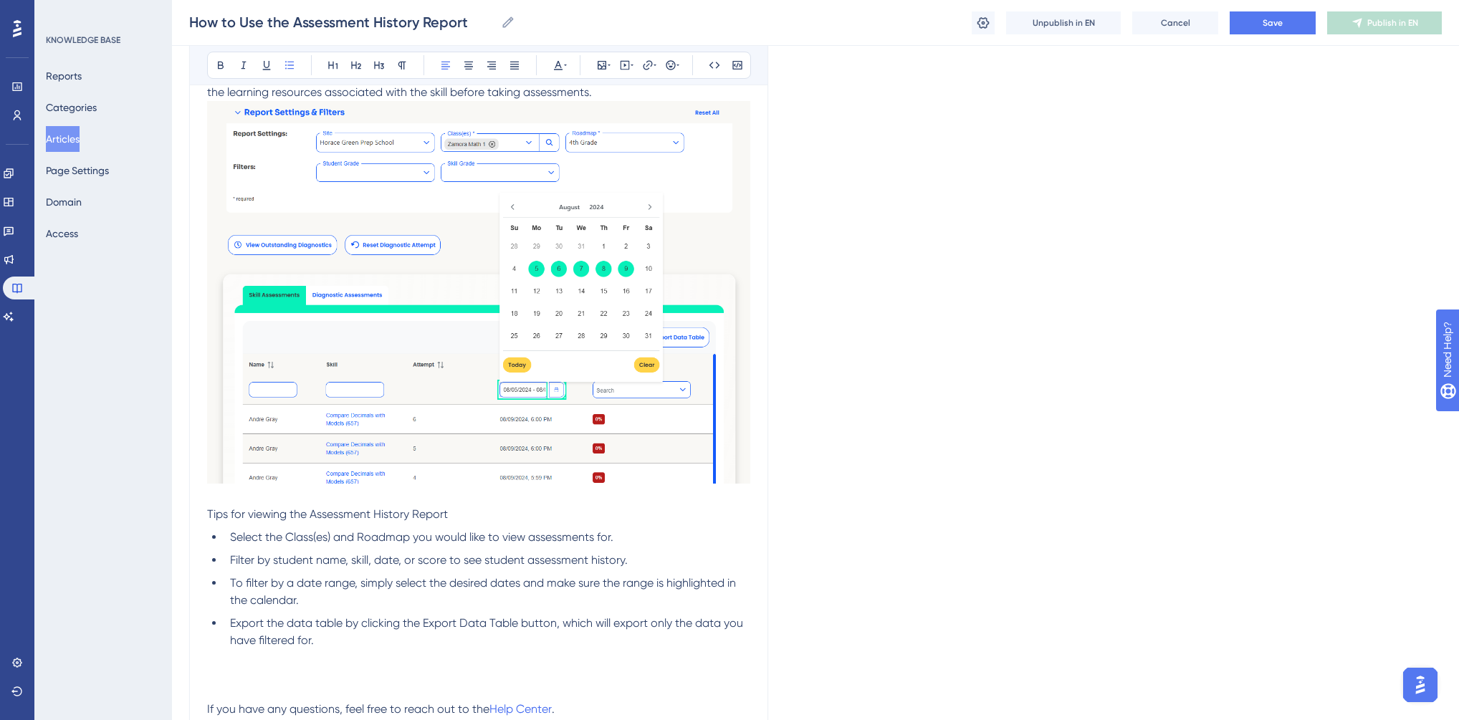
click at [305, 513] on span "Tips for viewing the Assessment History Report" at bounding box center [327, 514] width 241 height 14
click at [353, 61] on icon at bounding box center [355, 64] width 11 height 11
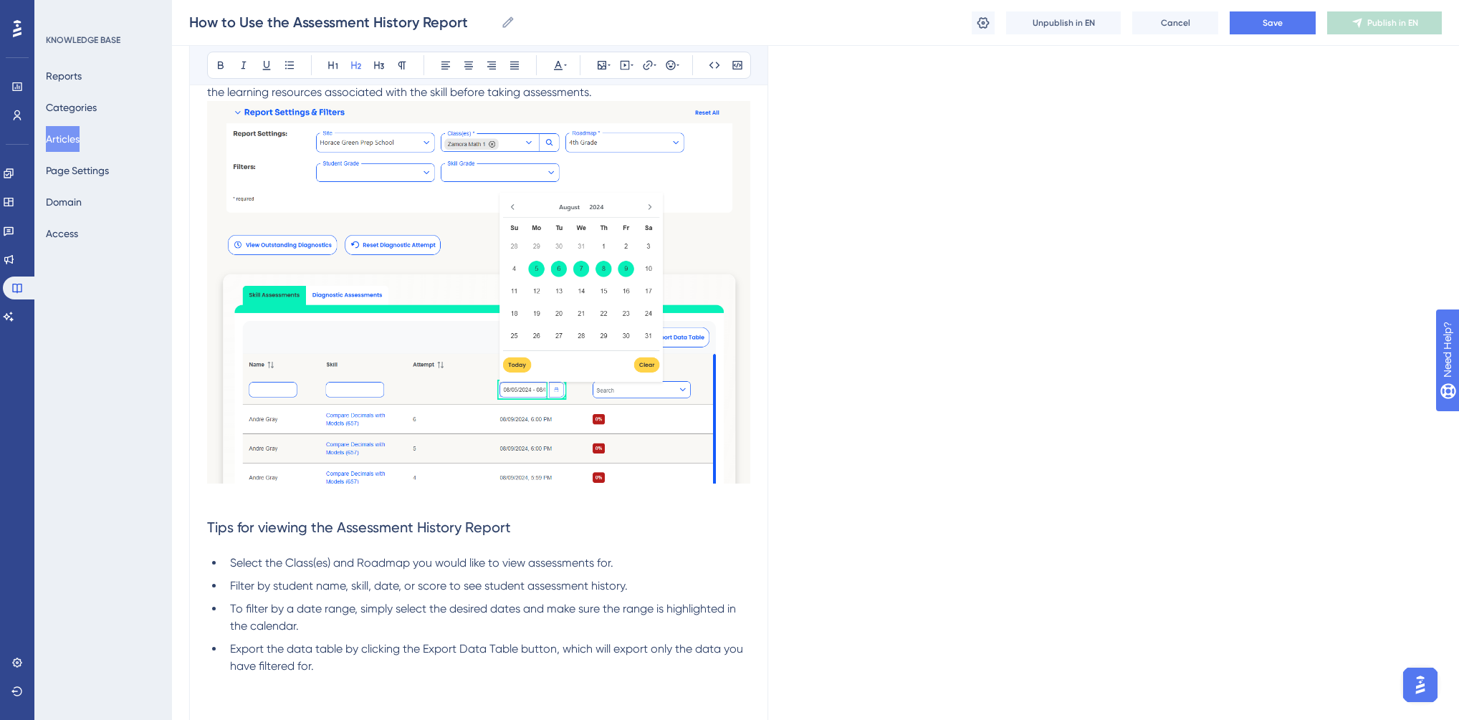
click at [202, 520] on div "How to Use the Assessment History Report Bold Italic Underline Bullet Point Hea…" at bounding box center [478, 260] width 579 height 1002
click at [208, 523] on span "Tips for viewing the Assessment History Report" at bounding box center [359, 527] width 304 height 17
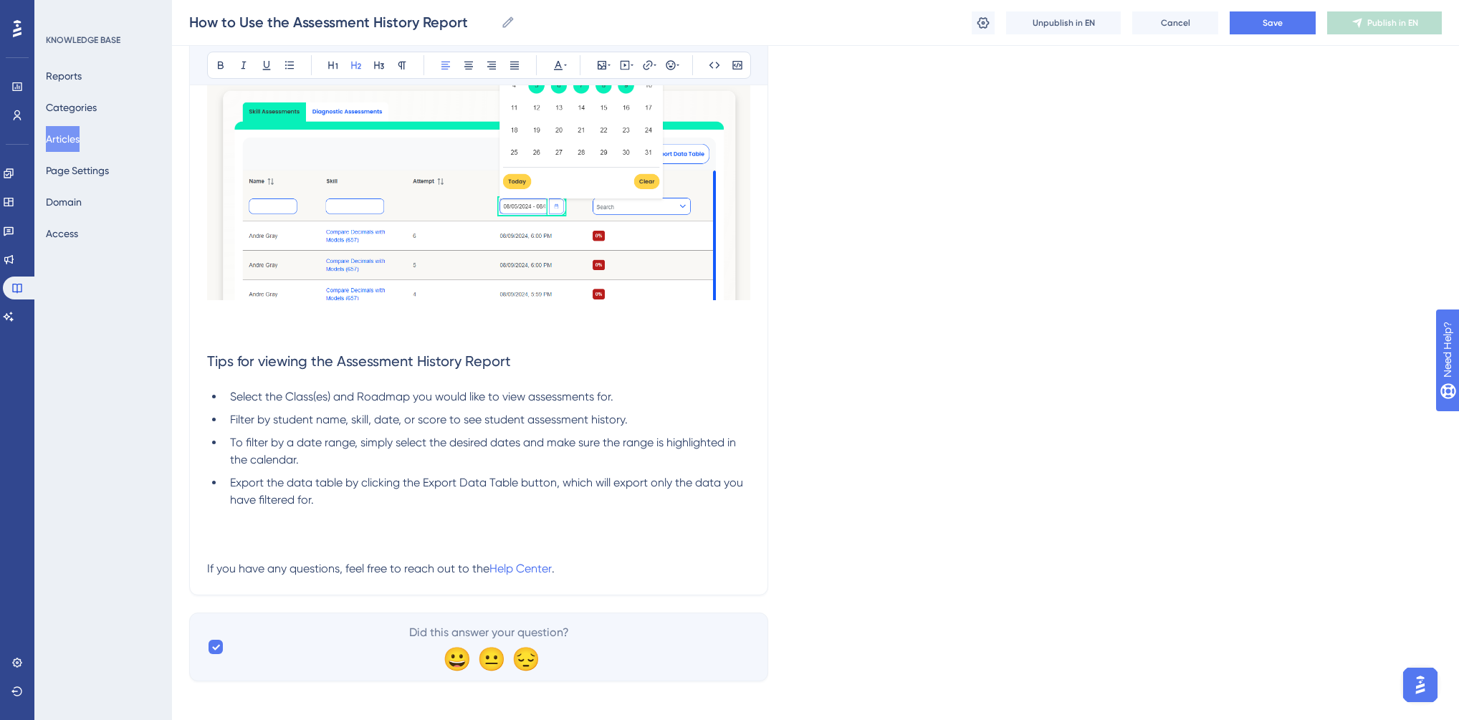
scroll to position [592, 0]
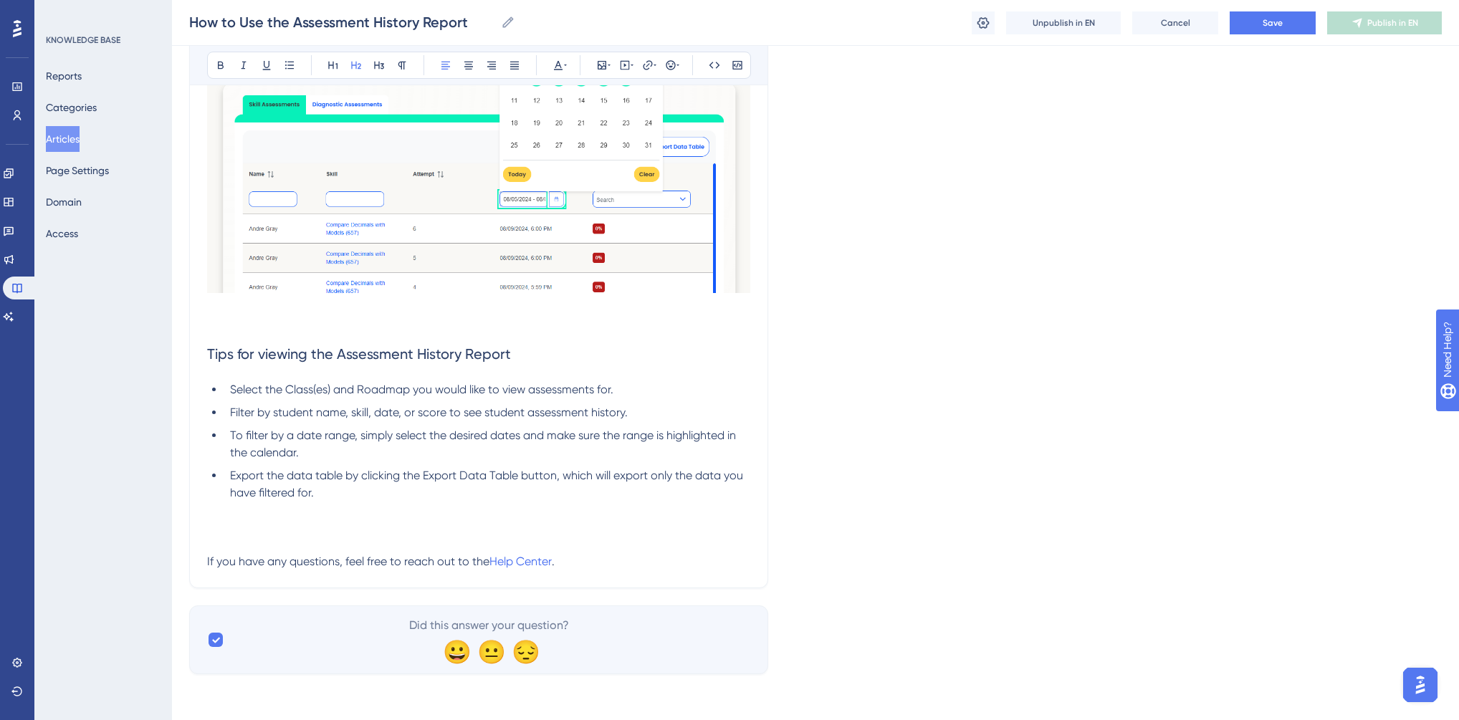
click at [246, 530] on p at bounding box center [478, 527] width 543 height 17
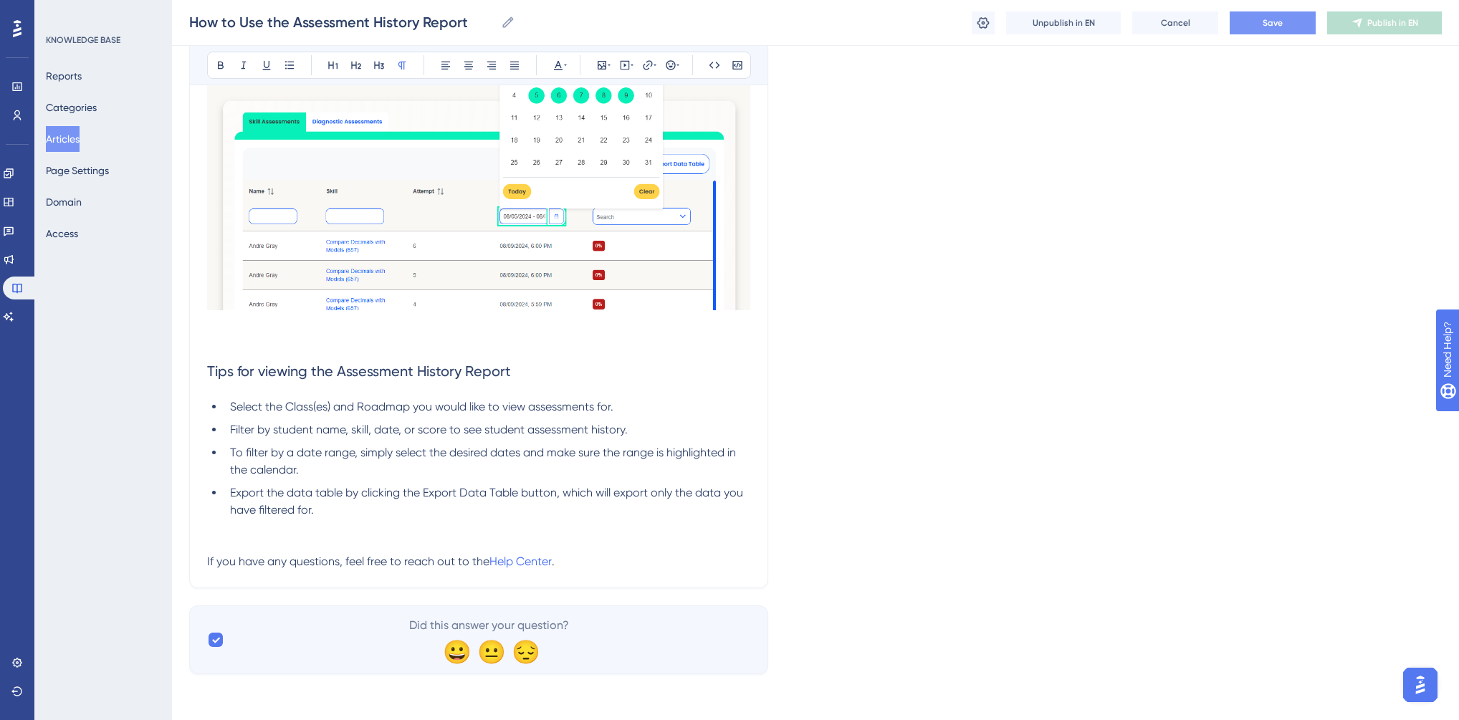
click at [1295, 24] on button "Save" at bounding box center [1273, 22] width 86 height 23
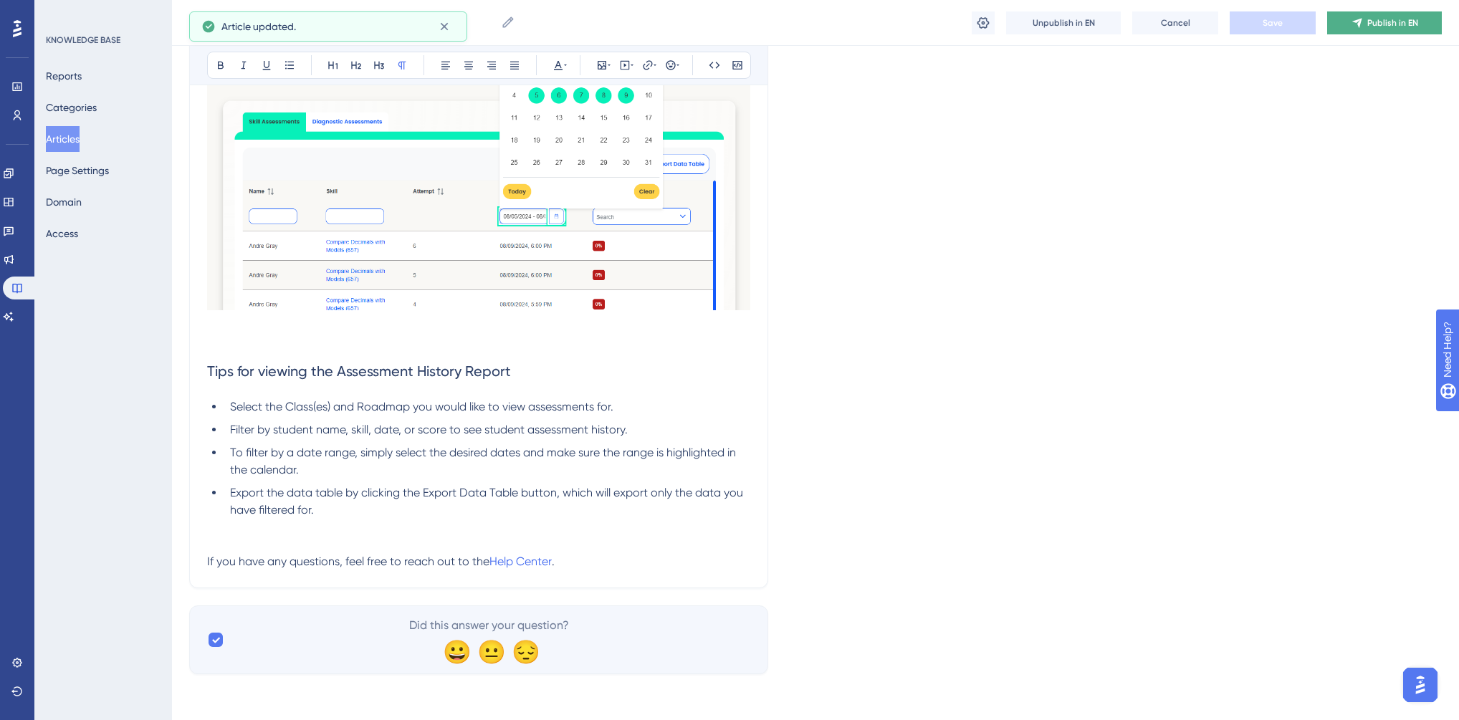
click at [1361, 26] on icon at bounding box center [1356, 22] width 11 height 11
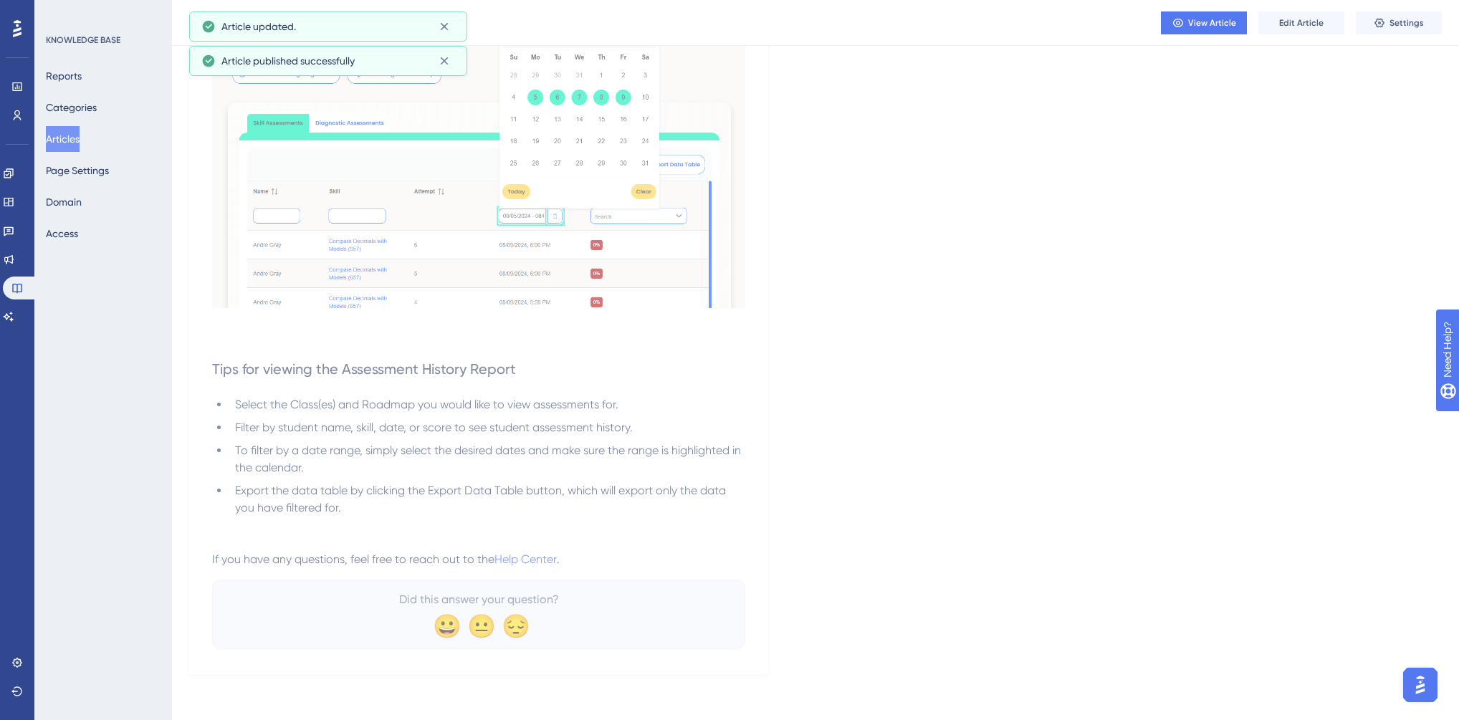
scroll to position [512, 0]
